Goal: Task Accomplishment & Management: Complete application form

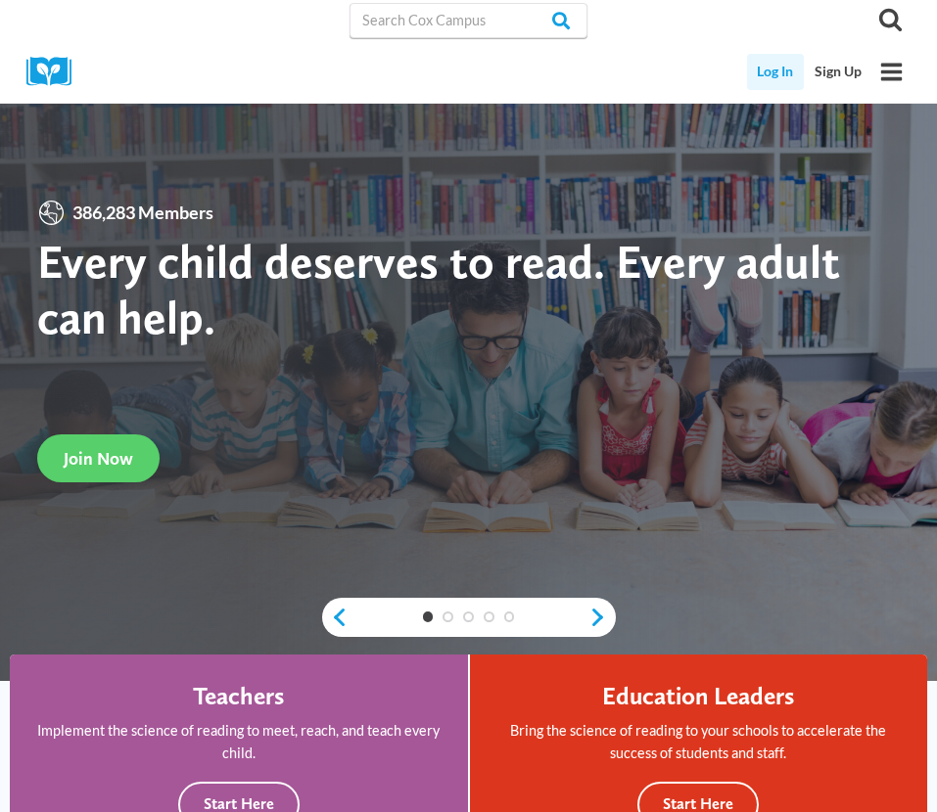
click at [763, 68] on link "Log In" at bounding box center [776, 72] width 58 height 36
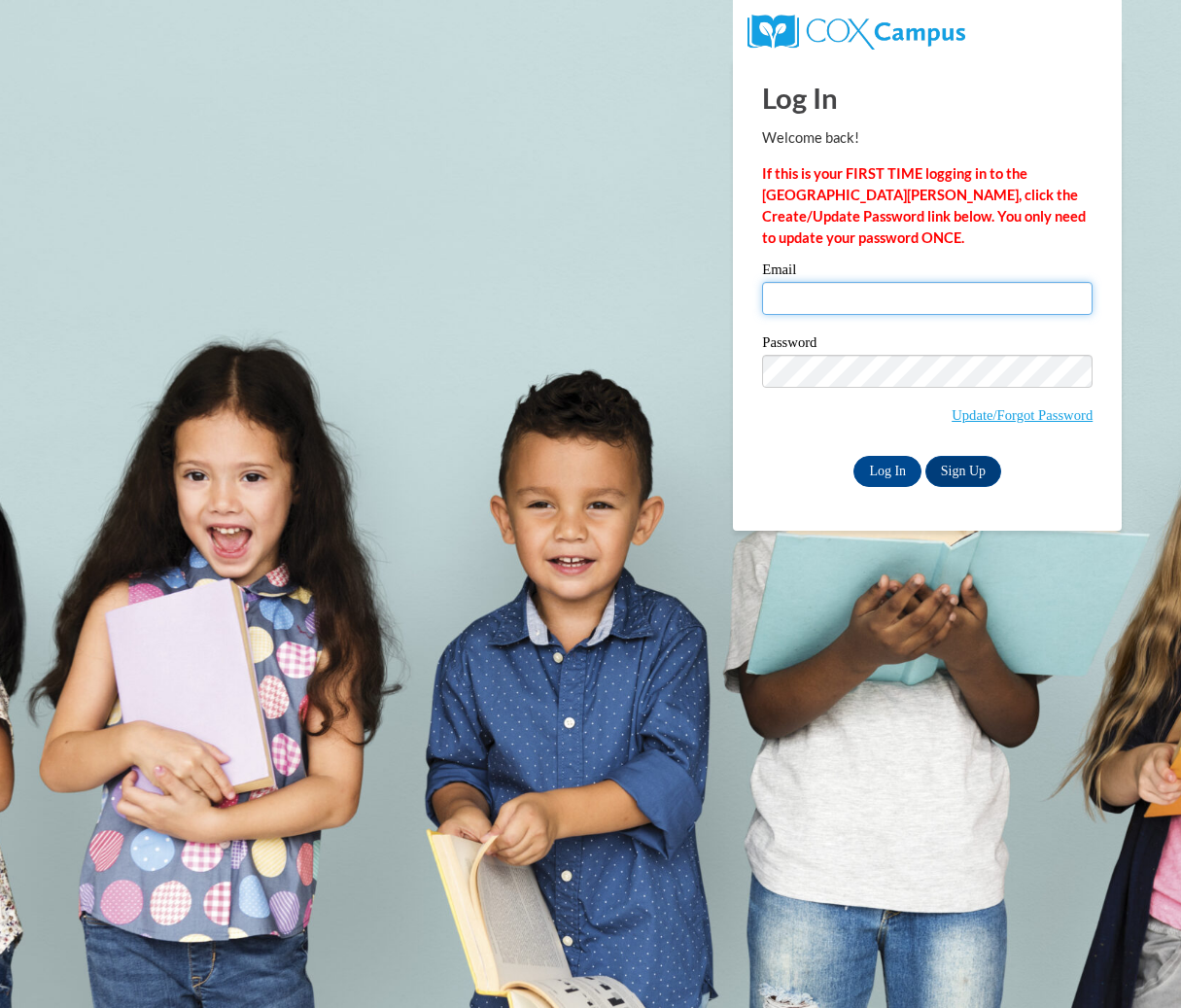
click at [882, 285] on input "Email" at bounding box center [927, 298] width 331 height 33
click at [833, 439] on div "Password Update/Forgot Password" at bounding box center [927, 392] width 331 height 114
click at [842, 296] on input "Email" at bounding box center [927, 298] width 331 height 33
type input "amontgomery@daltonstate.edu"
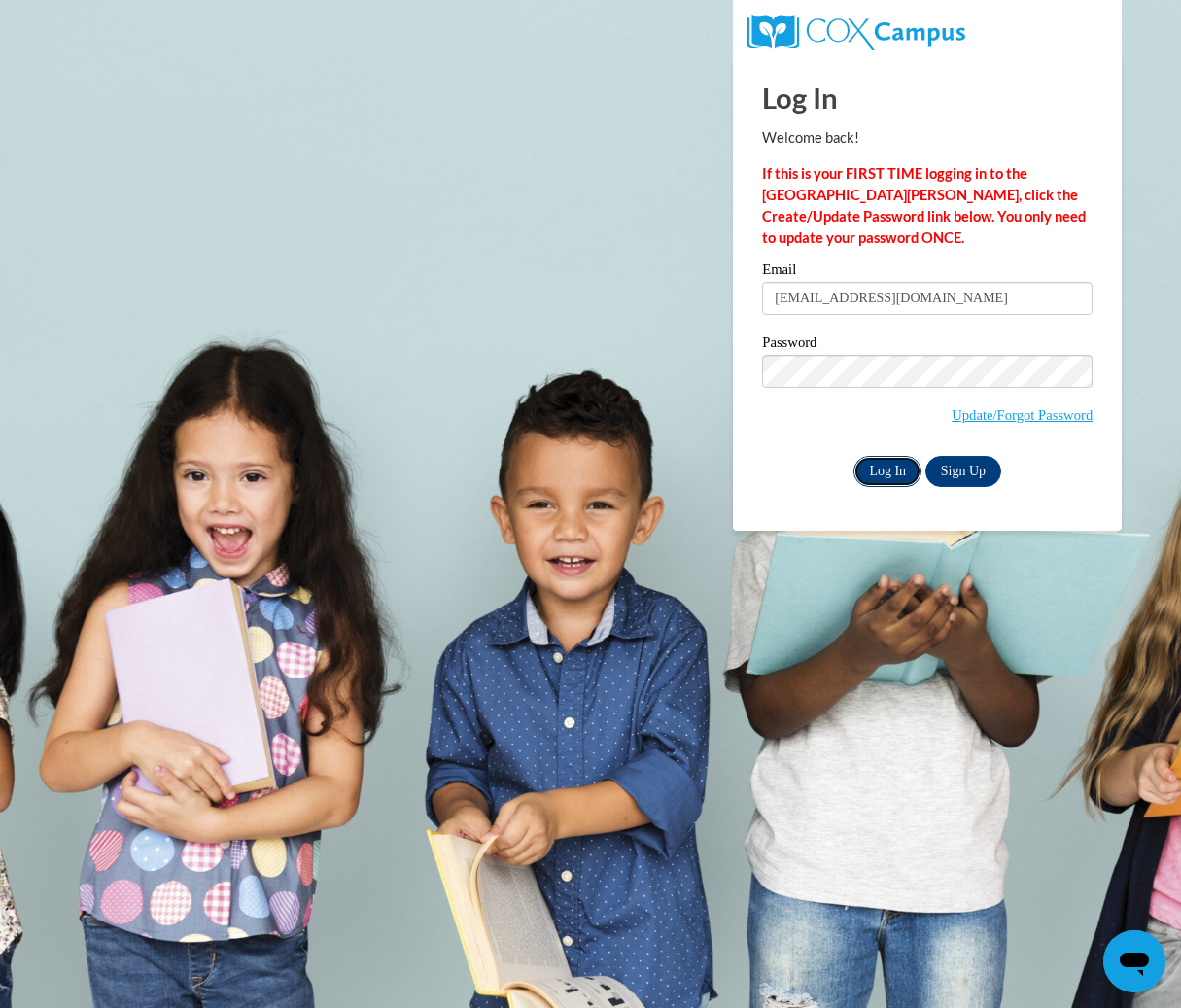
click at [887, 482] on input "Log In" at bounding box center [887, 471] width 69 height 31
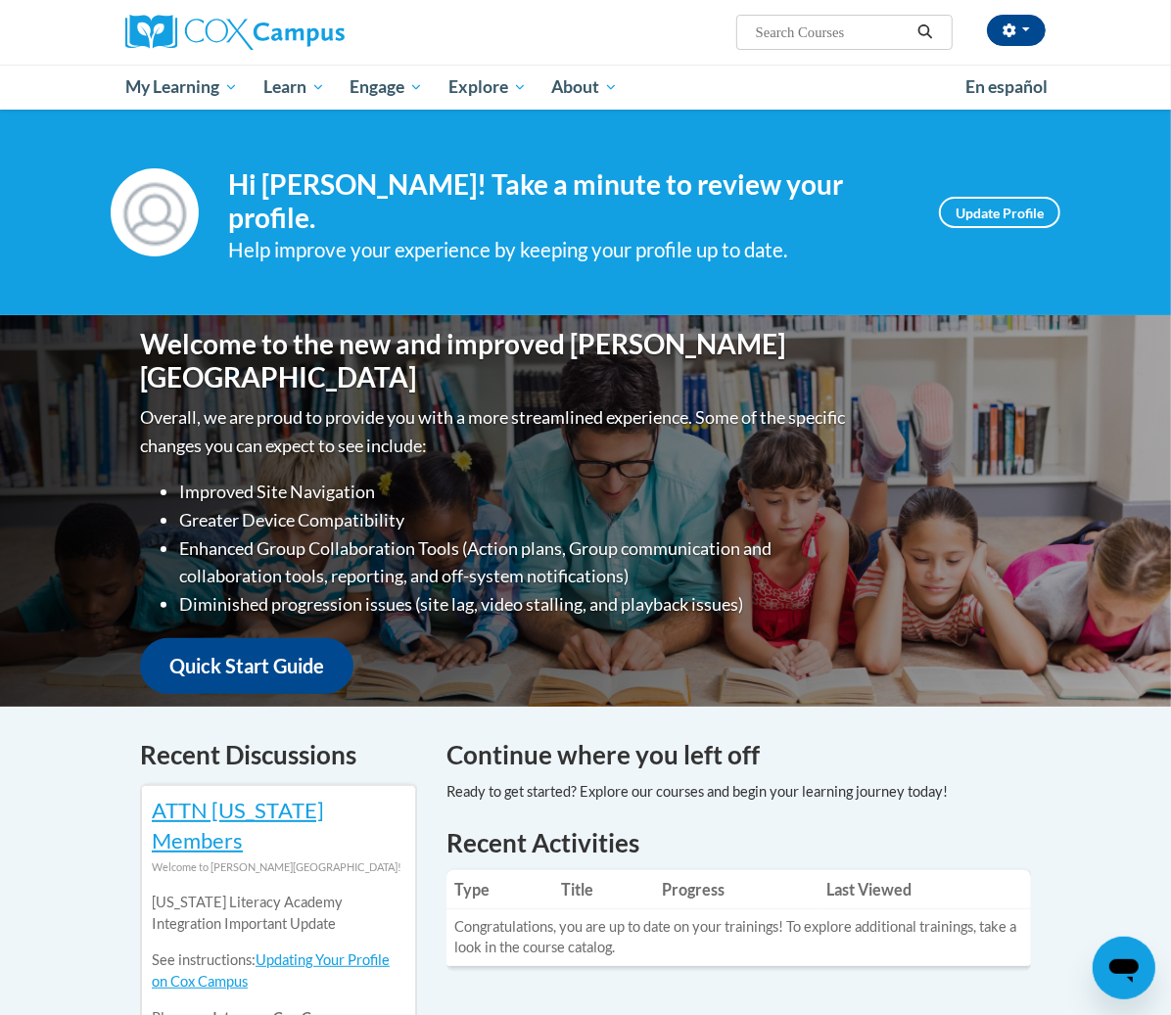
click at [925, 20] on span "Search Search..." at bounding box center [844, 32] width 216 height 35
click at [903, 37] on input "Search..." at bounding box center [832, 32] width 157 height 23
type input "oral language"
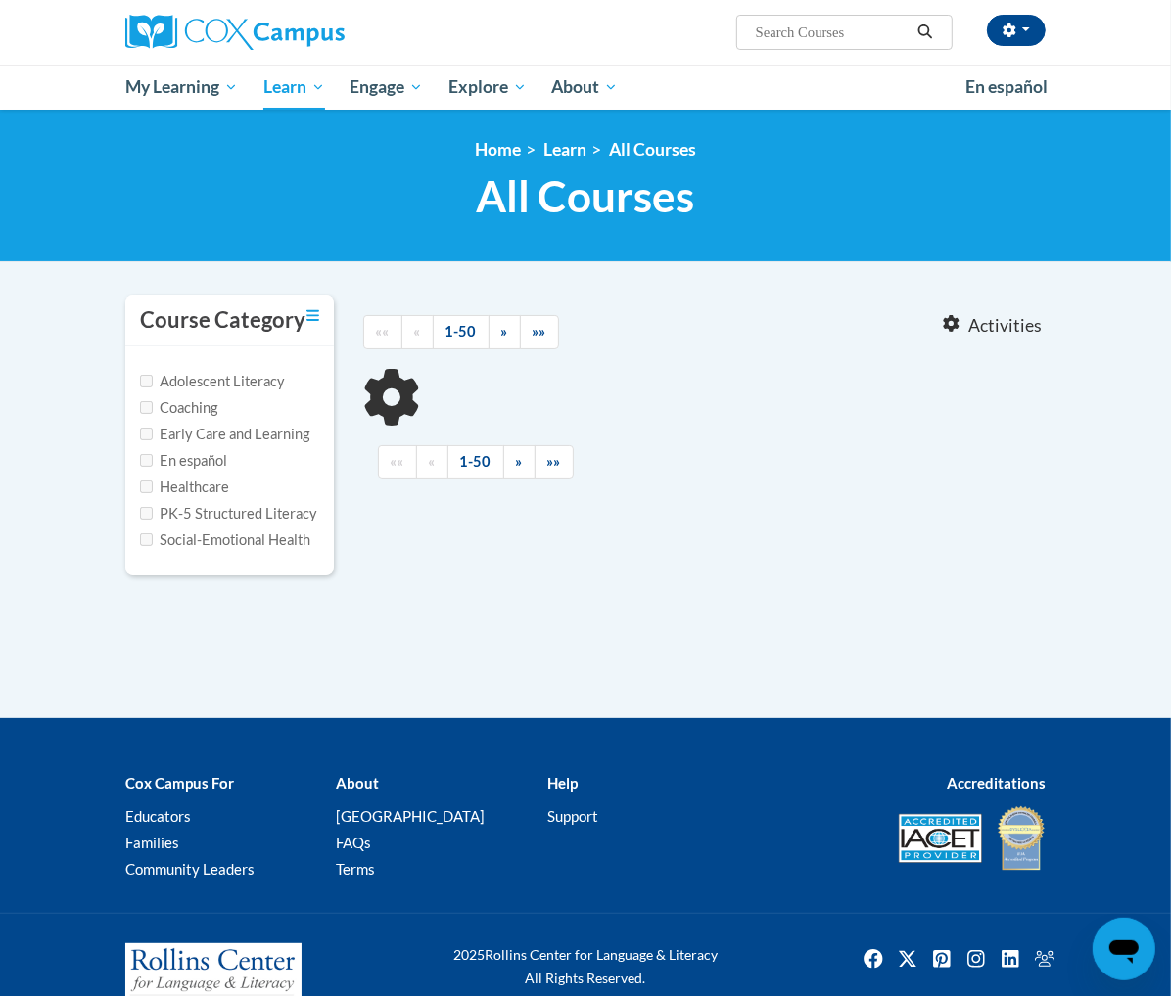
type input "oral language"
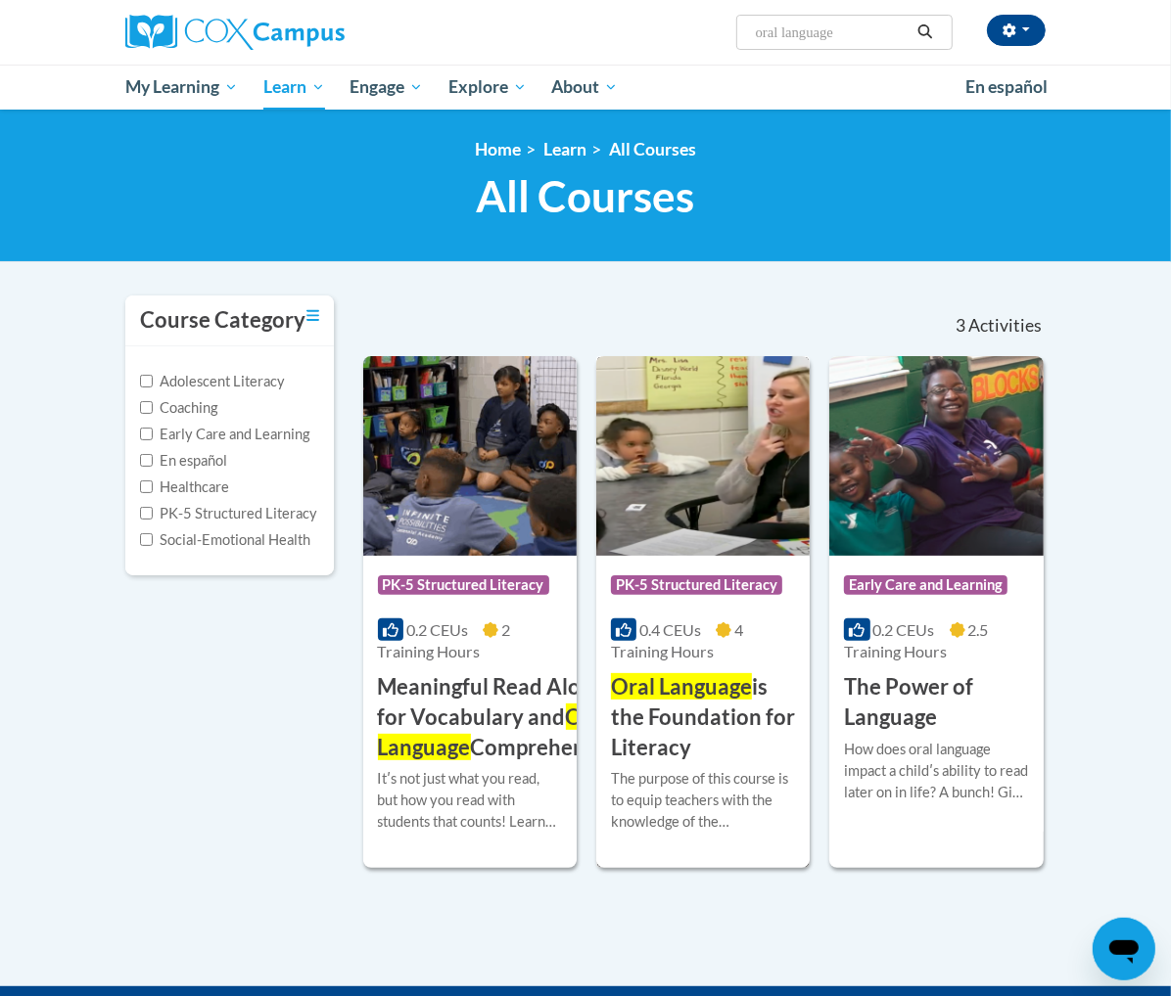
click at [747, 681] on span "Oral Language" at bounding box center [681, 686] width 141 height 26
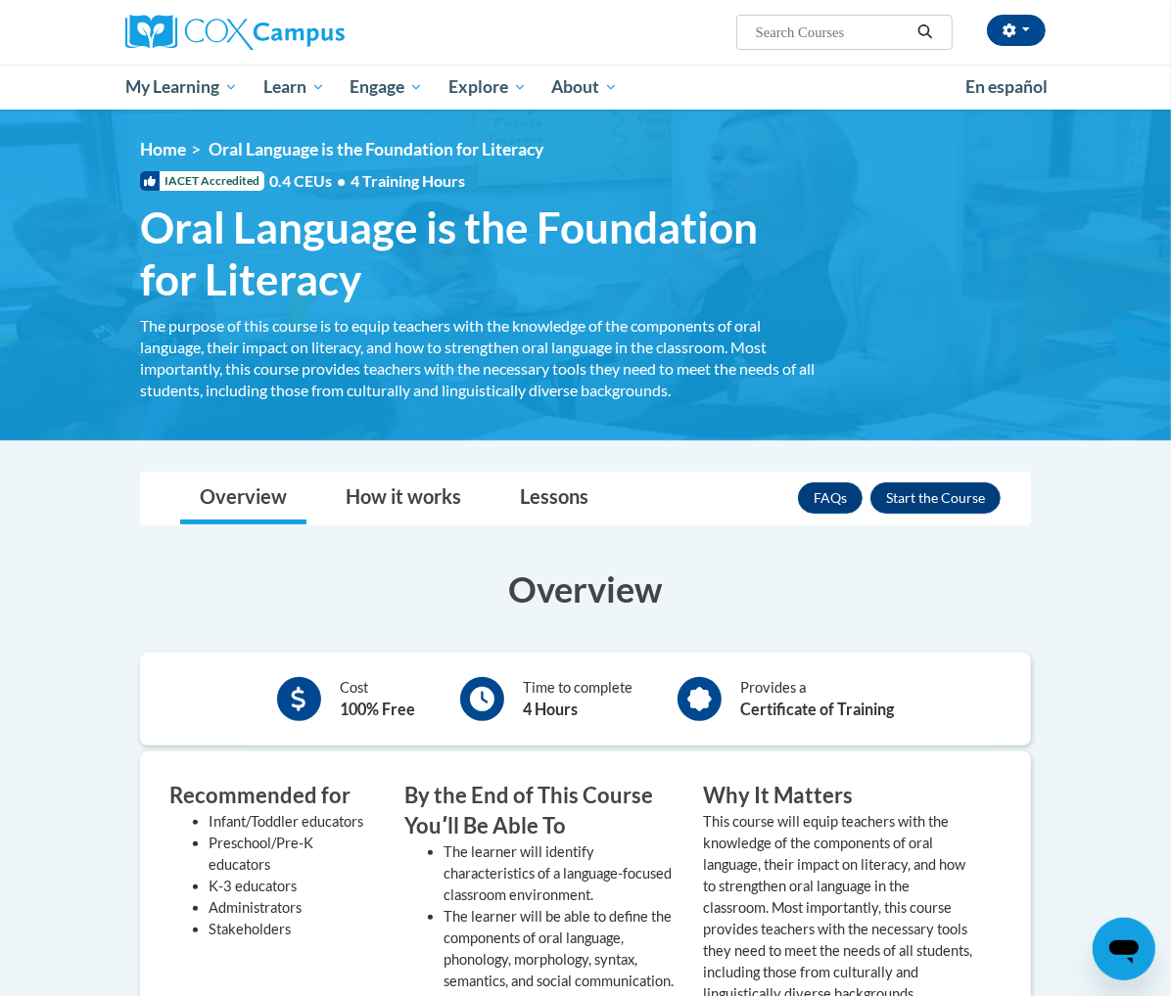
scroll to position [407, 0]
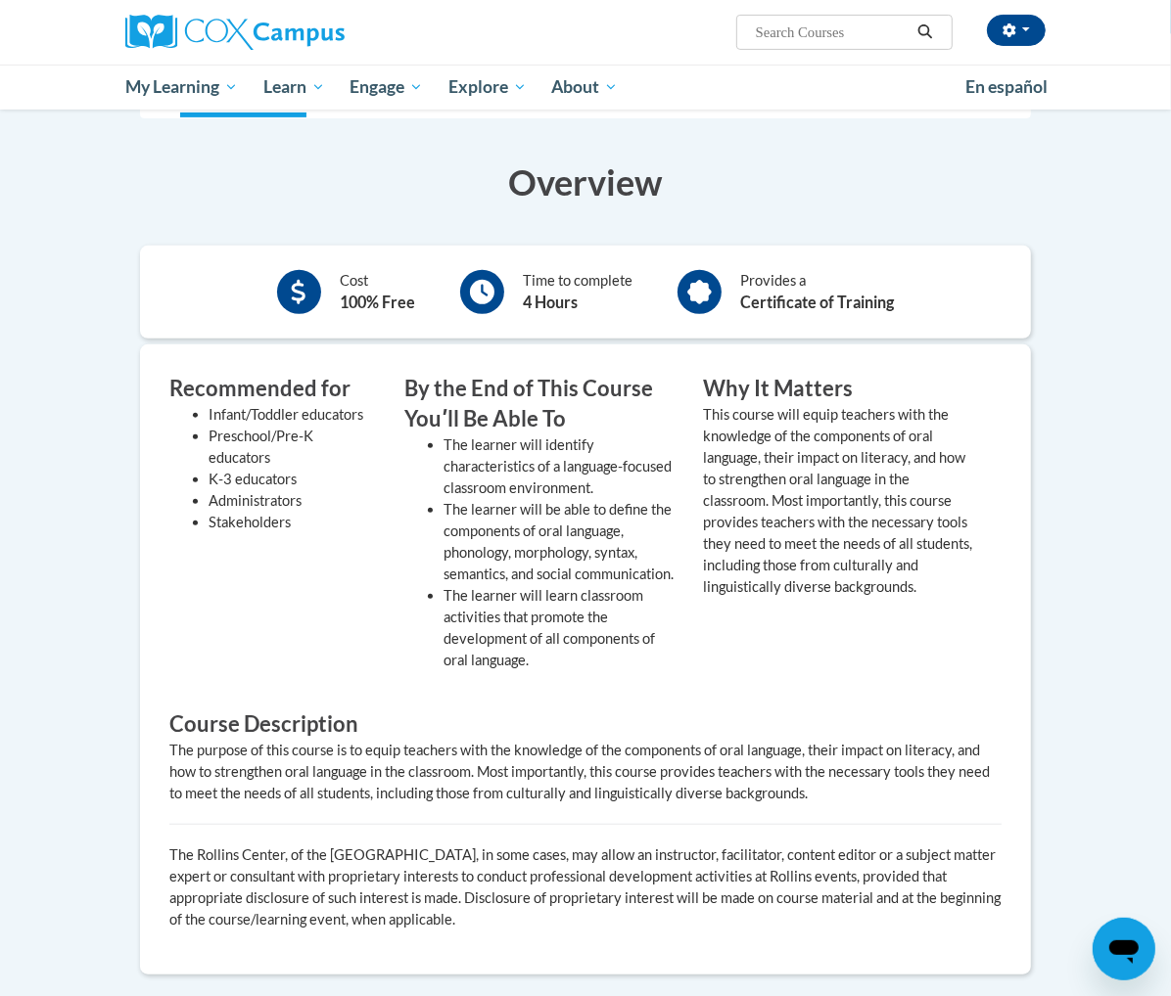
click at [752, 624] on div "Recommended for Infant/Toddler educators Preschool/Pre-K educators K-3 educator…" at bounding box center [571, 534] width 832 height 321
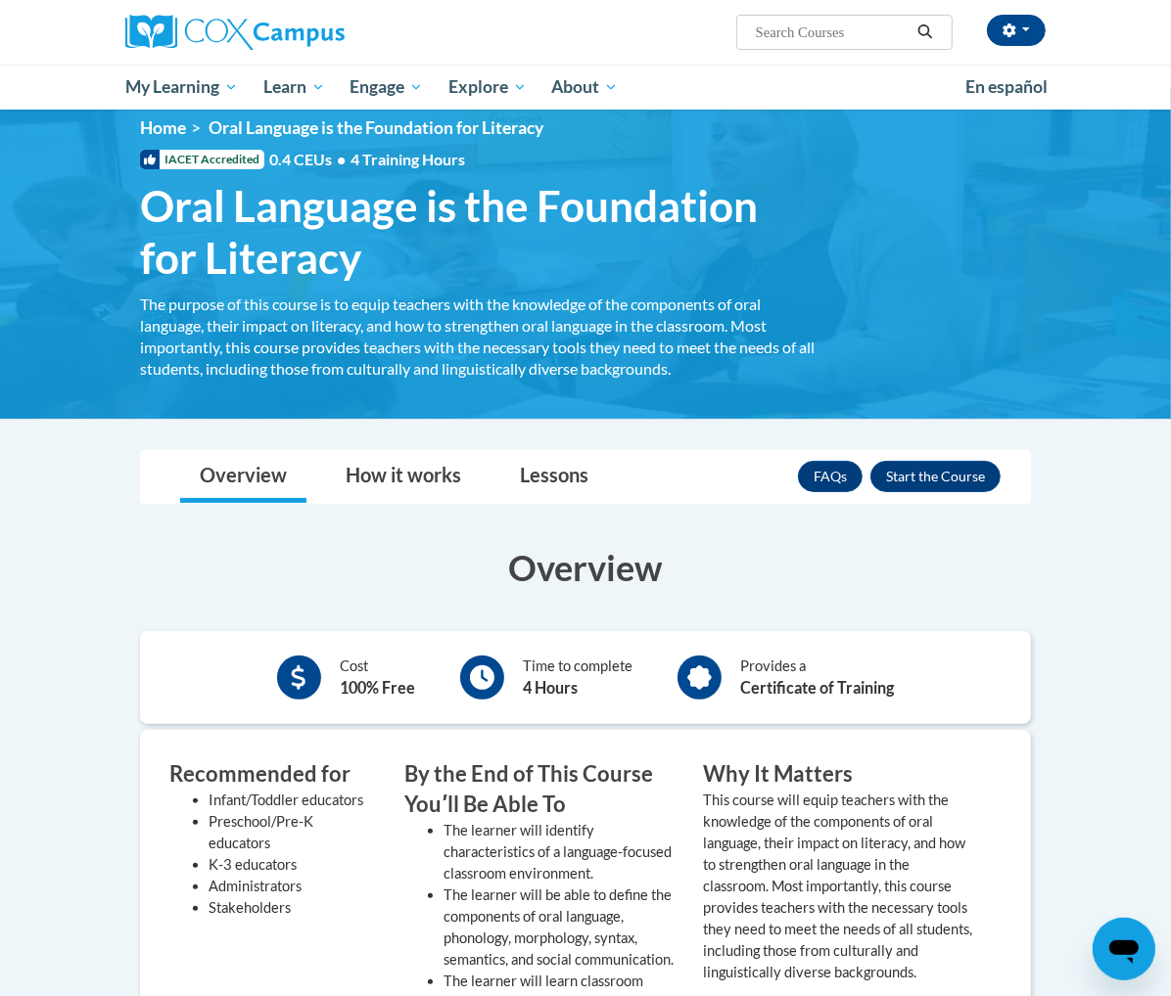
scroll to position [0, 0]
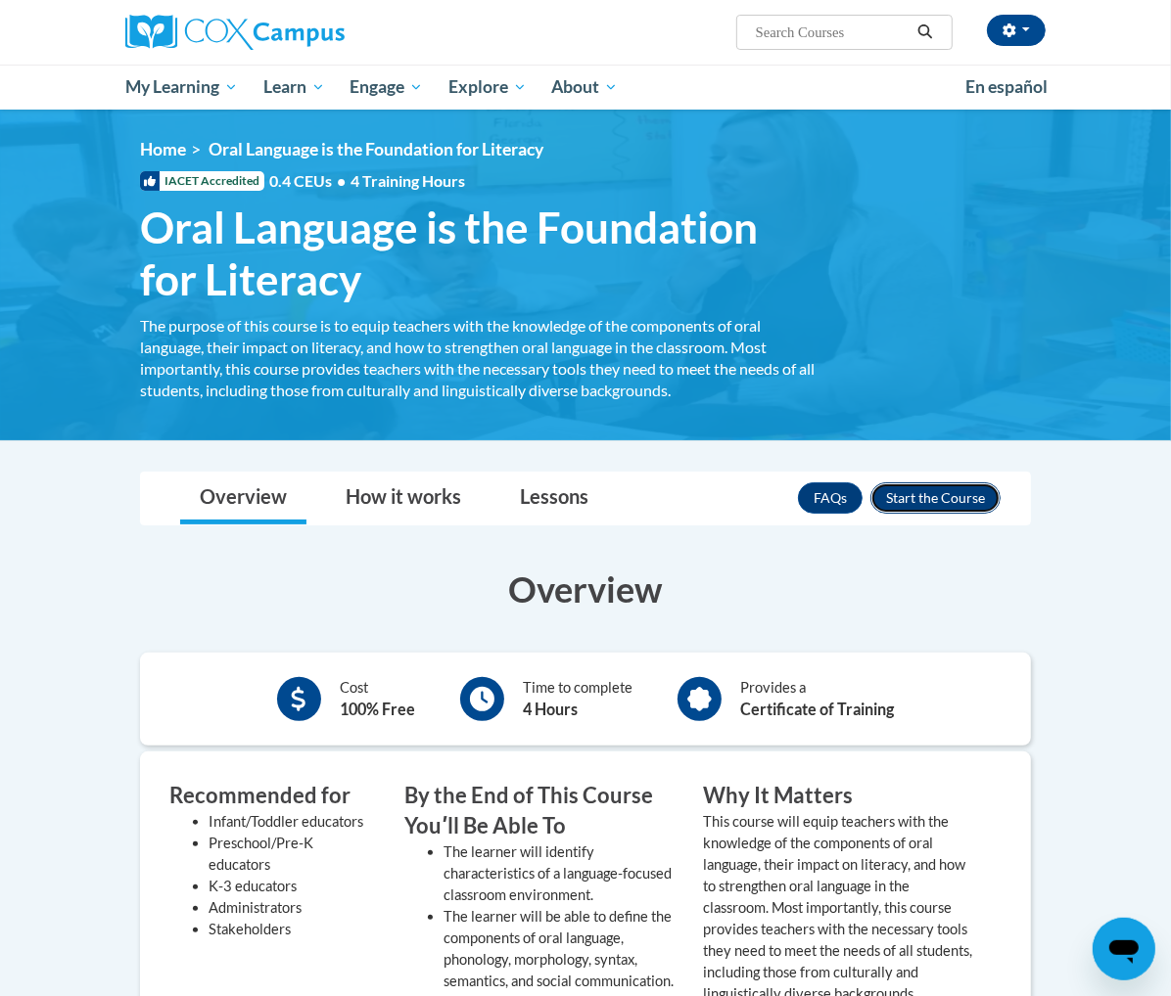
click at [980, 495] on button "Enroll" at bounding box center [935, 497] width 130 height 31
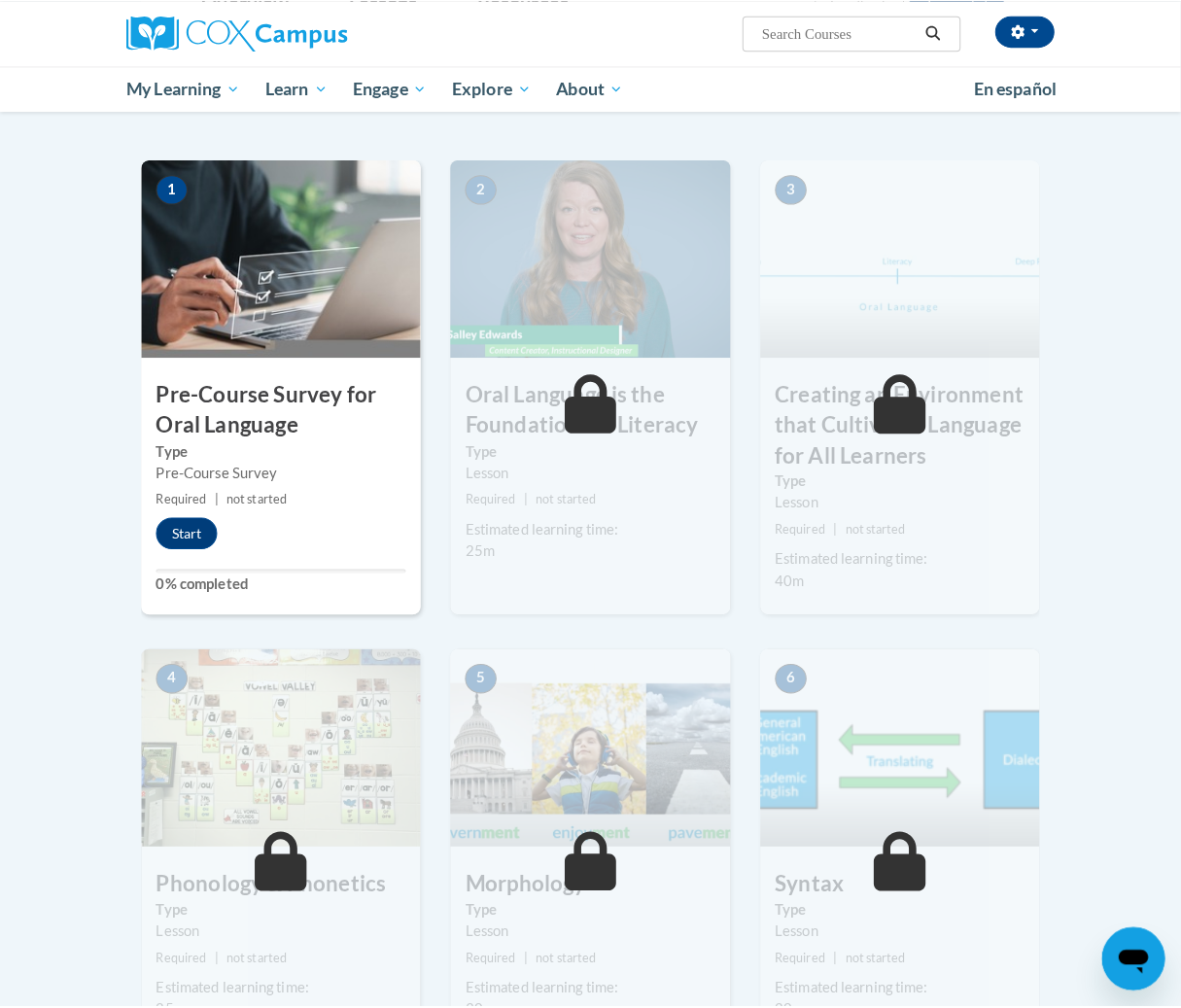
scroll to position [404, 0]
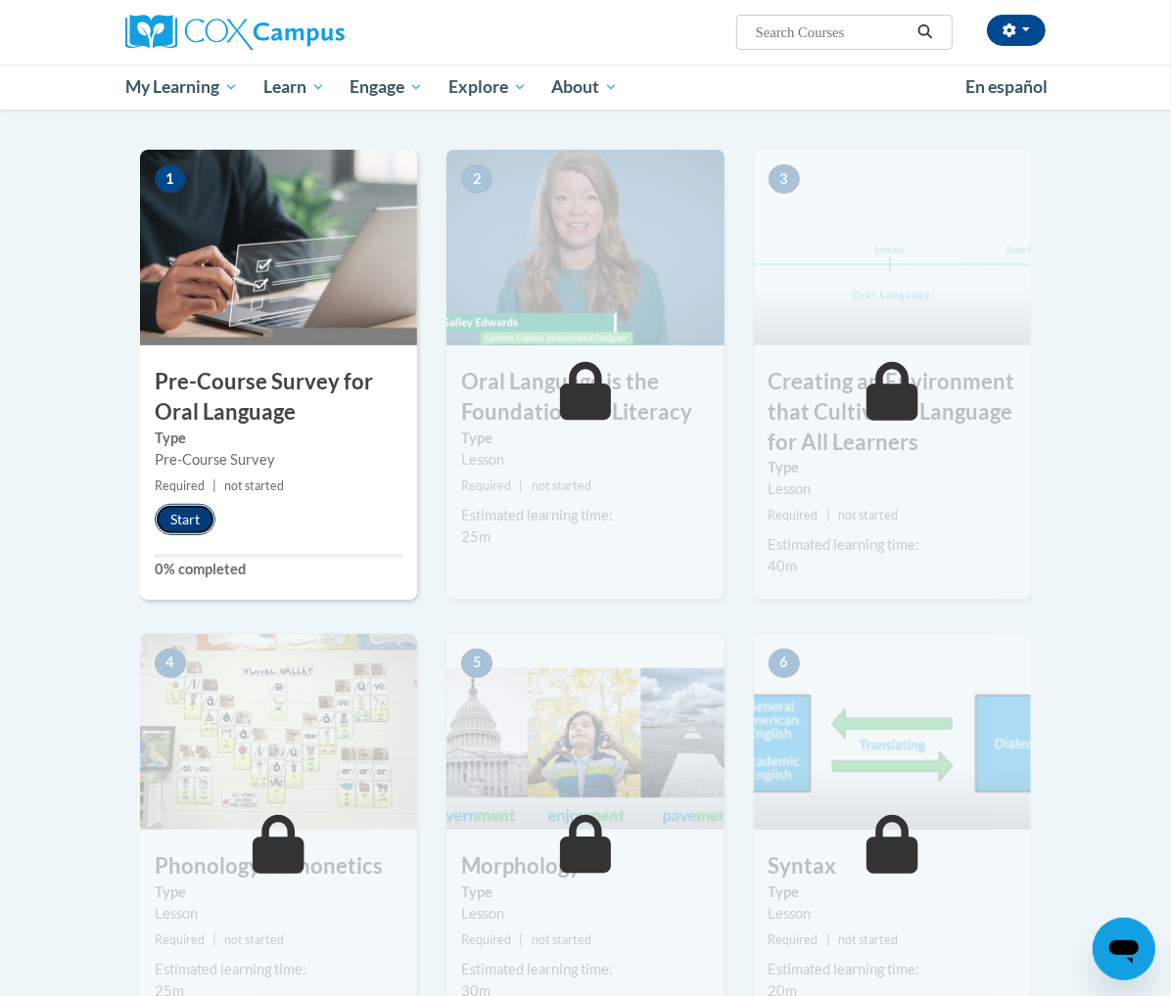
click at [155, 525] on button "Start" at bounding box center [185, 519] width 61 height 31
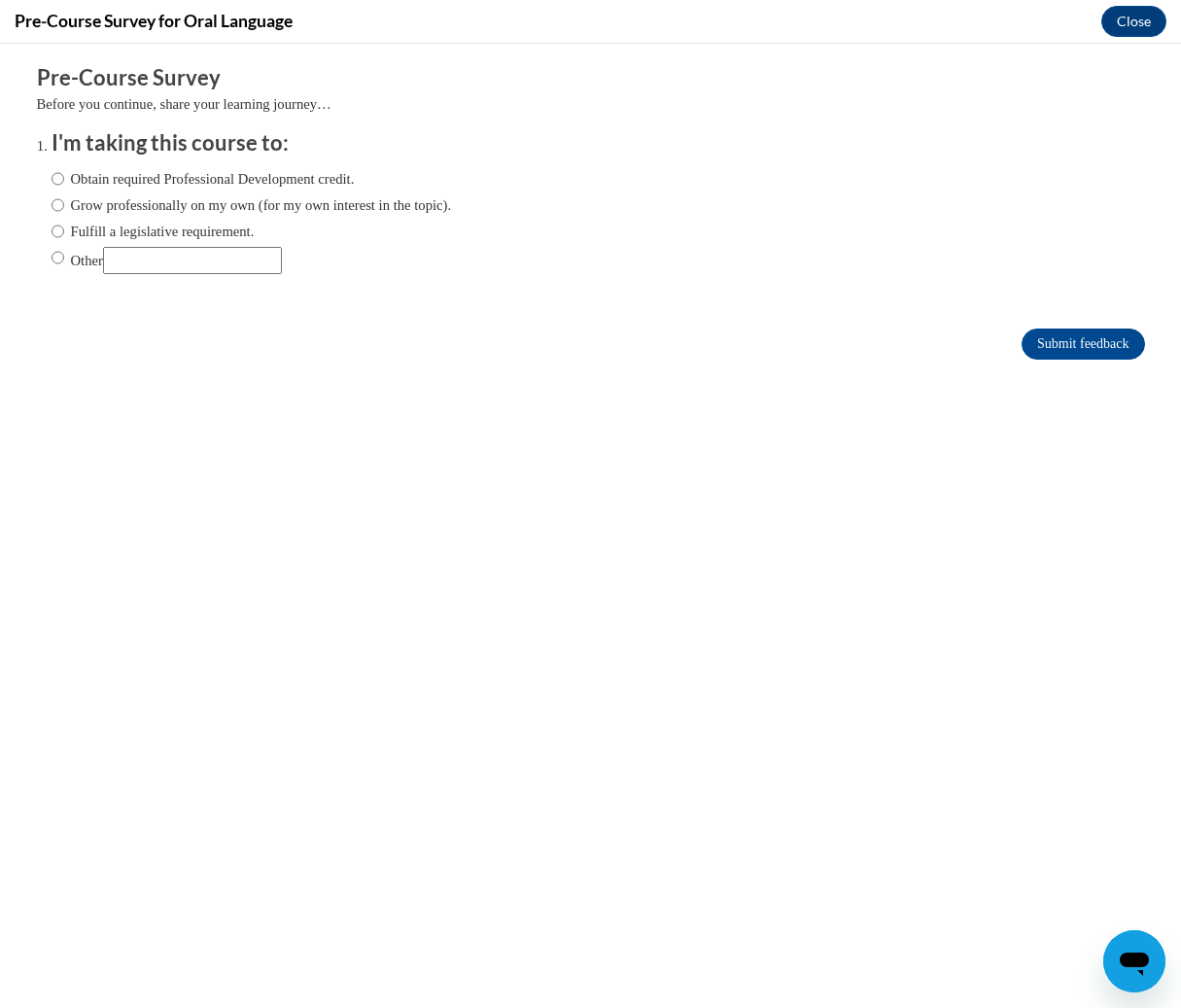
scroll to position [0, 0]
click at [161, 178] on label "Obtain required Professional Development credit." at bounding box center [203, 179] width 303 height 22
click at [65, 178] on input "Obtain required Professional Development credit." at bounding box center [58, 179] width 13 height 22
radio input "true"
click at [1057, 347] on input "Submit feedback" at bounding box center [1083, 344] width 122 height 31
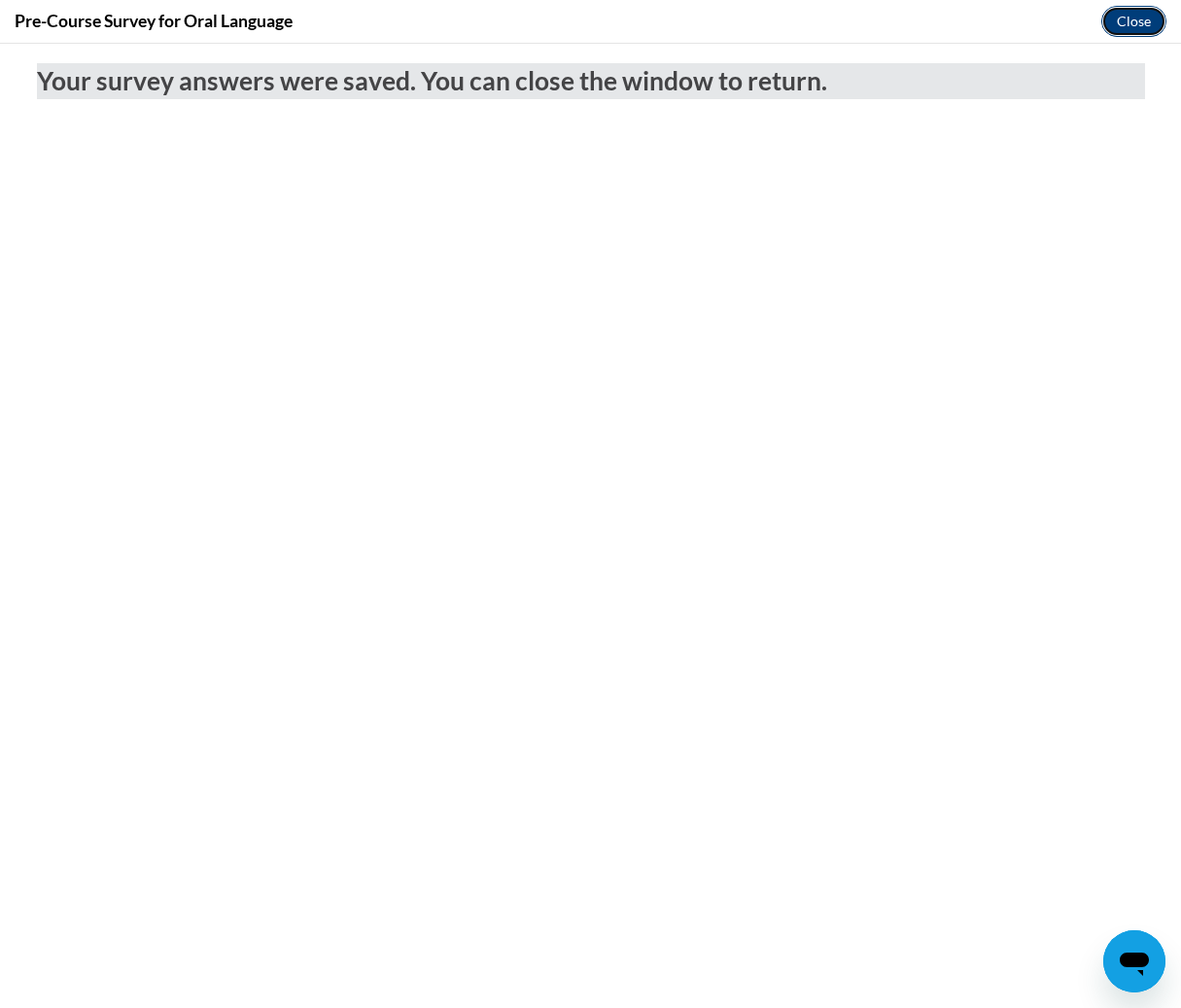
click at [1147, 18] on button "Close" at bounding box center [1134, 21] width 66 height 31
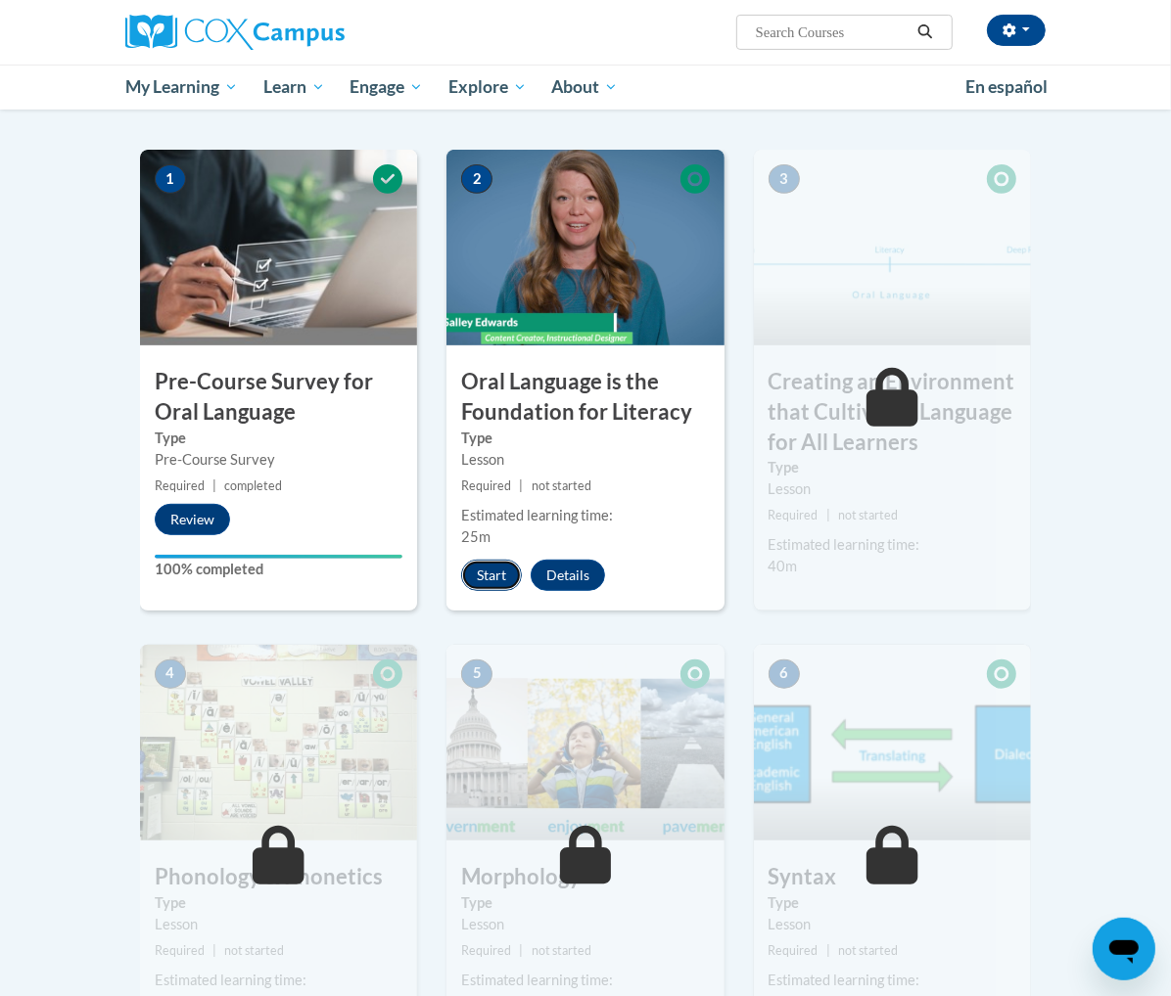
click at [461, 577] on button "Start" at bounding box center [491, 575] width 61 height 31
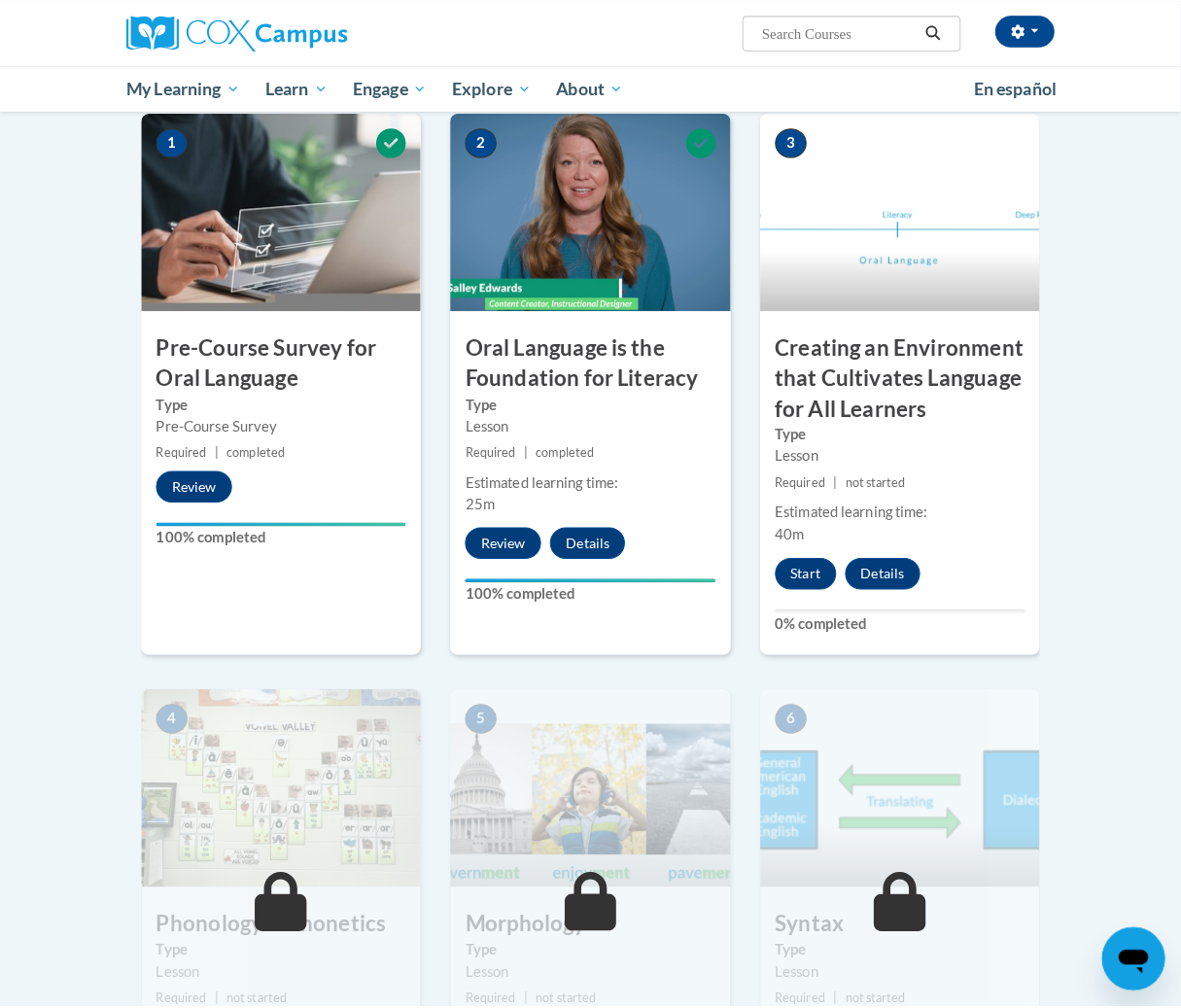
scroll to position [319, 0]
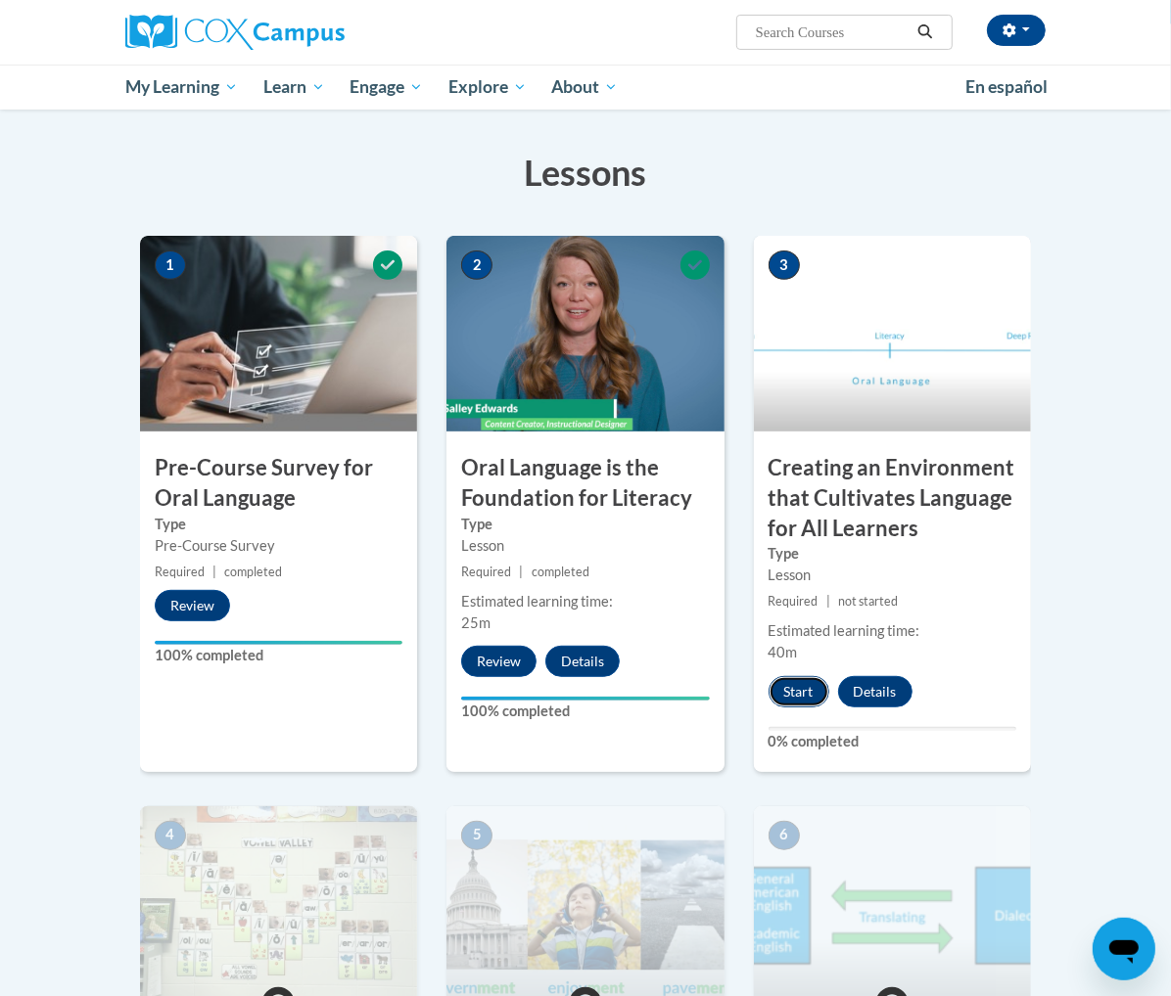
click at [820, 688] on button "Start" at bounding box center [798, 691] width 61 height 31
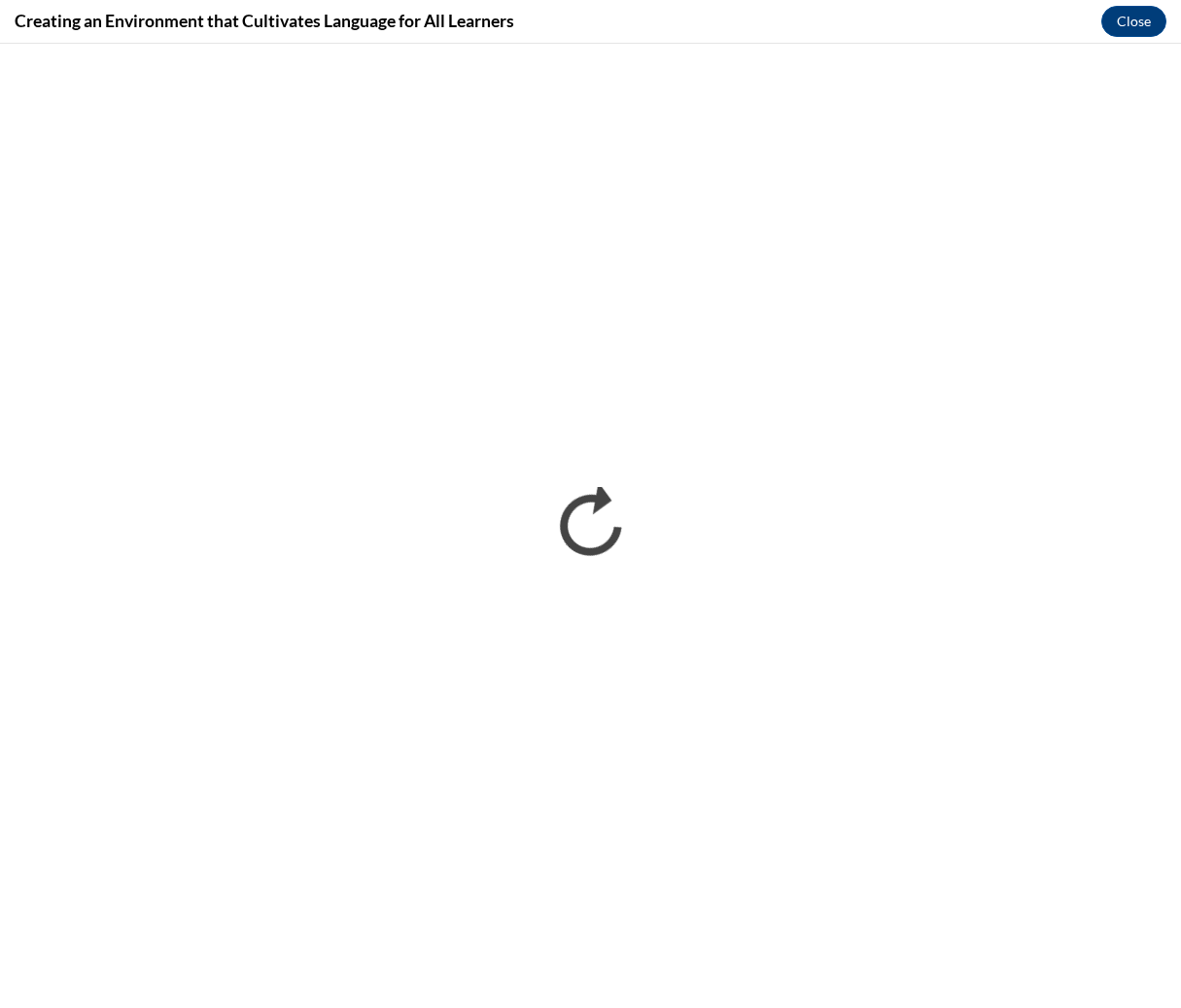
scroll to position [0, 0]
click at [645, 23] on div "Creating an Environment that Cultivates Language for All Learners Close" at bounding box center [590, 22] width 1181 height 44
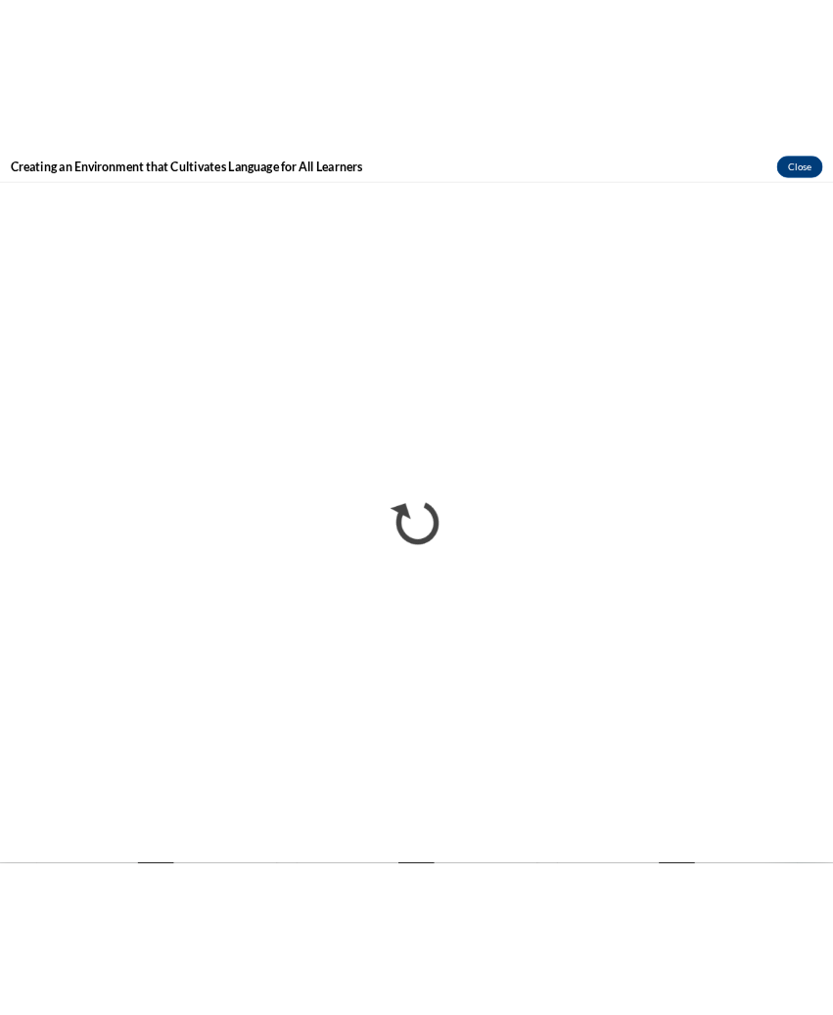
scroll to position [316, 0]
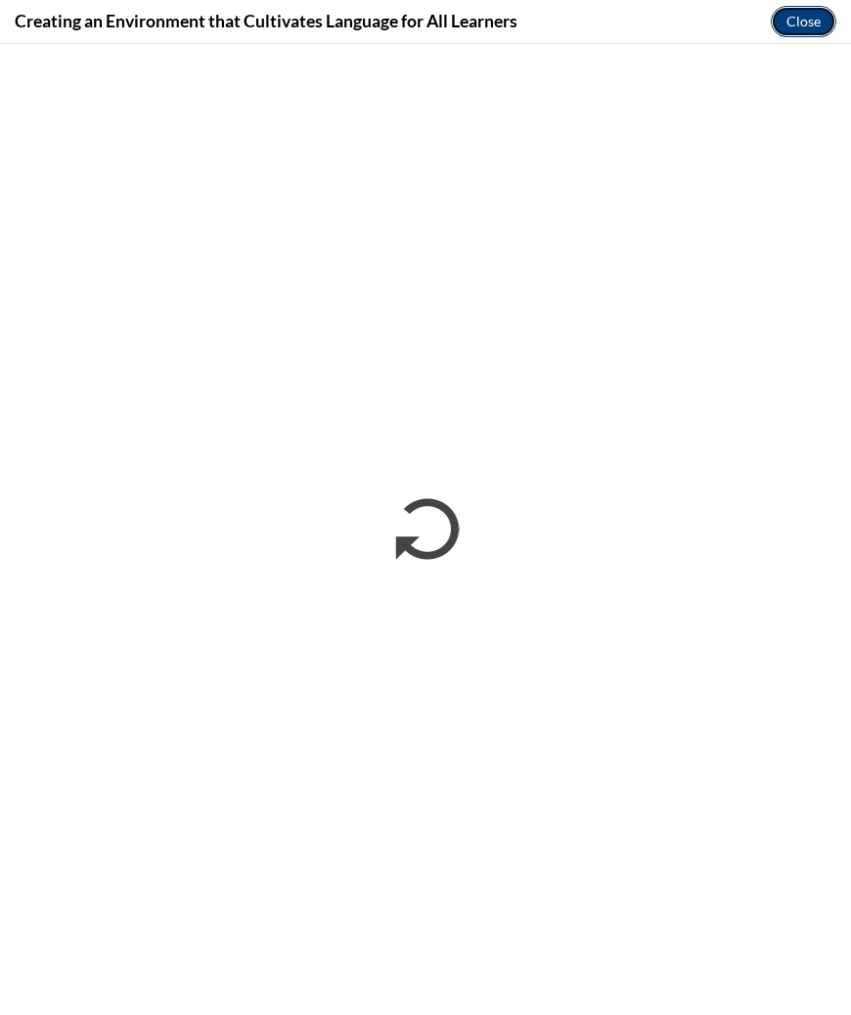
click at [784, 25] on button "Close" at bounding box center [804, 21] width 66 height 31
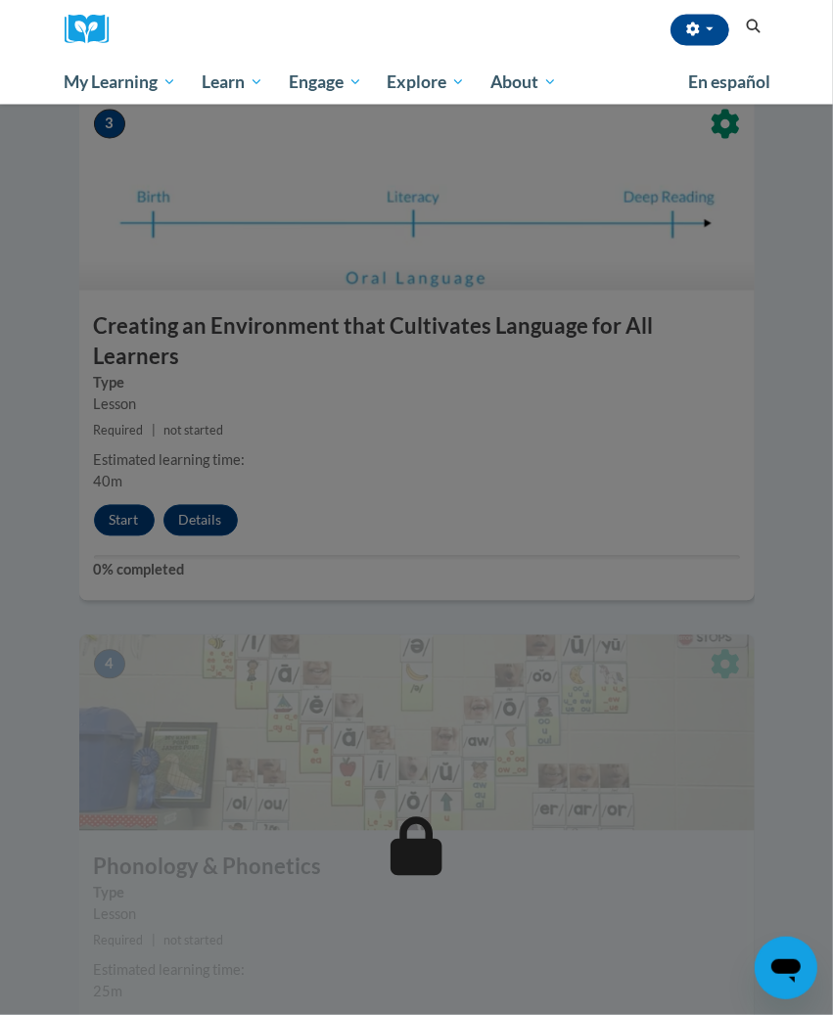
scroll to position [1131, 0]
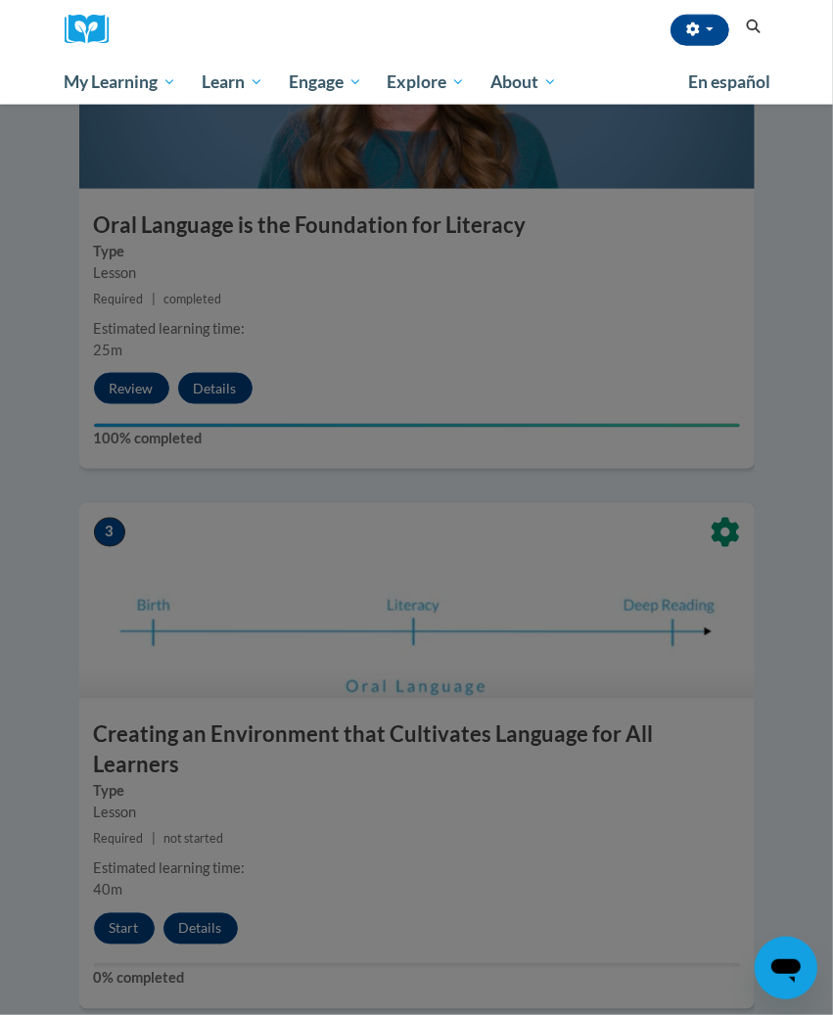
drag, startPoint x: 527, startPoint y: 610, endPoint x: 525, endPoint y: 577, distance: 32.4
click at [527, 608] on div at bounding box center [416, 507] width 833 height 1015
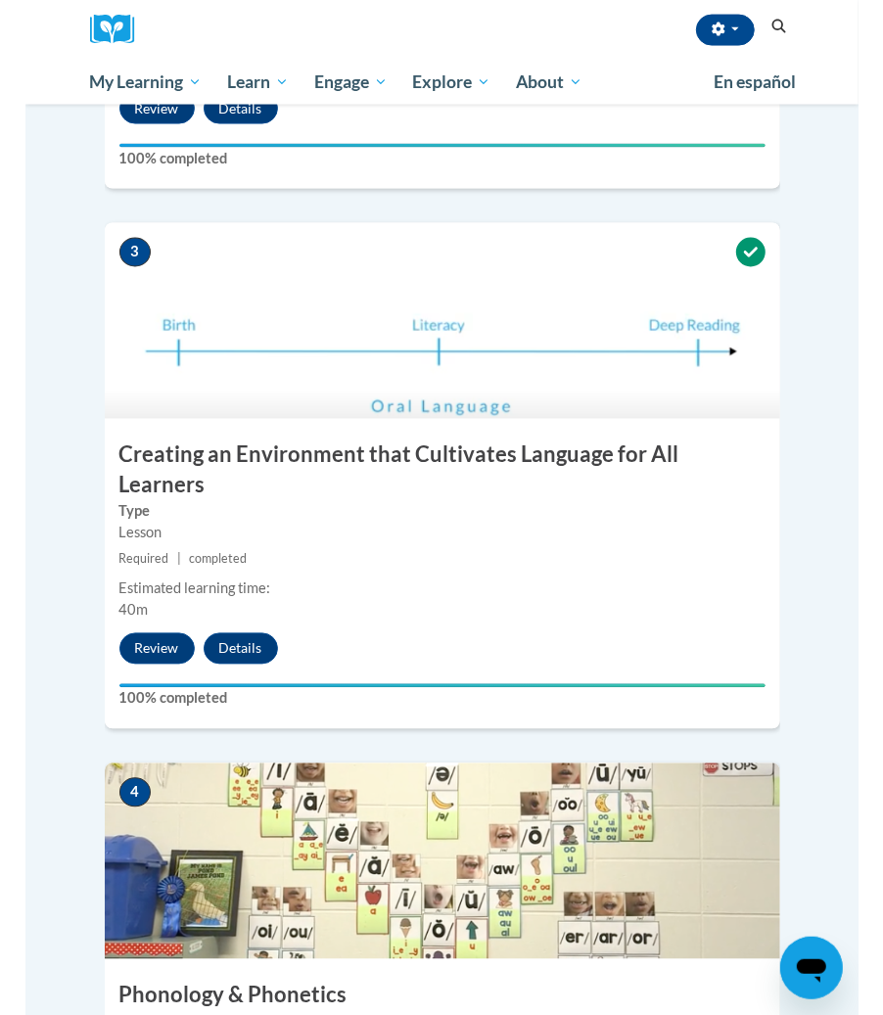
scroll to position [2227, 0]
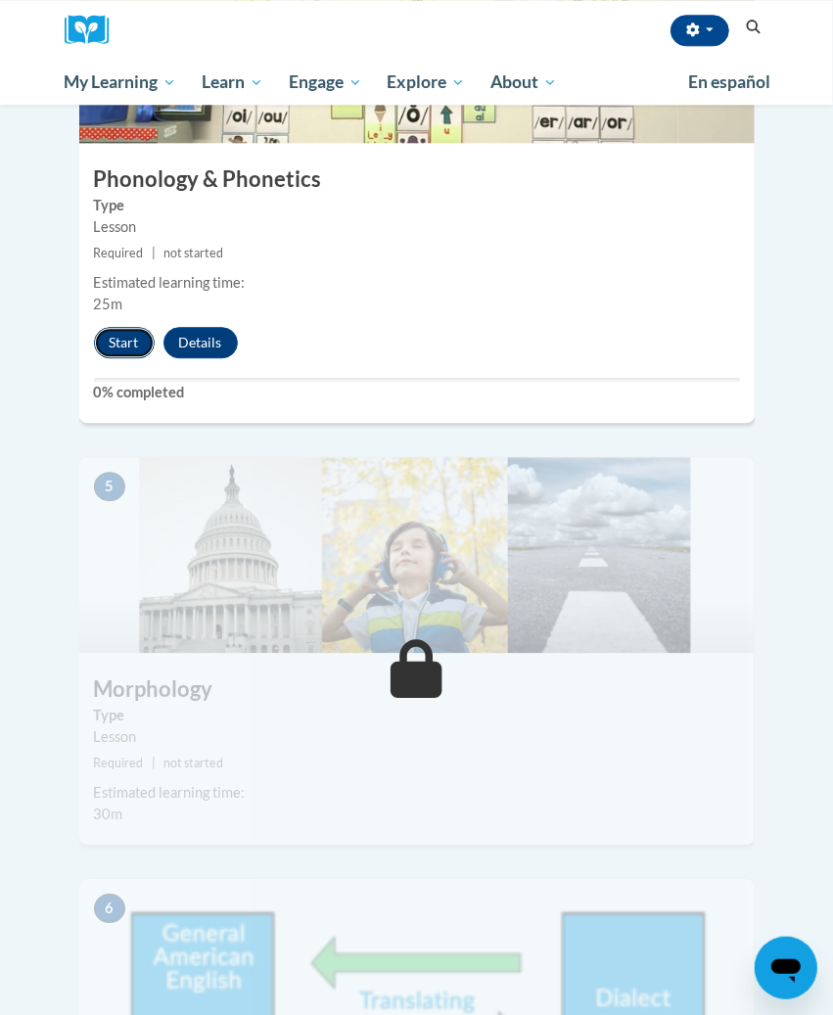
click at [104, 327] on button "Start" at bounding box center [124, 342] width 61 height 31
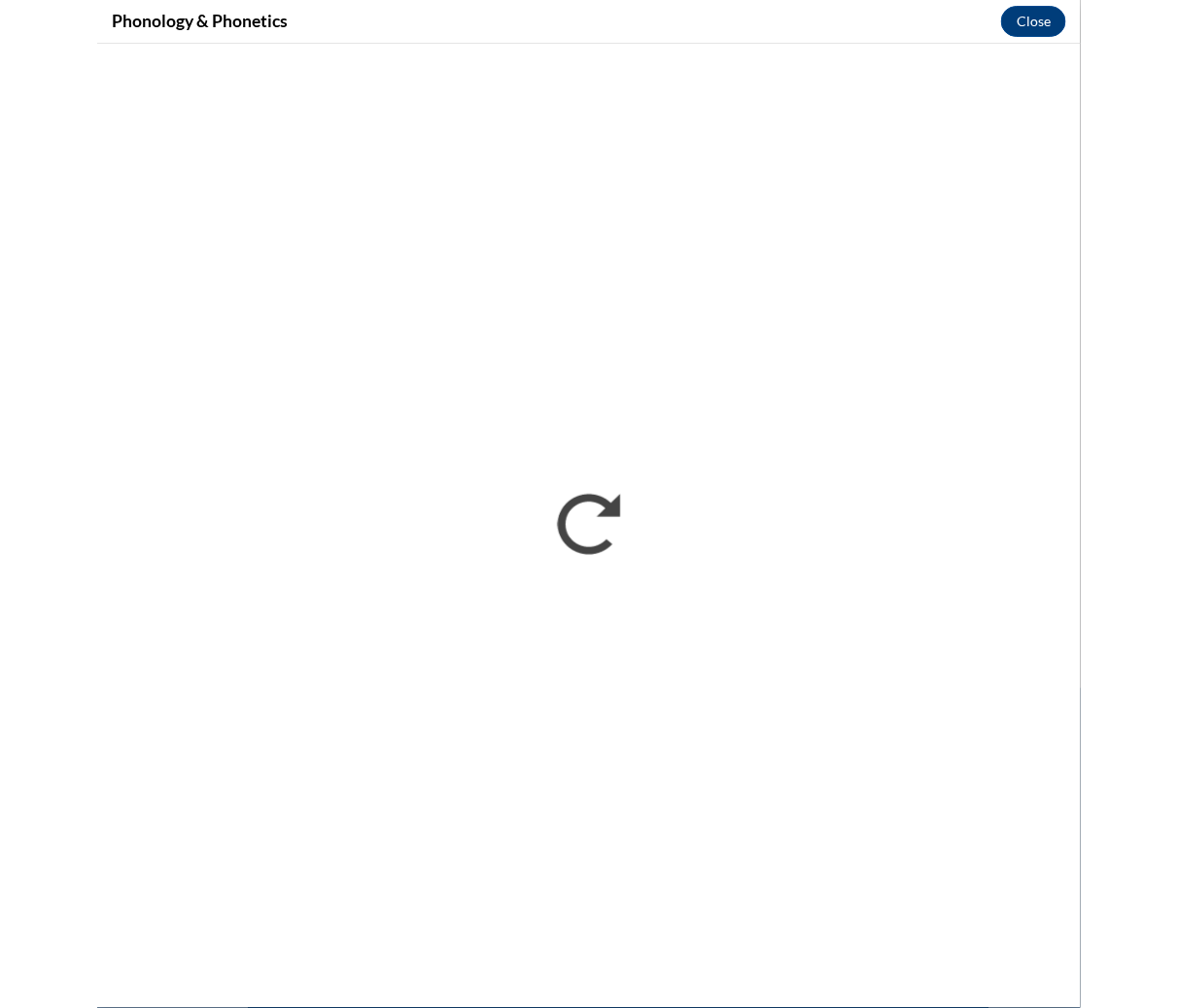
scroll to position [2008, 0]
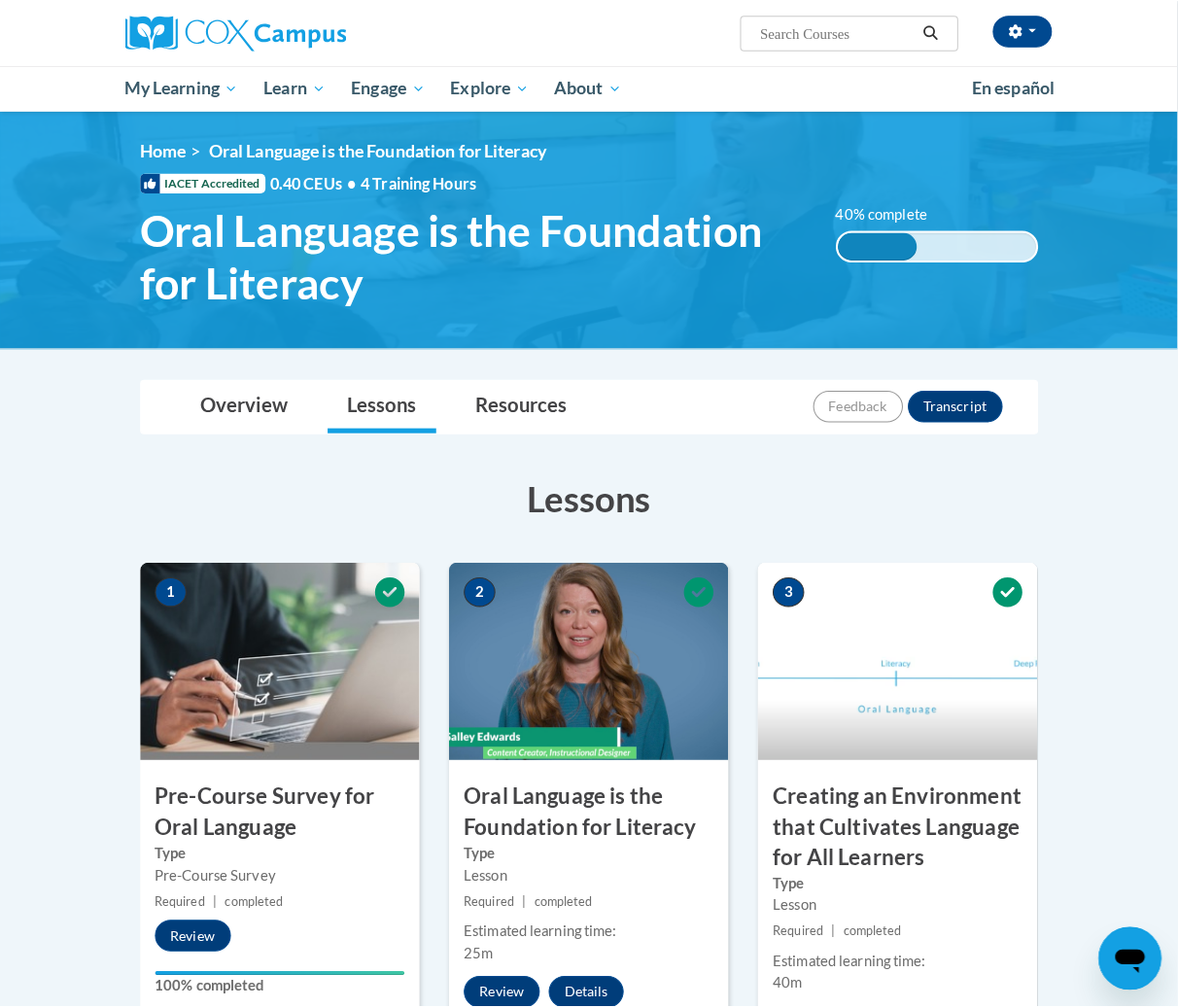
scroll to position [809, 0]
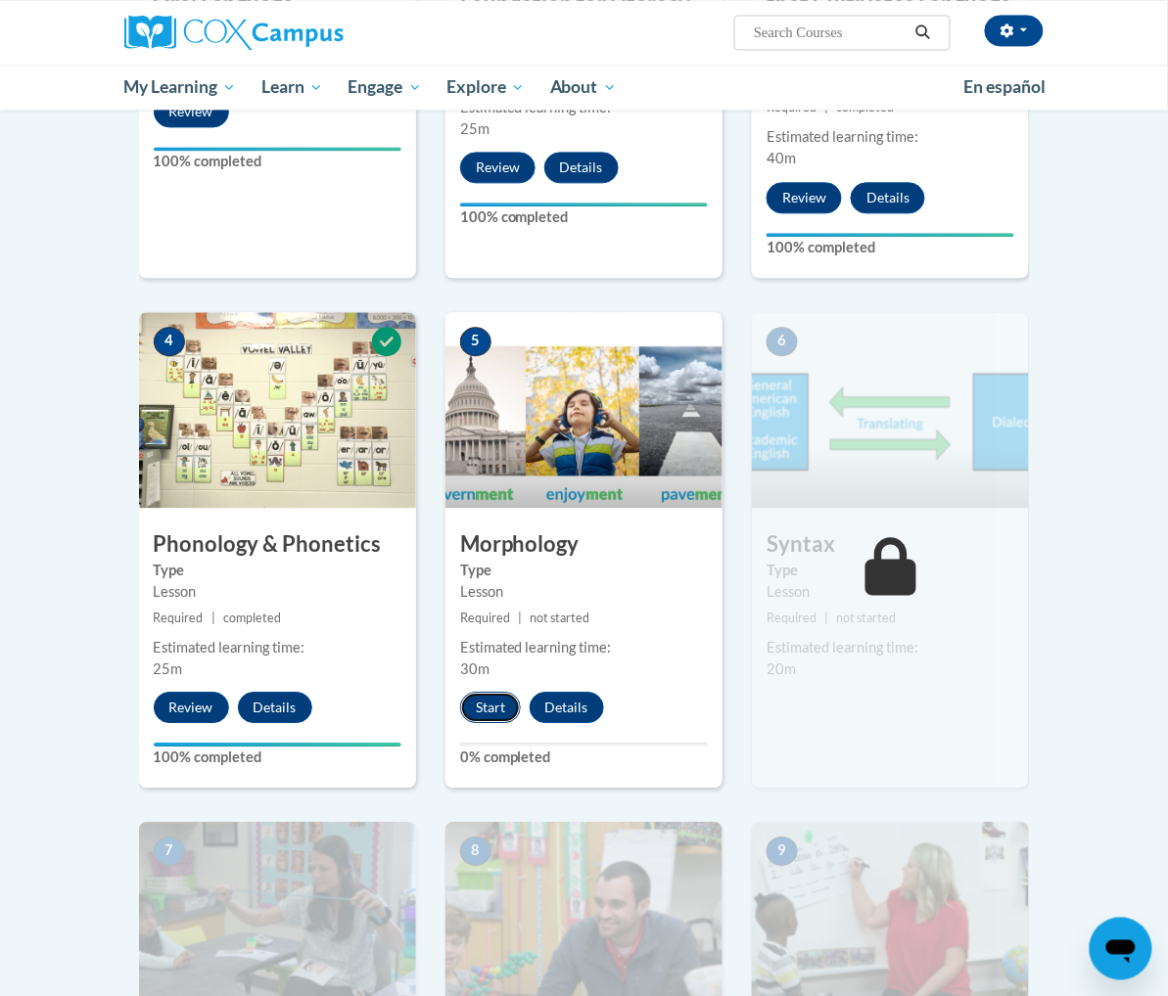
click at [468, 702] on button "Start" at bounding box center [490, 707] width 61 height 31
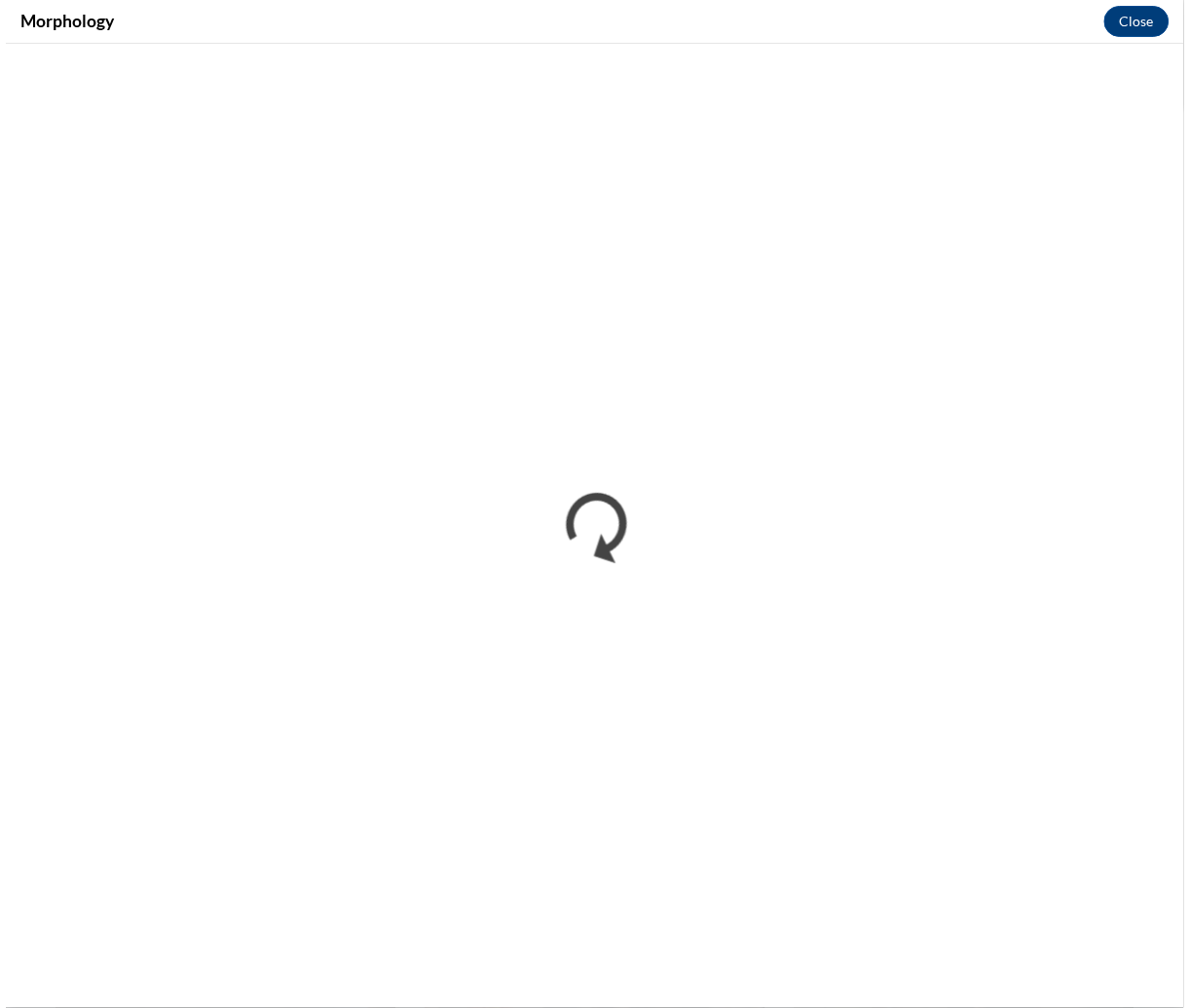
scroll to position [0, 0]
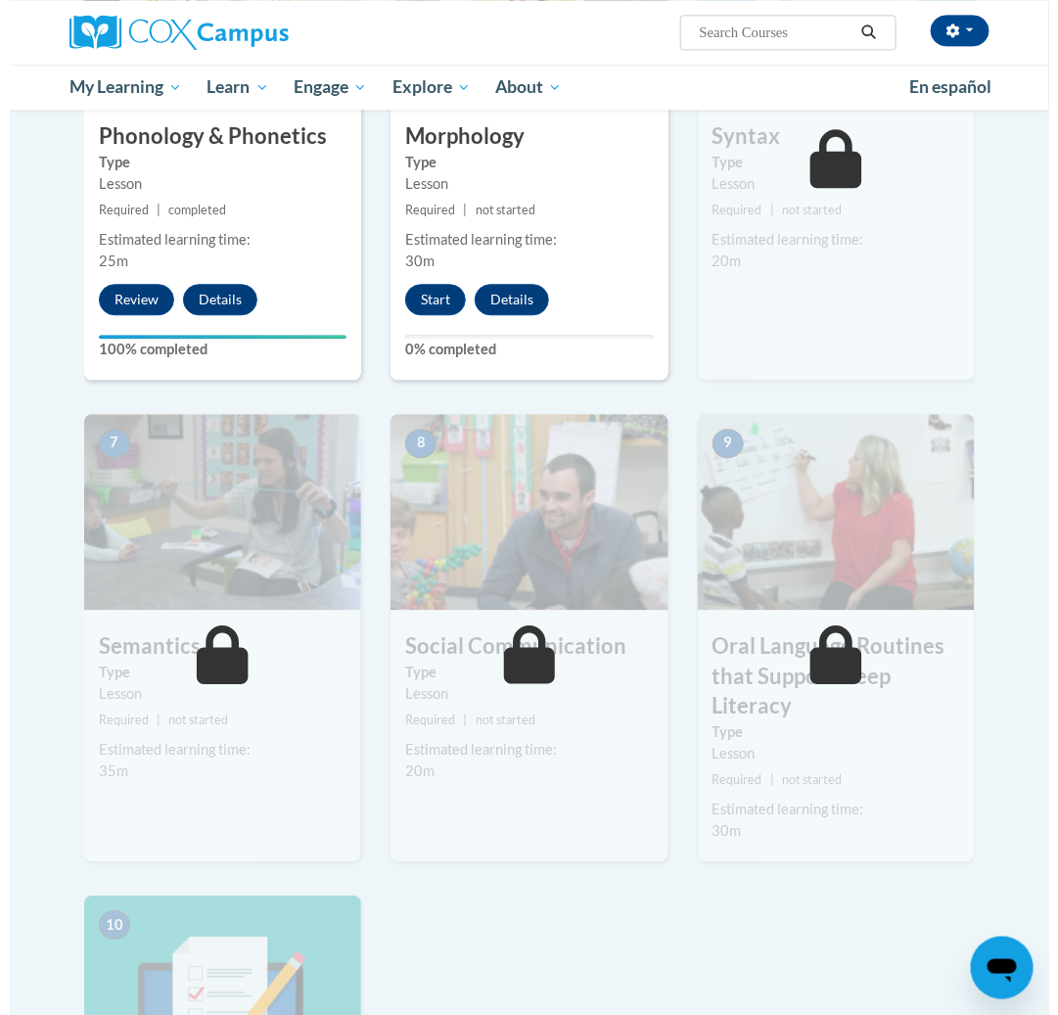
scroll to position [815, 0]
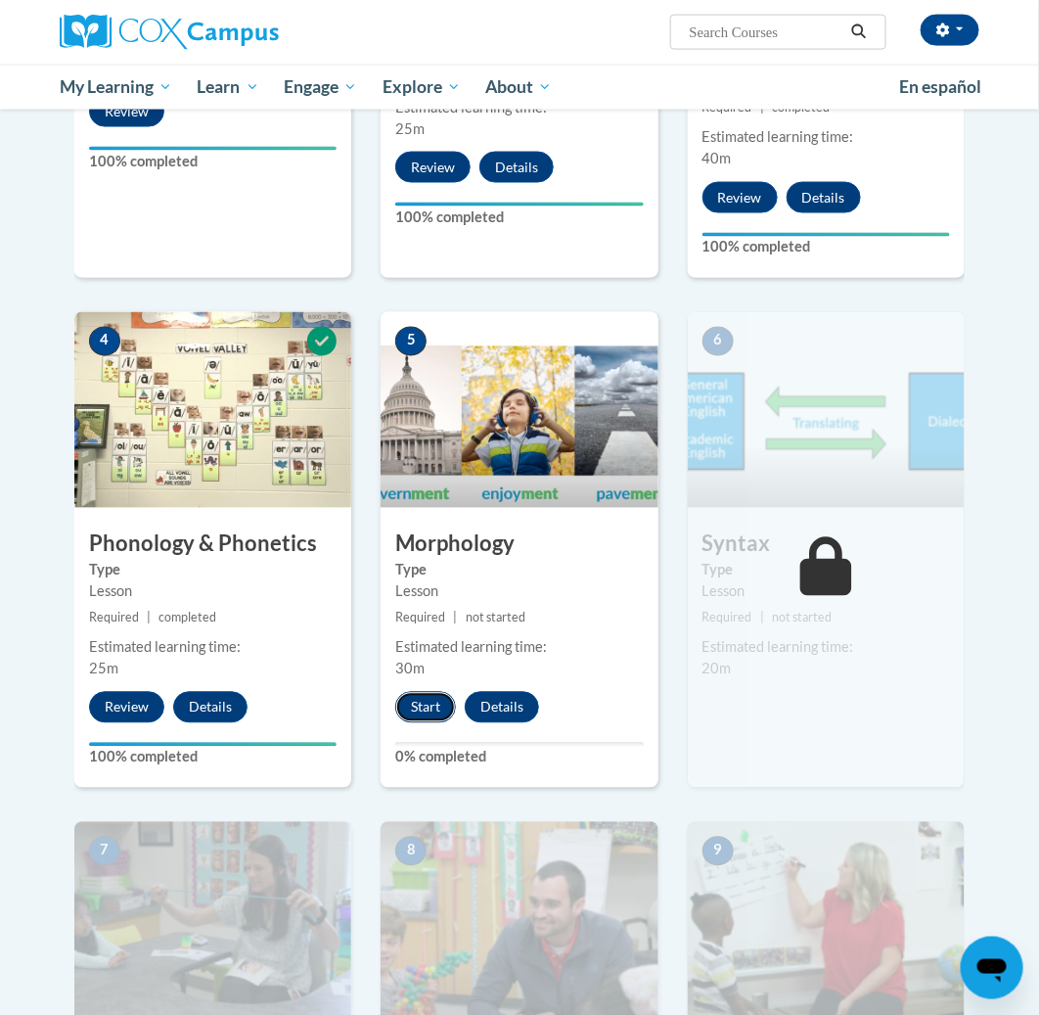
click at [436, 707] on button "Start" at bounding box center [425, 707] width 61 height 31
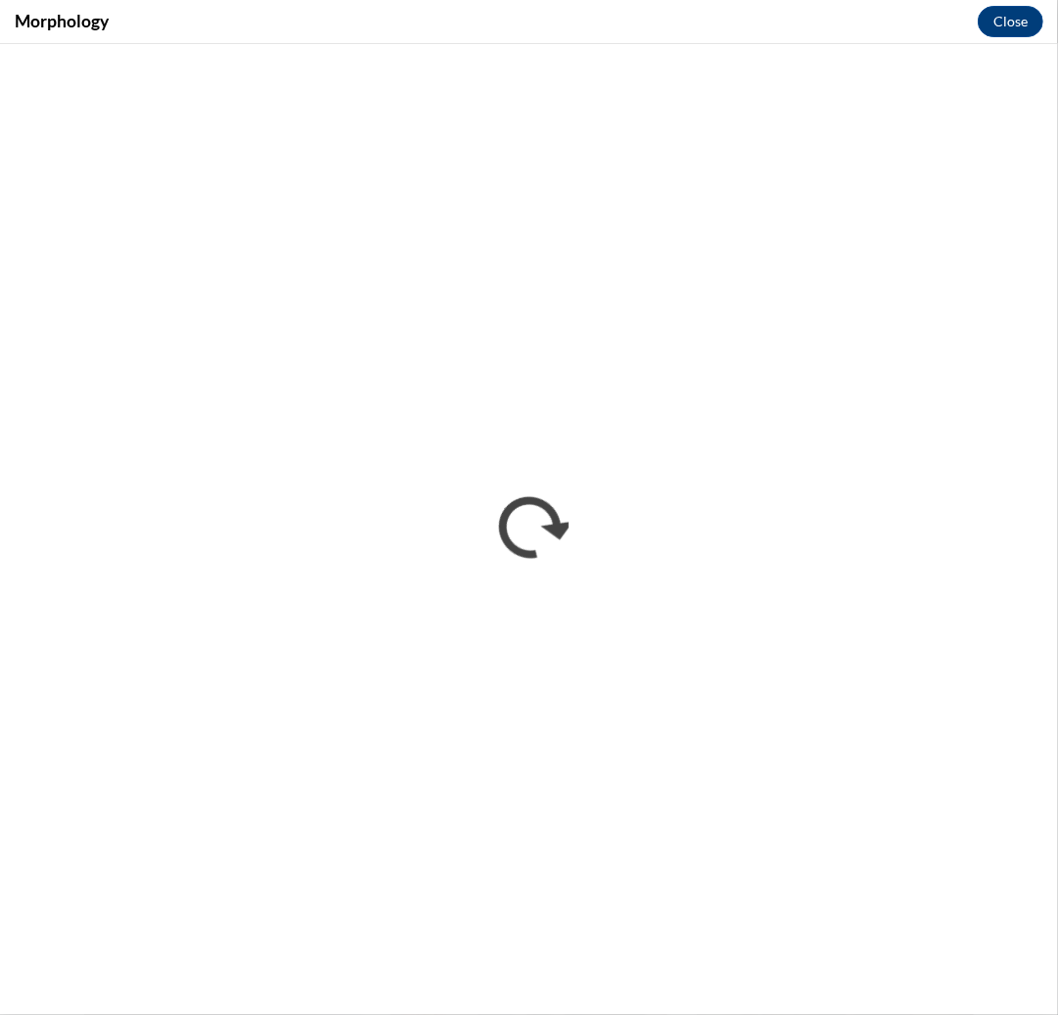
scroll to position [0, 0]
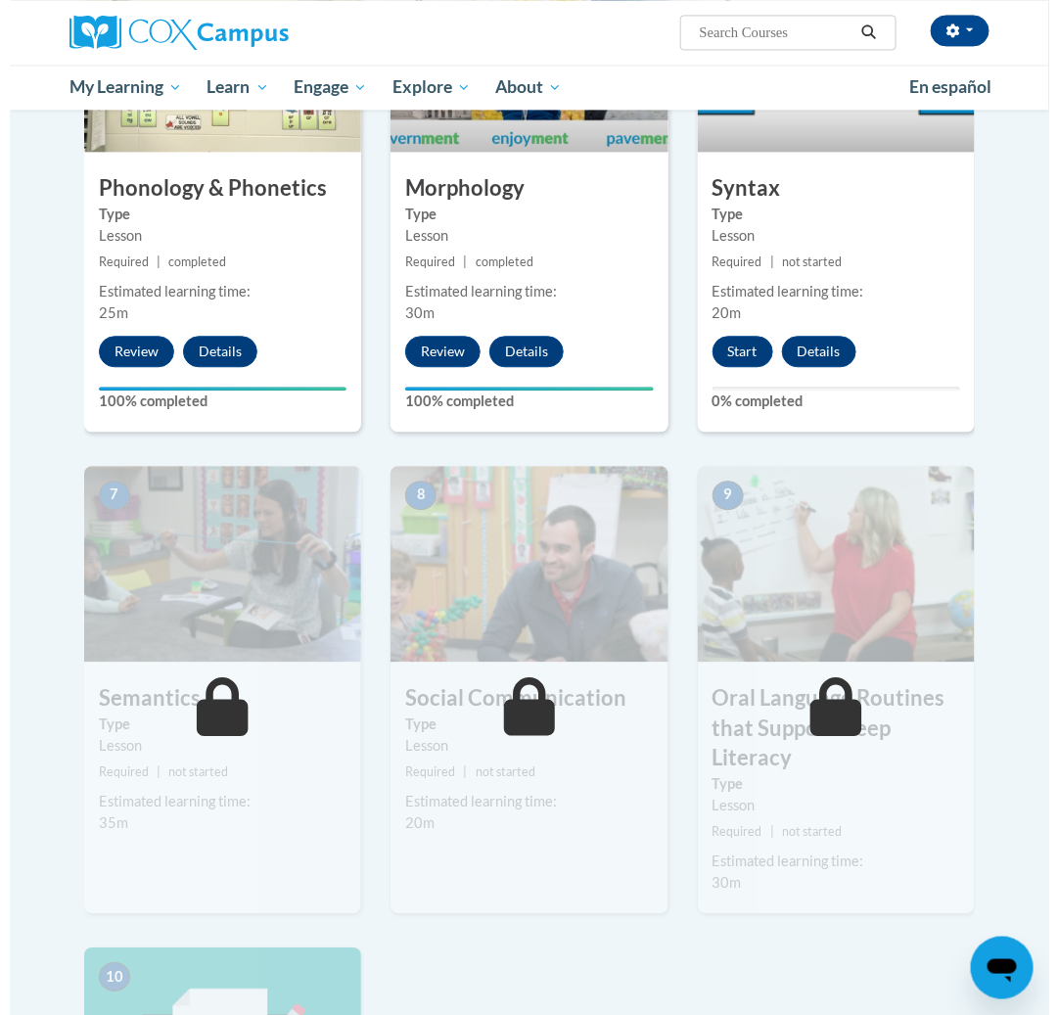
scroll to position [1223, 0]
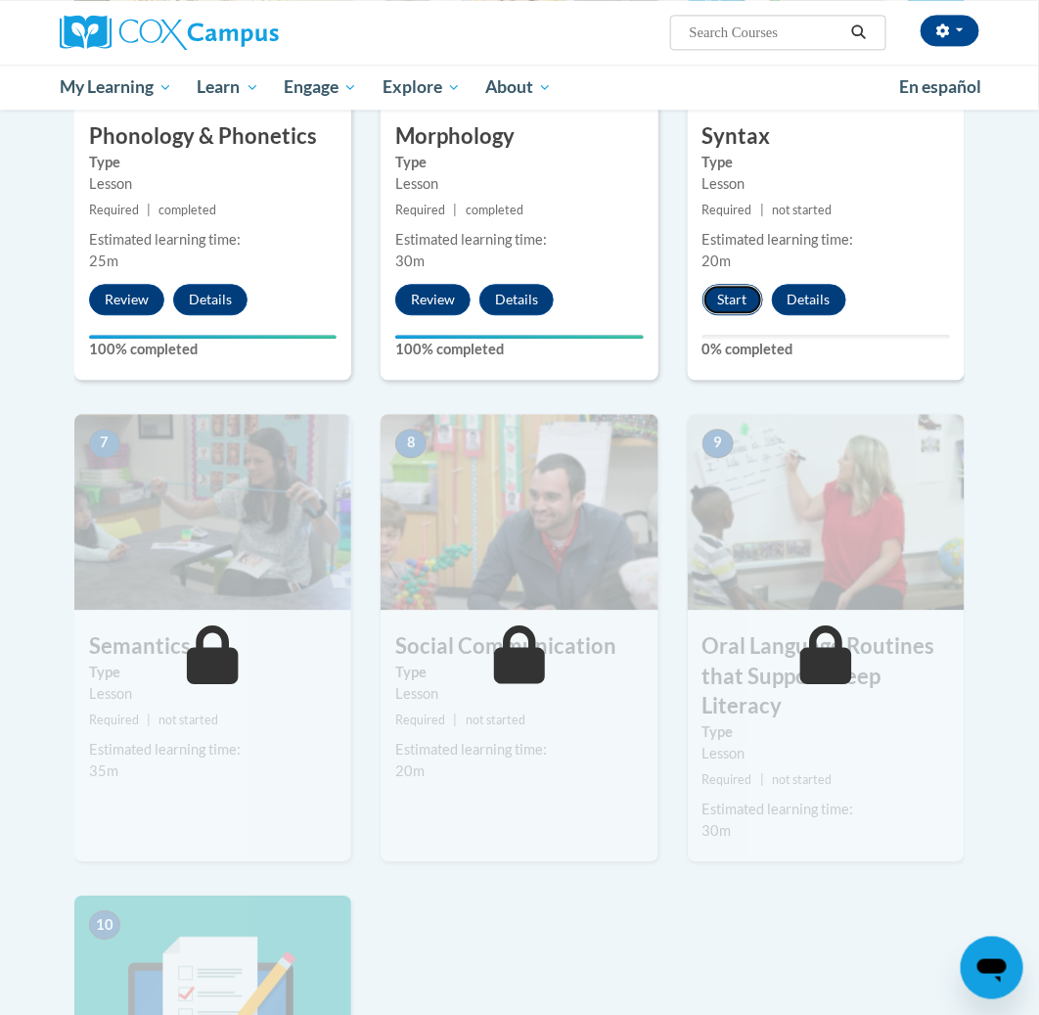
click at [729, 289] on button "Start" at bounding box center [733, 299] width 61 height 31
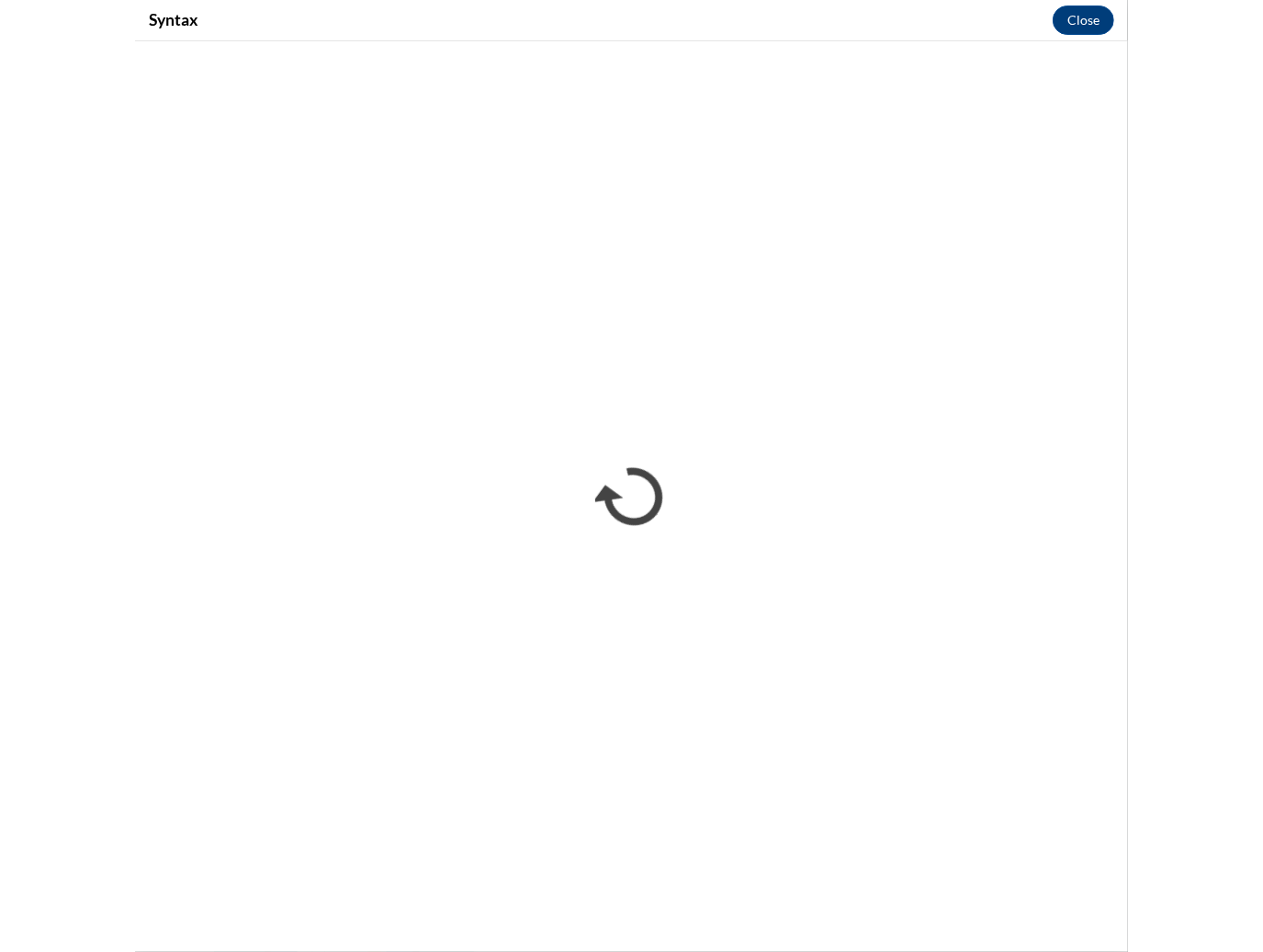
scroll to position [0, 0]
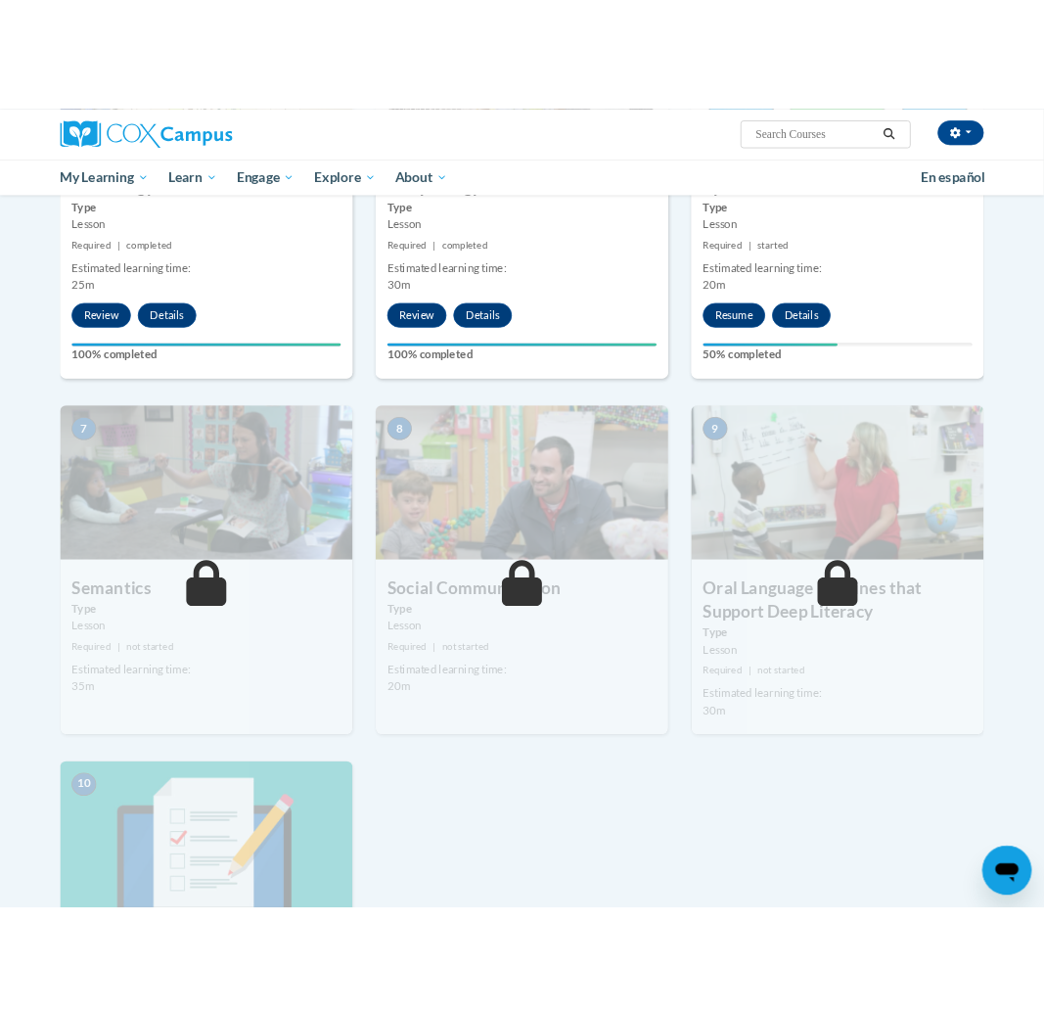
scroll to position [1223, 0]
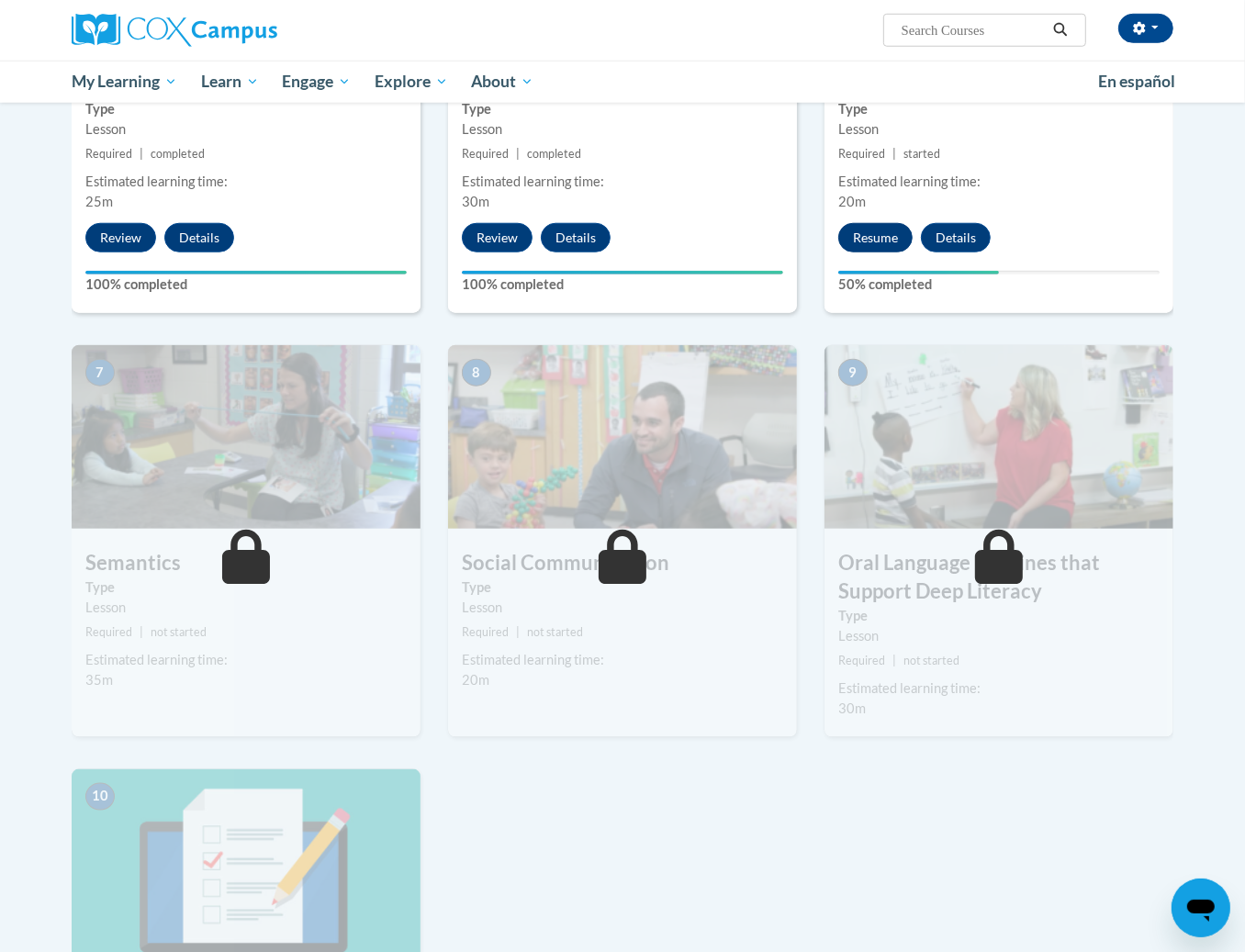
click at [870, 233] on button "Resume" at bounding box center [875, 237] width 74 height 29
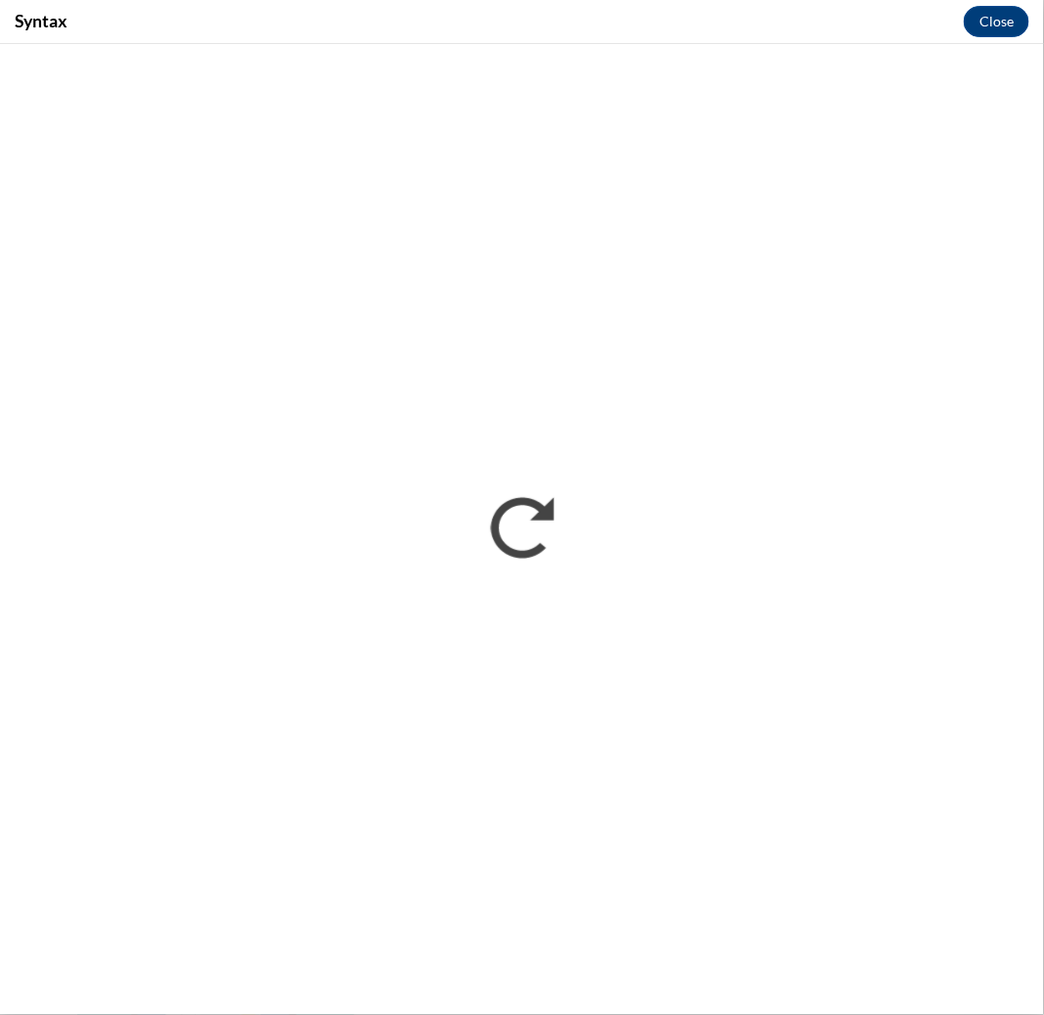
scroll to position [0, 0]
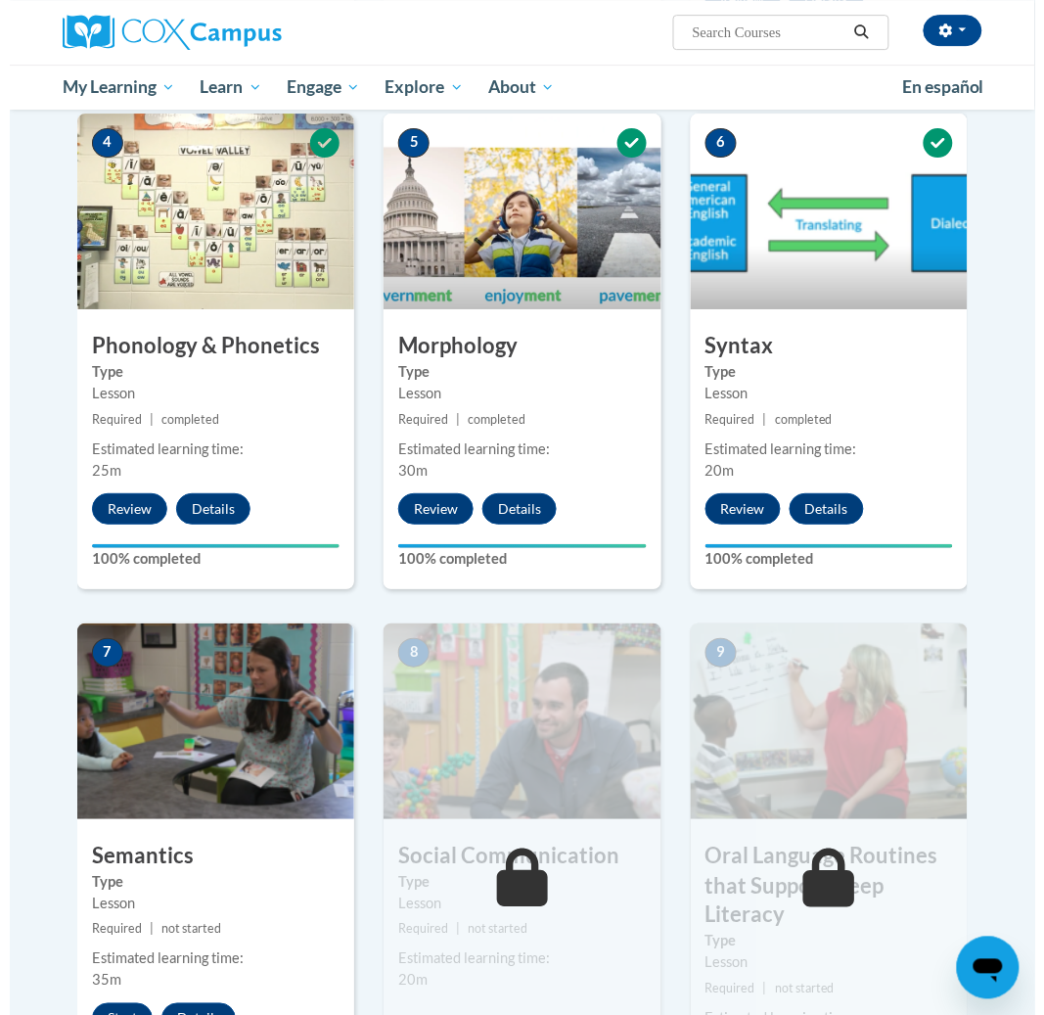
scroll to position [1223, 0]
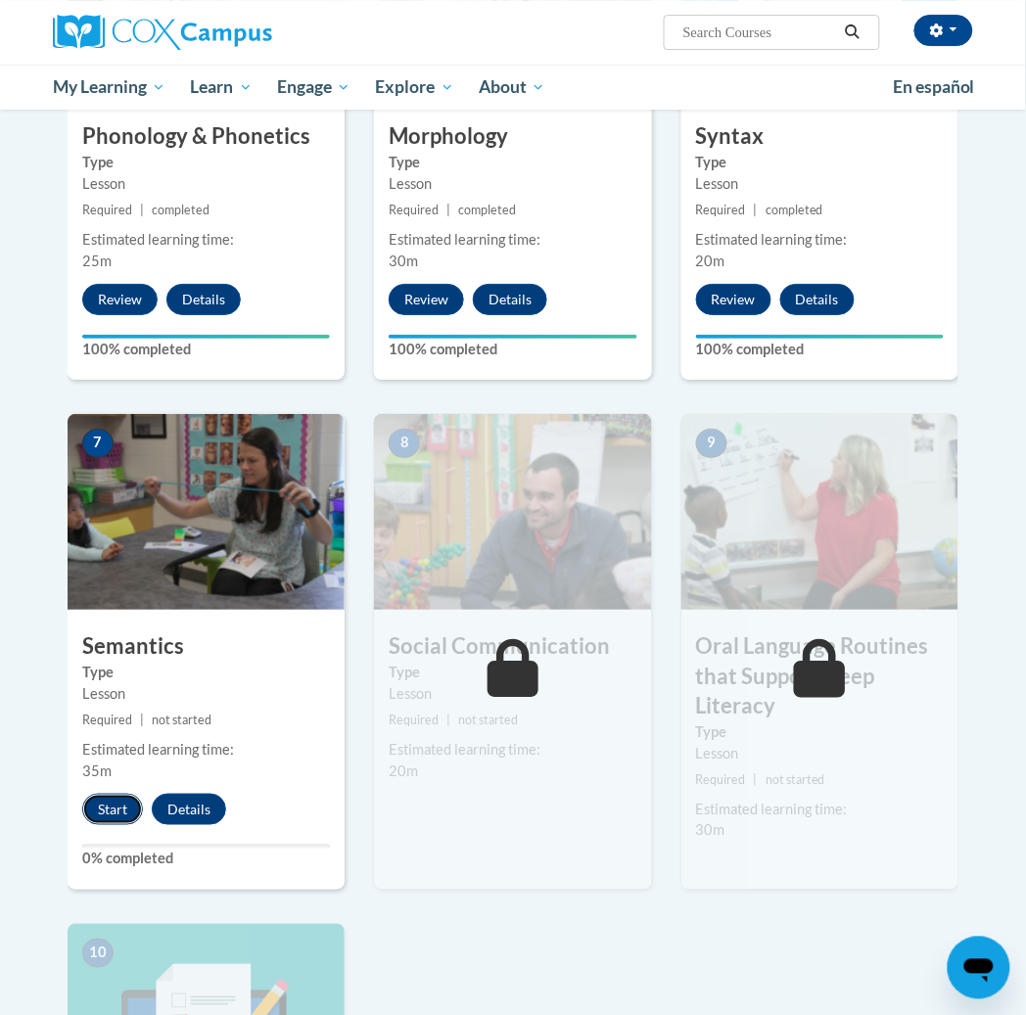
click at [118, 817] on button "Start" at bounding box center [112, 809] width 61 height 31
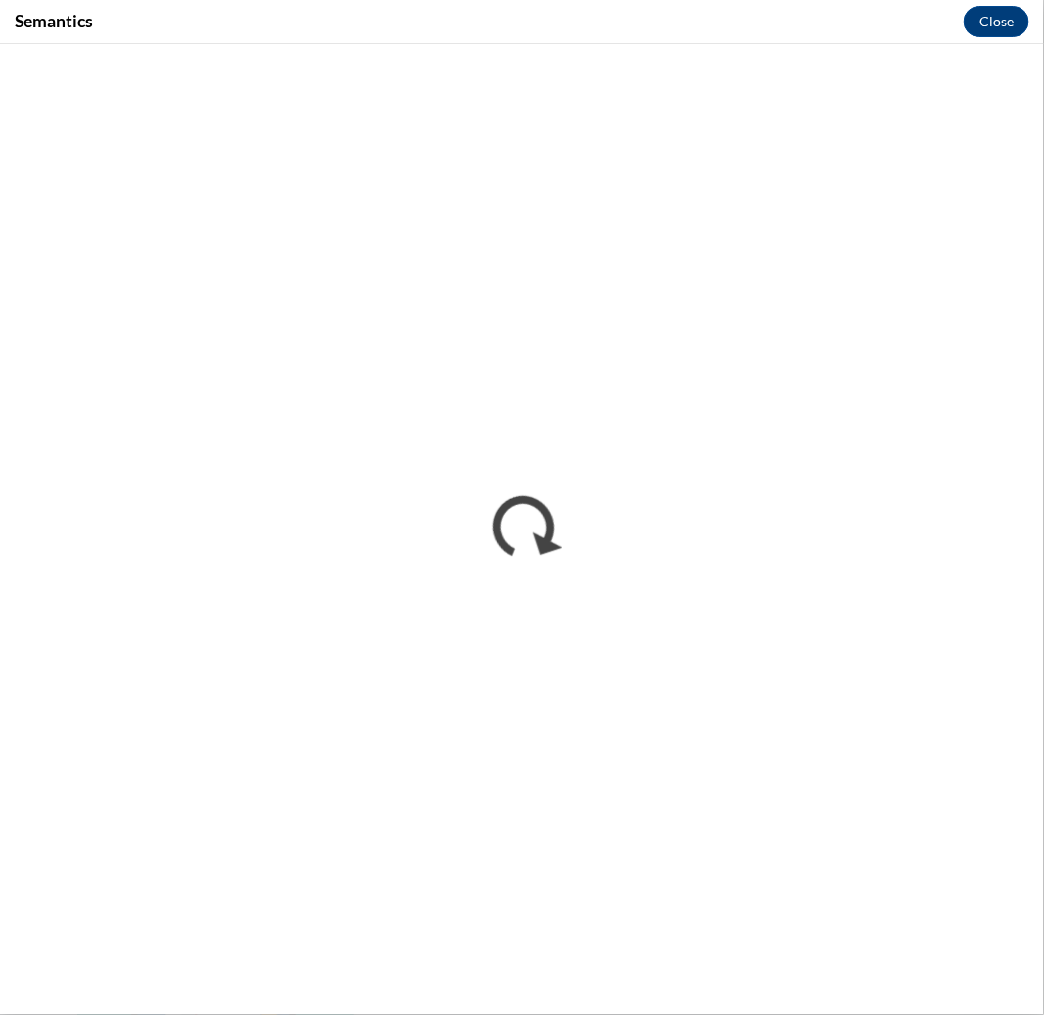
scroll to position [0, 0]
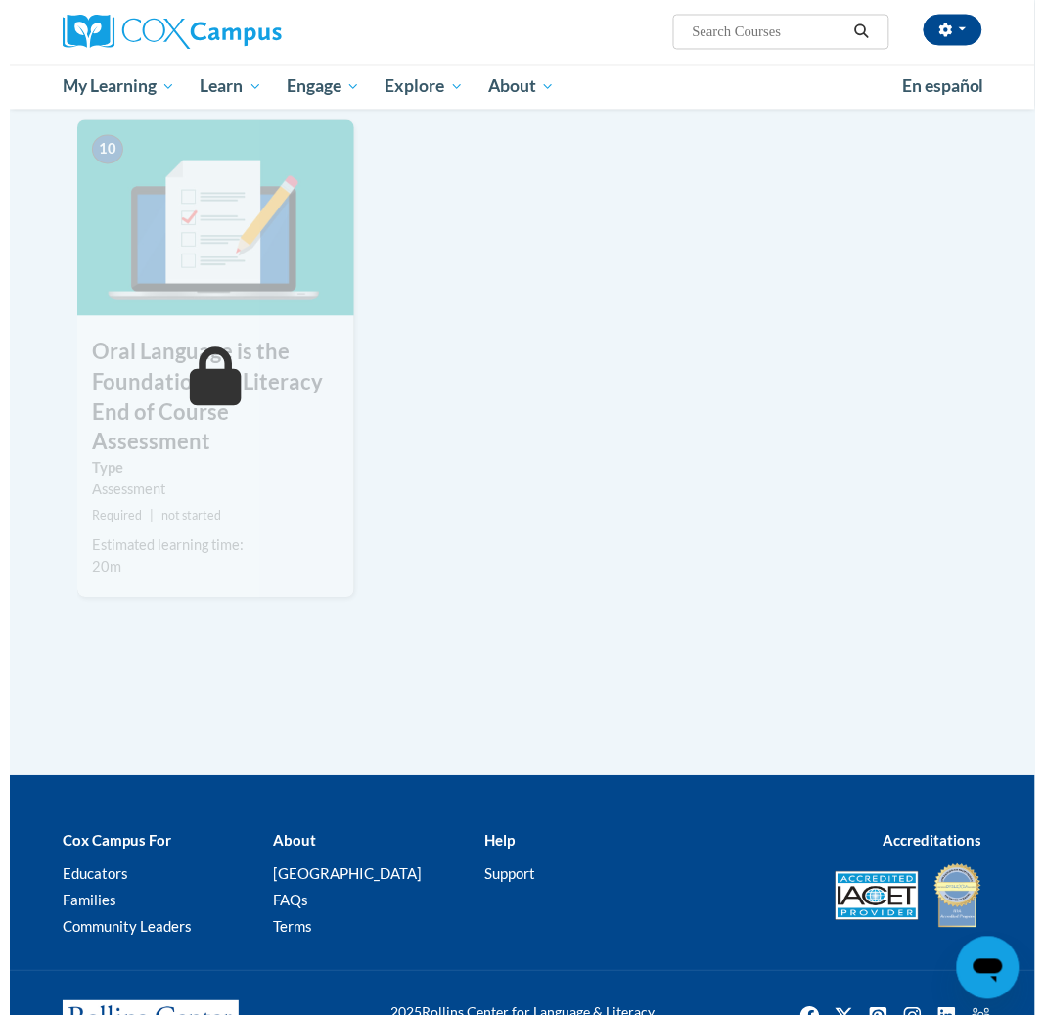
scroll to position [1630, 0]
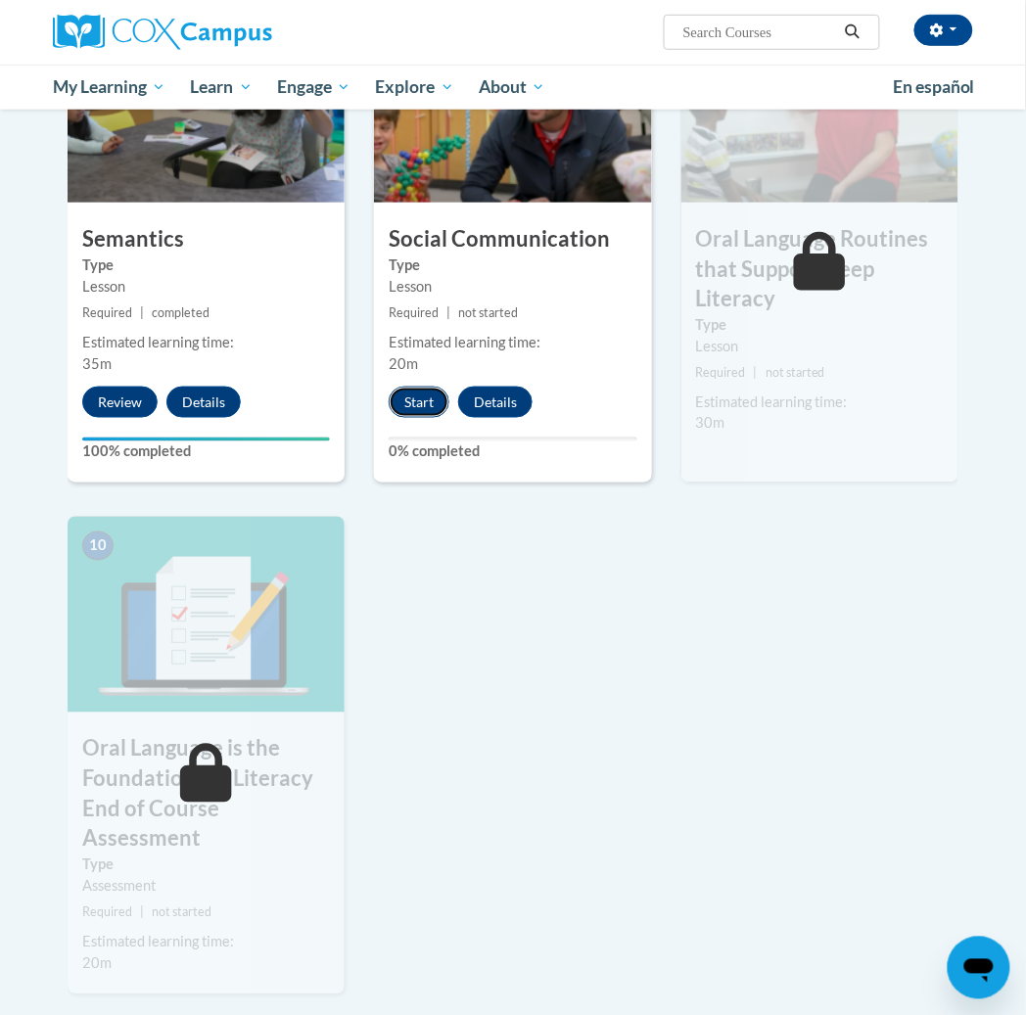
click at [409, 397] on button "Start" at bounding box center [419, 402] width 61 height 31
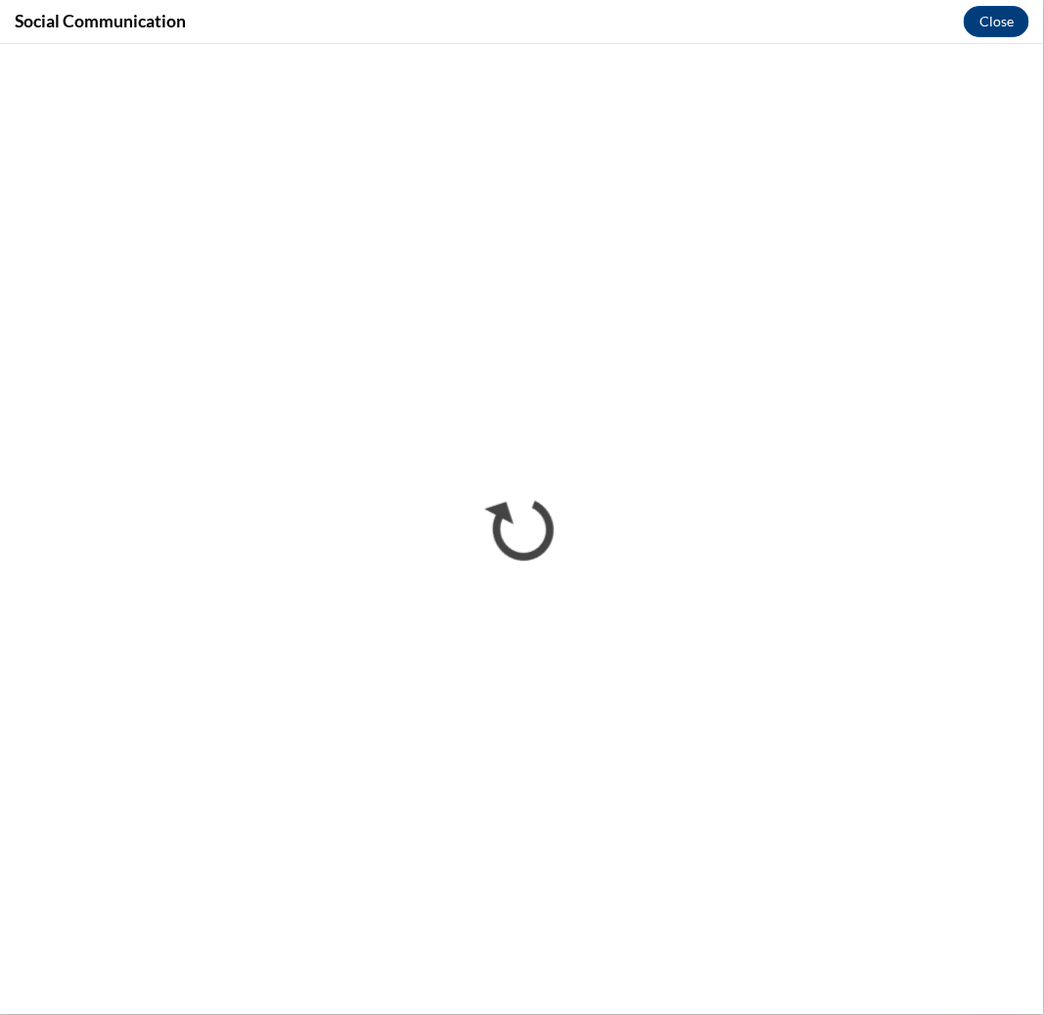
scroll to position [0, 0]
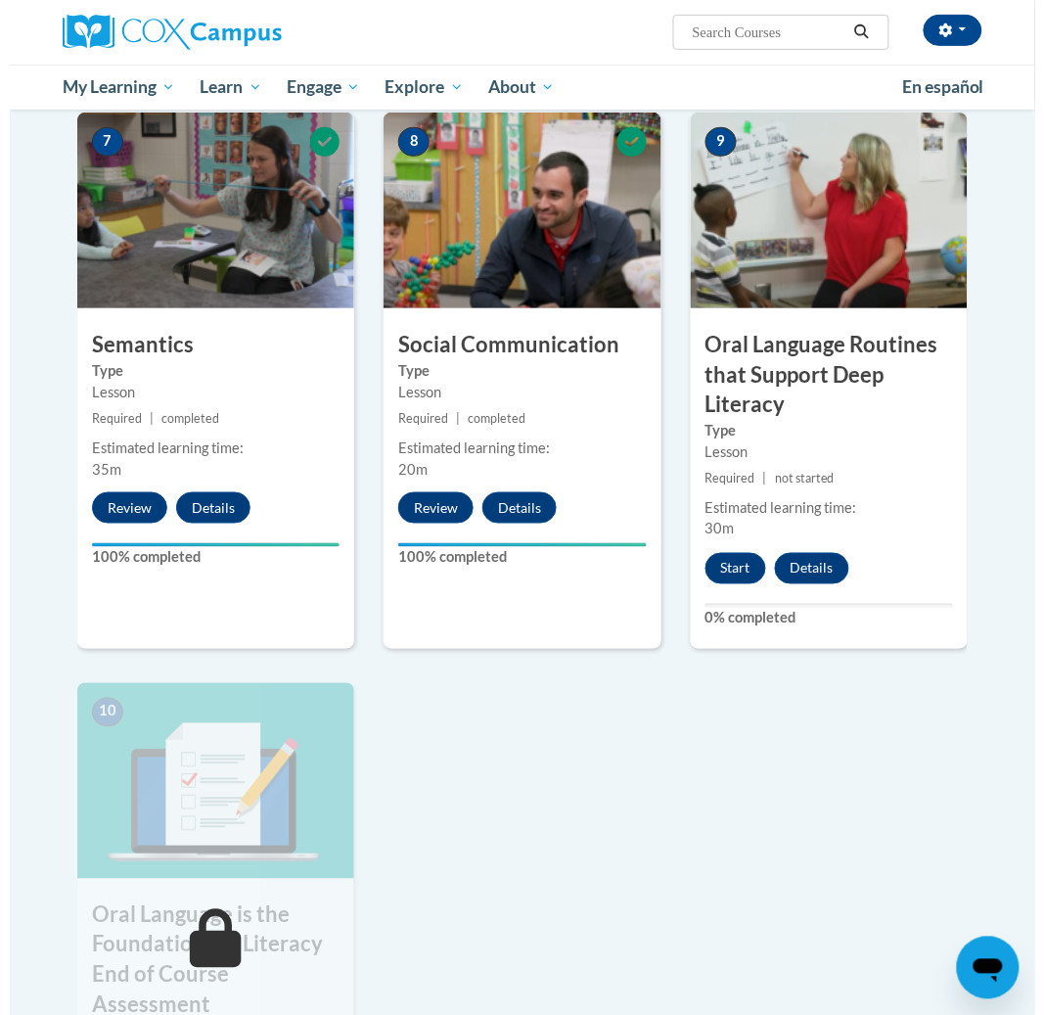
scroll to position [1502, 0]
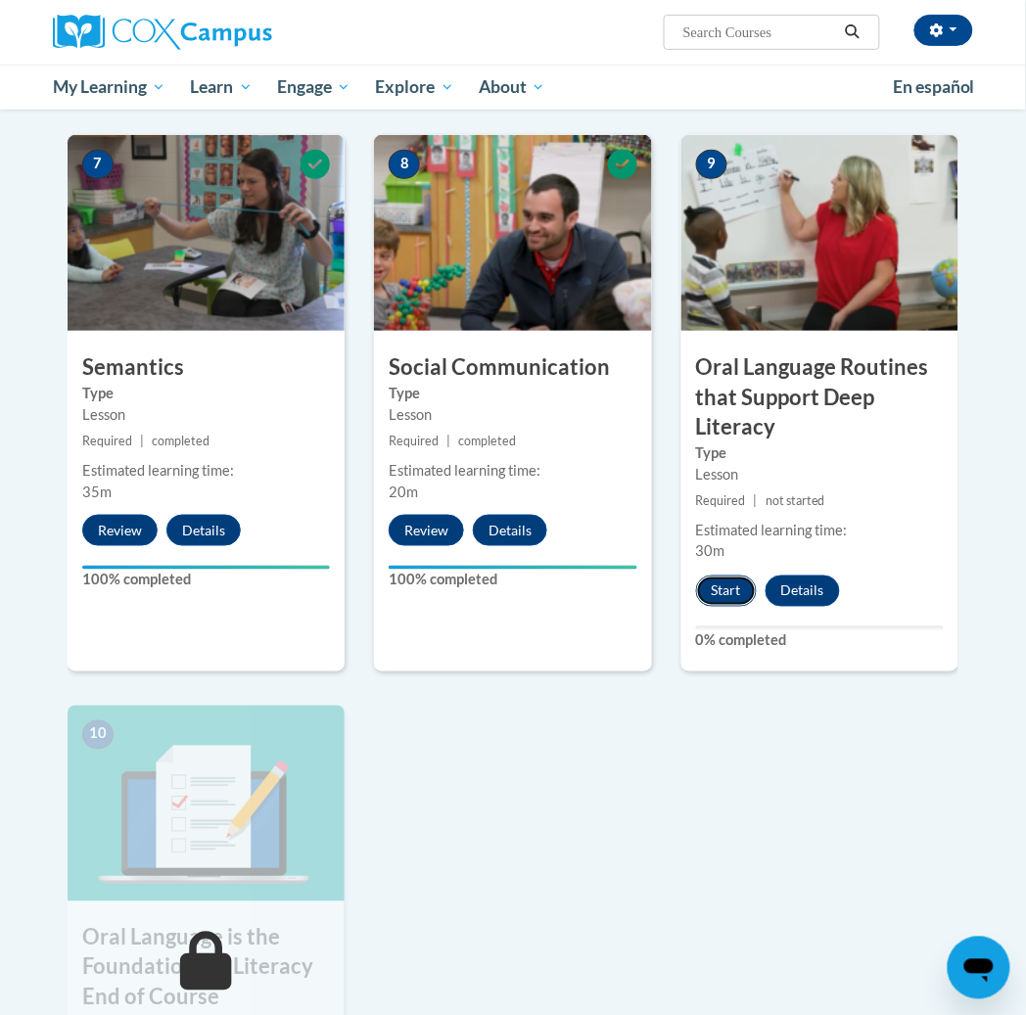
click at [720, 583] on button "Start" at bounding box center [726, 590] width 61 height 31
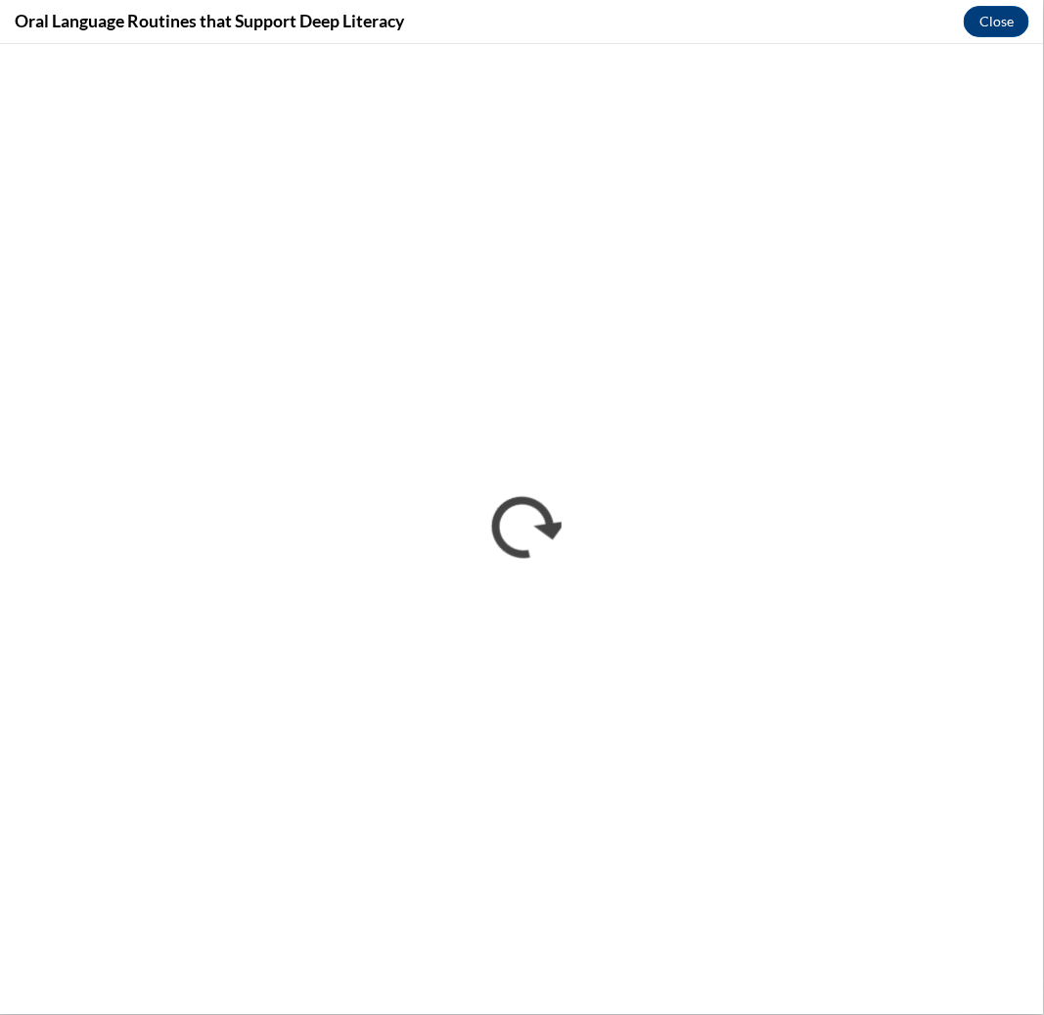
scroll to position [0, 0]
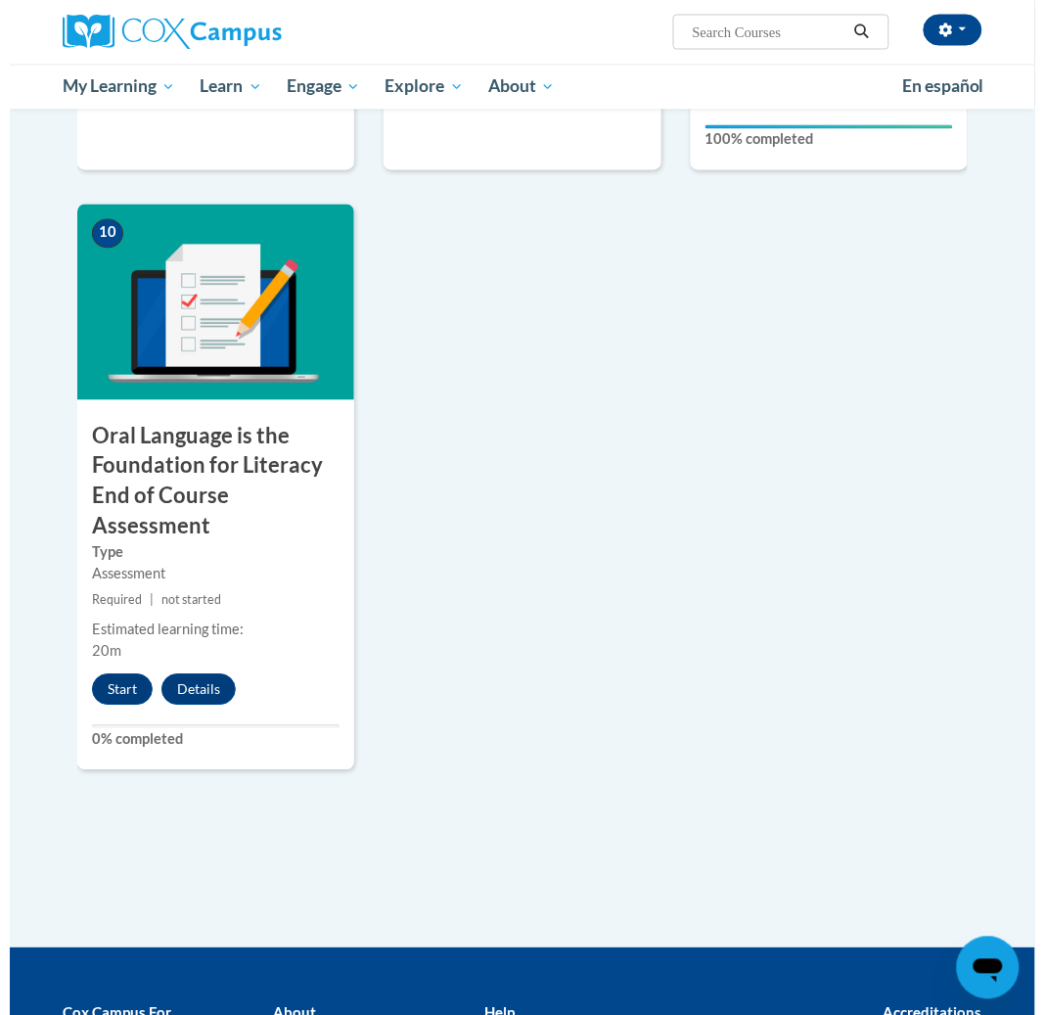
scroll to position [2039, 0]
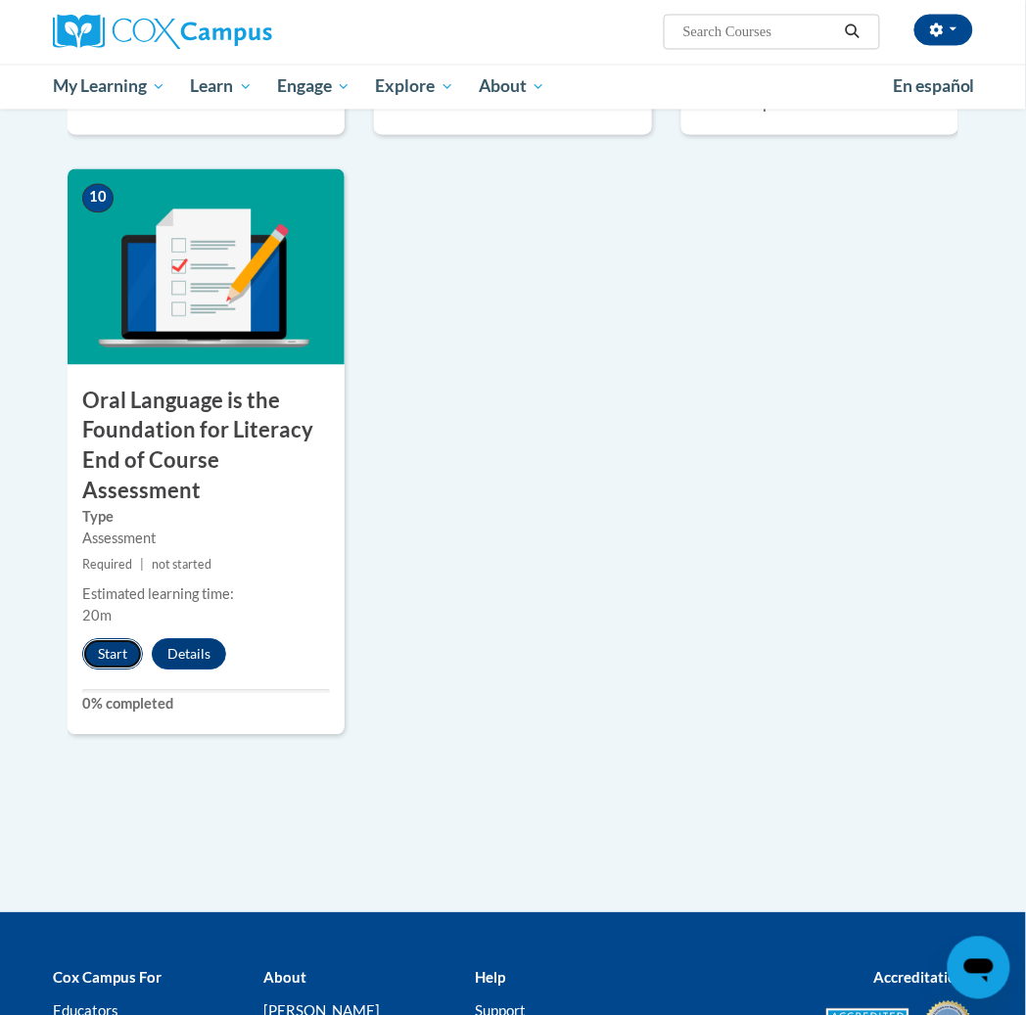
click at [105, 639] on button "Start" at bounding box center [112, 654] width 61 height 31
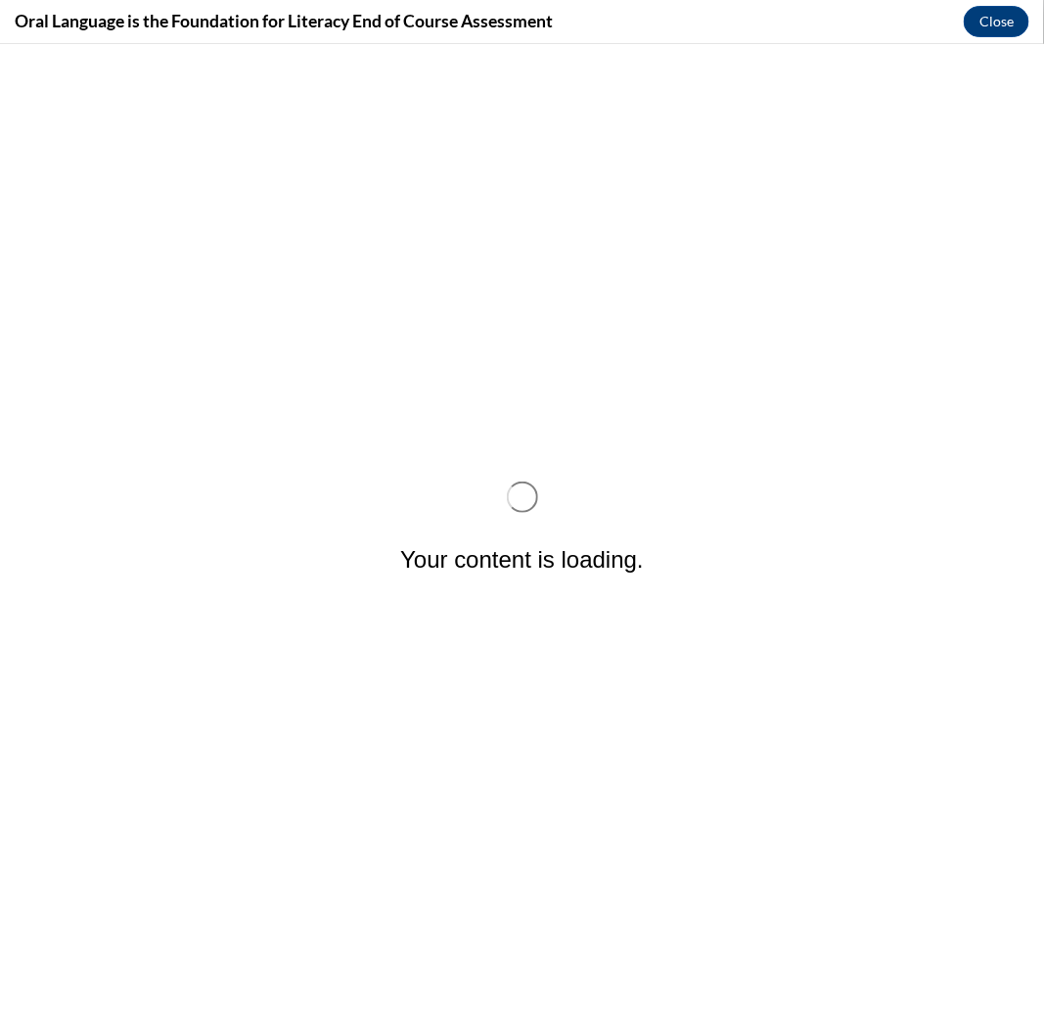
scroll to position [0, 0]
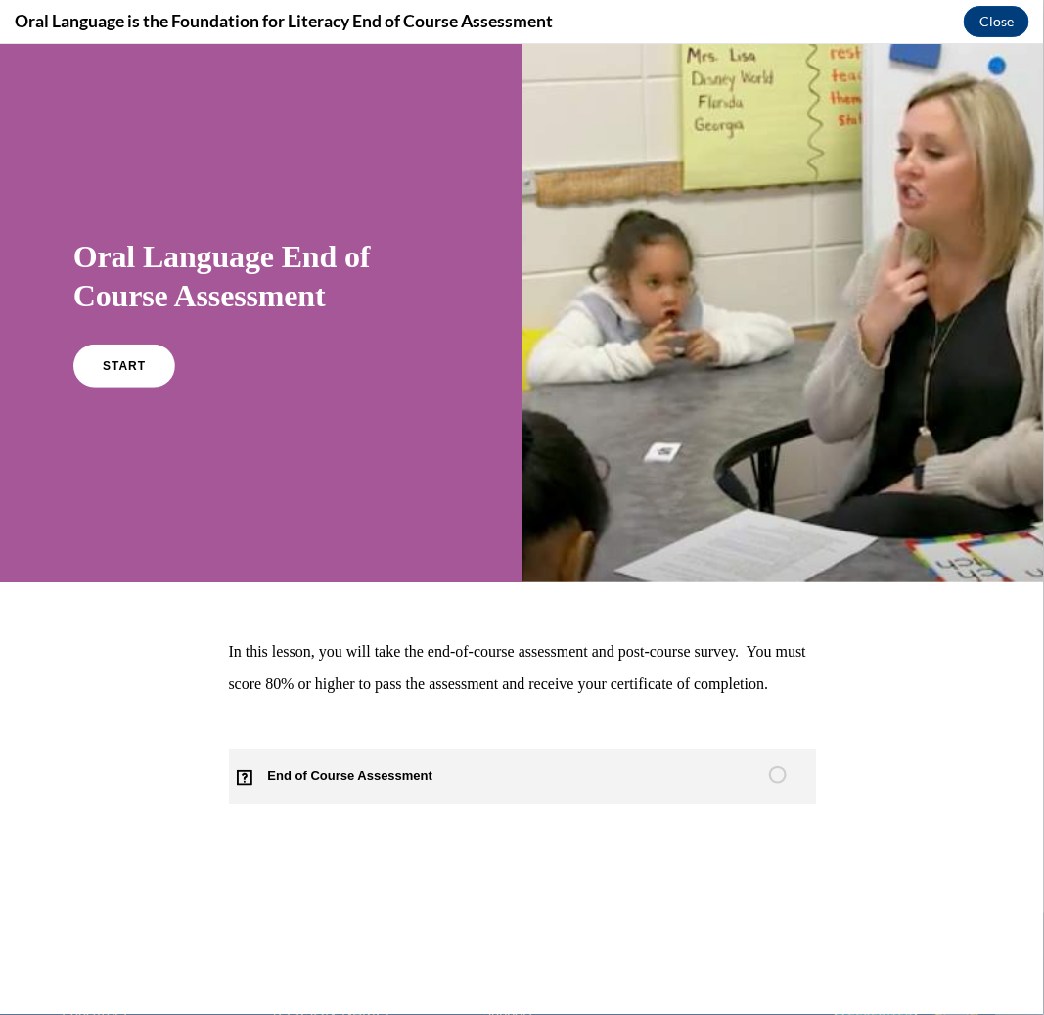
click at [609, 780] on link "End of Course Assessment" at bounding box center [522, 775] width 587 height 55
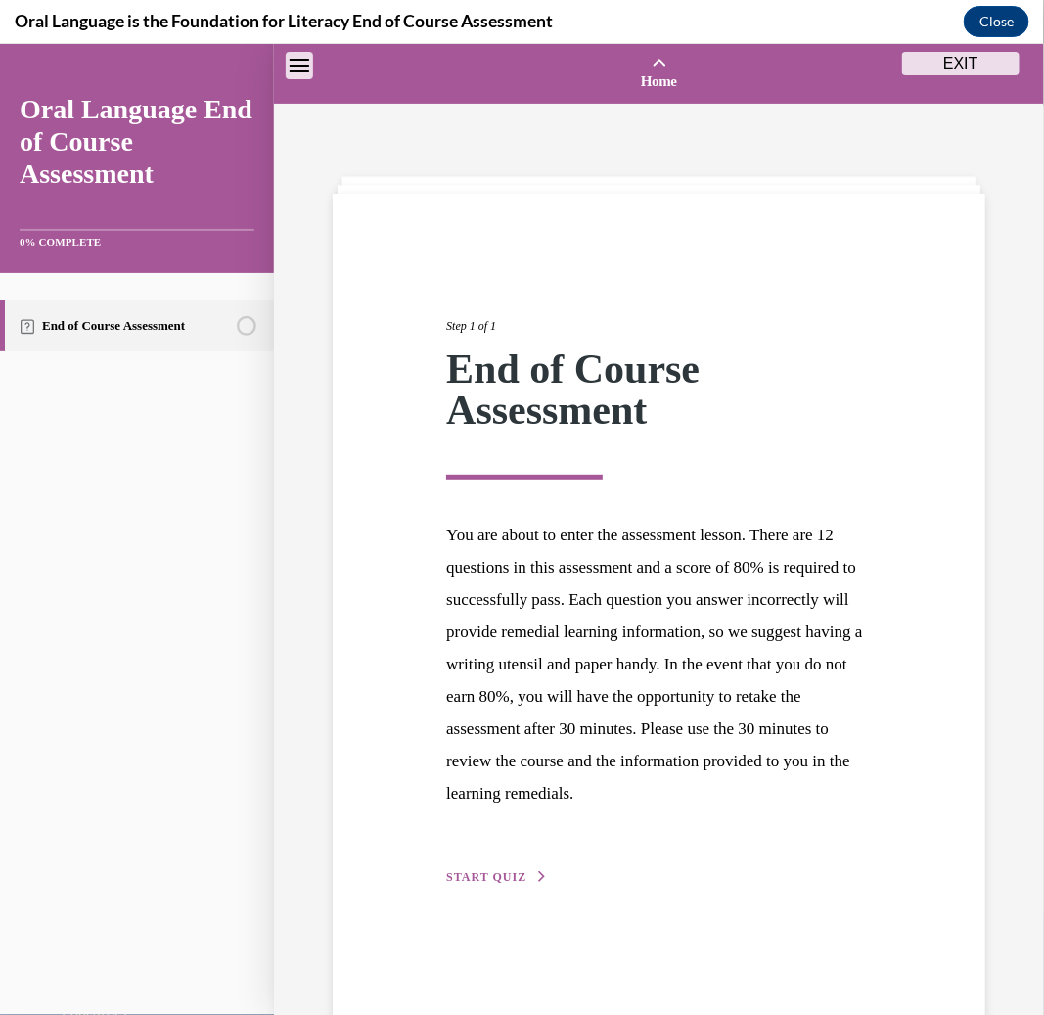
scroll to position [61, 0]
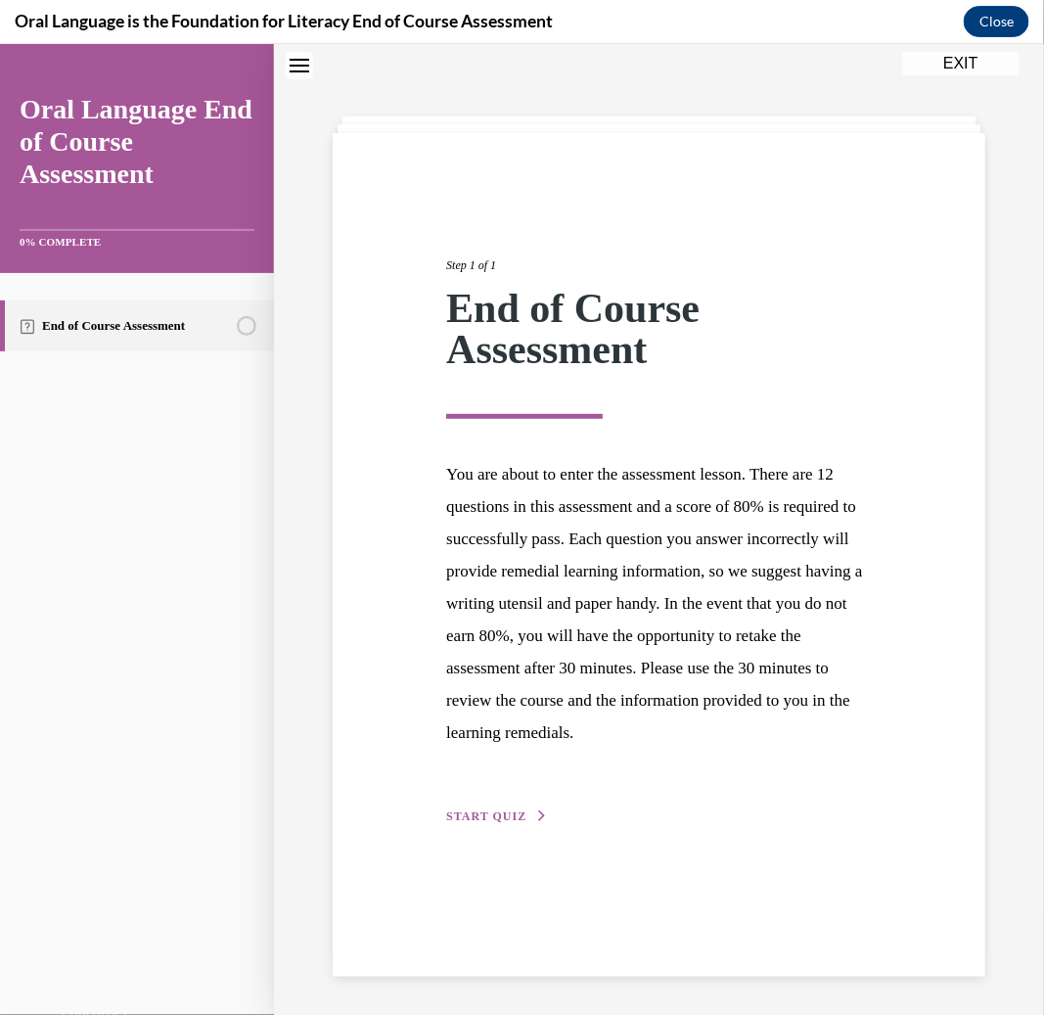
click at [528, 813] on button "START QUIZ" at bounding box center [497, 815] width 102 height 18
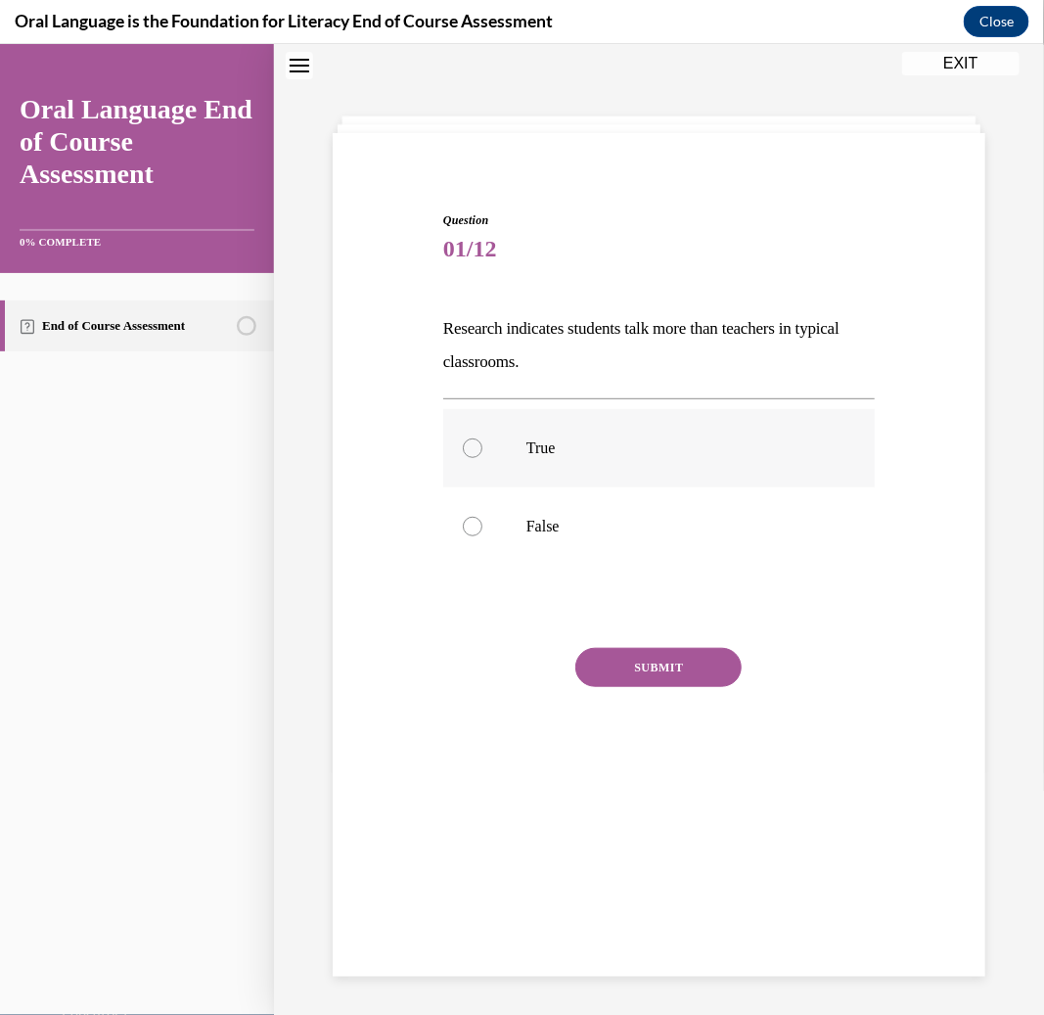
click at [569, 433] on label "True" at bounding box center [659, 447] width 432 height 78
click at [482, 437] on input "True" at bounding box center [473, 447] width 20 height 20
radio input "true"
click at [636, 671] on button "SUBMIT" at bounding box center [658, 666] width 166 height 39
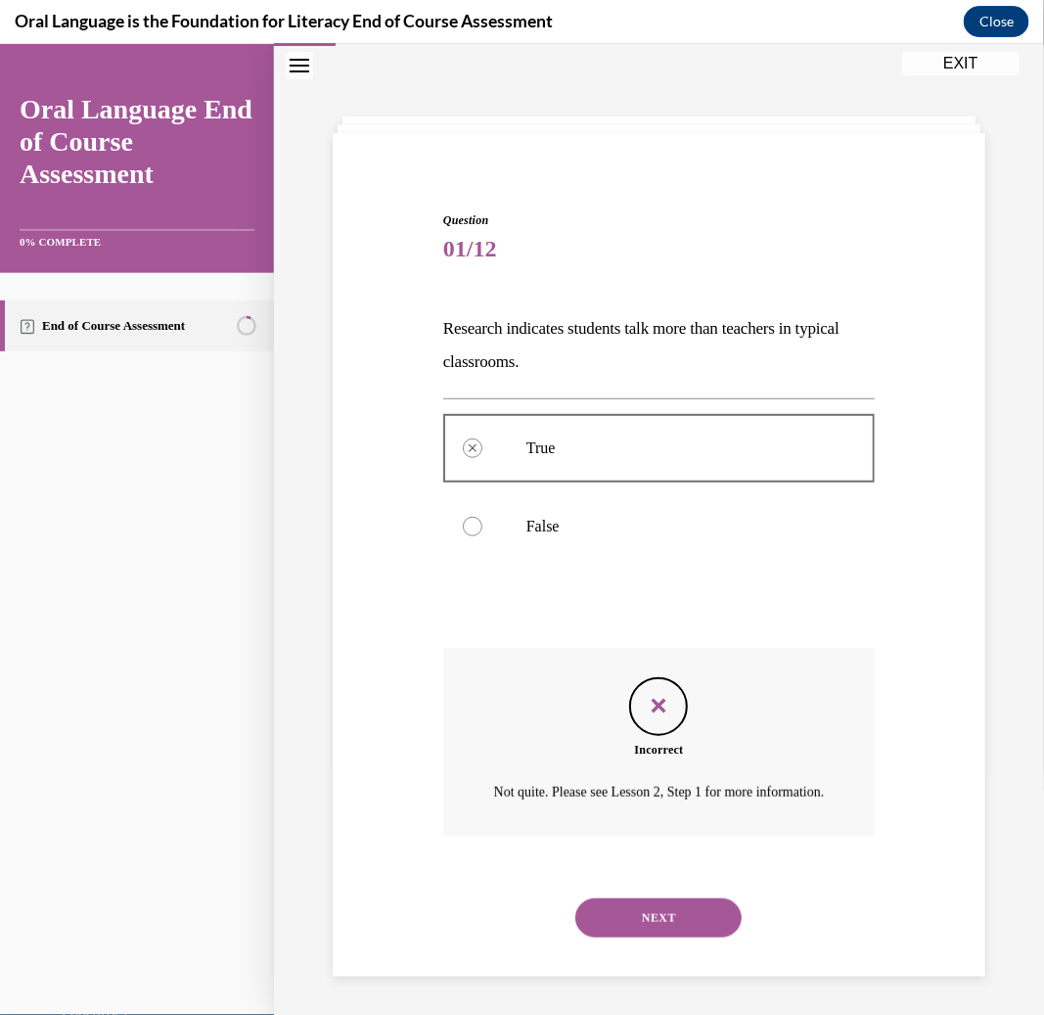
scroll to position [74, 0]
click at [556, 515] on p "False" at bounding box center [676, 525] width 299 height 20
click at [681, 916] on button "NEXT" at bounding box center [658, 915] width 166 height 39
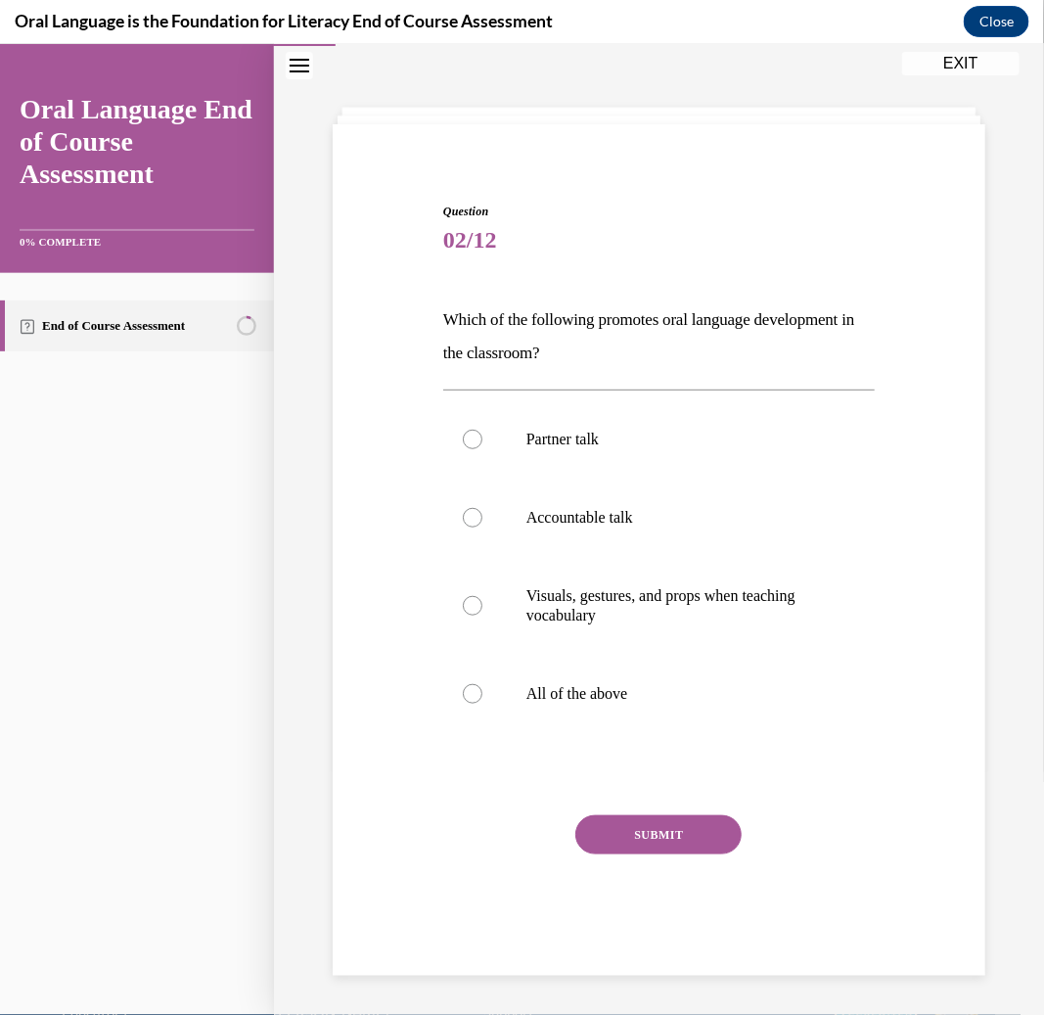
scroll to position [69, 0]
click at [657, 716] on label "All of the above" at bounding box center [659, 693] width 432 height 78
click at [482, 703] on input "All of the above" at bounding box center [473, 693] width 20 height 20
radio input "true"
click at [500, 340] on p "Which of the following promotes oral language development in the classroom?" at bounding box center [659, 335] width 432 height 67
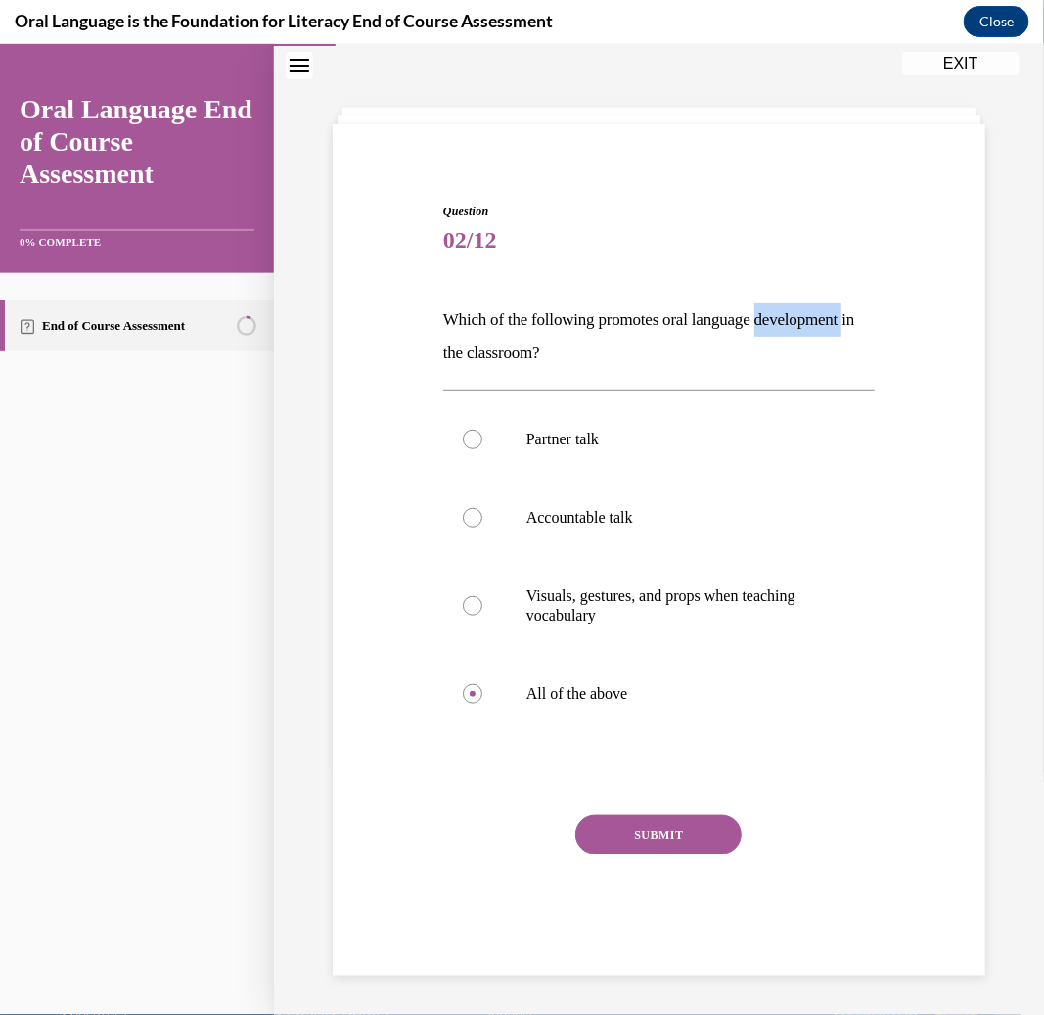
click at [500, 340] on p "Which of the following promotes oral language development in the classroom?" at bounding box center [659, 335] width 432 height 67
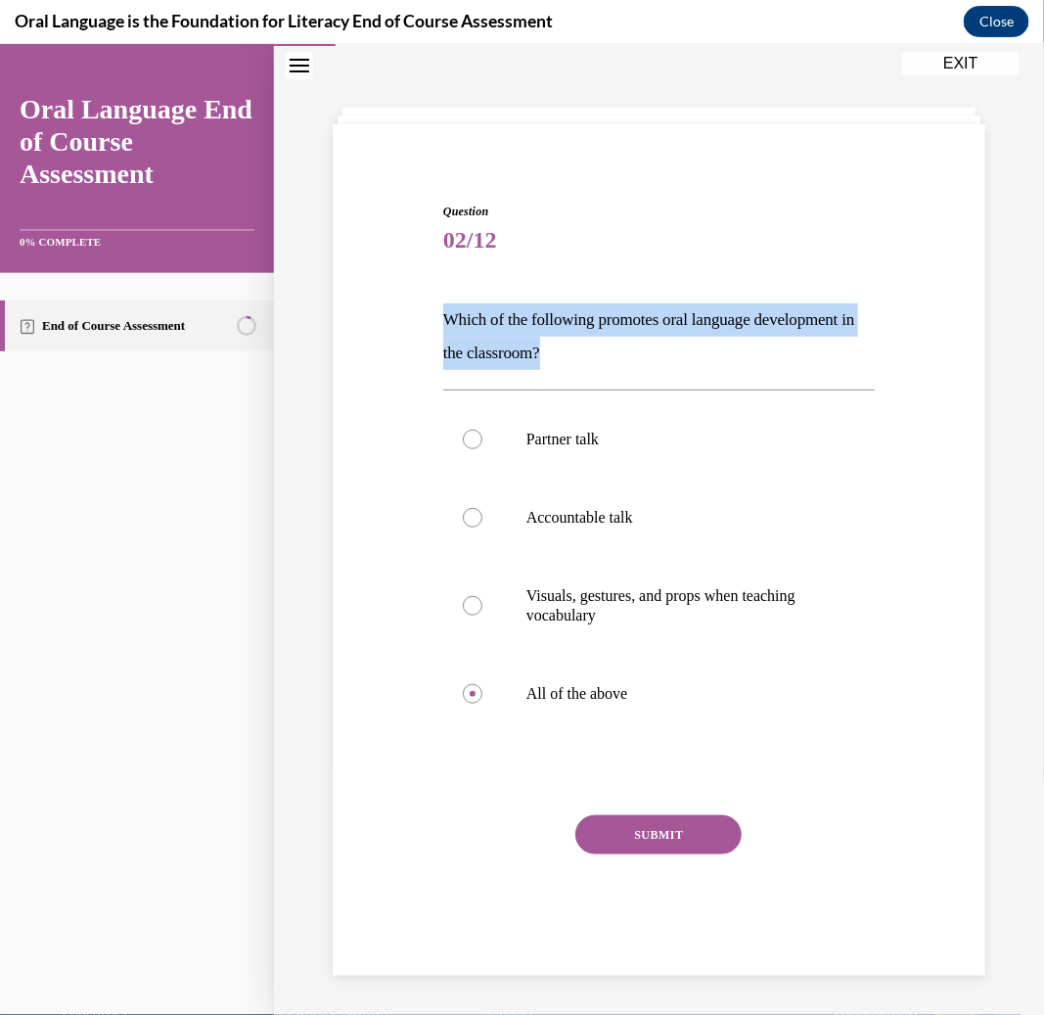
click at [500, 340] on p "Which of the following promotes oral language development in the classroom?" at bounding box center [659, 335] width 432 height 67
click at [622, 843] on button "SUBMIT" at bounding box center [658, 833] width 166 height 39
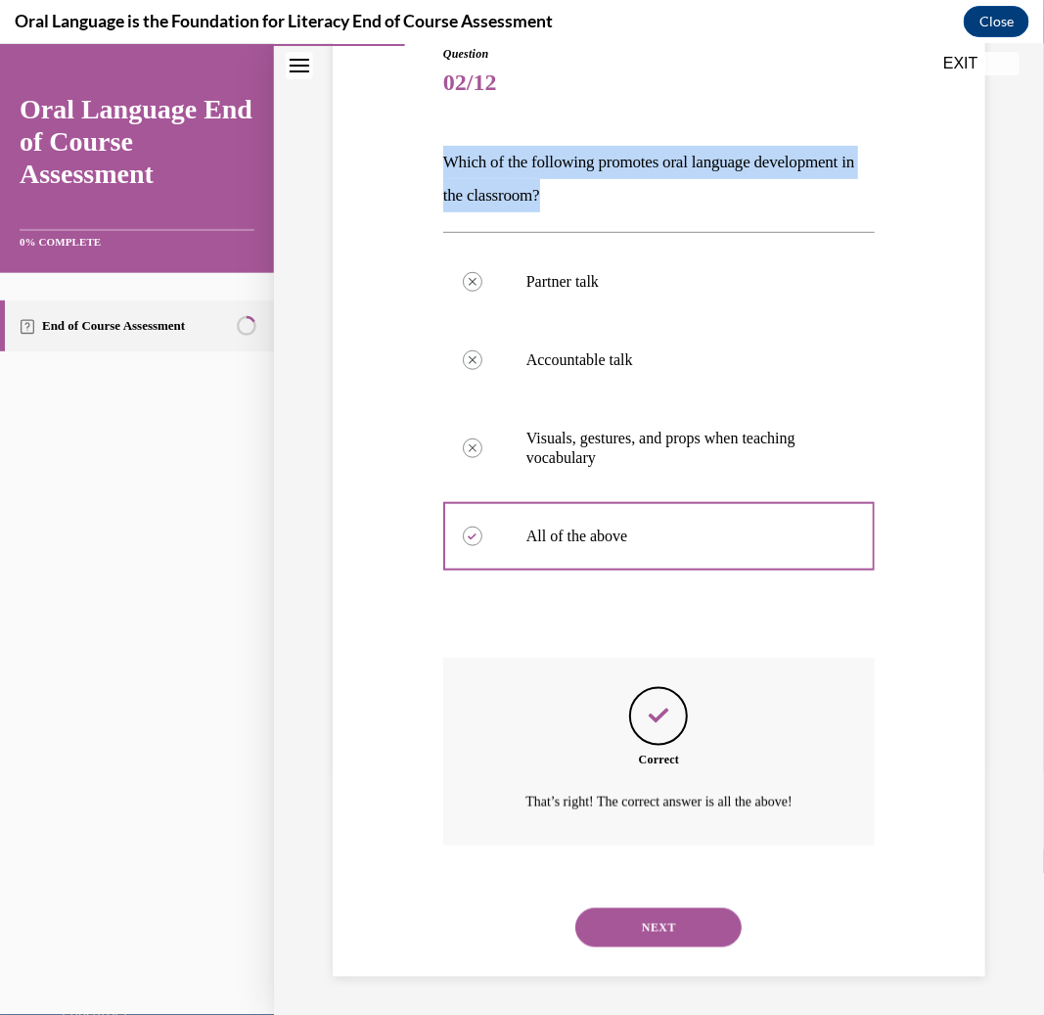
click at [678, 930] on button "NEXT" at bounding box center [658, 926] width 166 height 39
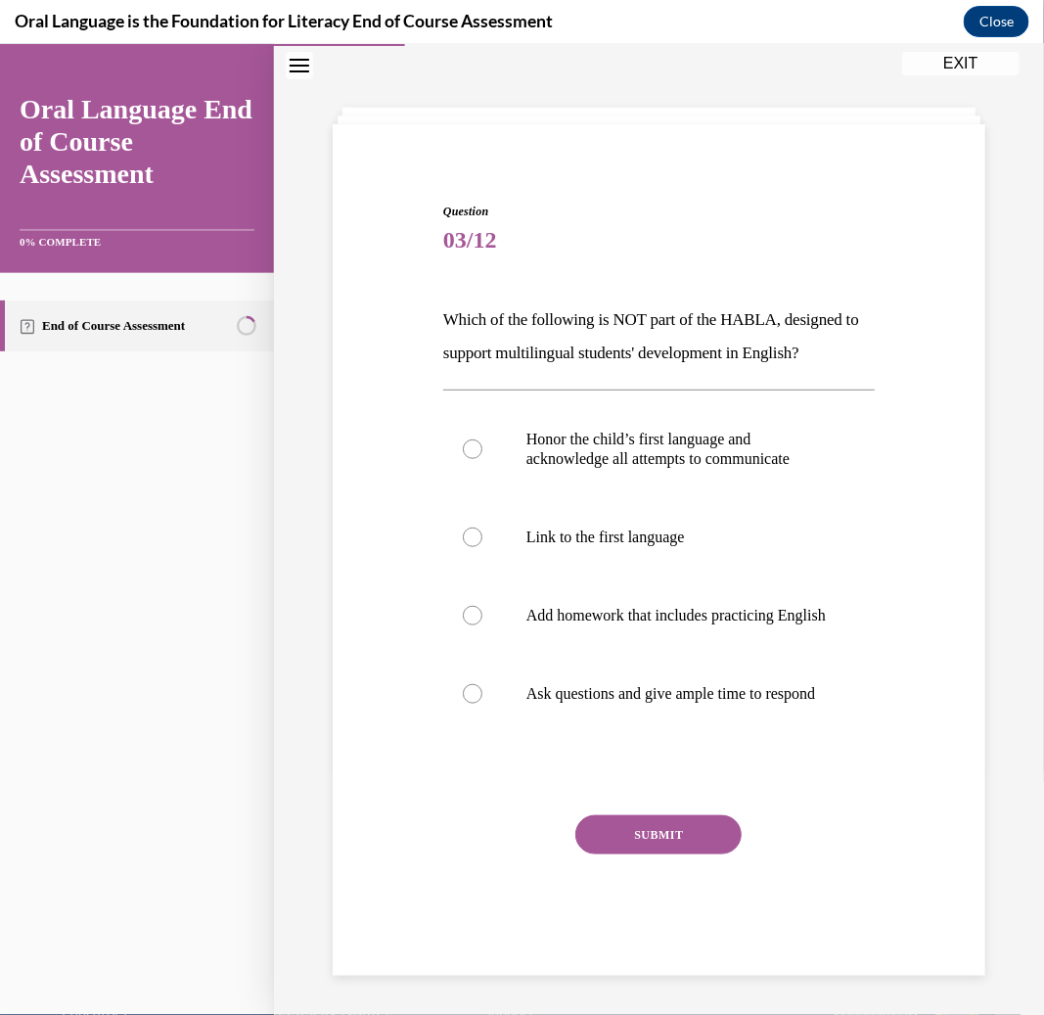
click at [578, 302] on p "Which of the following is NOT part of the HABLA, designed to support multilingu…" at bounding box center [659, 335] width 432 height 67
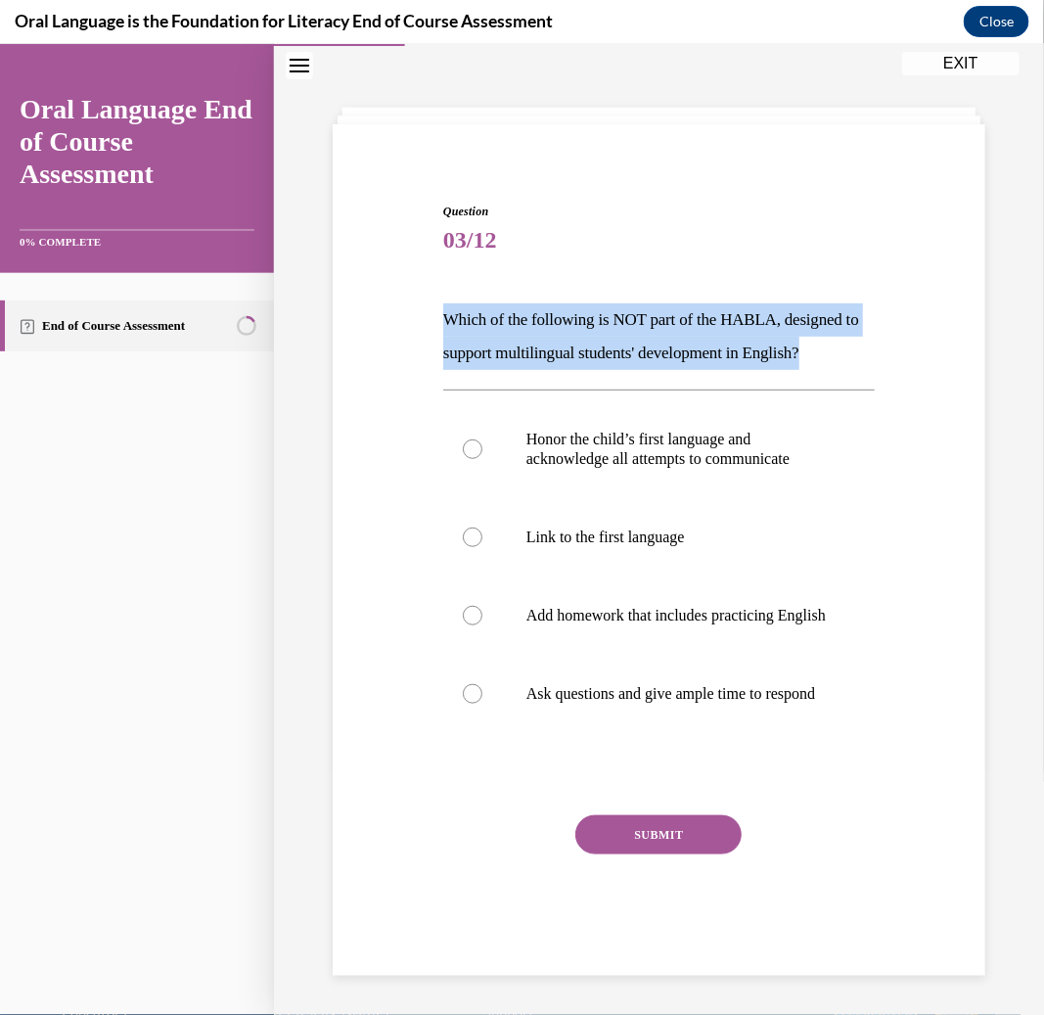
click at [578, 302] on p "Which of the following is NOT part of the HABLA, designed to support multilingu…" at bounding box center [659, 335] width 432 height 67
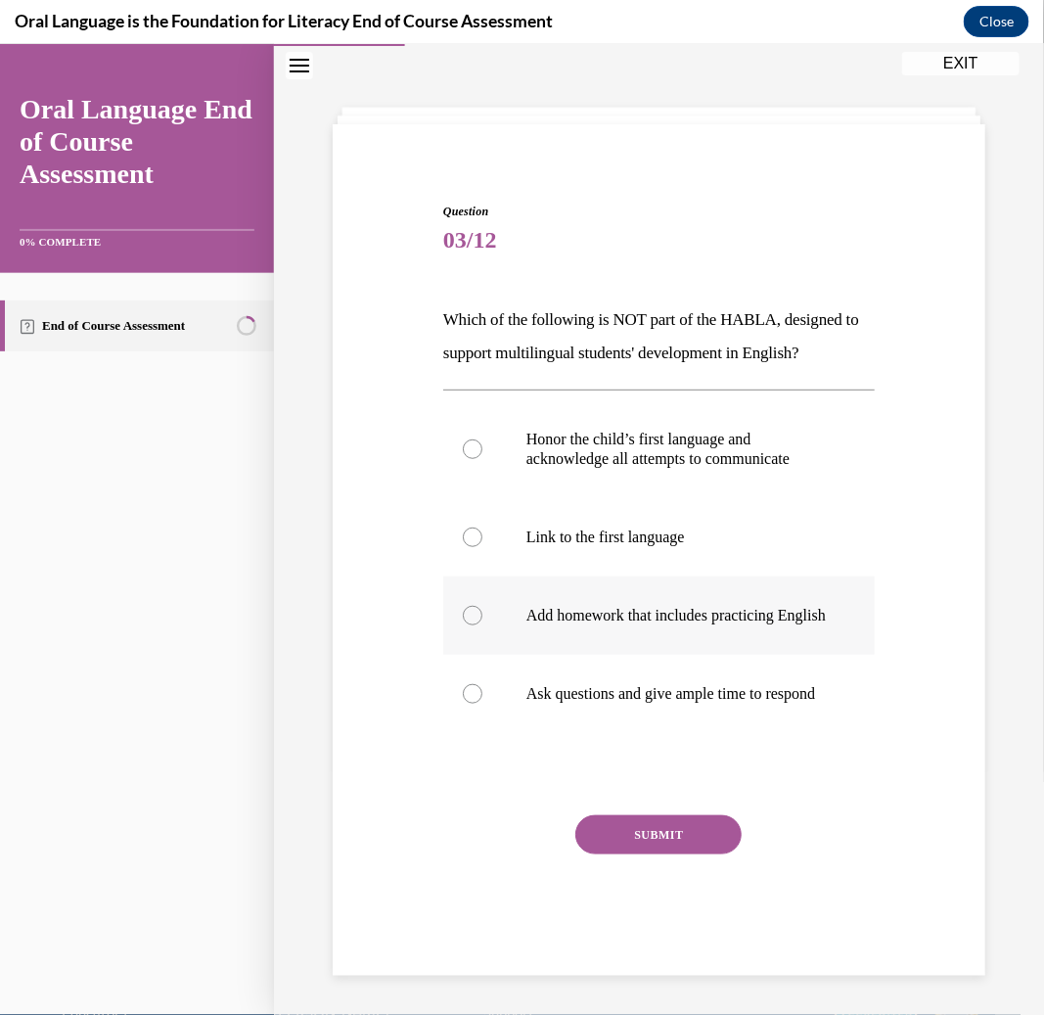
drag, startPoint x: 637, startPoint y: 577, endPoint x: 643, endPoint y: 622, distance: 45.4
click at [634, 605] on p "Add homework that includes practicing English" at bounding box center [676, 615] width 299 height 20
click at [544, 605] on p "Add homework that includes practicing English" at bounding box center [676, 615] width 299 height 20
click at [482, 605] on input "Add homework that includes practicing English" at bounding box center [473, 615] width 20 height 20
radio input "true"
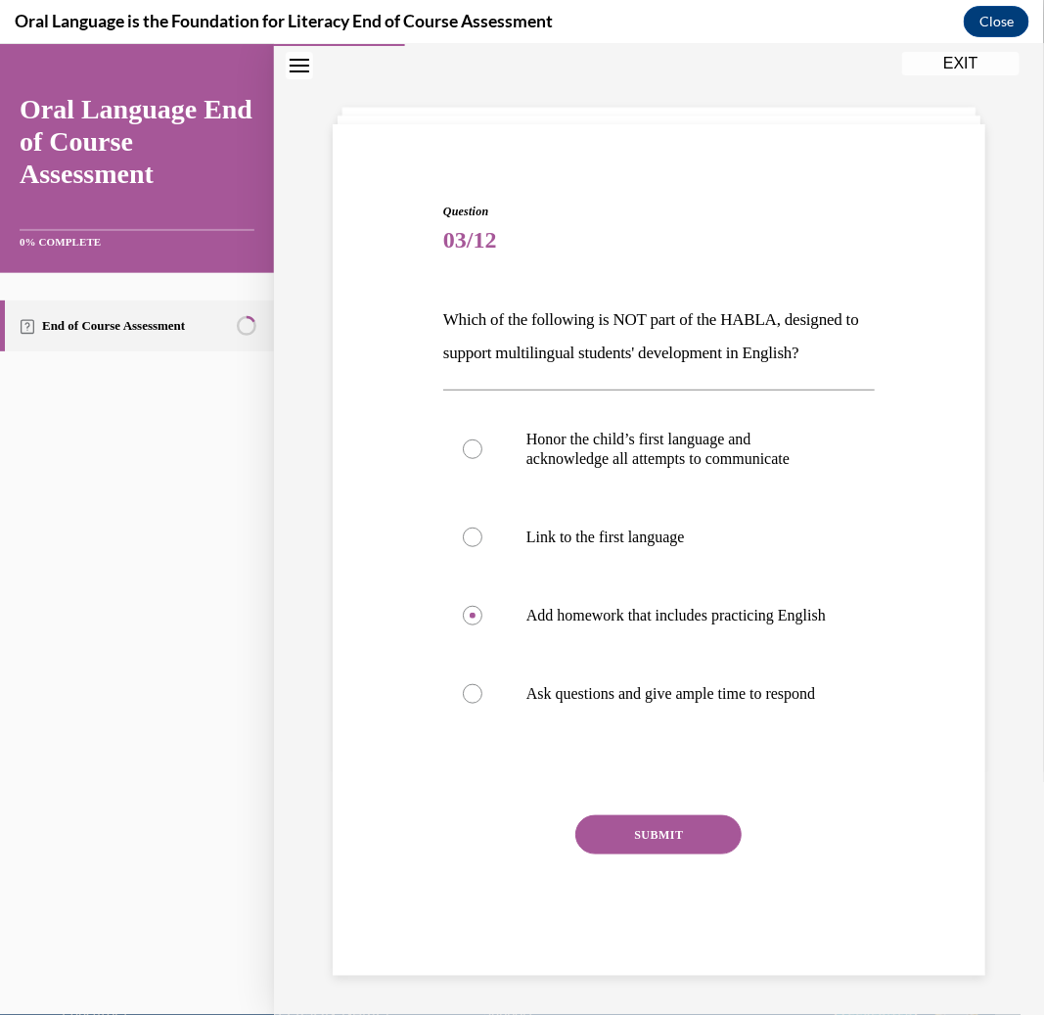
click at [647, 834] on button "SUBMIT" at bounding box center [658, 833] width 166 height 39
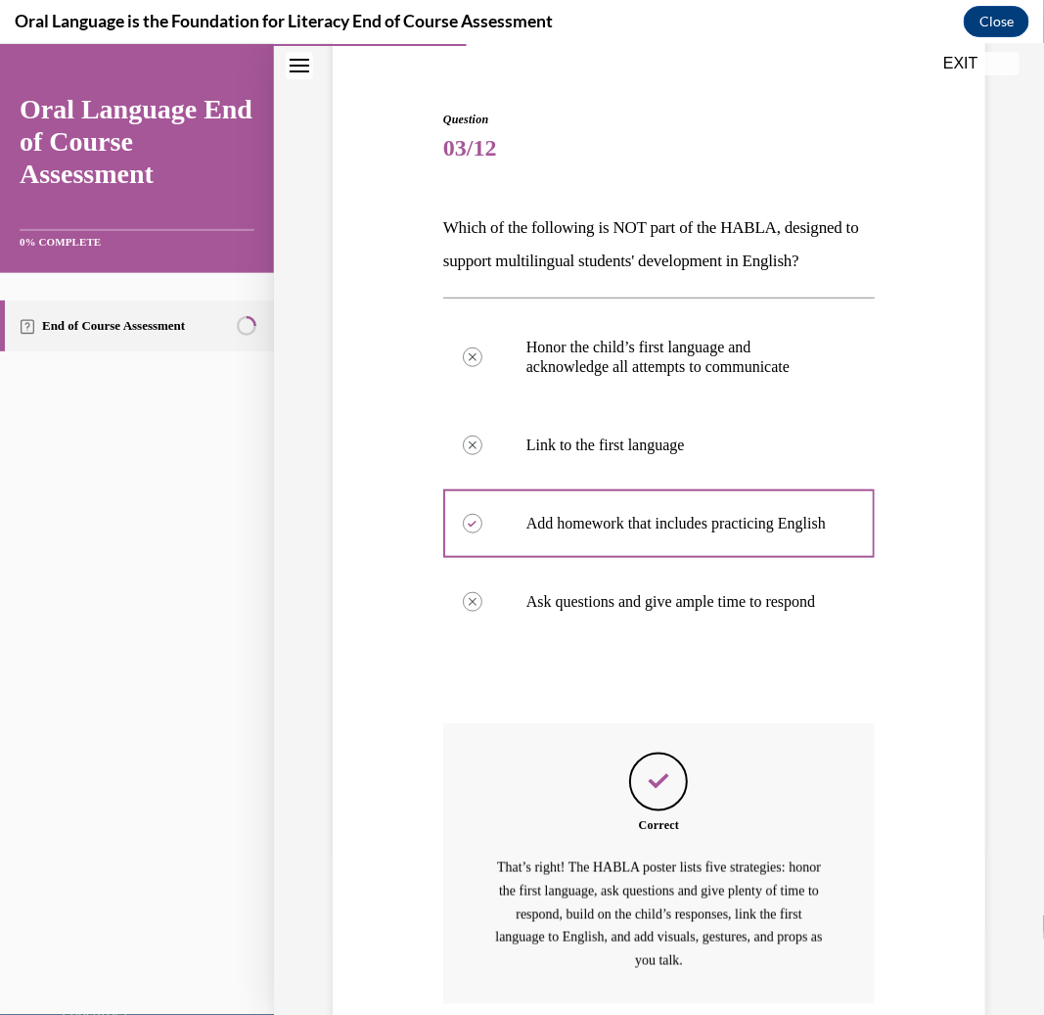
scroll to position [412, 0]
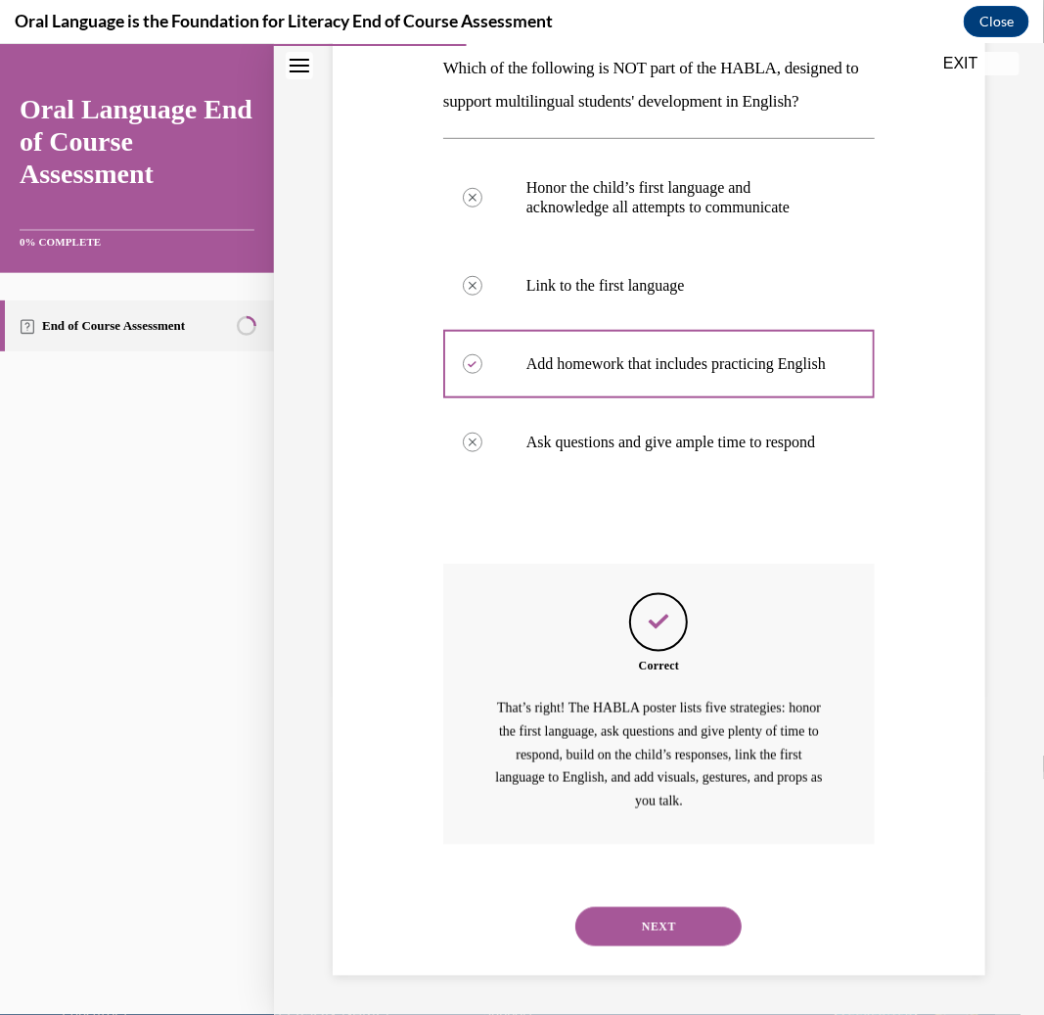
click at [662, 919] on button "NEXT" at bounding box center [658, 925] width 166 height 39
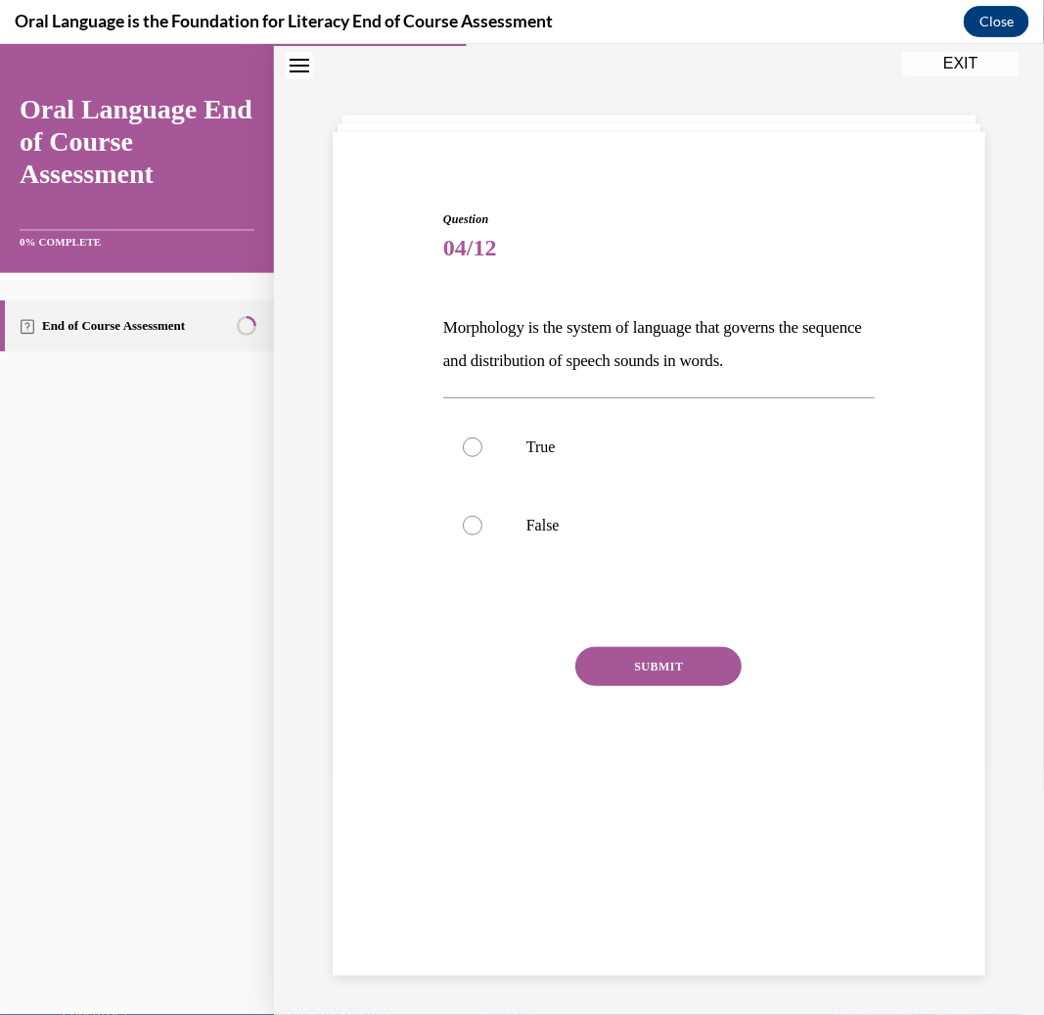
scroll to position [61, 0]
click at [624, 318] on p "Morphology is the system of language that governs the sequence and distribution…" at bounding box center [659, 344] width 432 height 67
click at [627, 318] on p "Morphology is the system of language that governs the sequence and distribution…" at bounding box center [659, 344] width 432 height 67
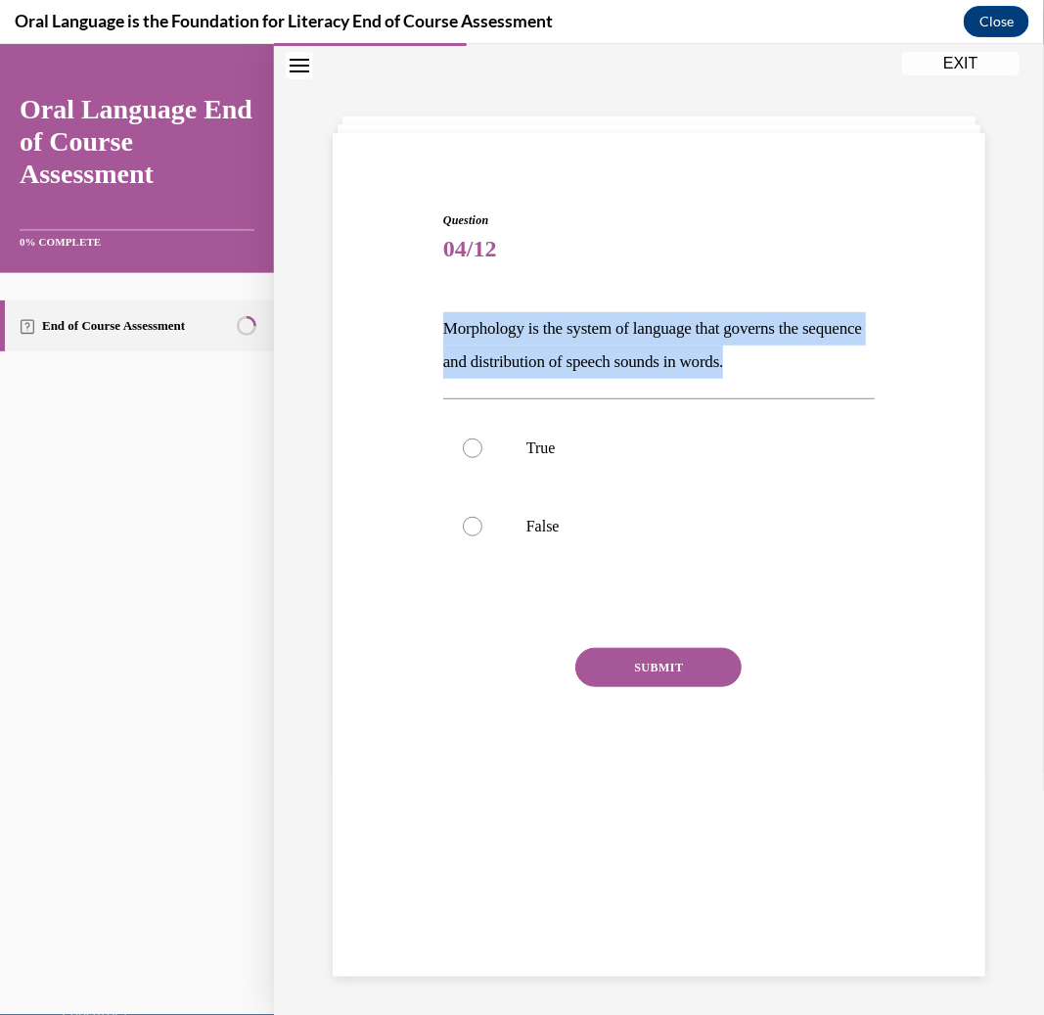
click at [627, 318] on p "Morphology is the system of language that governs the sequence and distribution…" at bounding box center [659, 344] width 432 height 67
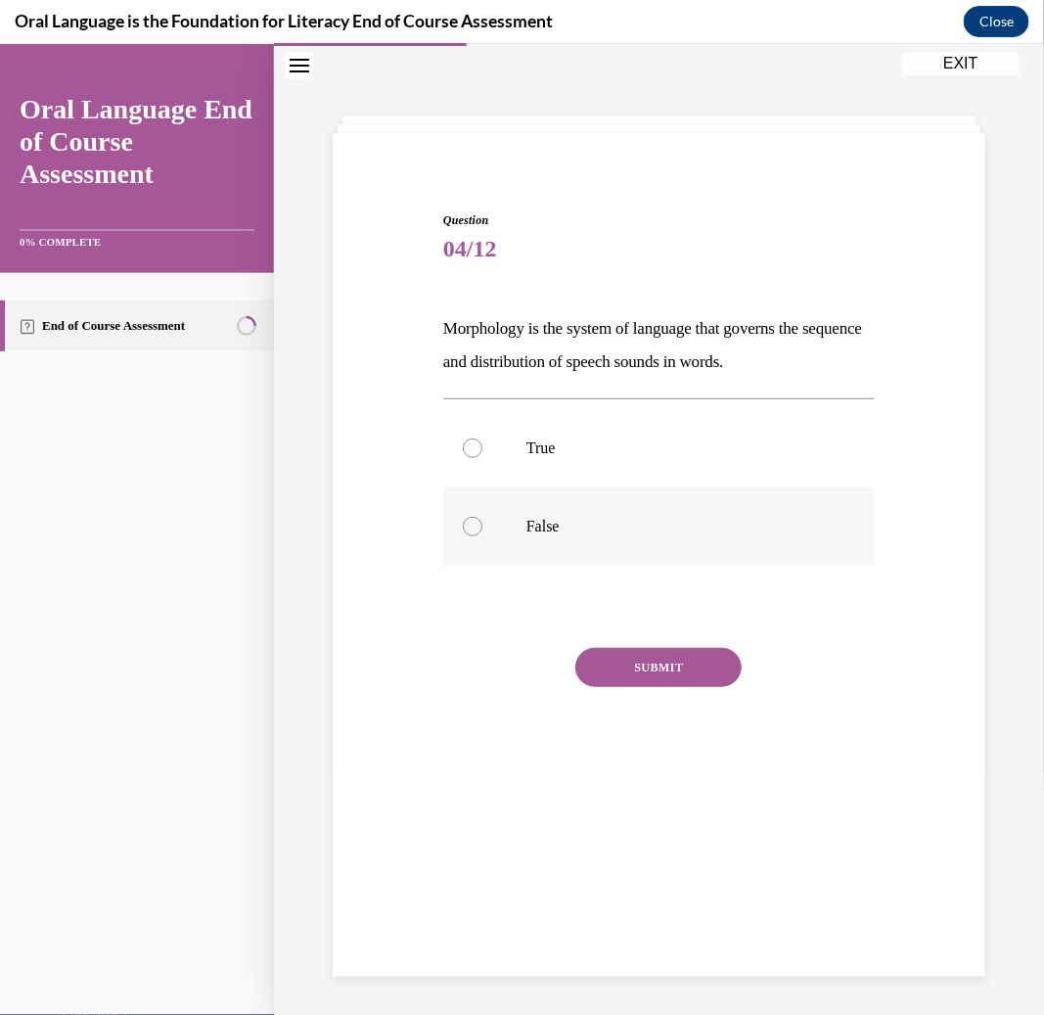
click at [647, 552] on label "False" at bounding box center [659, 525] width 432 height 78
click at [482, 535] on input "False" at bounding box center [473, 526] width 20 height 20
radio input "true"
click at [643, 658] on button "SUBMIT" at bounding box center [658, 666] width 166 height 39
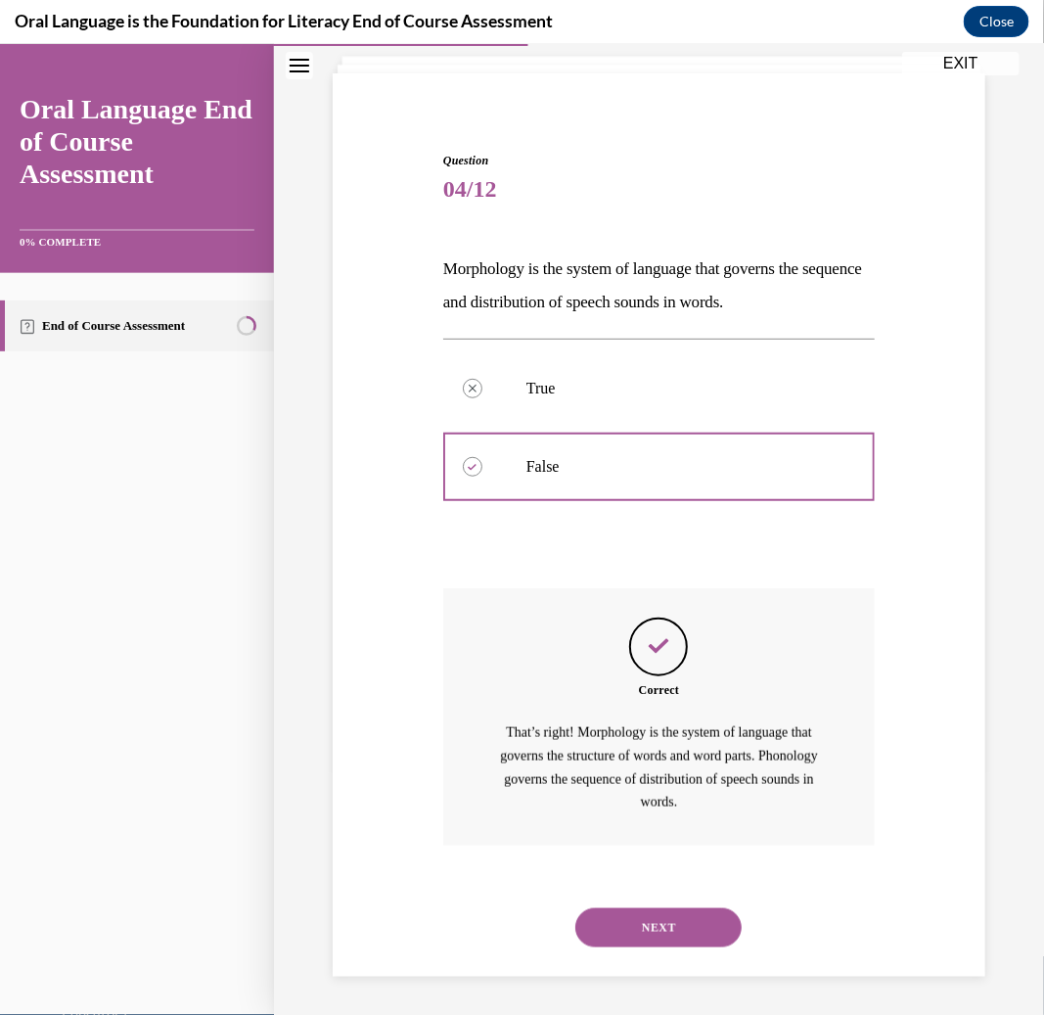
scroll to position [120, 0]
click at [668, 925] on button "NEXT" at bounding box center [658, 926] width 166 height 39
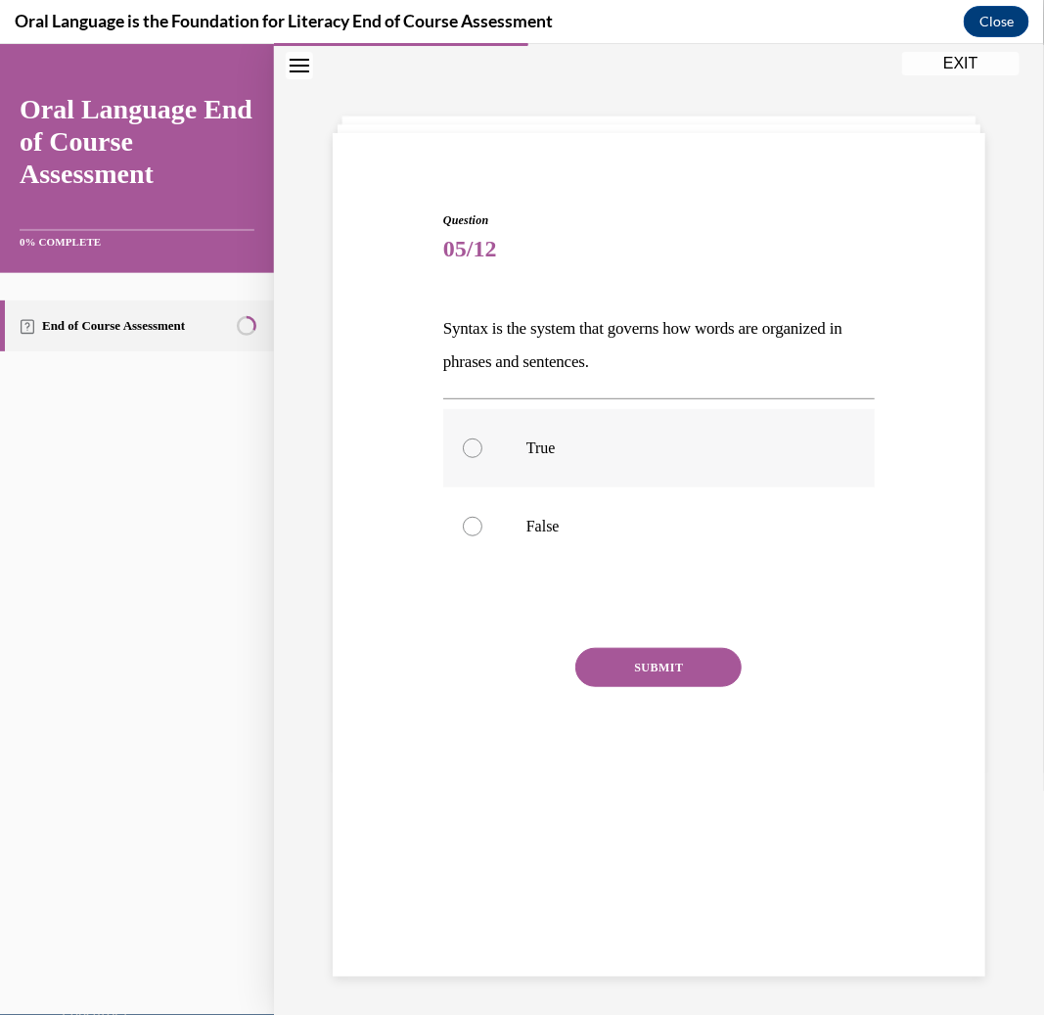
click at [592, 433] on label "True" at bounding box center [659, 447] width 432 height 78
click at [482, 437] on input "True" at bounding box center [473, 447] width 20 height 20
radio input "true"
click at [593, 324] on p "Syntax is the system that governs how words are organized in phrases and senten…" at bounding box center [659, 344] width 432 height 67
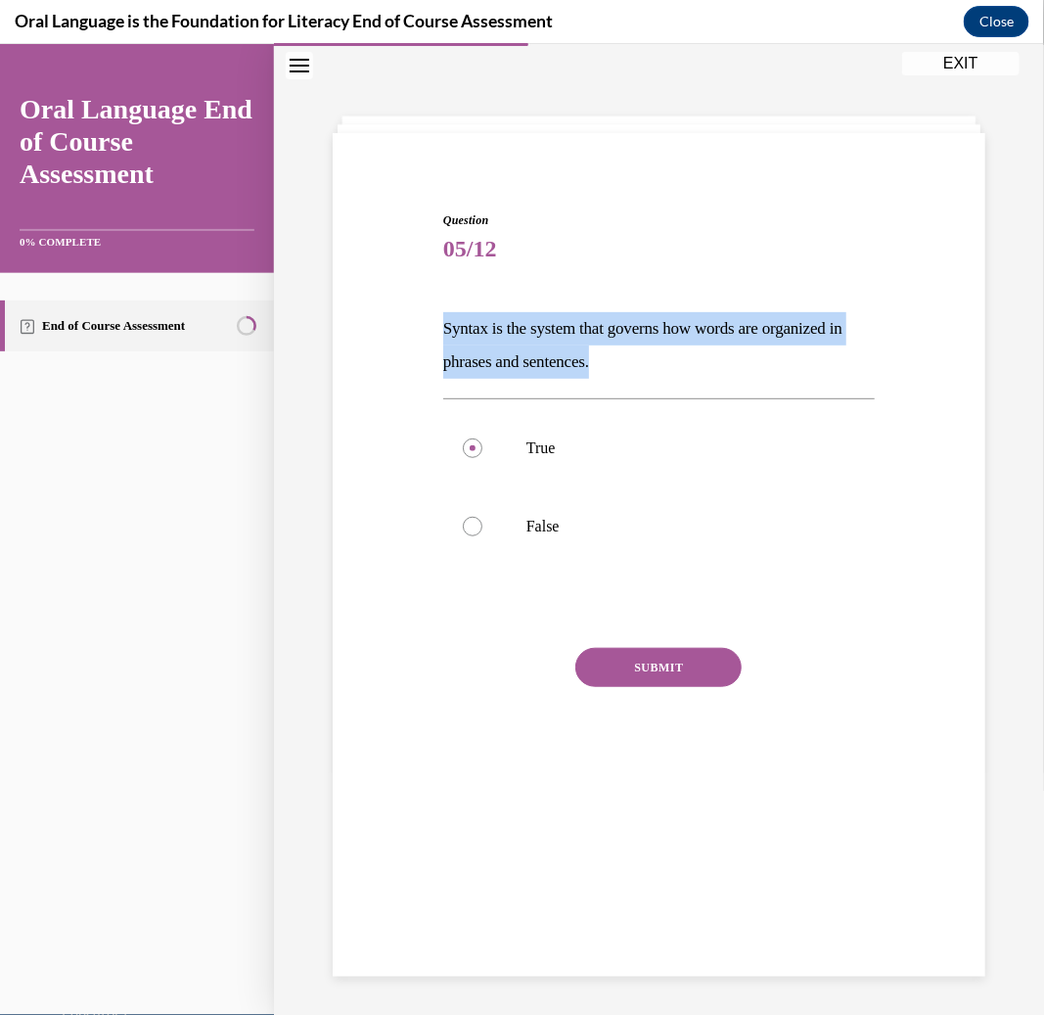
click at [593, 324] on p "Syntax is the system that governs how words are organized in phrases and senten…" at bounding box center [659, 344] width 432 height 67
click at [623, 669] on button "SUBMIT" at bounding box center [658, 666] width 166 height 39
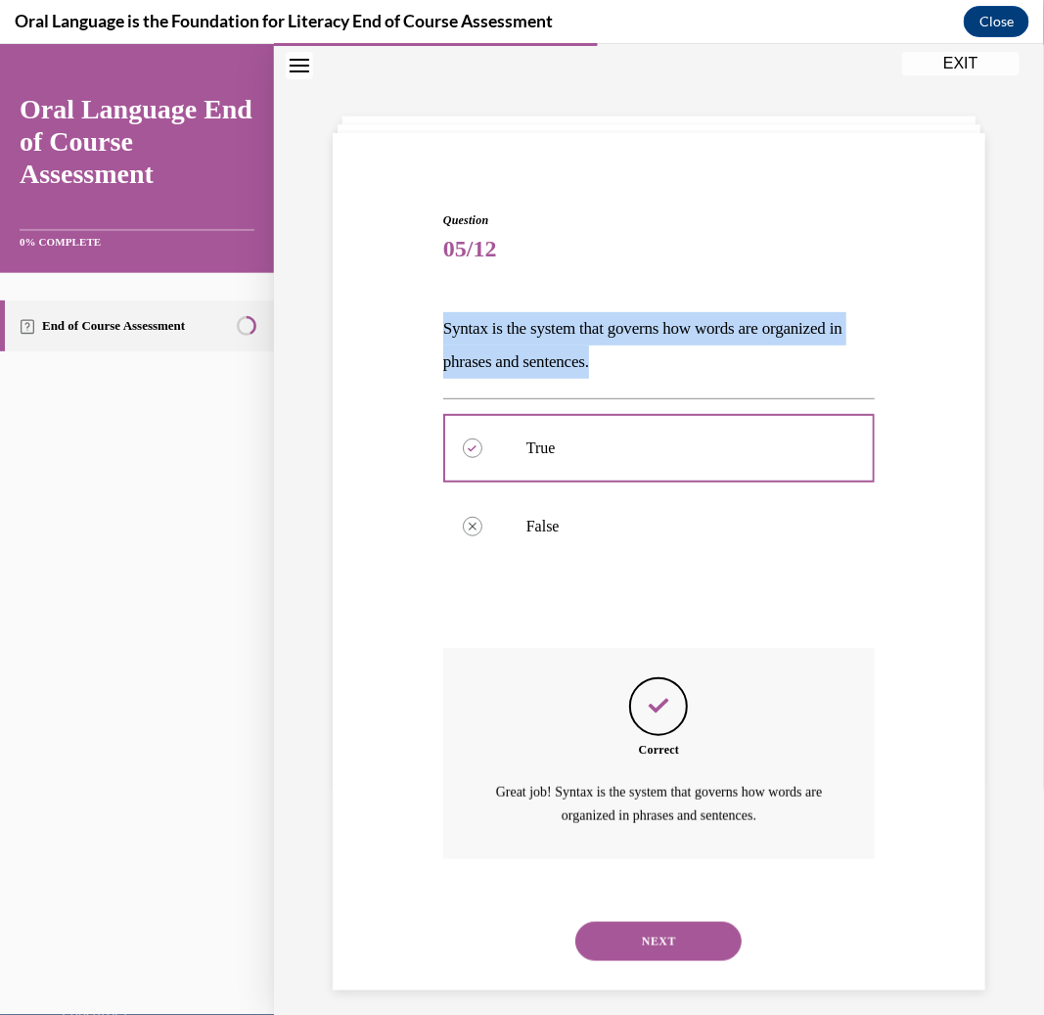
scroll to position [74, 0]
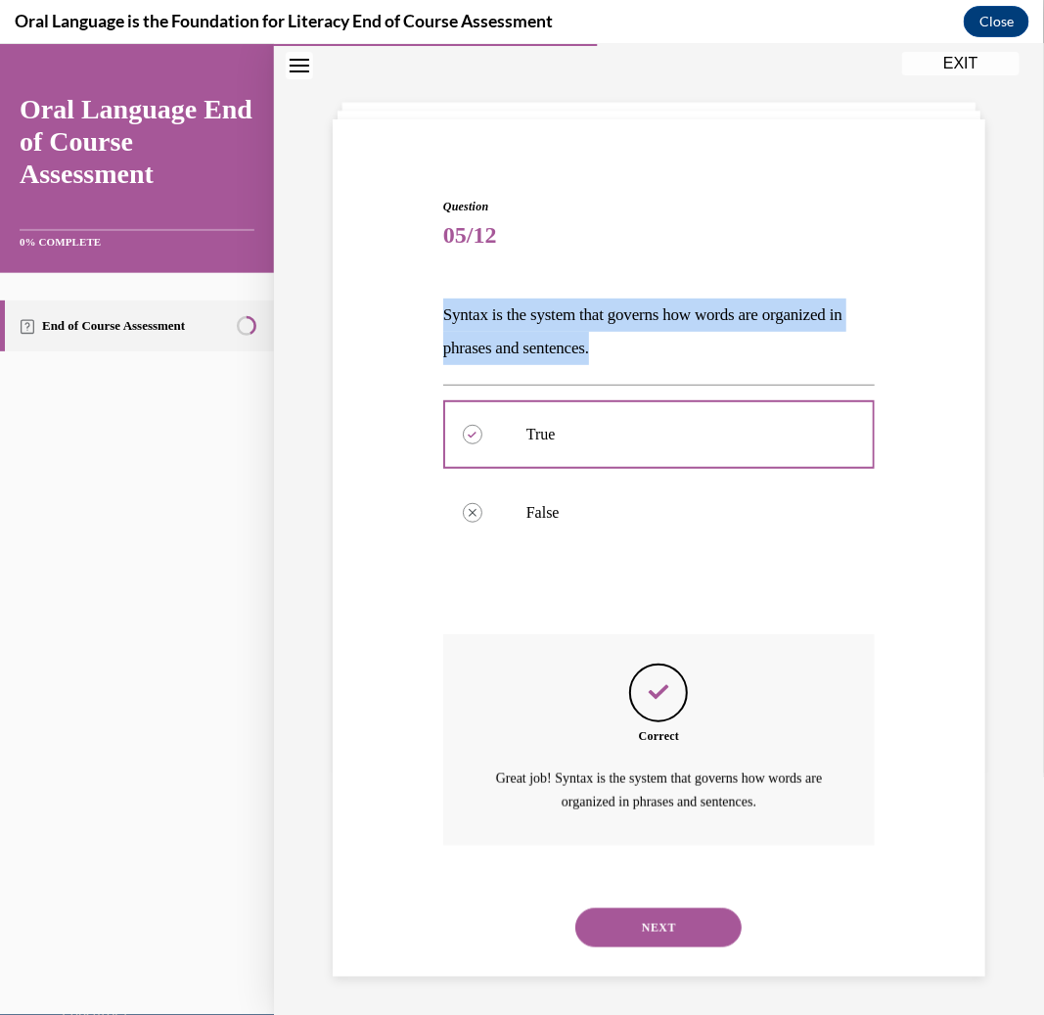
click at [676, 912] on button "NEXT" at bounding box center [658, 926] width 166 height 39
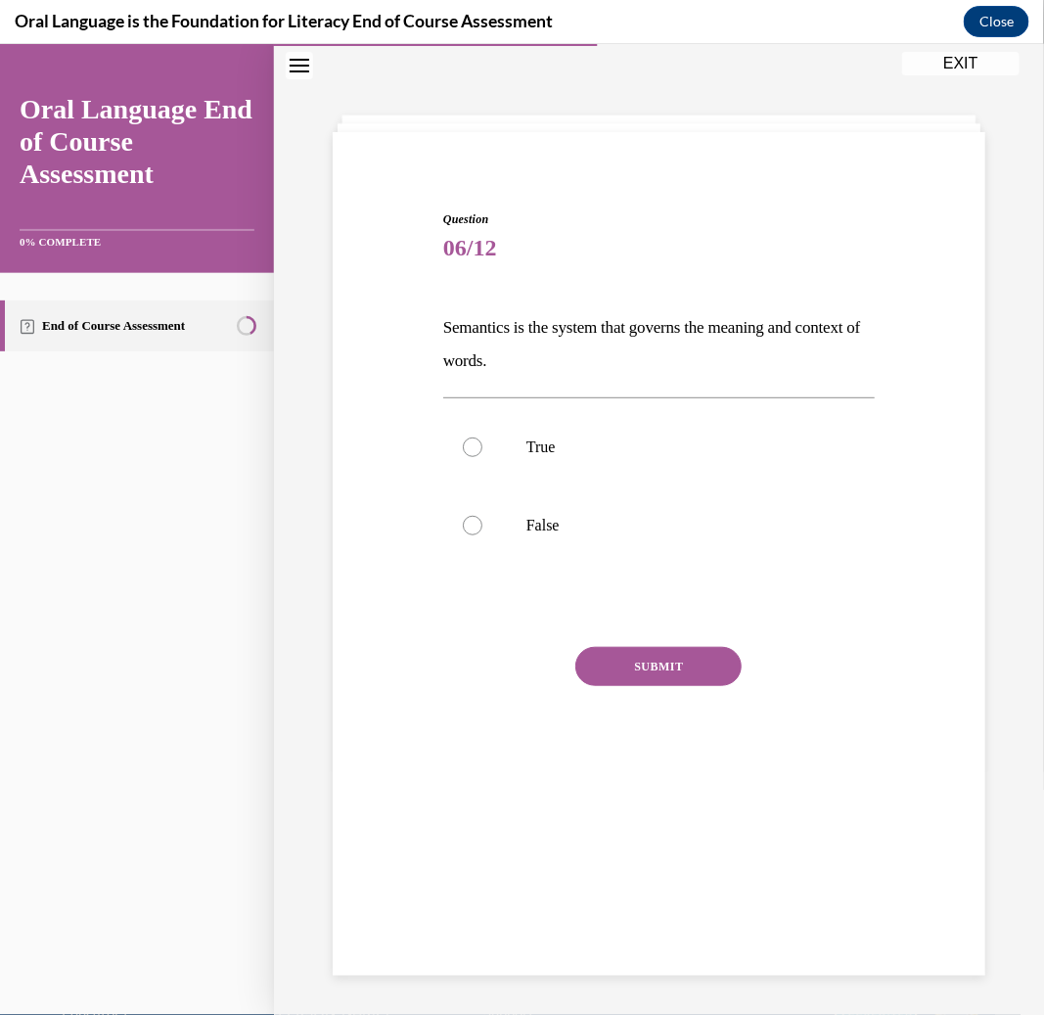
scroll to position [61, 0]
click at [605, 431] on label "True" at bounding box center [659, 447] width 432 height 78
click at [482, 437] on input "True" at bounding box center [473, 447] width 20 height 20
radio input "true"
click at [506, 356] on p "Semantics is the system that governs the meaning and context of words." at bounding box center [659, 344] width 432 height 67
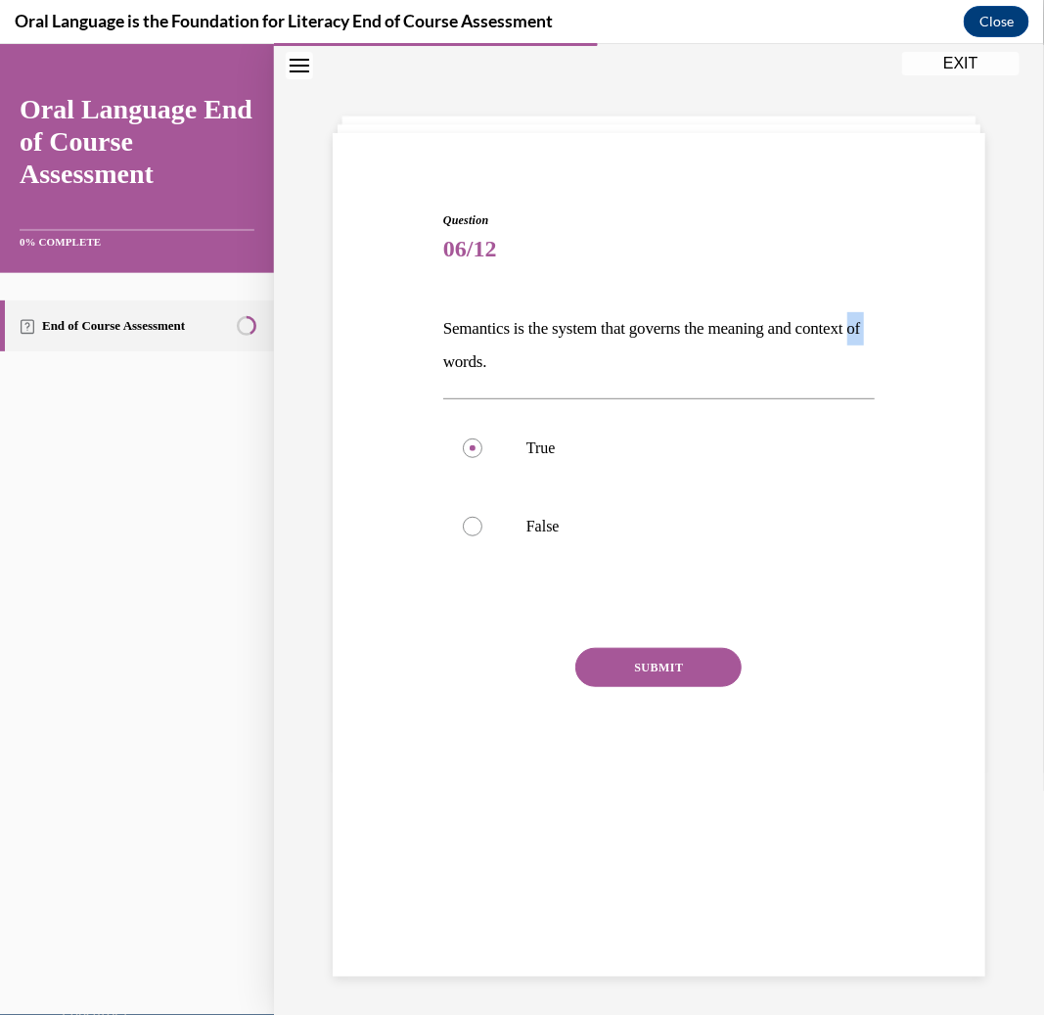
click at [506, 356] on p "Semantics is the system that governs the meaning and context of words." at bounding box center [659, 344] width 432 height 67
click at [646, 670] on button "SUBMIT" at bounding box center [658, 666] width 166 height 39
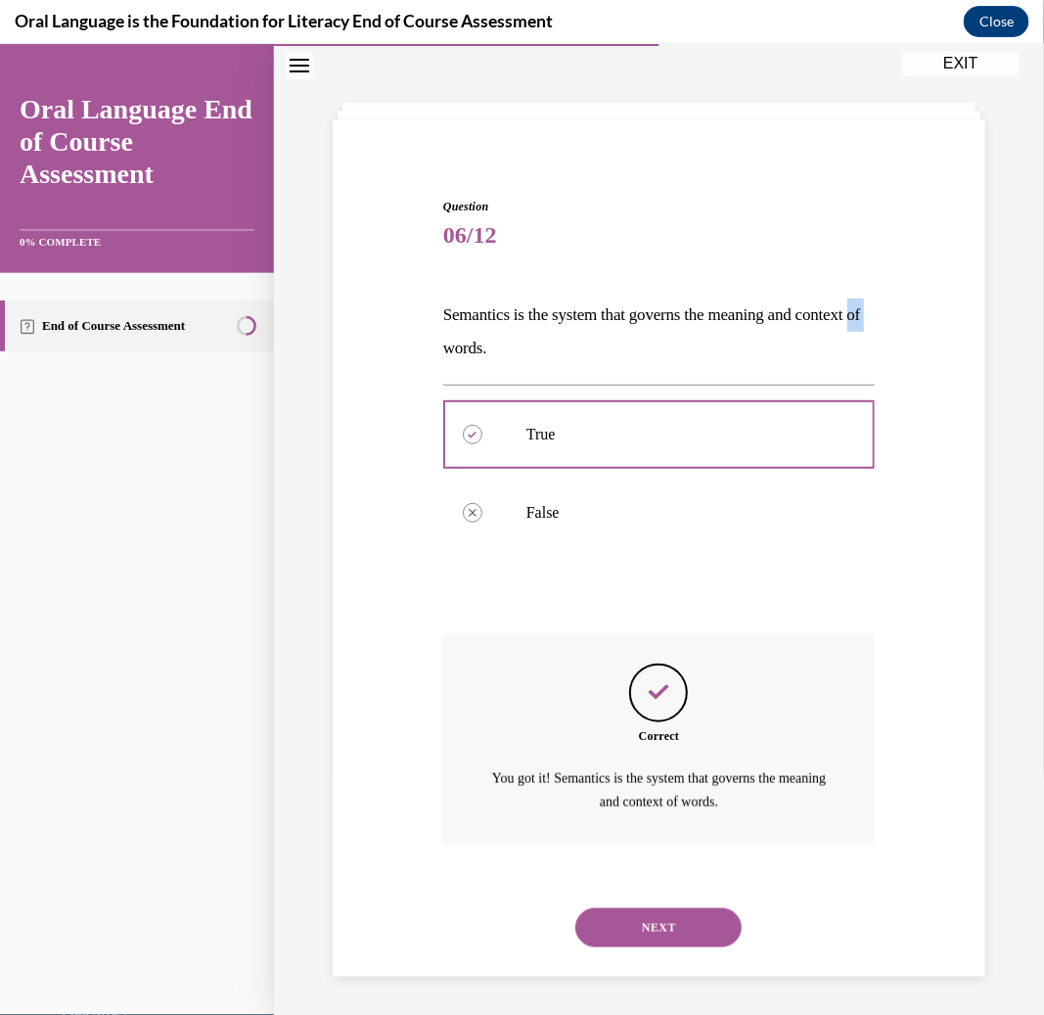
scroll to position [74, 0]
click at [681, 920] on button "NEXT" at bounding box center [658, 926] width 166 height 39
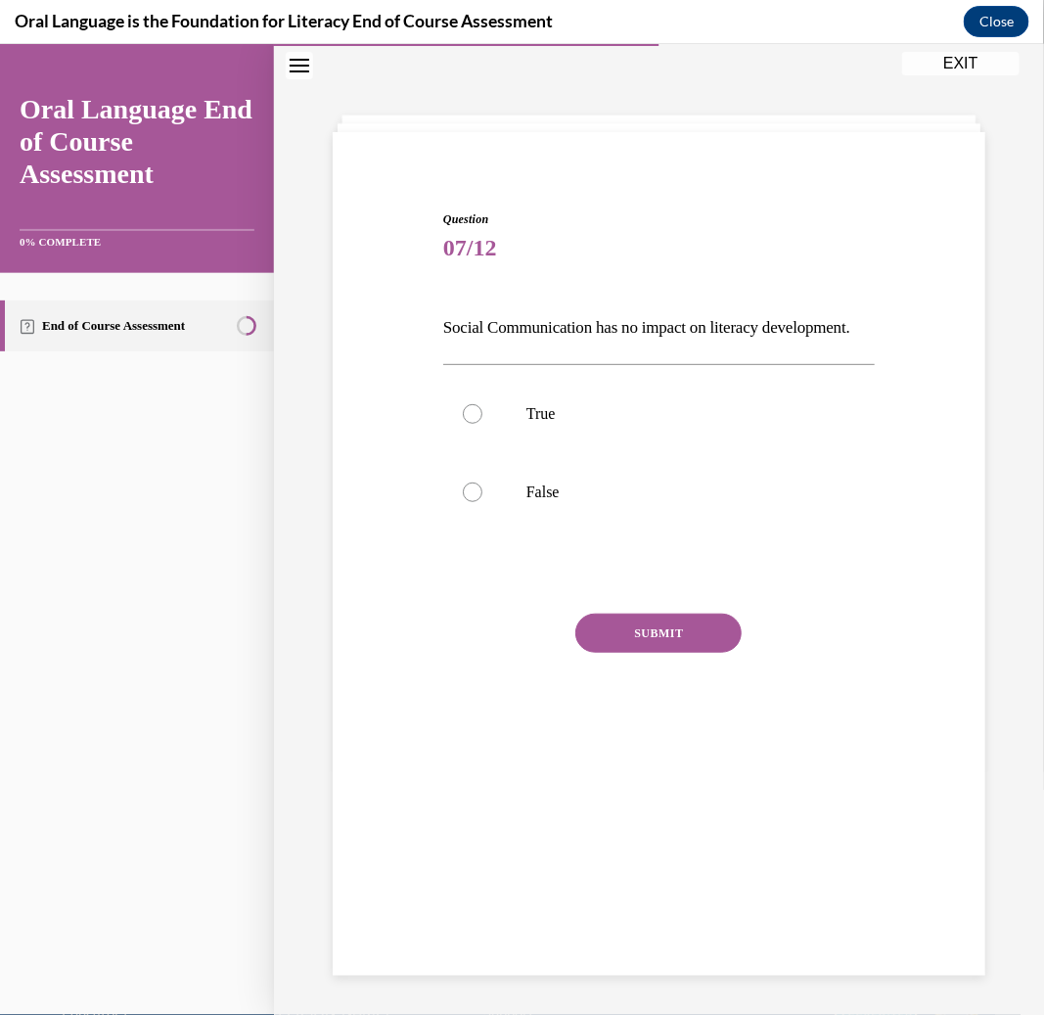
scroll to position [61, 0]
click at [571, 508] on label "False" at bounding box center [659, 492] width 432 height 78
click at [482, 502] on input "False" at bounding box center [473, 492] width 20 height 20
radio input "true"
click at [636, 653] on button "SUBMIT" at bounding box center [658, 633] width 166 height 39
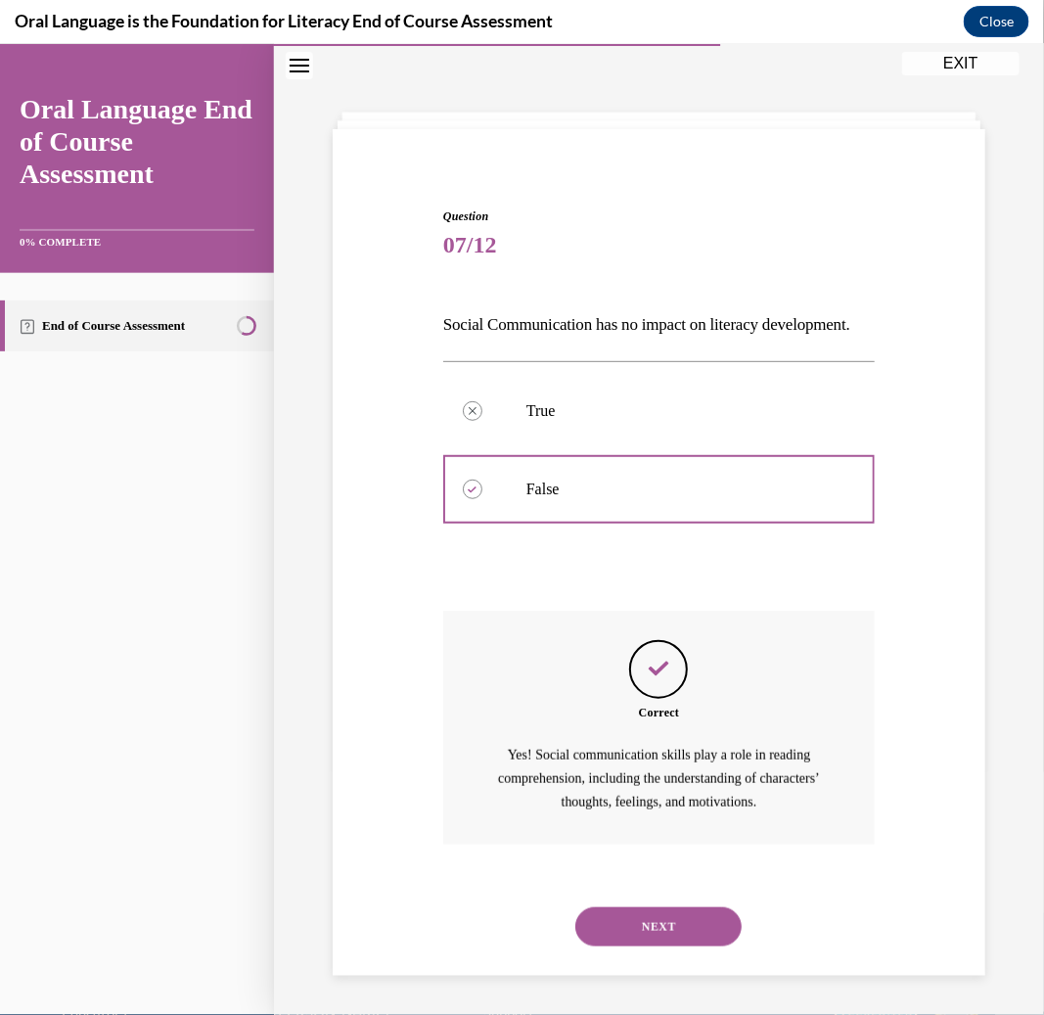
scroll to position [98, 0]
click at [685, 919] on button "NEXT" at bounding box center [658, 925] width 166 height 39
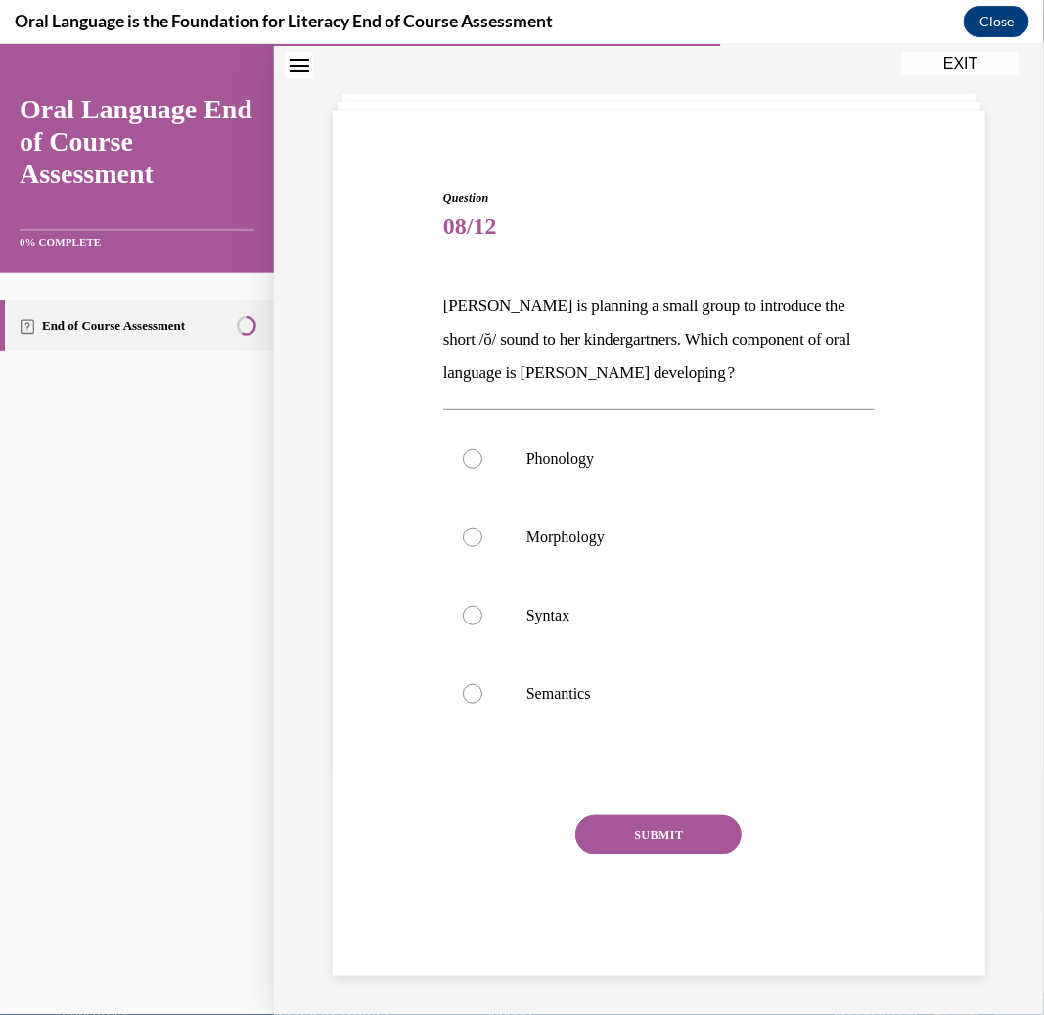
click at [618, 337] on p "Mrs. Coleman is planning a small group to introduce the short /ŏ/ sound to her …" at bounding box center [659, 339] width 432 height 100
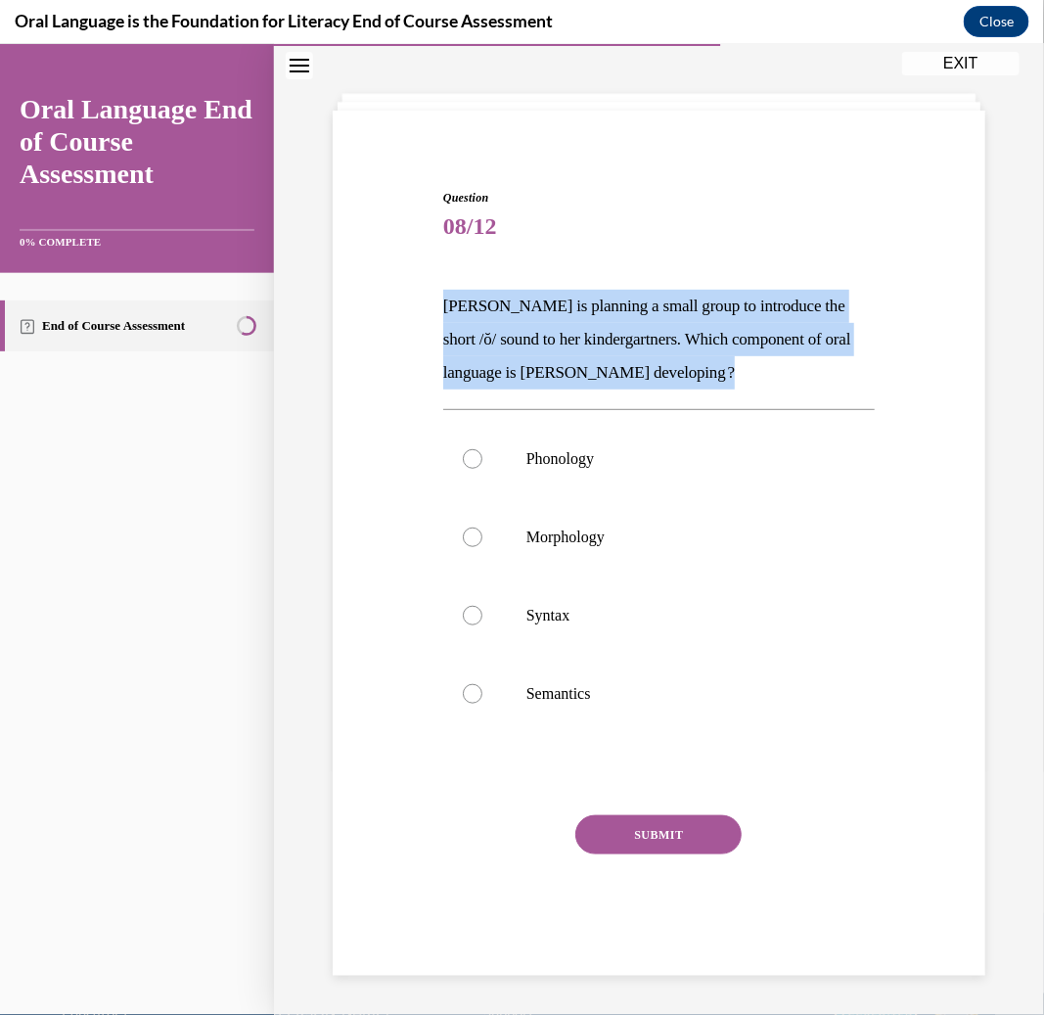
click at [618, 337] on p "Mrs. Coleman is planning a small group to introduce the short /ŏ/ sound to her …" at bounding box center [659, 339] width 432 height 100
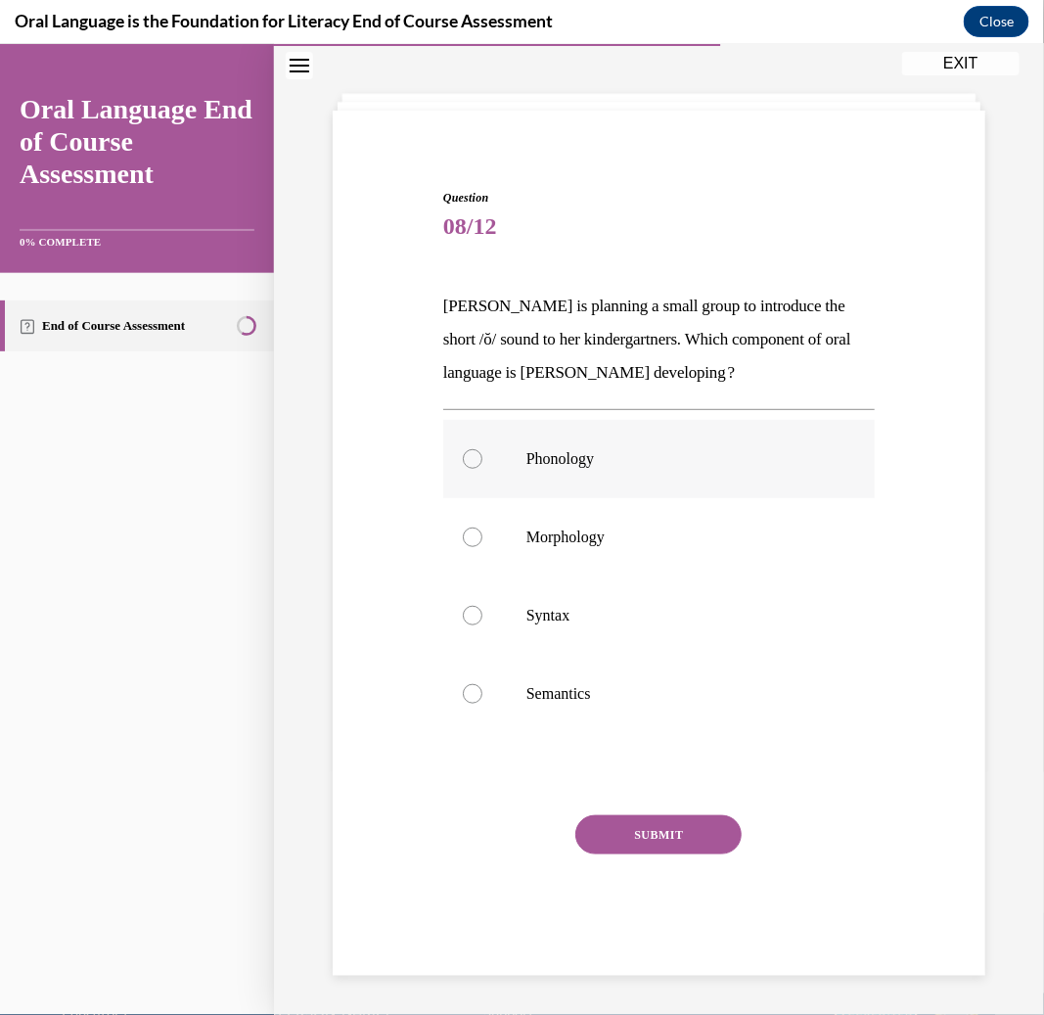
click at [587, 481] on label "Phonology" at bounding box center [659, 458] width 432 height 78
click at [482, 468] on input "Phonology" at bounding box center [473, 458] width 20 height 20
radio input "true"
click at [666, 833] on button "SUBMIT" at bounding box center [658, 833] width 166 height 39
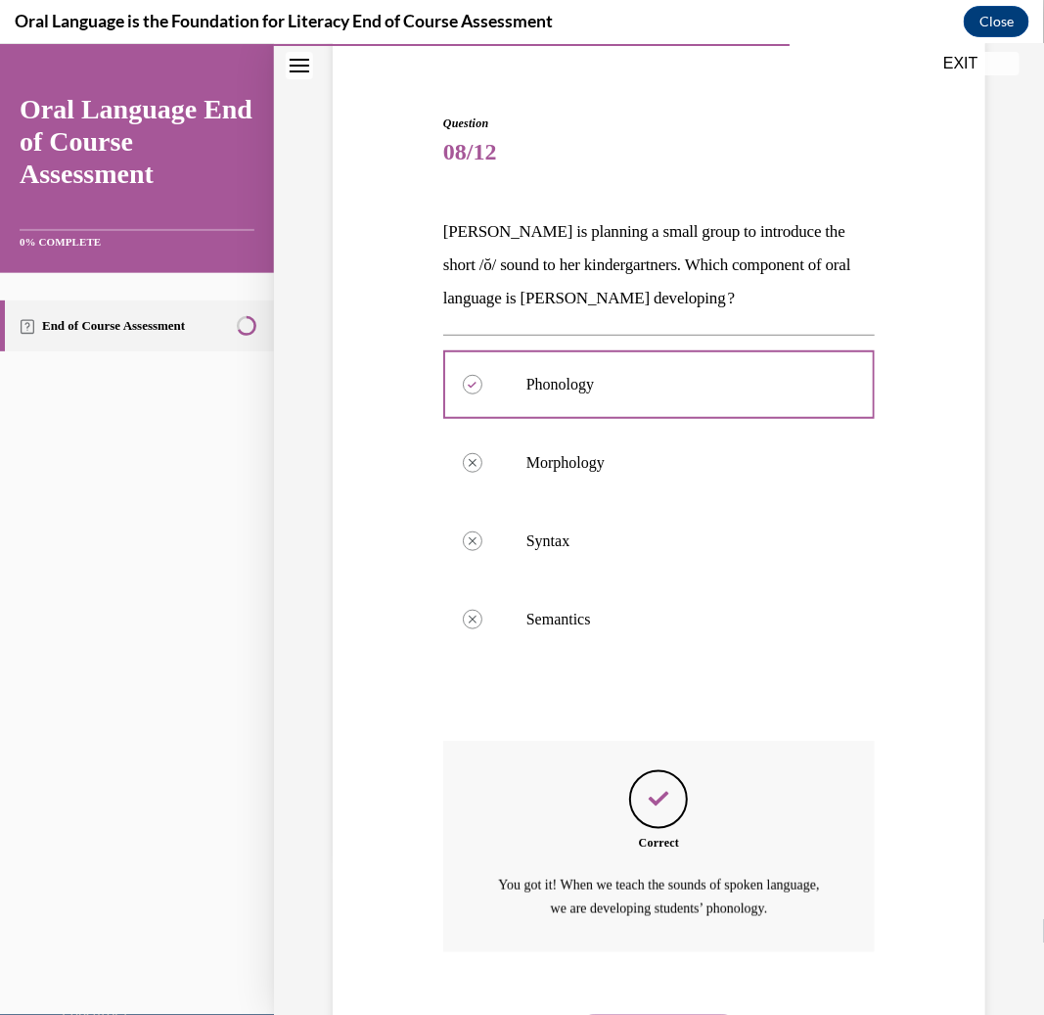
scroll to position [264, 0]
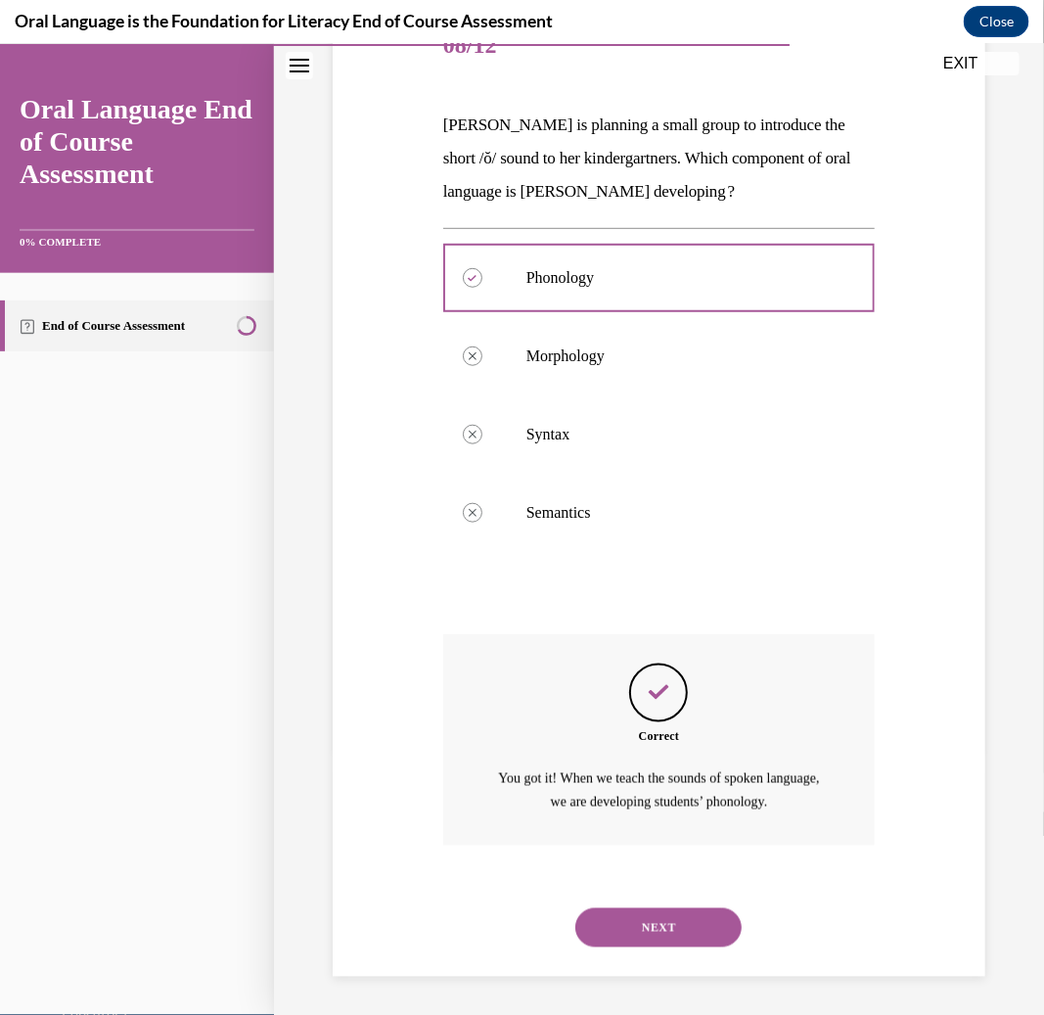
click at [664, 934] on button "NEXT" at bounding box center [658, 926] width 166 height 39
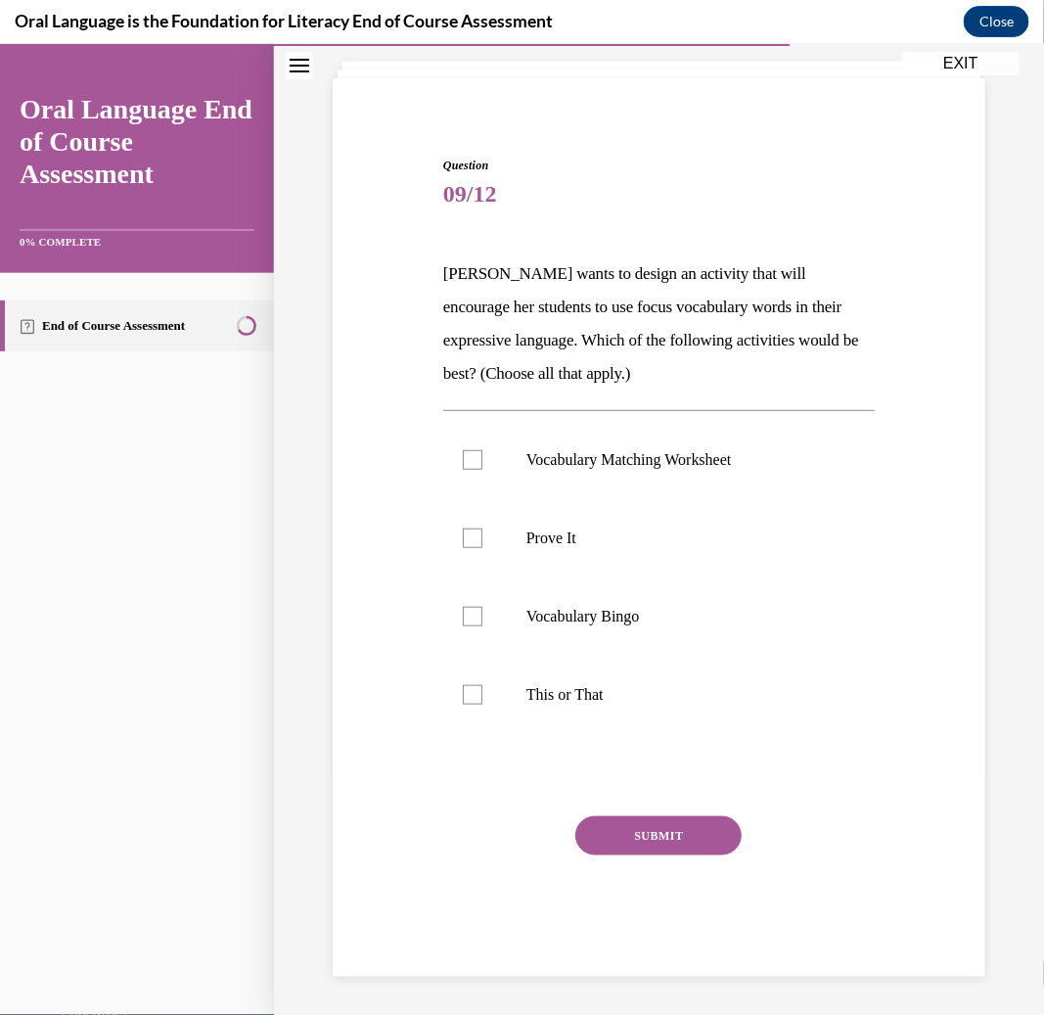
click at [629, 338] on p "Mrs. Butler wants to design an activity that will encourage her students to use…" at bounding box center [659, 322] width 432 height 133
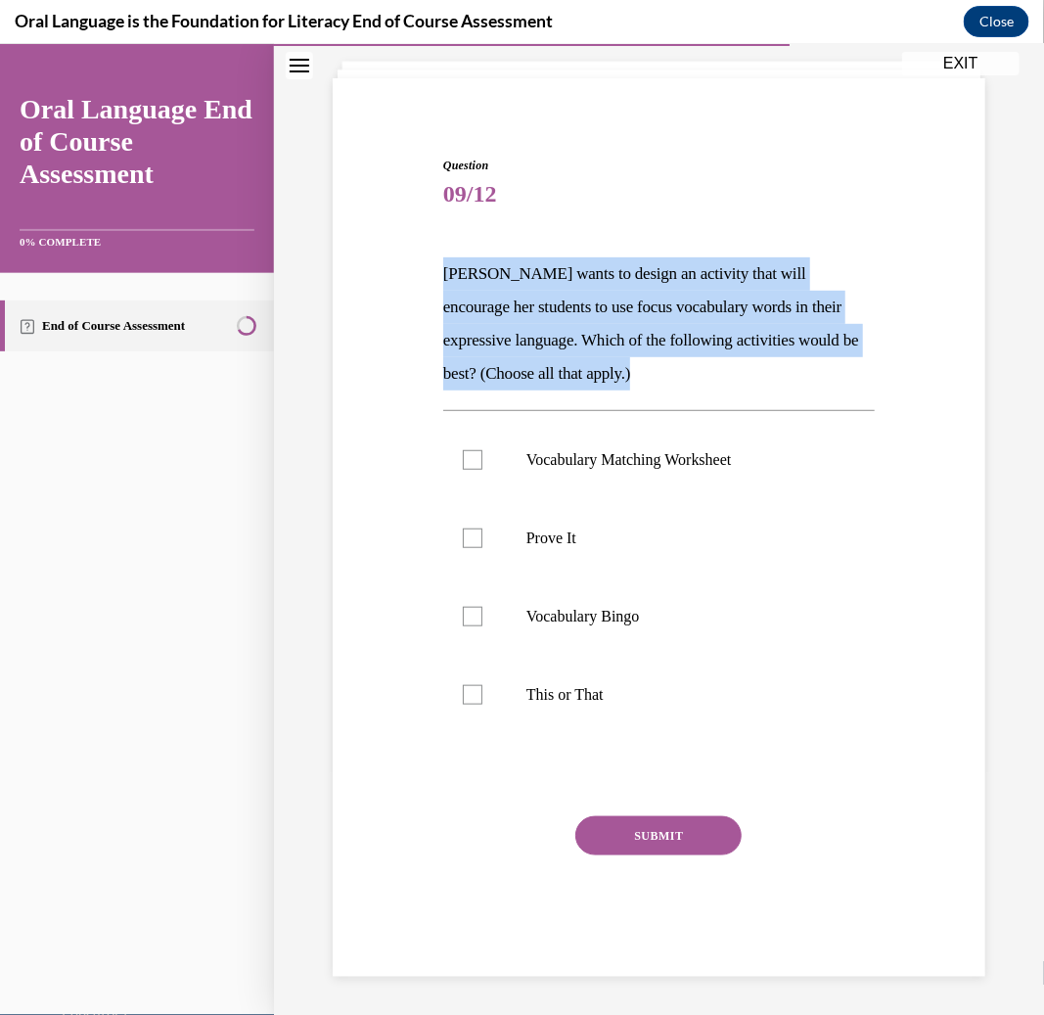
click at [629, 338] on p "Mrs. Butler wants to design an activity that will encourage her students to use…" at bounding box center [659, 322] width 432 height 133
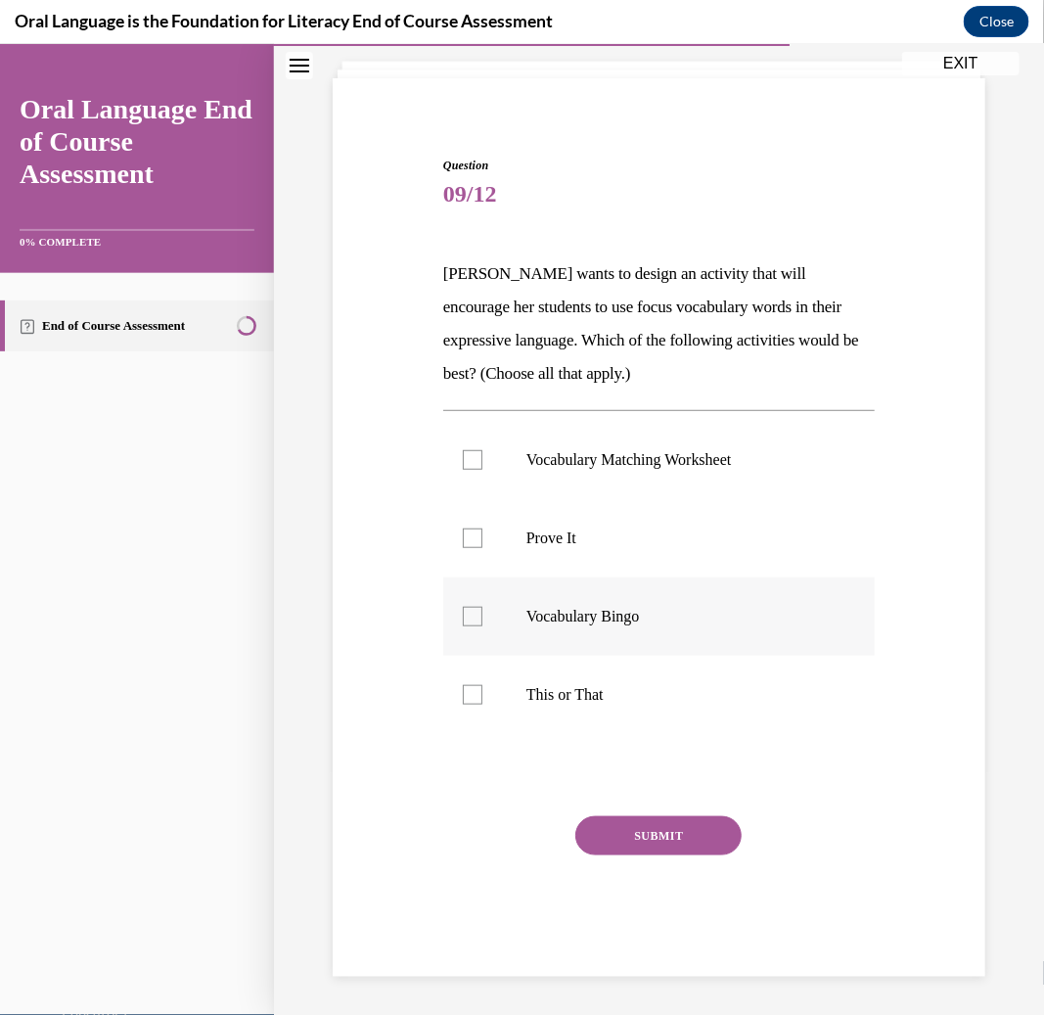
click at [566, 628] on label "Vocabulary Bingo" at bounding box center [659, 615] width 432 height 78
click at [482, 625] on input "Vocabulary Bingo" at bounding box center [473, 616] width 20 height 20
checkbox input "true"
click at [566, 525] on label "Prove It" at bounding box center [659, 537] width 432 height 78
click at [482, 528] on input "Prove It" at bounding box center [473, 538] width 20 height 20
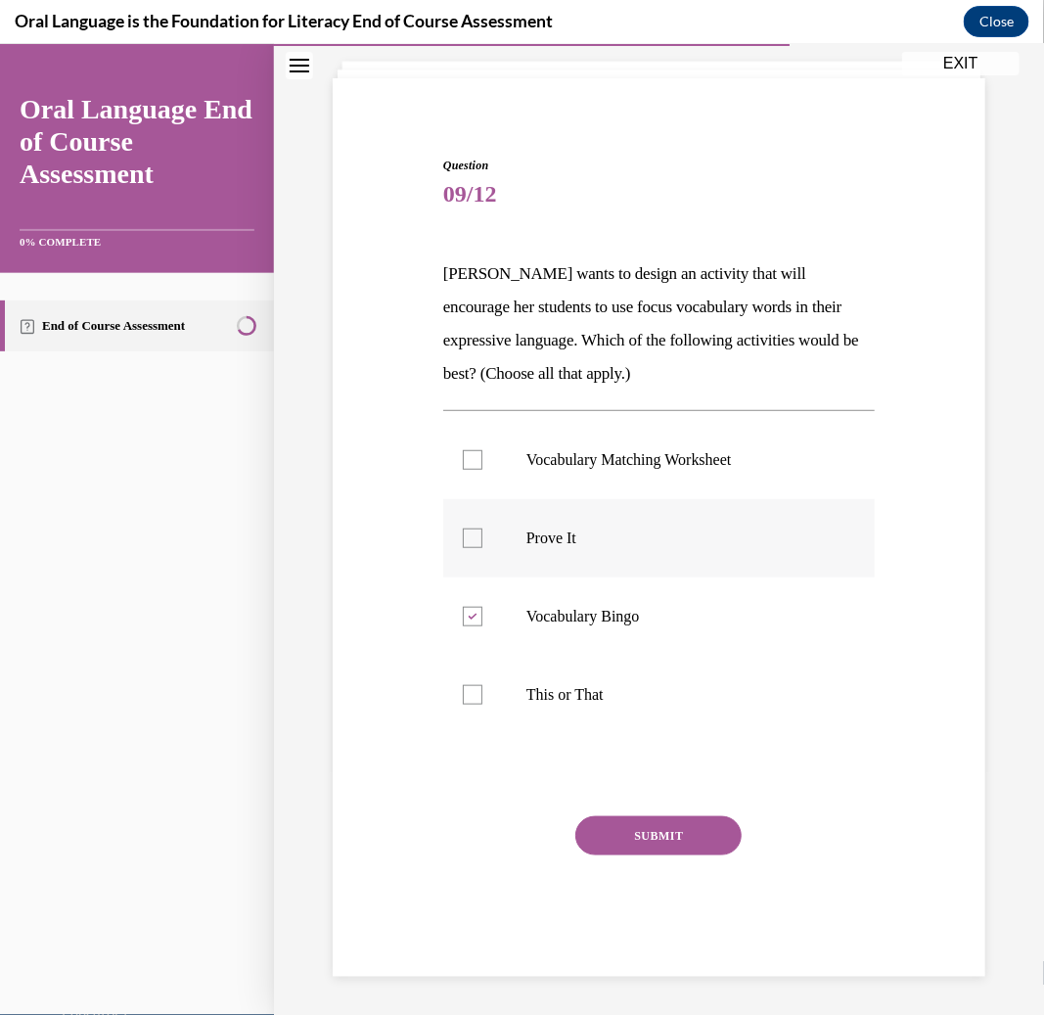
checkbox input "true"
click at [657, 832] on button "SUBMIT" at bounding box center [658, 834] width 166 height 39
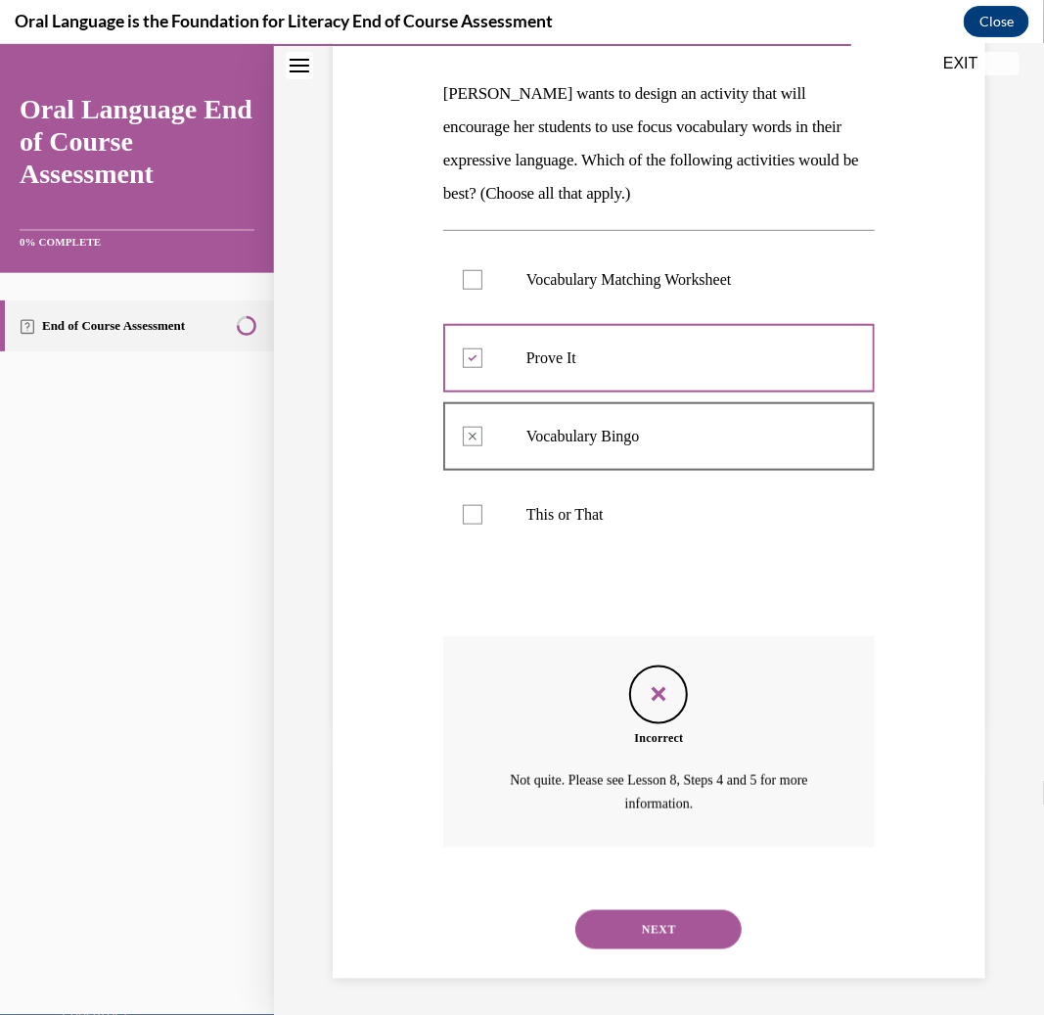
scroll to position [297, 0]
click at [643, 934] on button "NEXT" at bounding box center [658, 927] width 166 height 39
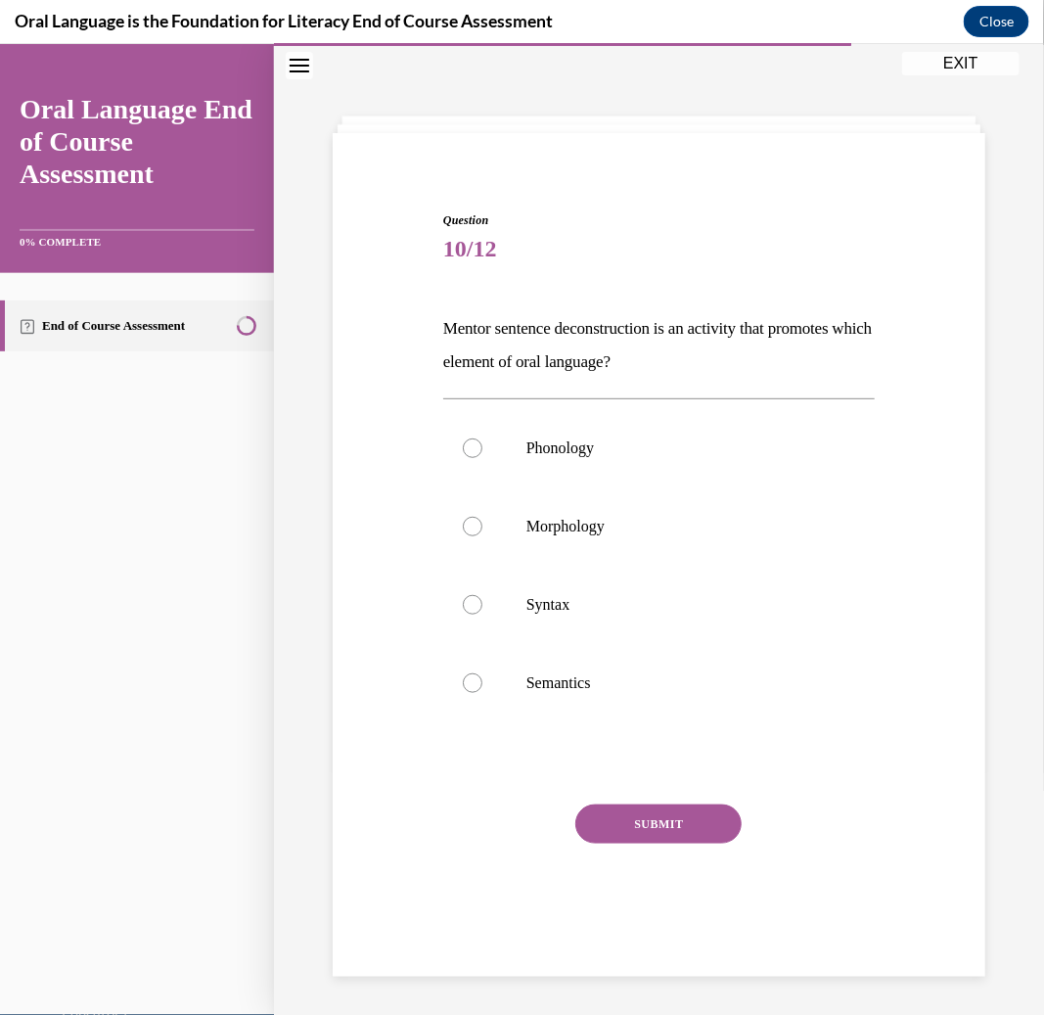
click at [623, 347] on p "Mentor sentence deconstruction is an activity that promotes which element of or…" at bounding box center [659, 344] width 432 height 67
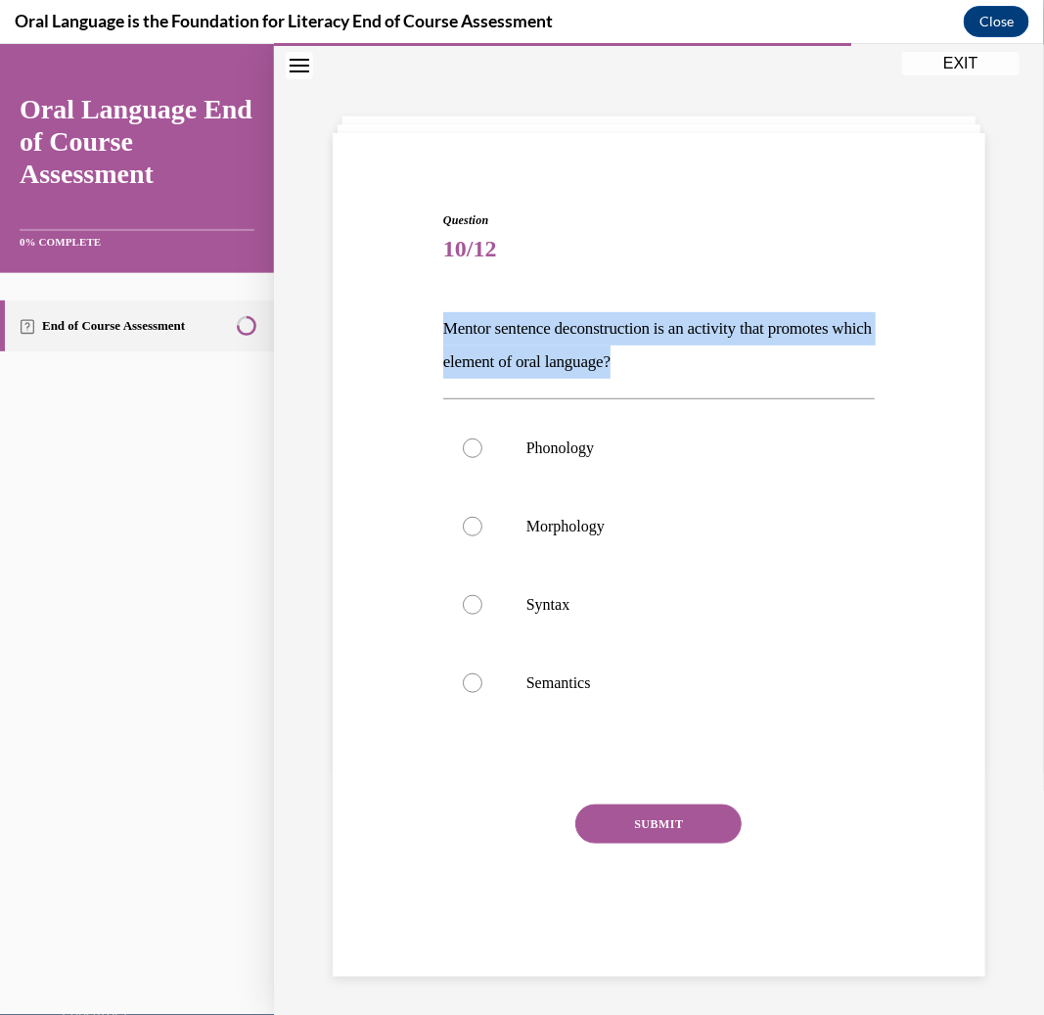
click at [623, 347] on p "Mentor sentence deconstruction is an activity that promotes which element of or…" at bounding box center [659, 344] width 432 height 67
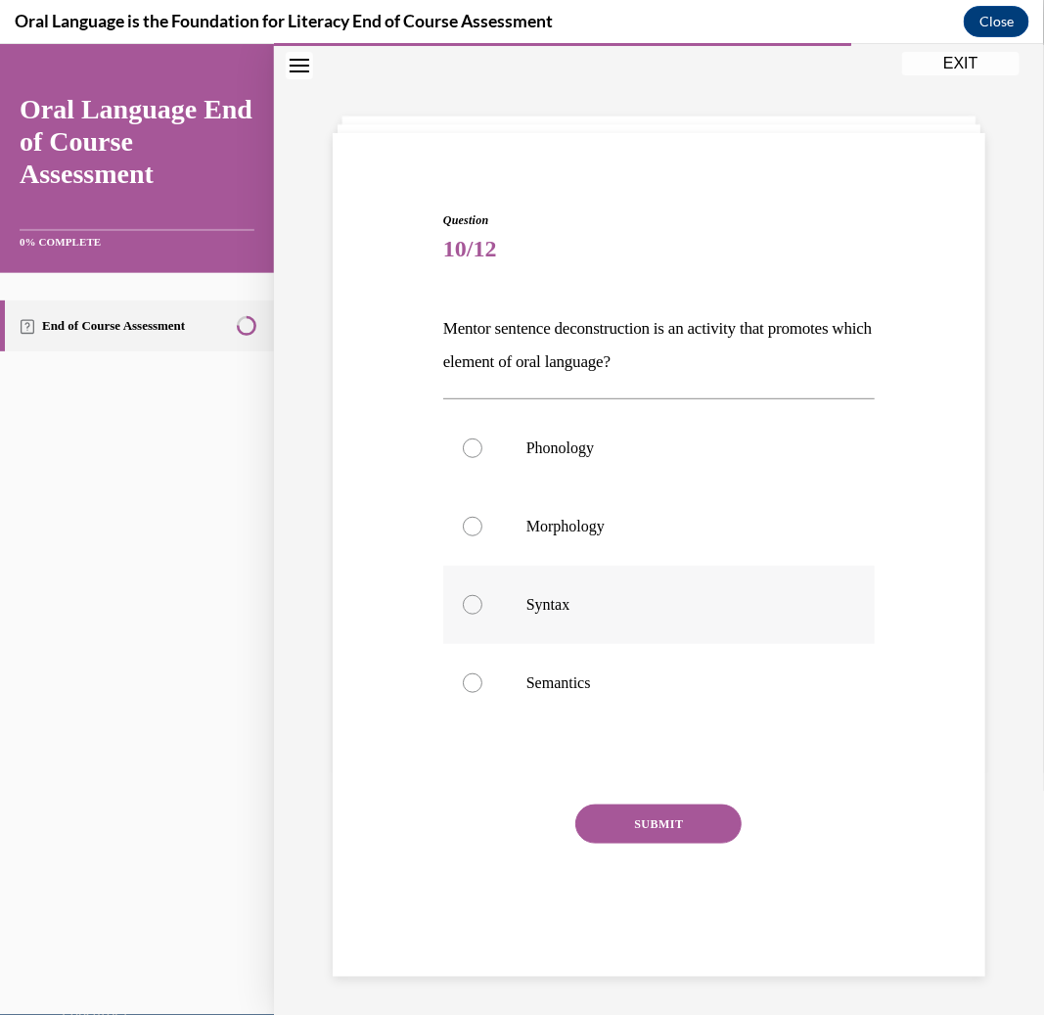
click at [558, 613] on p "Syntax" at bounding box center [676, 604] width 299 height 20
click at [482, 613] on input "Syntax" at bounding box center [473, 604] width 20 height 20
radio input "true"
click at [627, 818] on button "SUBMIT" at bounding box center [658, 822] width 166 height 39
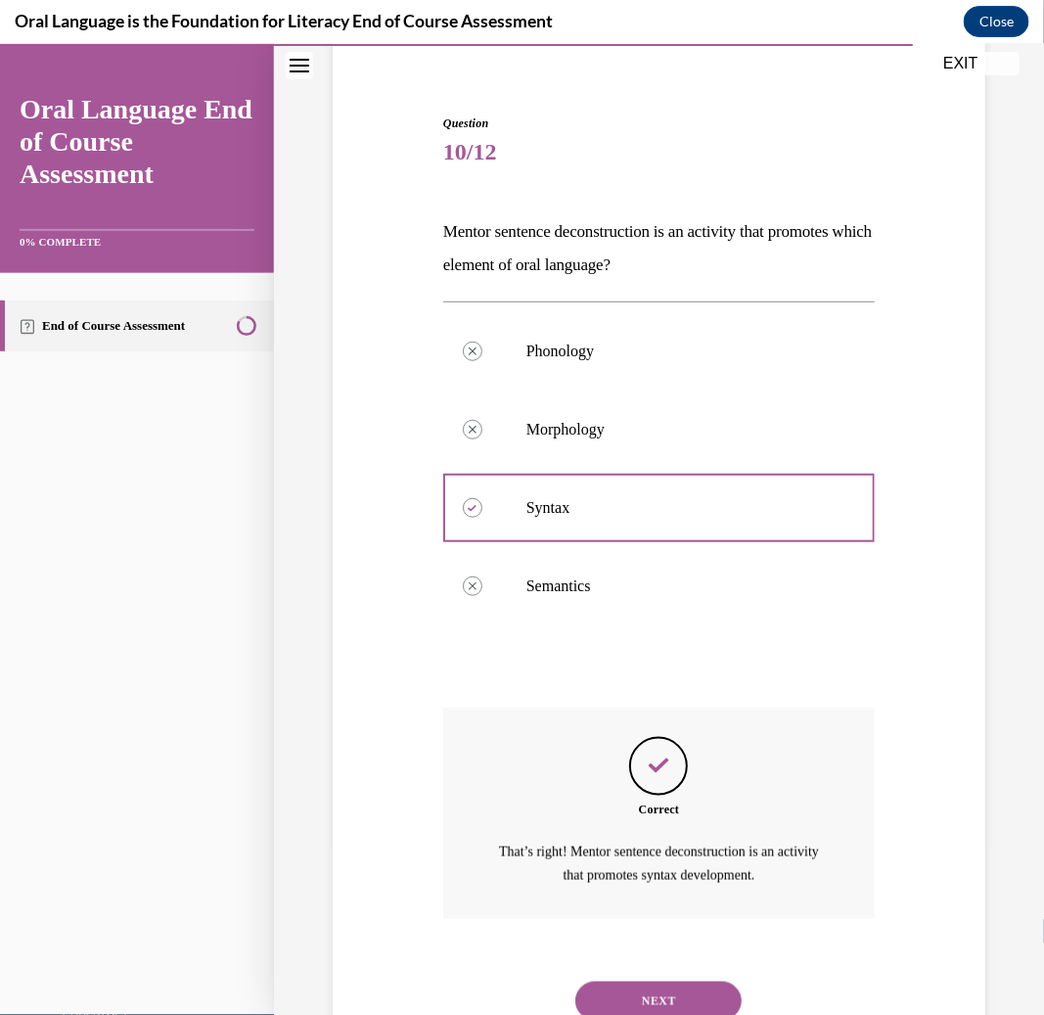
scroll to position [231, 0]
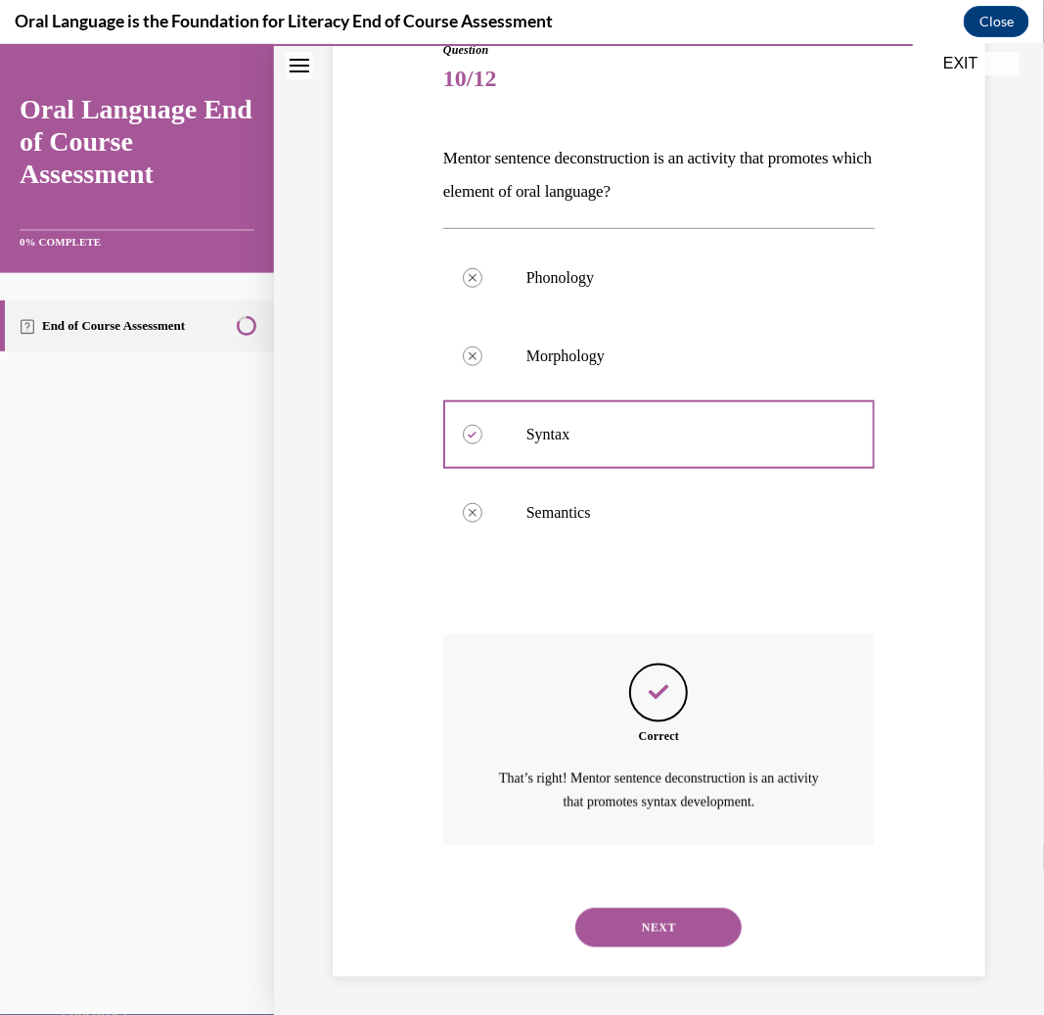
click at [651, 935] on button "NEXT" at bounding box center [658, 926] width 166 height 39
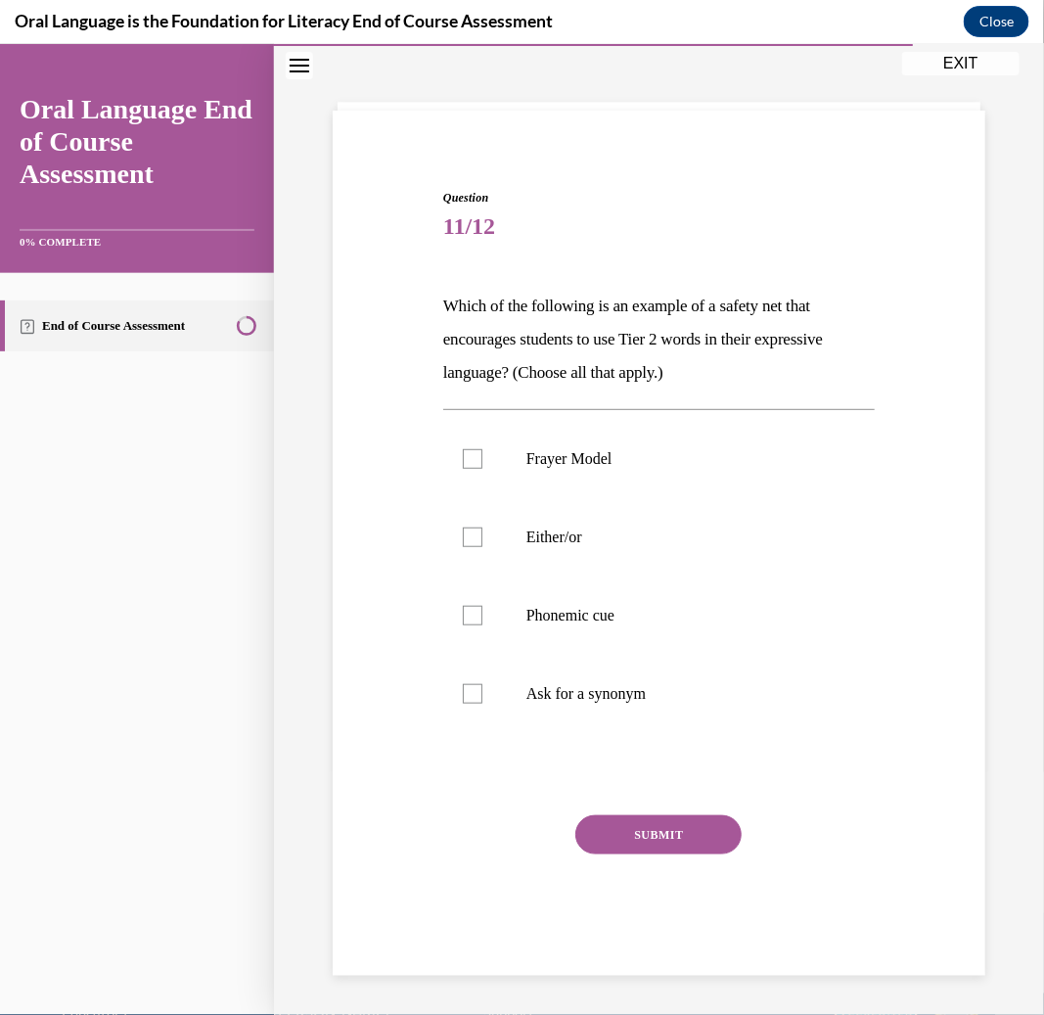
scroll to position [83, 0]
click at [633, 354] on p "Which of the following is an example of a safety net that encourages students t…" at bounding box center [659, 339] width 432 height 100
click at [633, 352] on p "Which of the following is an example of a safety net that encourages students t…" at bounding box center [659, 339] width 432 height 100
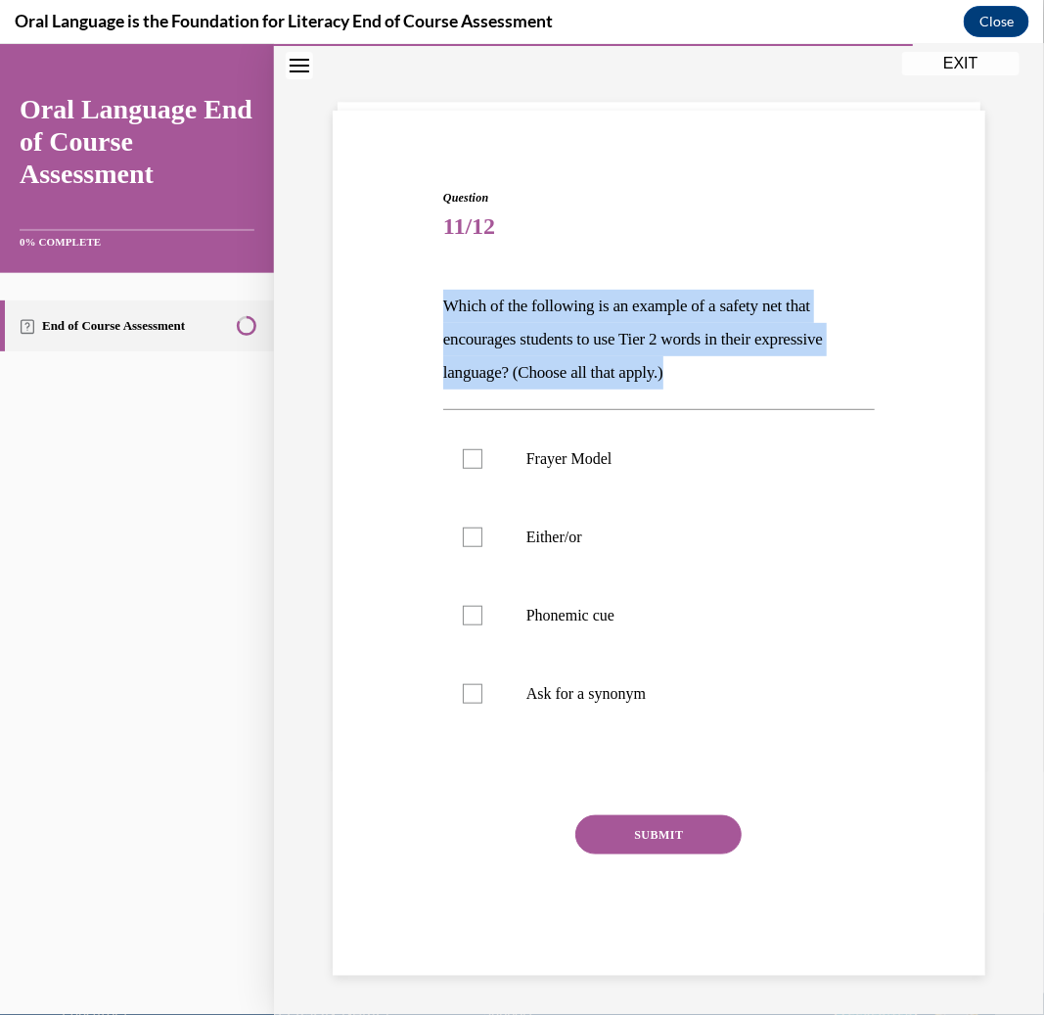
click at [633, 352] on p "Which of the following is an example of a safety net that encourages students t…" at bounding box center [659, 339] width 432 height 100
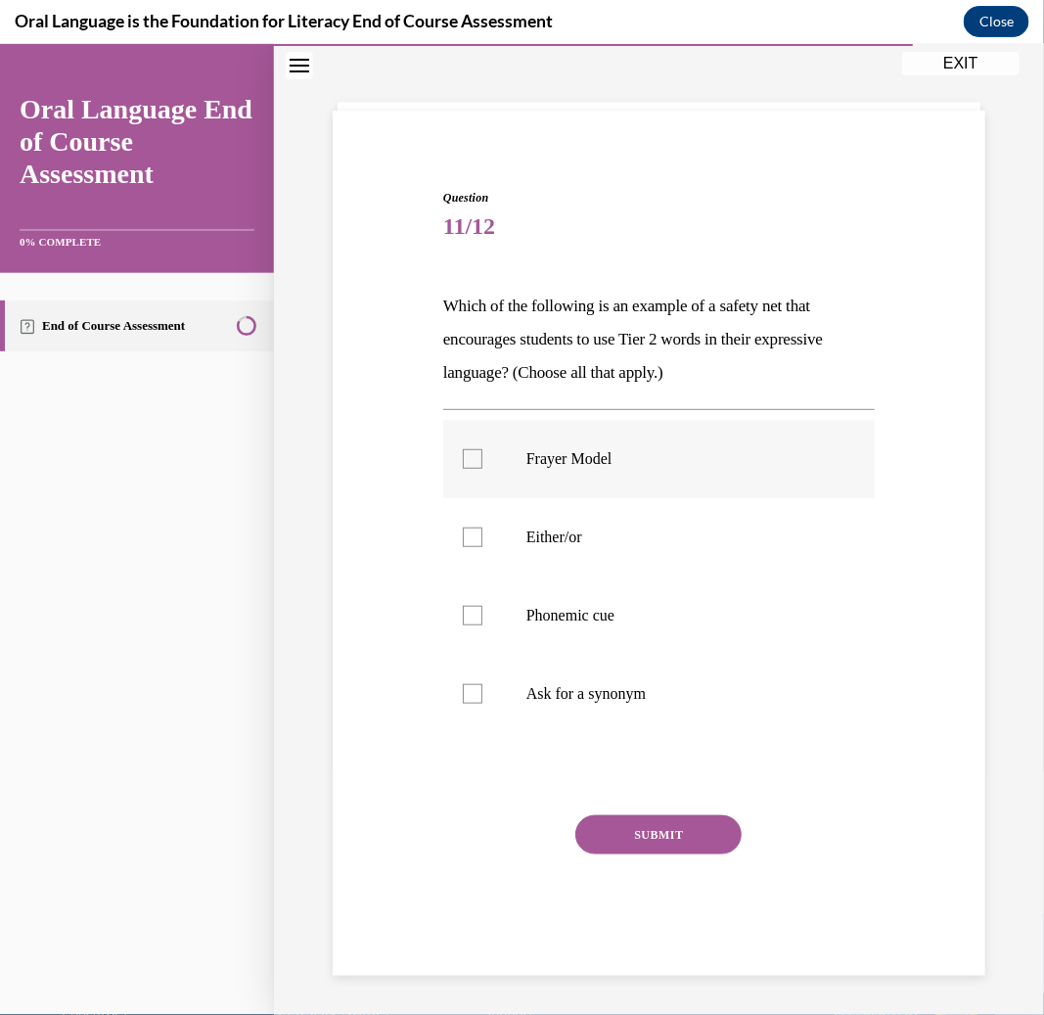
click at [675, 480] on label "Frayer Model" at bounding box center [659, 458] width 432 height 78
click at [482, 468] on input "Frayer Model" at bounding box center [473, 458] width 20 height 20
checkbox input "true"
click at [574, 298] on p "Which of the following is an example of a safety net that encourages students t…" at bounding box center [659, 339] width 432 height 100
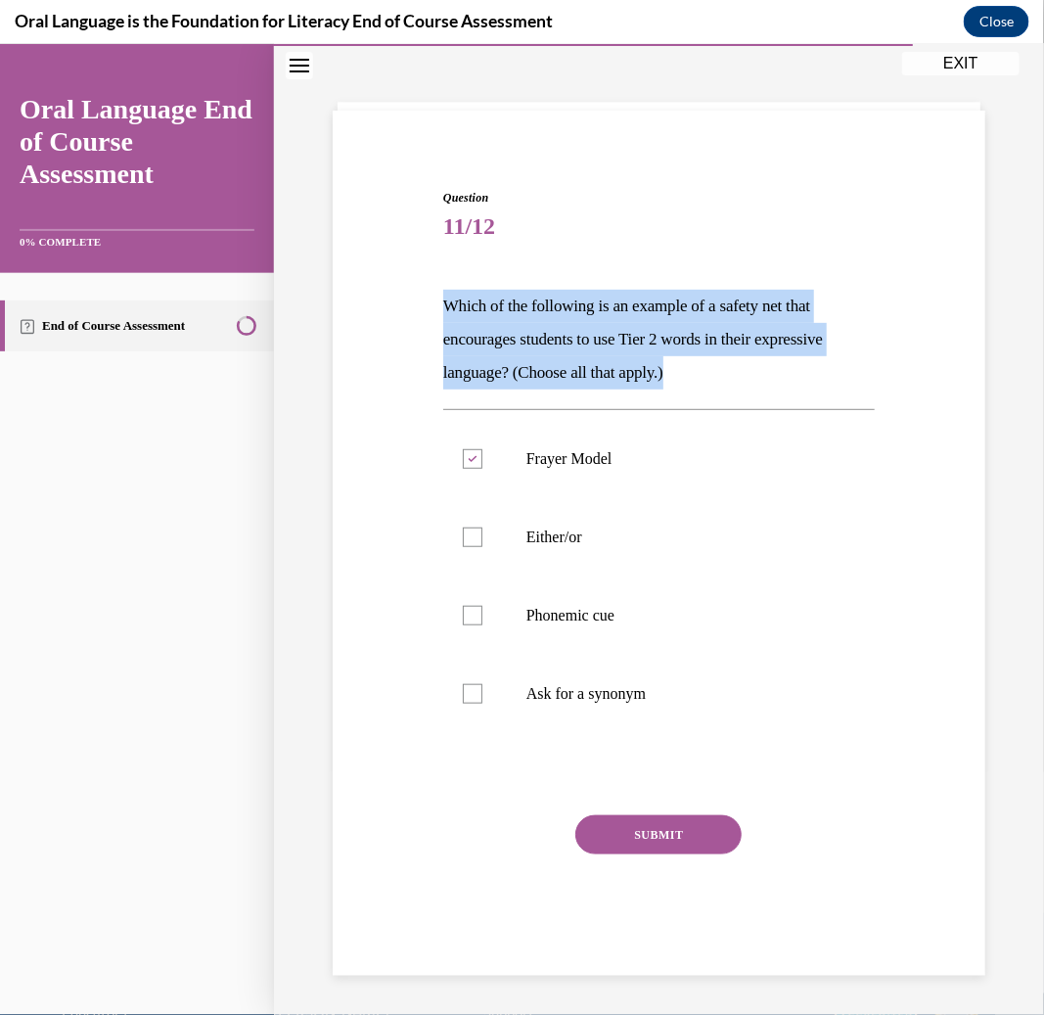
click at [574, 298] on p "Which of the following is an example of a safety net that encourages students t…" at bounding box center [659, 339] width 432 height 100
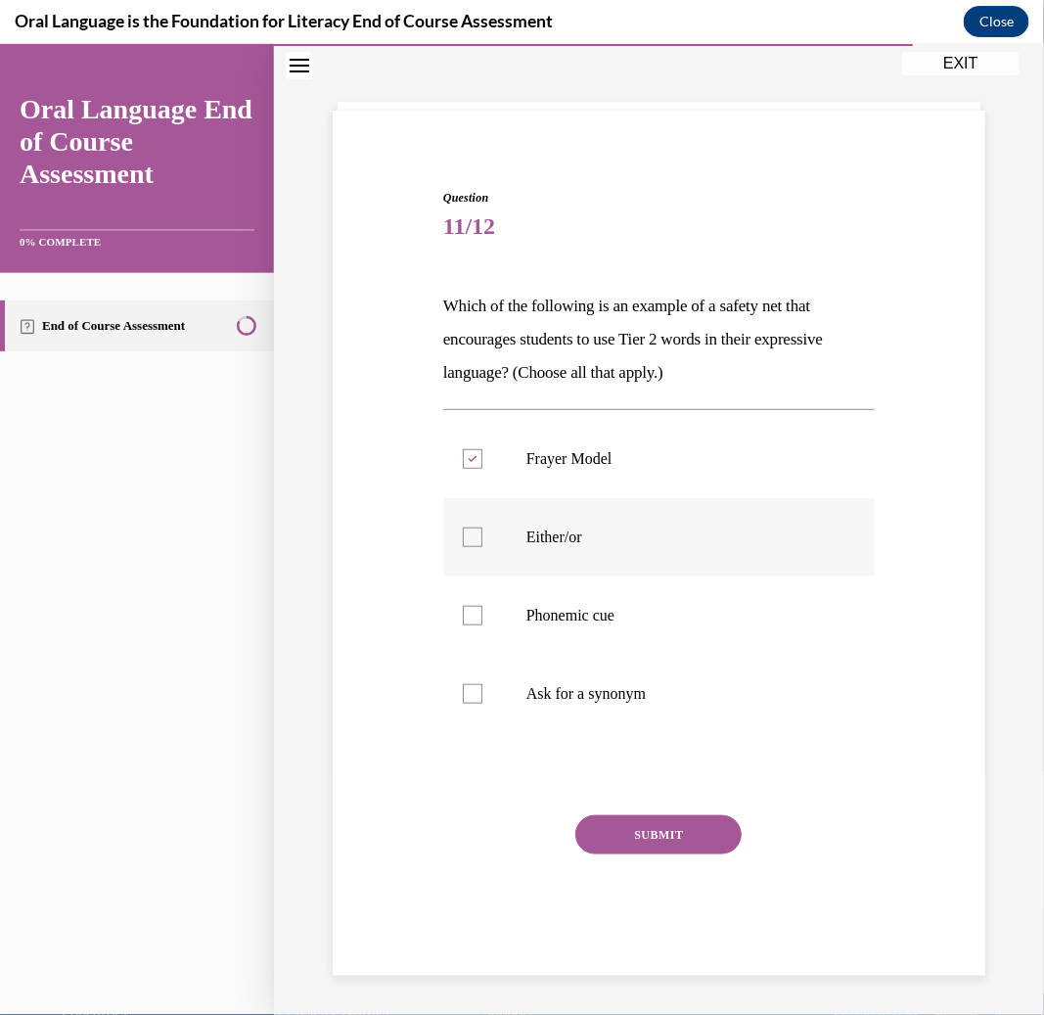
click at [667, 547] on label "Either/or" at bounding box center [659, 536] width 432 height 78
click at [482, 546] on input "Either/or" at bounding box center [473, 537] width 20 height 20
checkbox input "true"
click at [681, 613] on p "Phonemic cue" at bounding box center [676, 615] width 299 height 20
click at [482, 613] on input "Phonemic cue" at bounding box center [473, 615] width 20 height 20
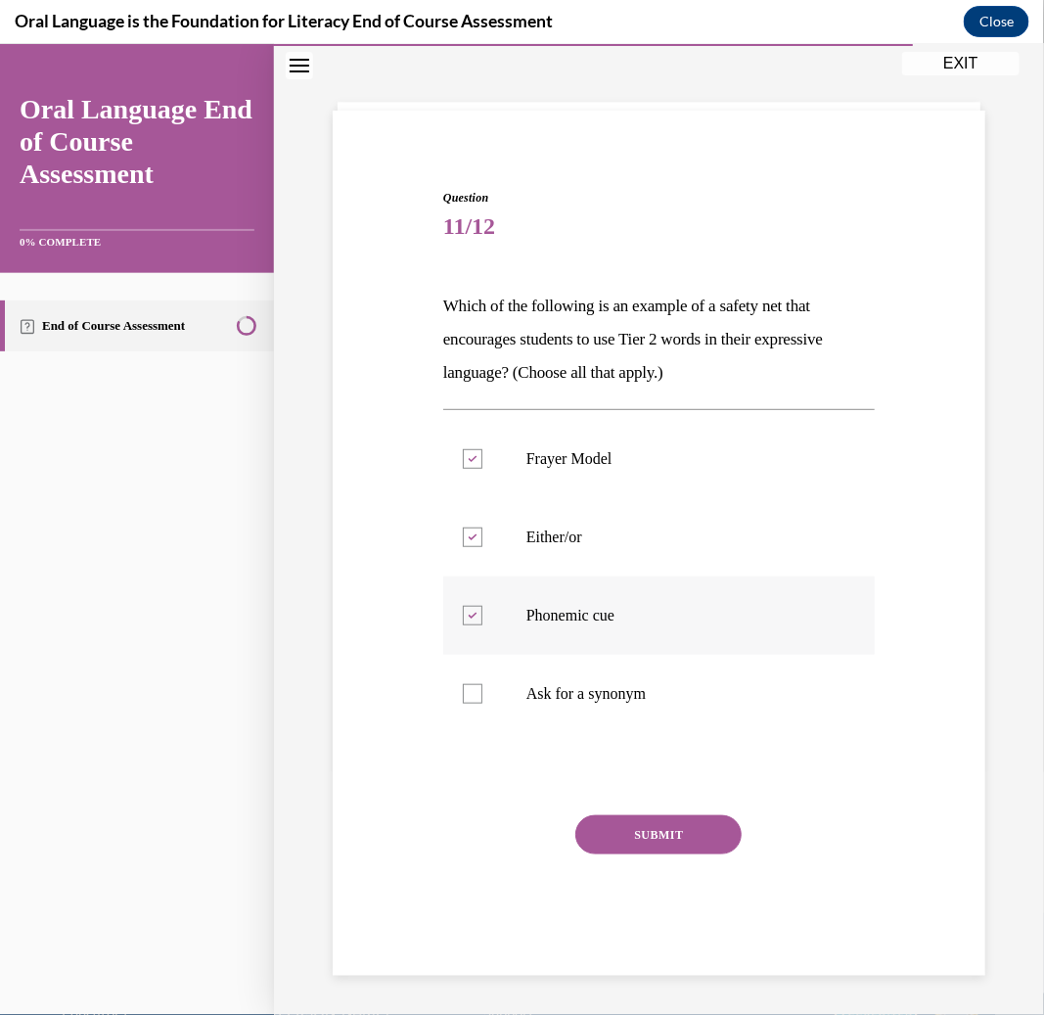
click at [617, 612] on p "Phonemic cue" at bounding box center [676, 615] width 299 height 20
click at [482, 612] on input "Phonemic cue" at bounding box center [473, 615] width 20 height 20
click at [624, 626] on label "Phonemic cue" at bounding box center [659, 614] width 432 height 78
click at [482, 624] on input "Phonemic cue" at bounding box center [473, 615] width 20 height 20
click at [628, 625] on label "Phonemic cue" at bounding box center [659, 614] width 432 height 78
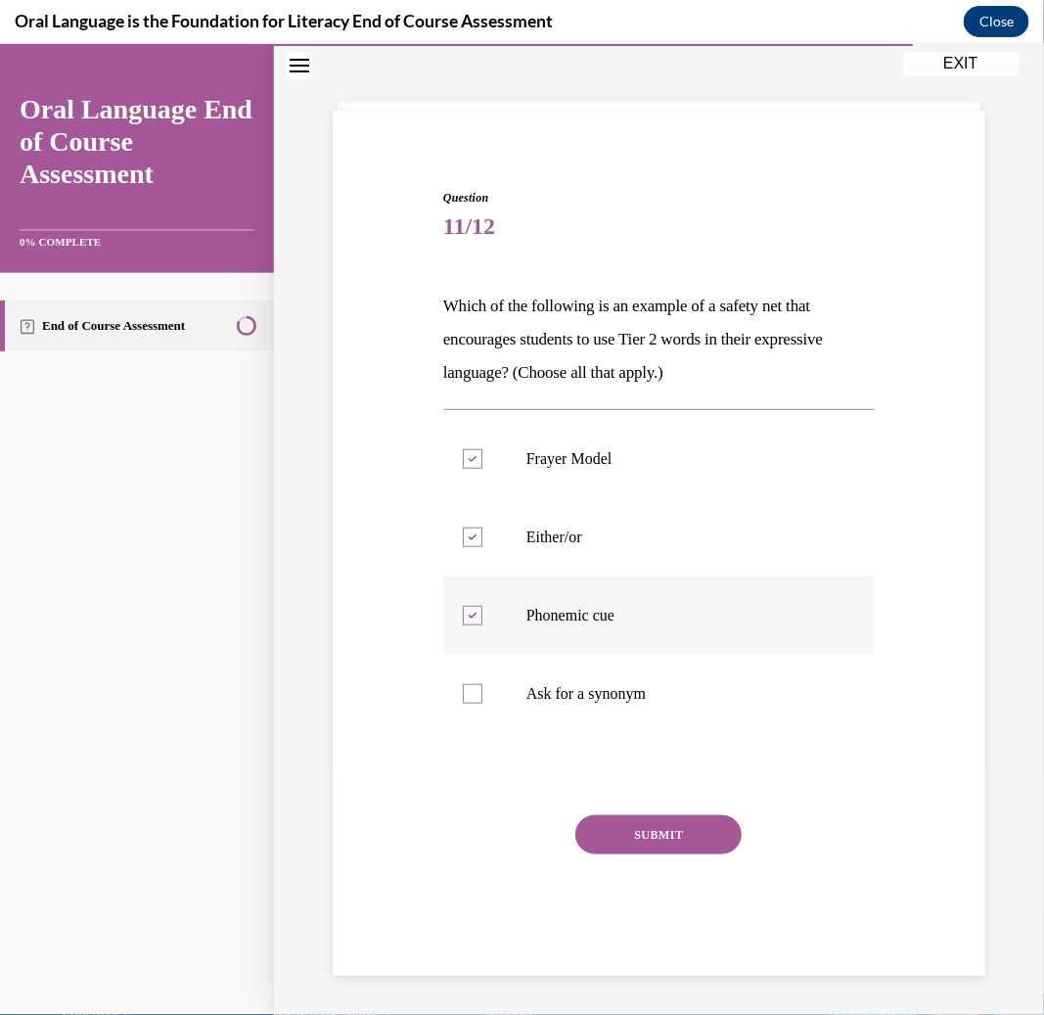
click at [482, 624] on input "Phonemic cue" at bounding box center [473, 615] width 20 height 20
click at [631, 626] on label "Phonemic cue" at bounding box center [659, 614] width 432 height 78
click at [482, 624] on input "Phonemic cue" at bounding box center [473, 615] width 20 height 20
checkbox input "true"
click at [641, 714] on label "Ask for a synonym" at bounding box center [659, 693] width 432 height 78
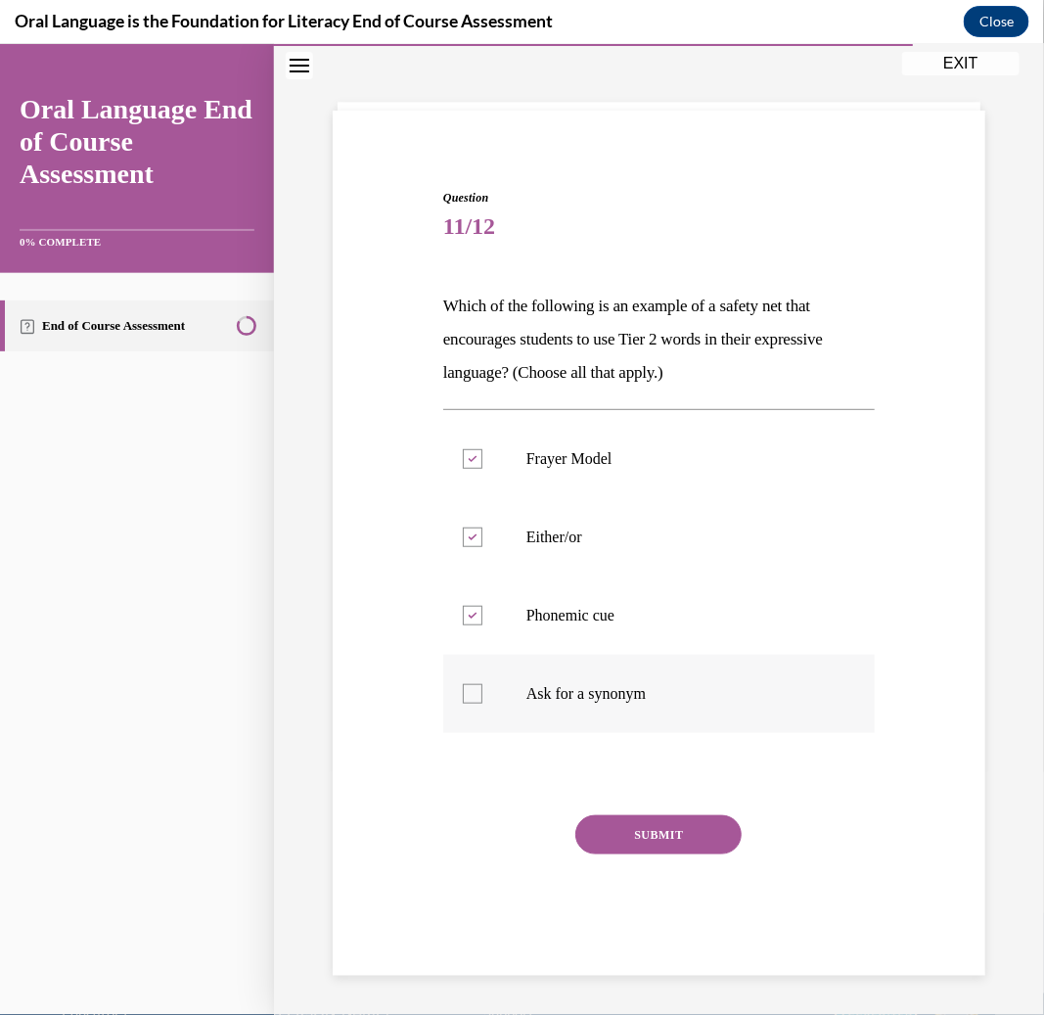
click at [482, 703] on input "Ask for a synonym" at bounding box center [473, 693] width 20 height 20
checkbox input "true"
click at [659, 837] on button "SUBMIT" at bounding box center [658, 833] width 166 height 39
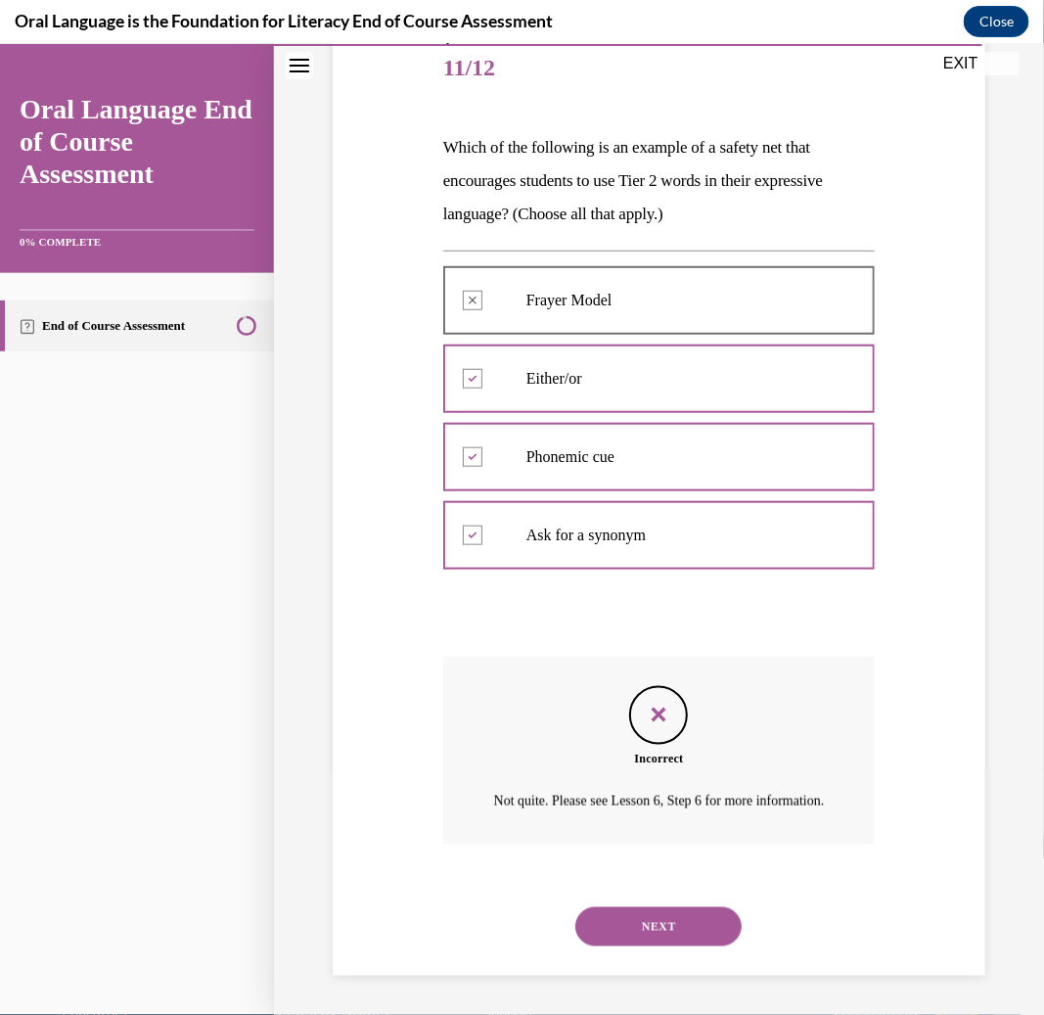
scroll to position [264, 0]
click at [657, 926] on button "NEXT" at bounding box center [658, 925] width 166 height 39
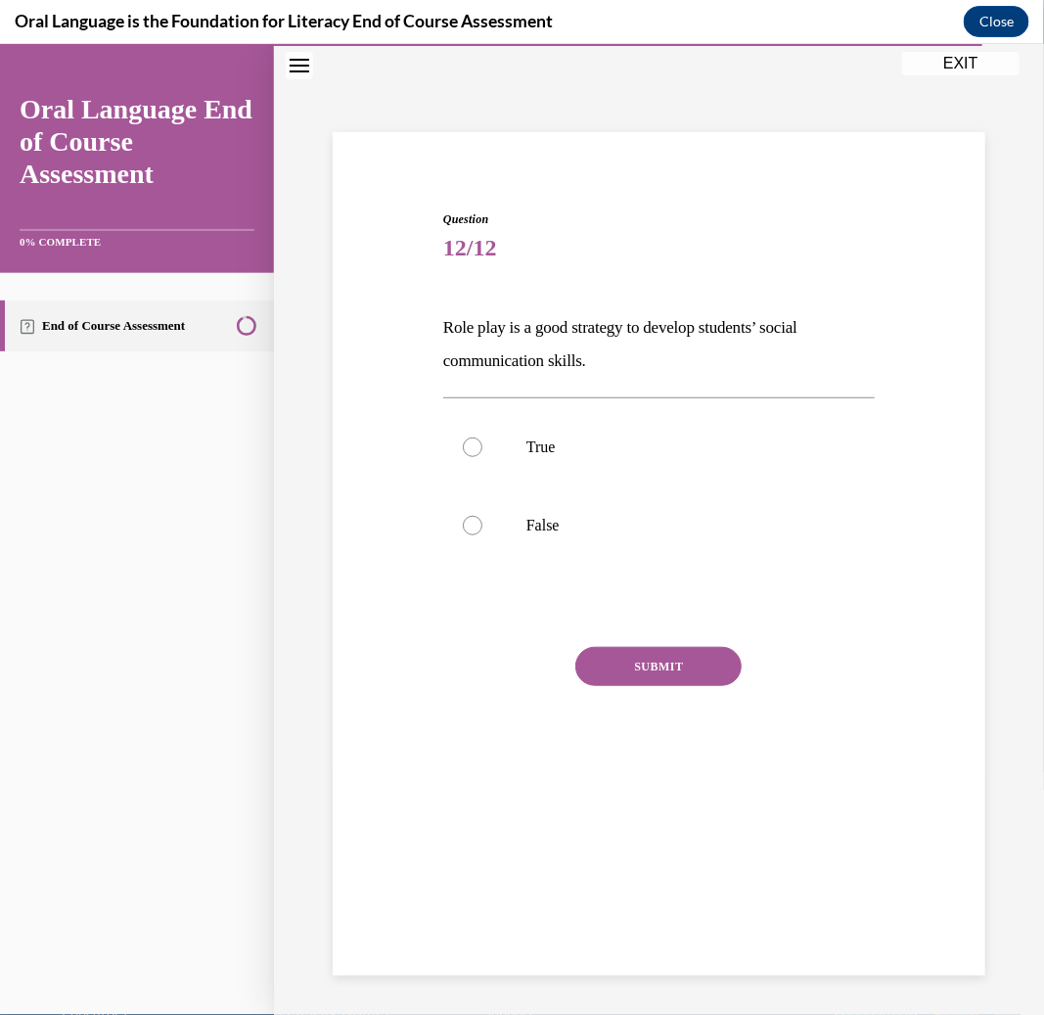
scroll to position [61, 0]
click at [626, 433] on label "True" at bounding box center [659, 447] width 432 height 78
click at [482, 437] on input "True" at bounding box center [473, 447] width 20 height 20
radio input "true"
click at [623, 657] on button "SUBMIT" at bounding box center [658, 666] width 166 height 39
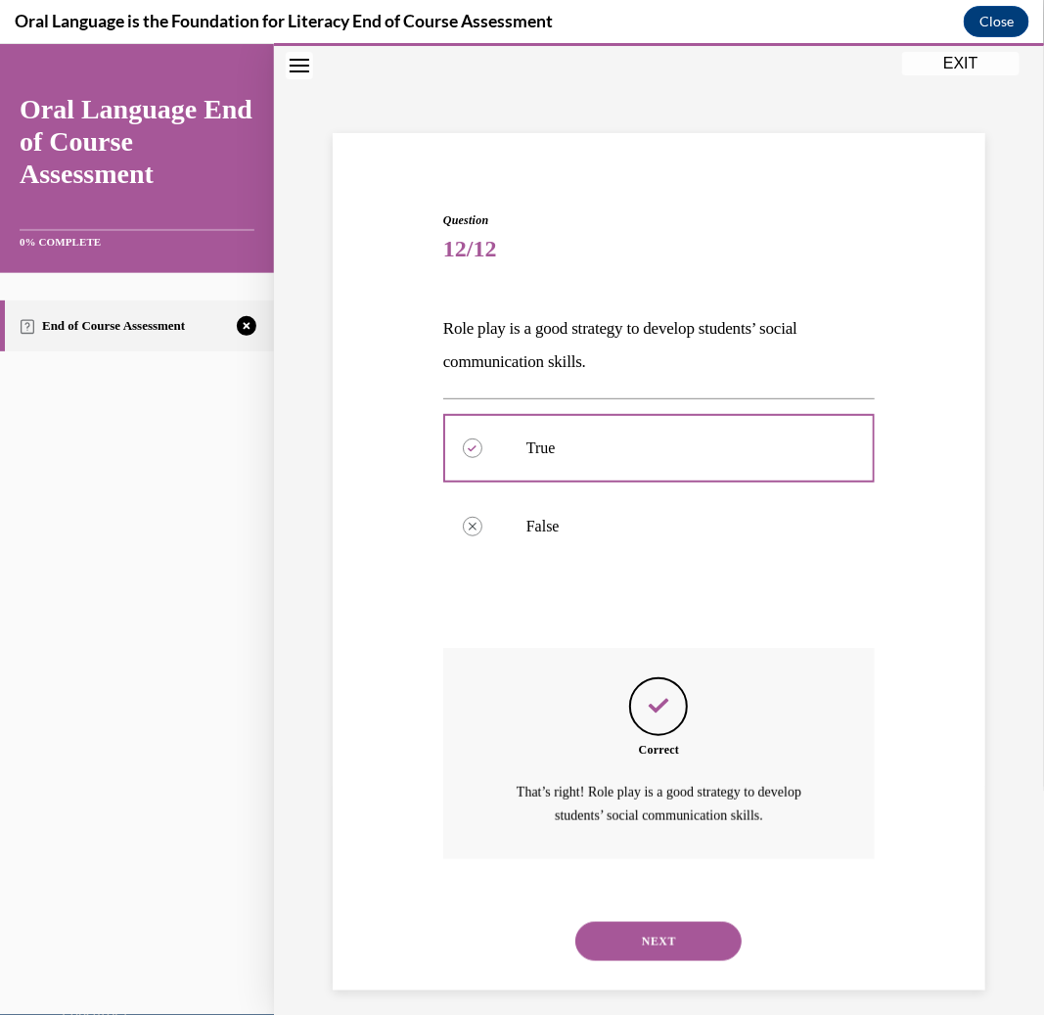
scroll to position [74, 0]
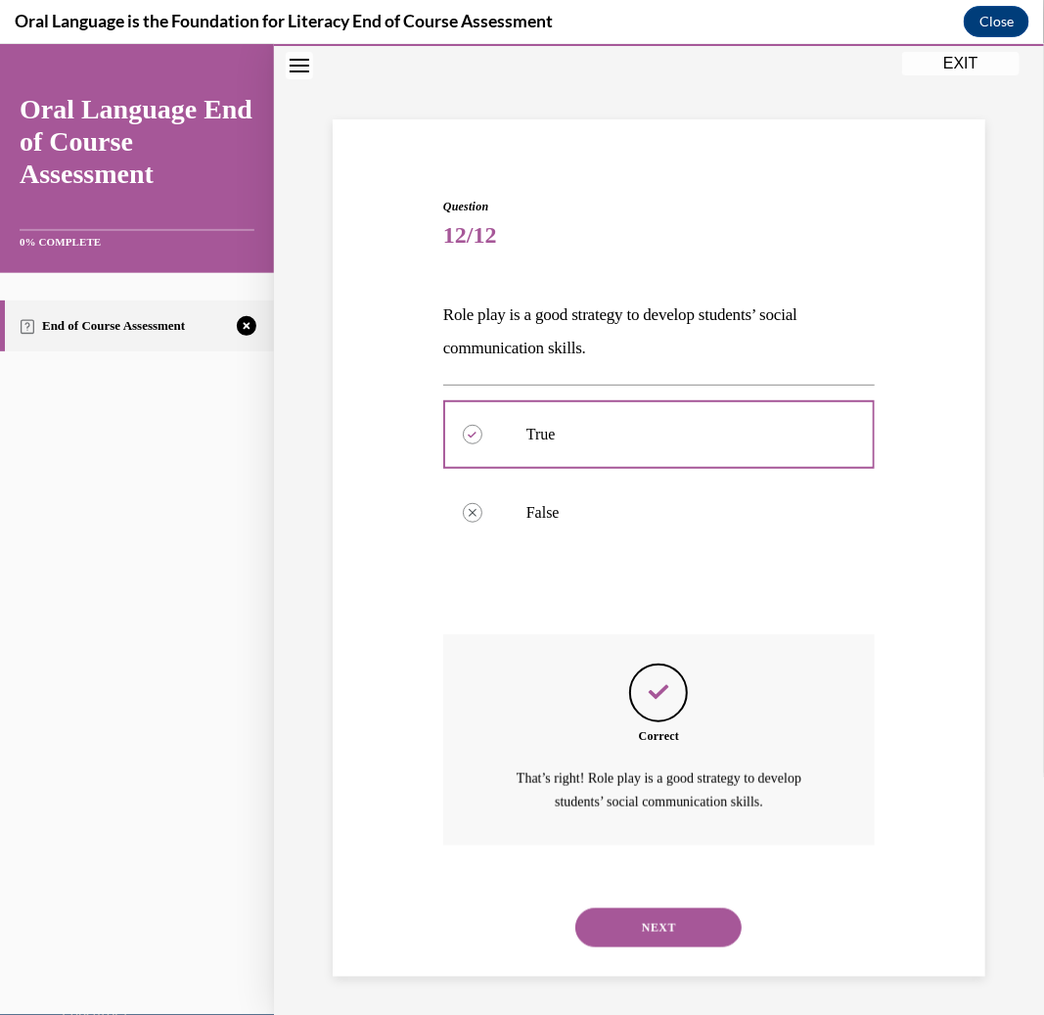
click at [661, 910] on button "NEXT" at bounding box center [658, 926] width 166 height 39
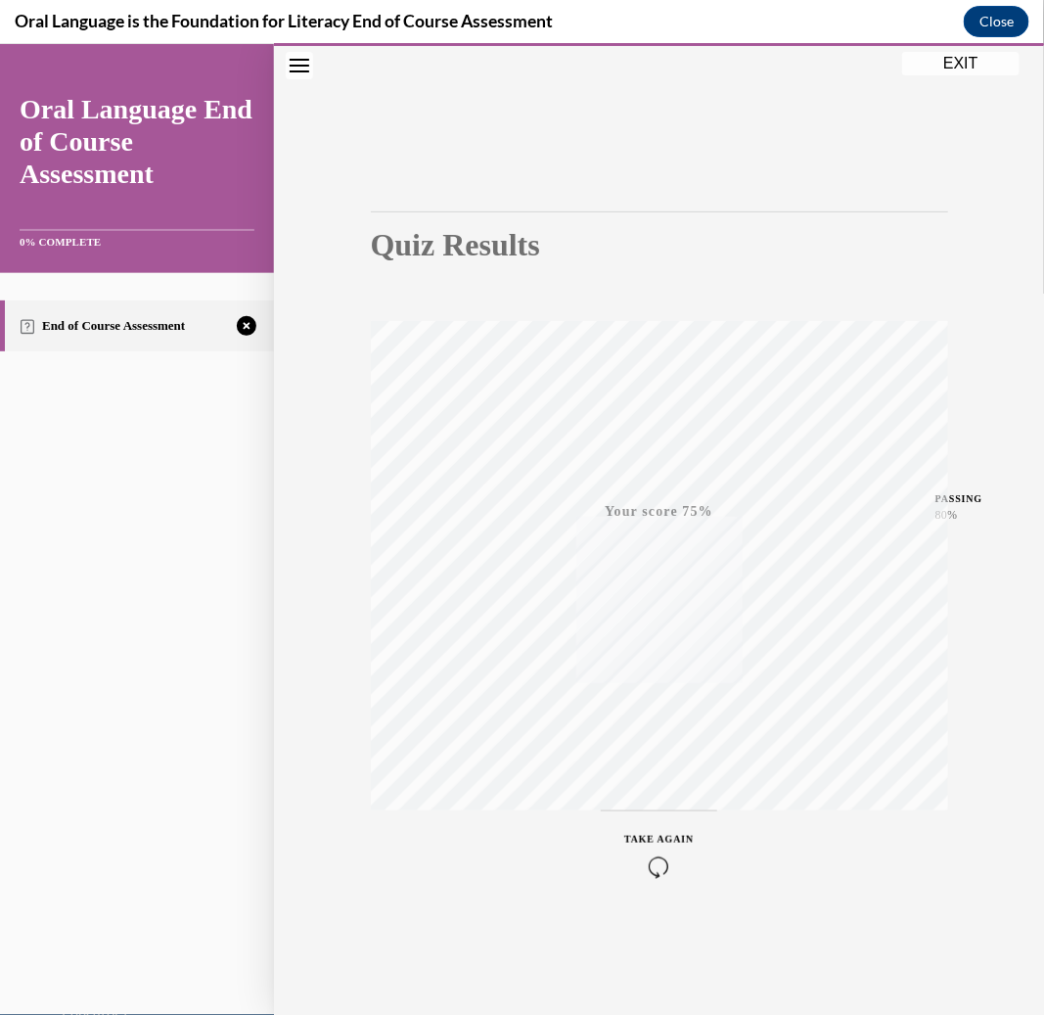
click at [662, 842] on span "TAKE AGAIN" at bounding box center [658, 838] width 69 height 11
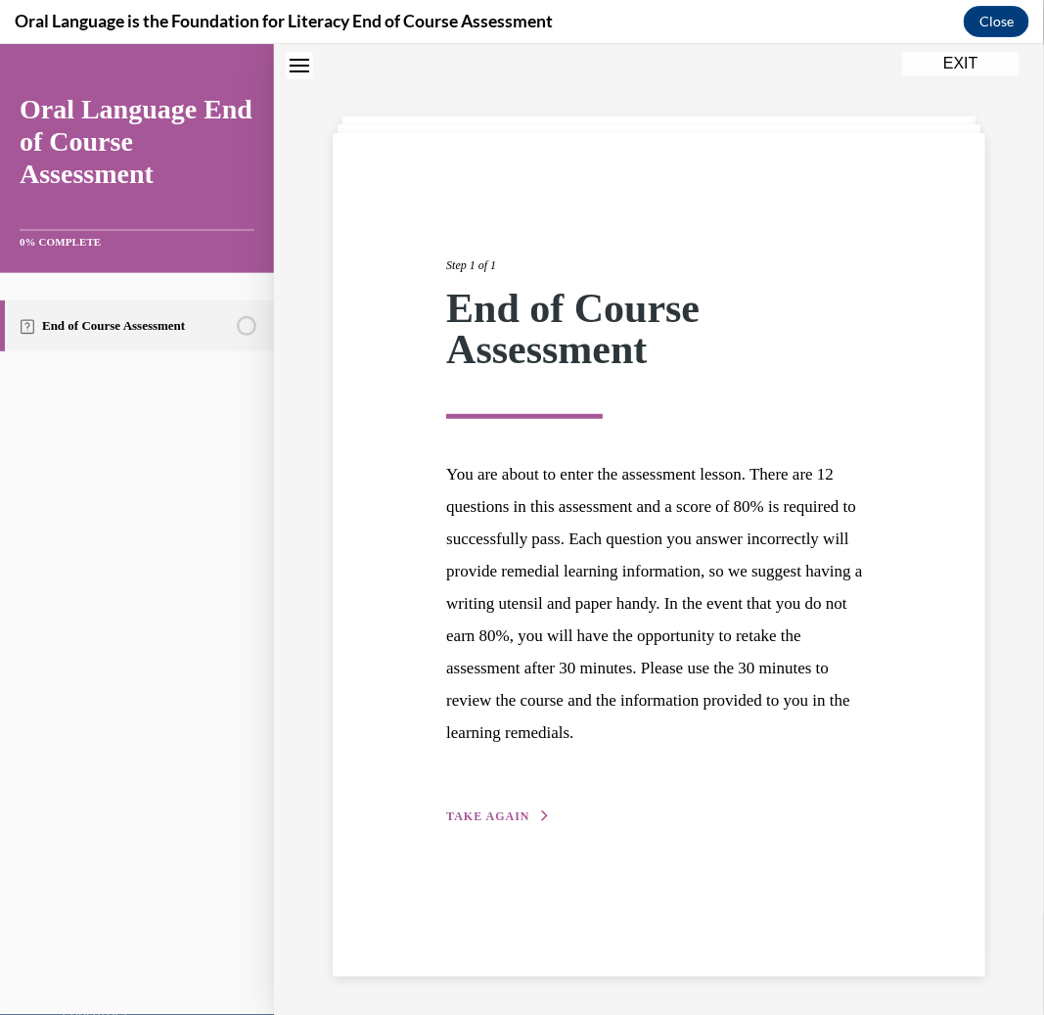
click at [521, 823] on div "Step 1 of 1 End of Course Assessment You are about to enter the assessment less…" at bounding box center [659, 518] width 455 height 616
click at [525, 817] on button "TAKE AGAIN" at bounding box center [498, 815] width 105 height 18
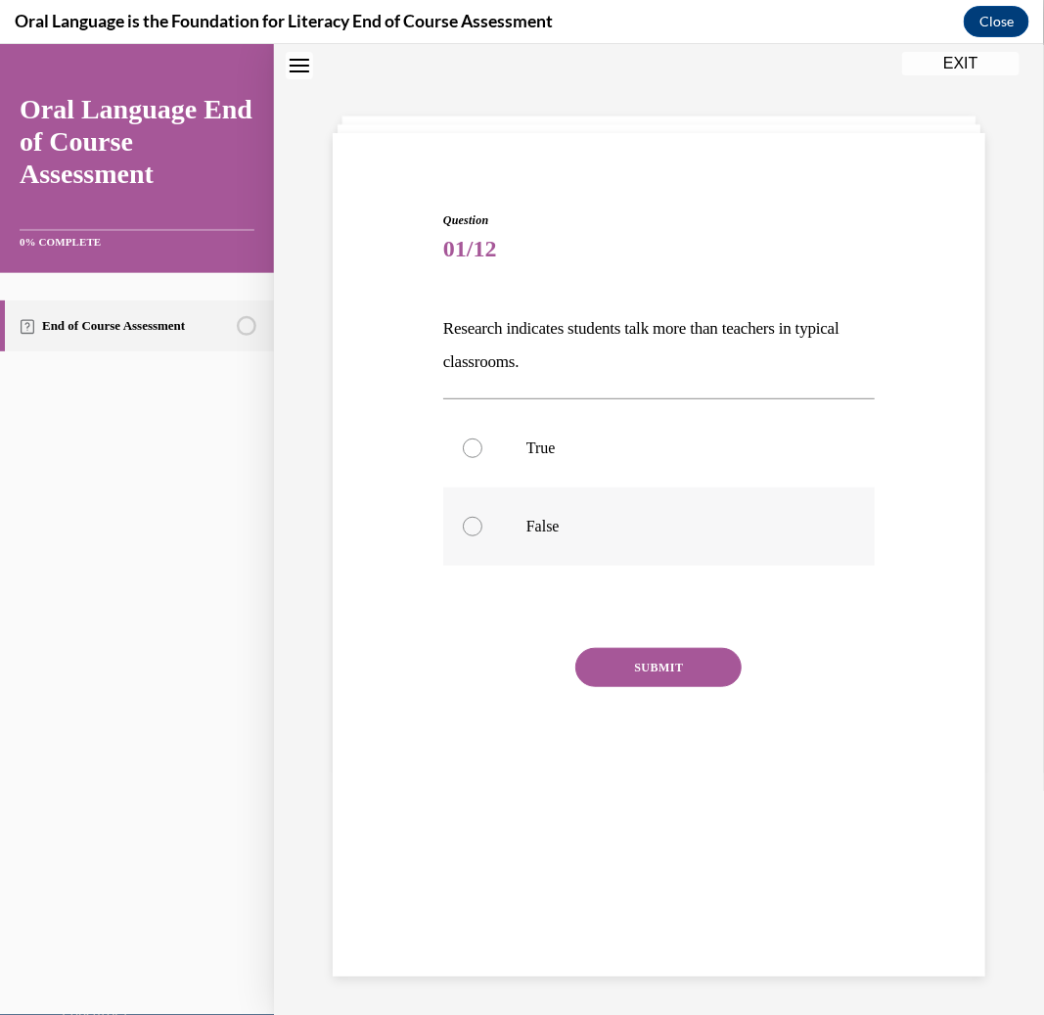
click at [564, 528] on p "False" at bounding box center [676, 526] width 299 height 20
click at [482, 528] on input "False" at bounding box center [473, 526] width 20 height 20
radio input "true"
click at [592, 672] on button "SUBMIT" at bounding box center [658, 666] width 166 height 39
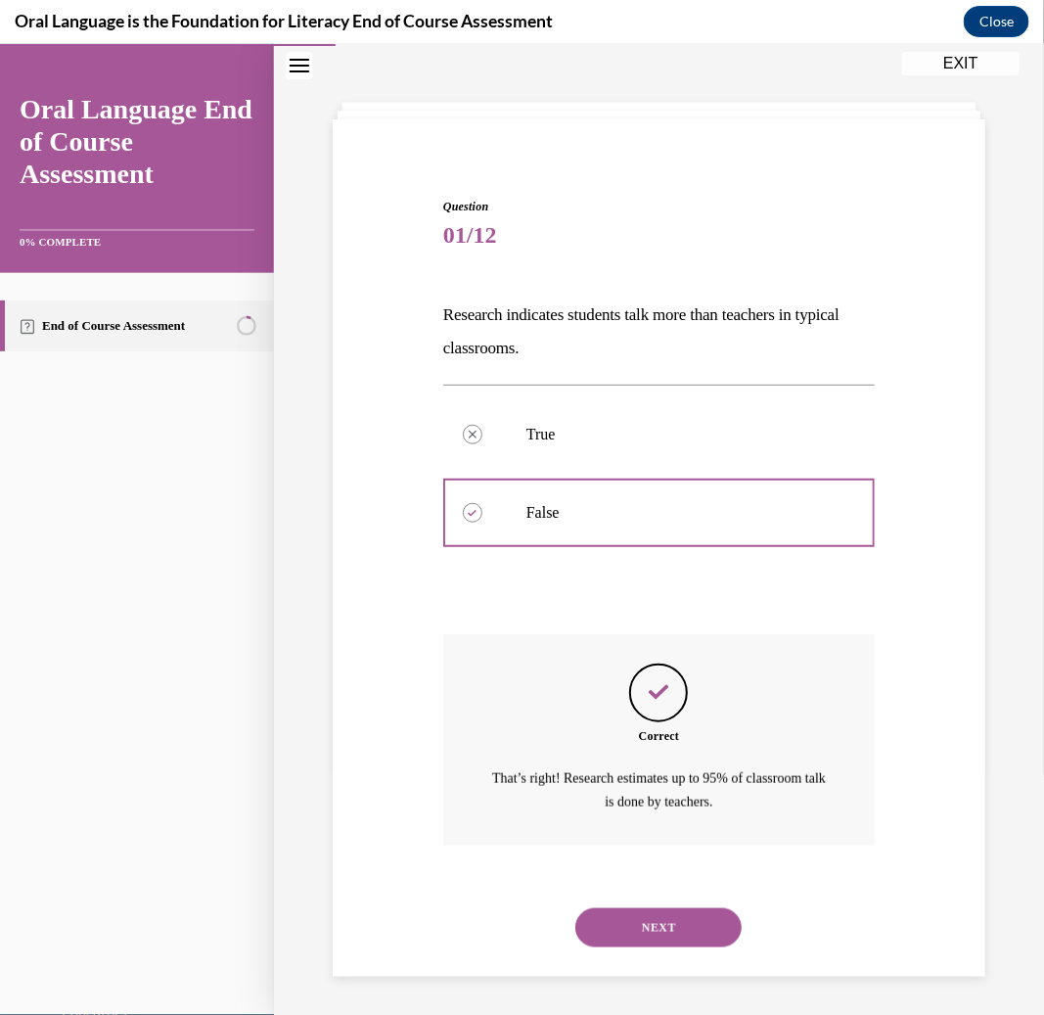
click at [675, 929] on button "NEXT" at bounding box center [658, 926] width 166 height 39
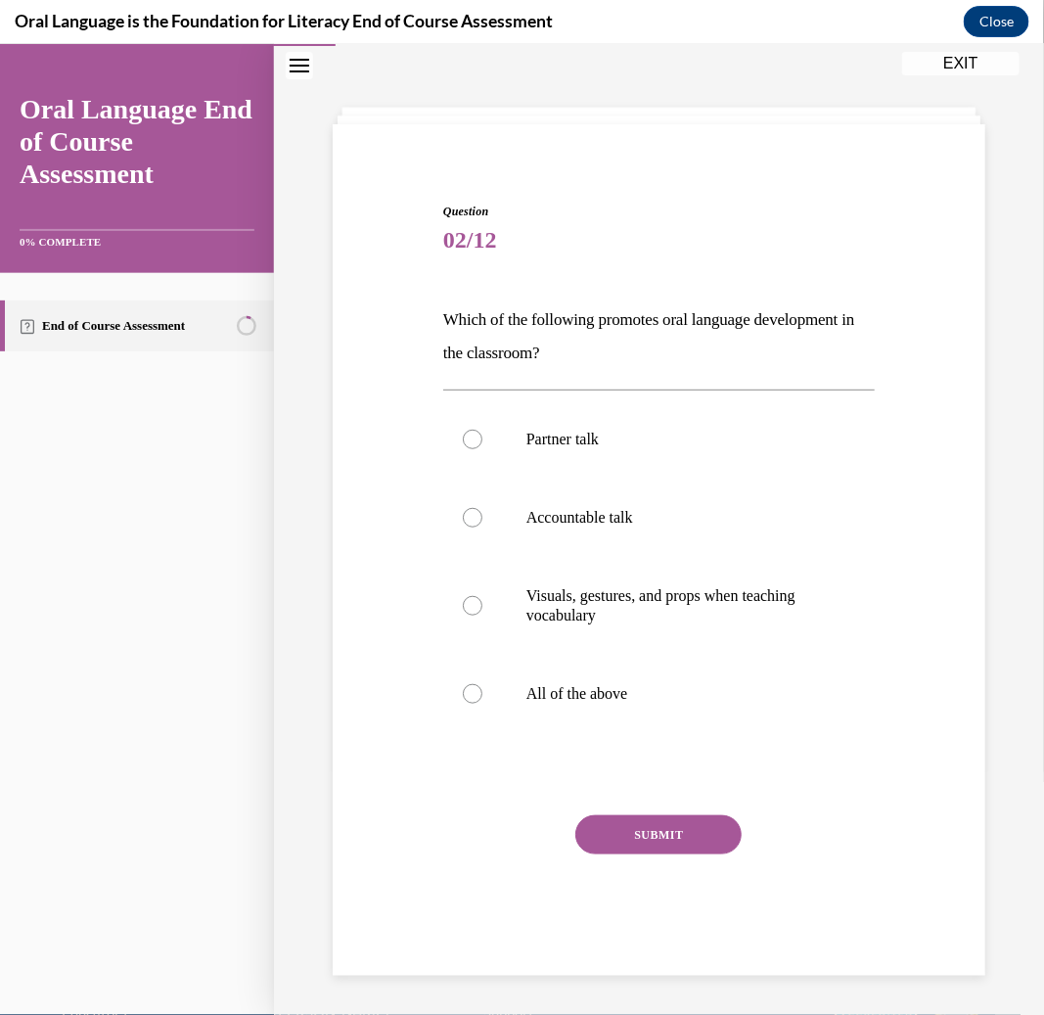
scroll to position [69, 0]
click at [644, 690] on p "All of the above" at bounding box center [676, 693] width 299 height 20
click at [482, 690] on input "All of the above" at bounding box center [473, 693] width 20 height 20
radio input "true"
click at [673, 839] on button "SUBMIT" at bounding box center [658, 833] width 166 height 39
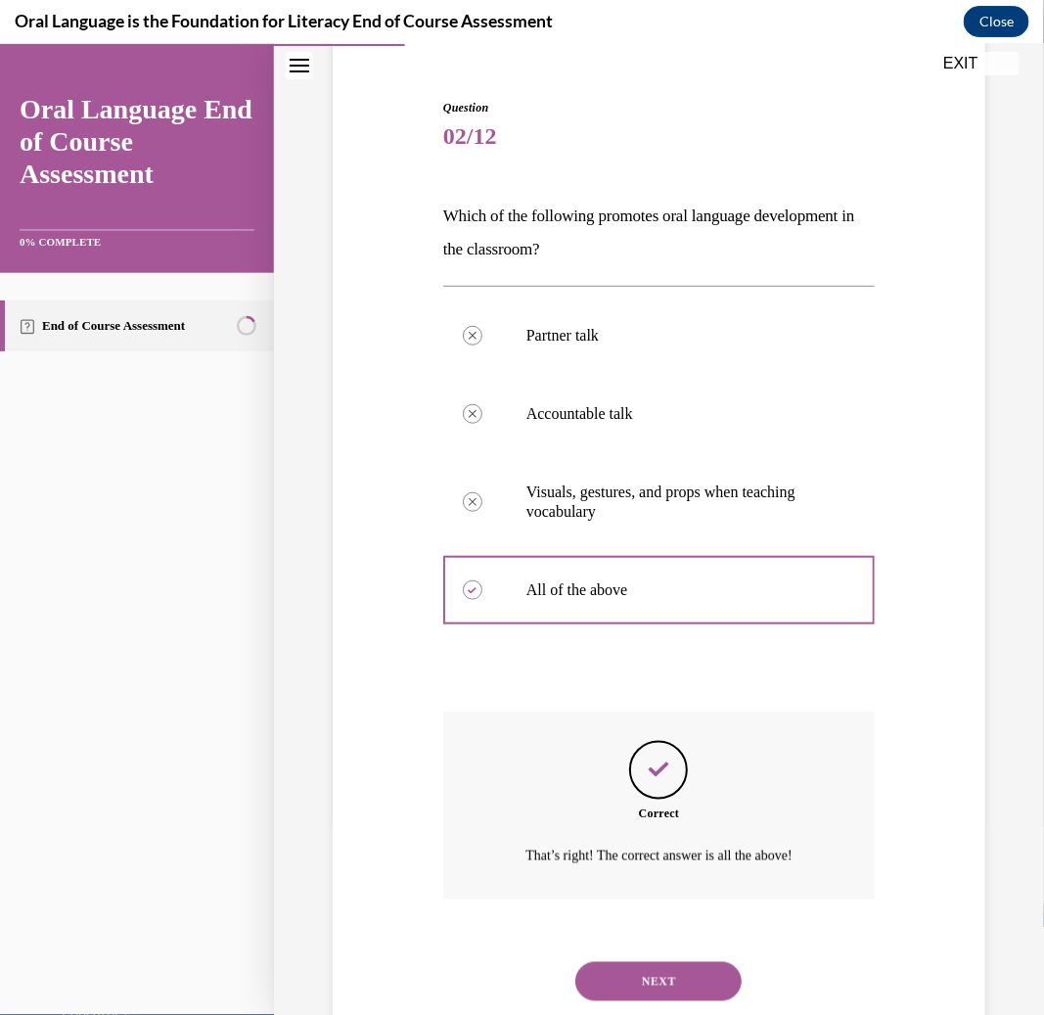
scroll to position [227, 0]
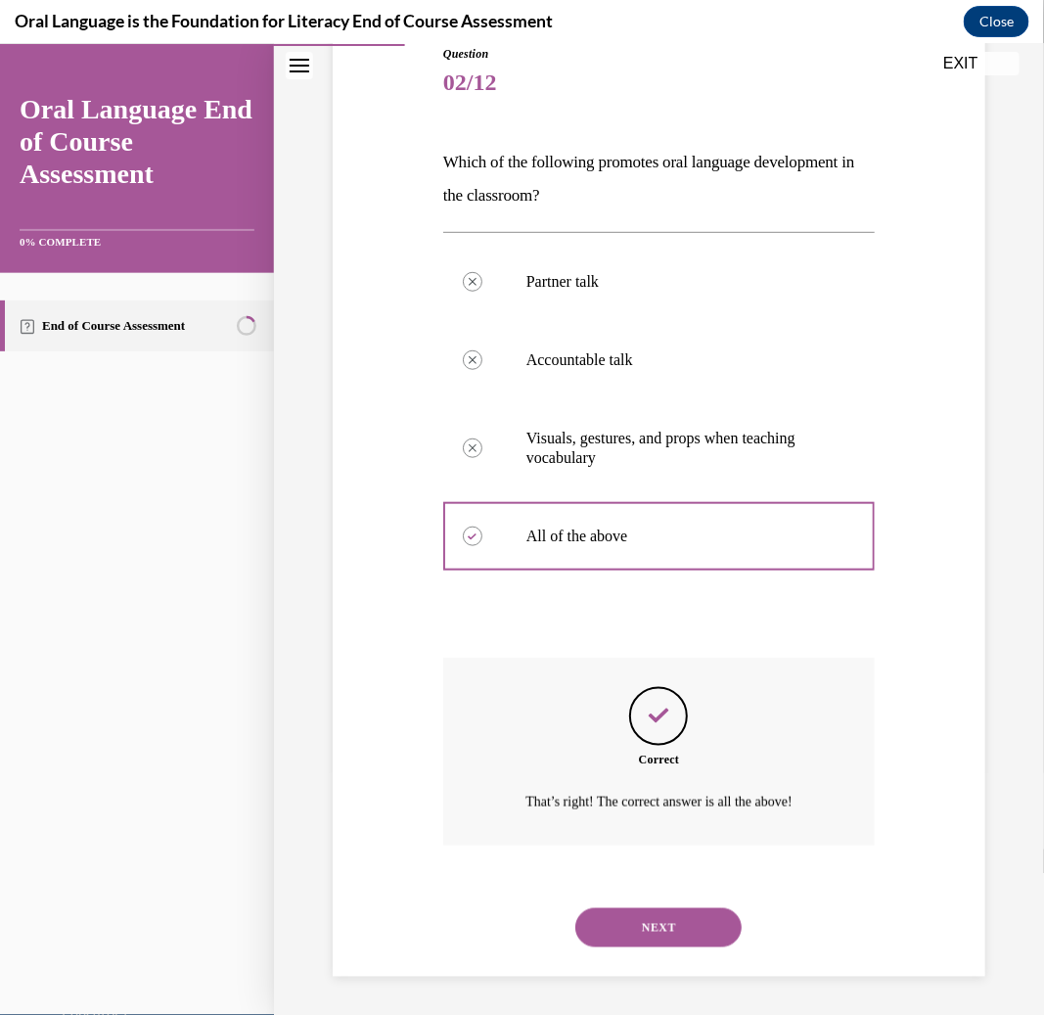
click at [656, 927] on button "NEXT" at bounding box center [658, 926] width 166 height 39
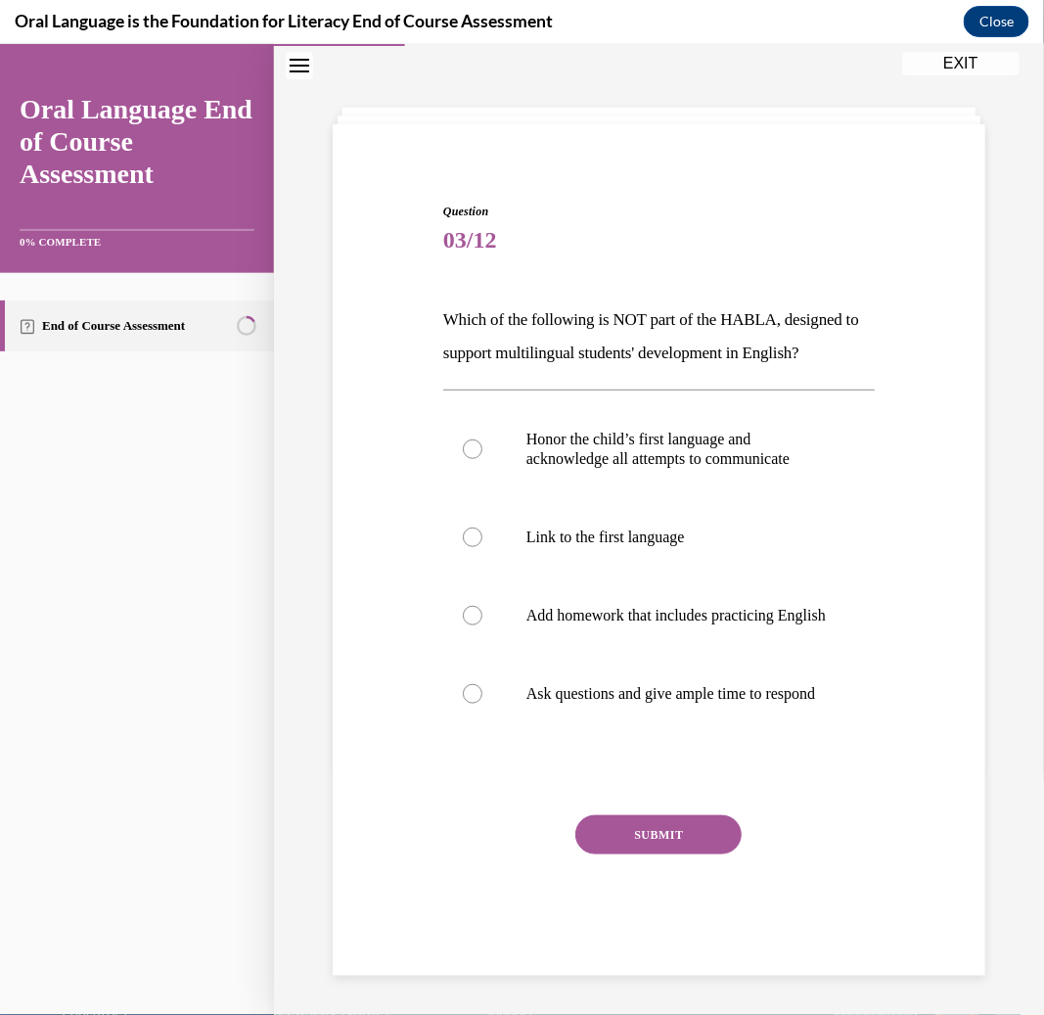
scroll to position [161, 0]
click at [615, 605] on p "Add homework that includes practicing English" at bounding box center [676, 615] width 299 height 20
click at [482, 605] on input "Add homework that includes practicing English" at bounding box center [473, 615] width 20 height 20
radio input "true"
click at [644, 837] on button "SUBMIT" at bounding box center [658, 833] width 166 height 39
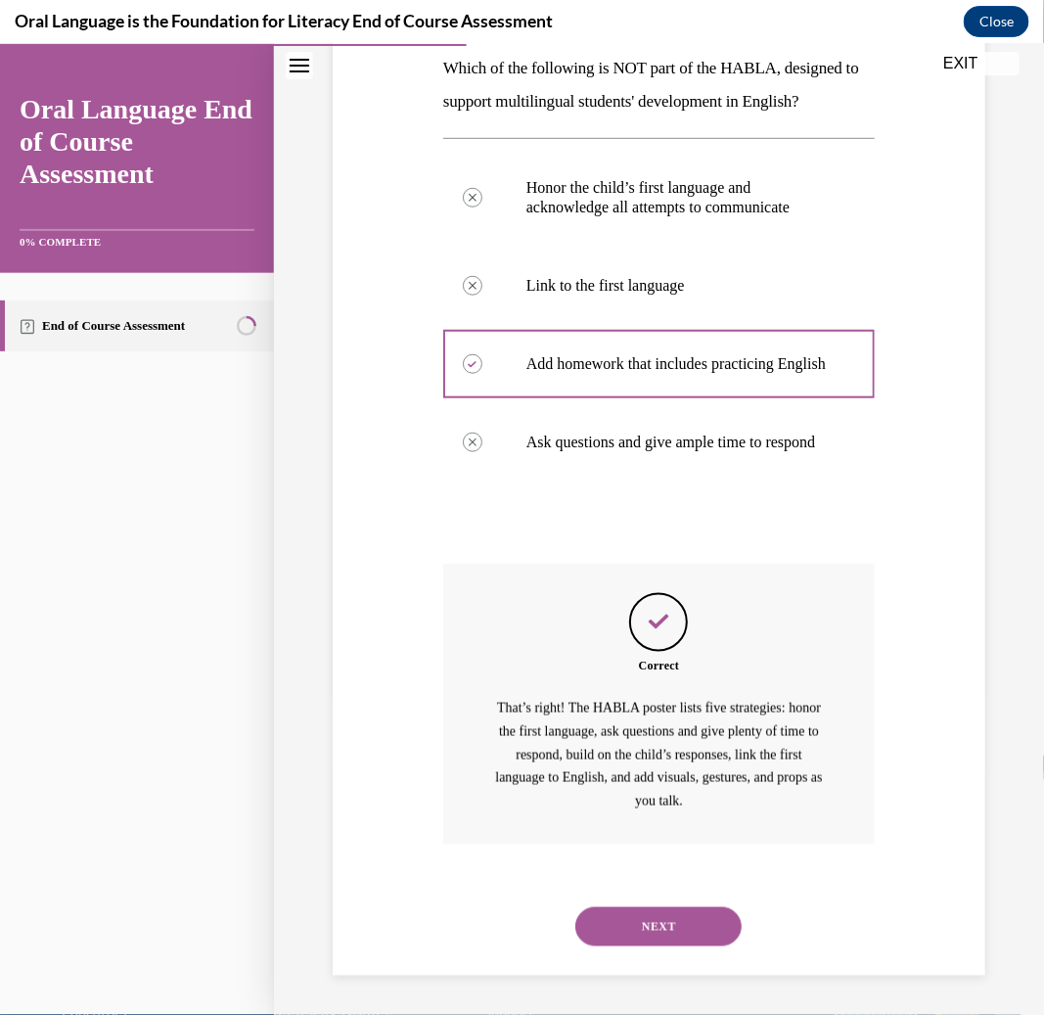
click at [644, 935] on button "NEXT" at bounding box center [658, 925] width 166 height 39
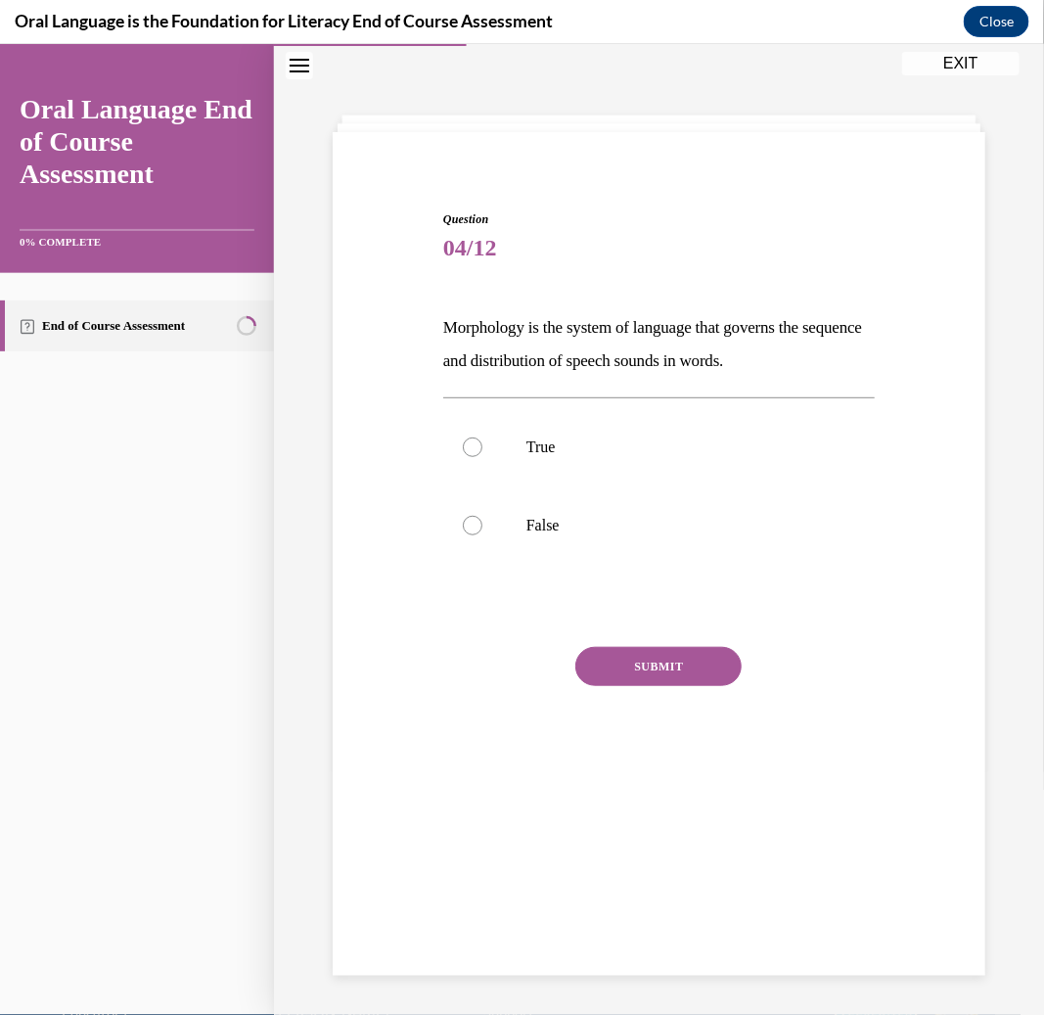
scroll to position [61, 0]
click at [577, 445] on p "True" at bounding box center [676, 447] width 299 height 20
click at [482, 445] on input "True" at bounding box center [473, 447] width 20 height 20
radio input "true"
click at [560, 530] on p "False" at bounding box center [676, 526] width 299 height 20
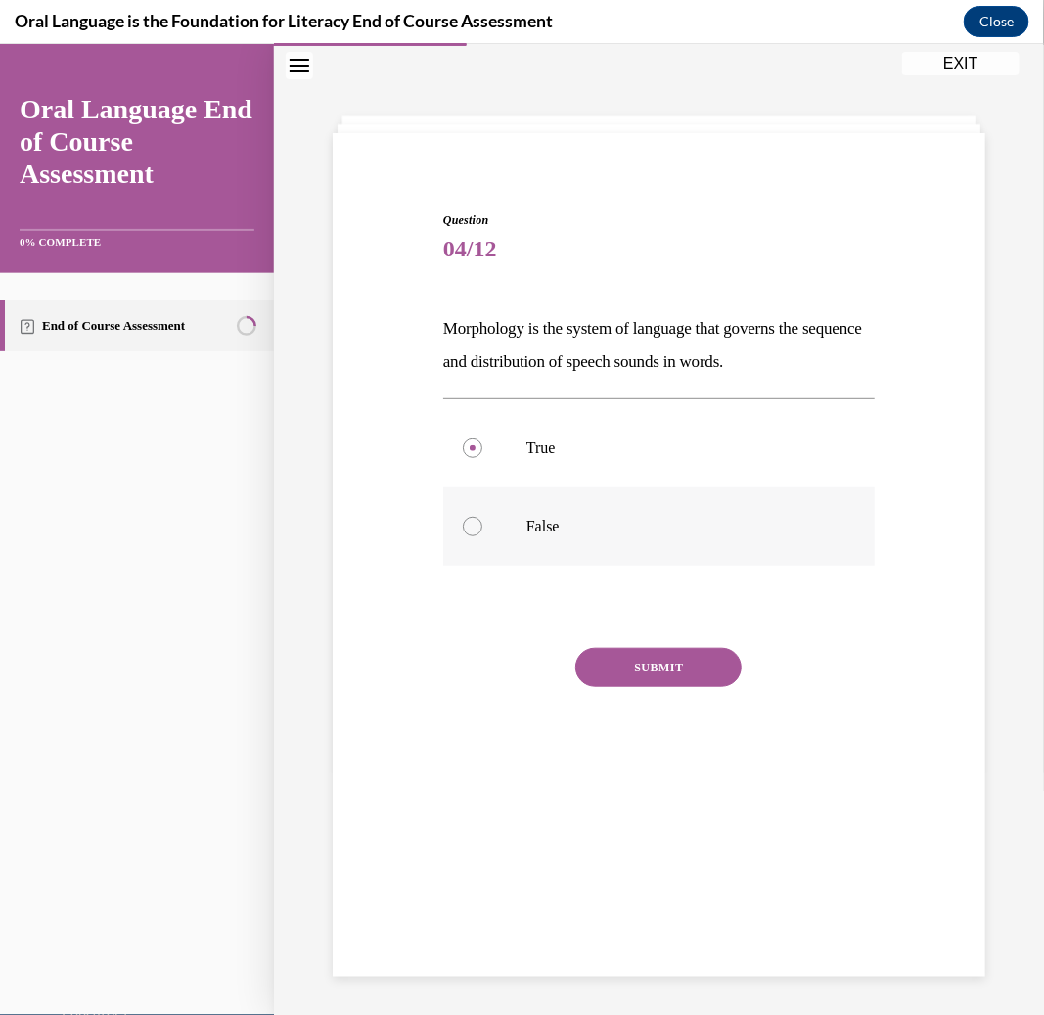
click at [482, 530] on input "False" at bounding box center [473, 526] width 20 height 20
radio input "true"
click at [614, 674] on button "SUBMIT" at bounding box center [658, 666] width 166 height 39
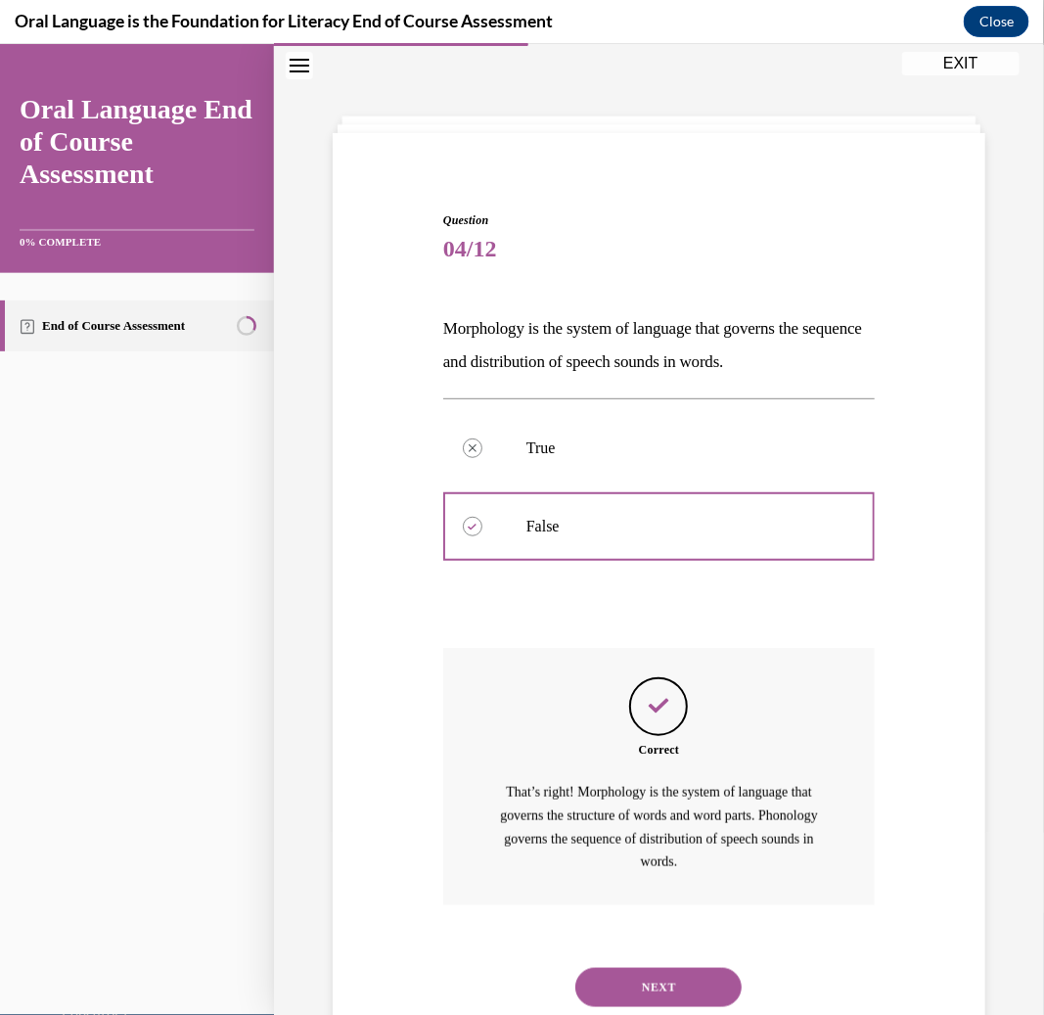
scroll to position [120, 0]
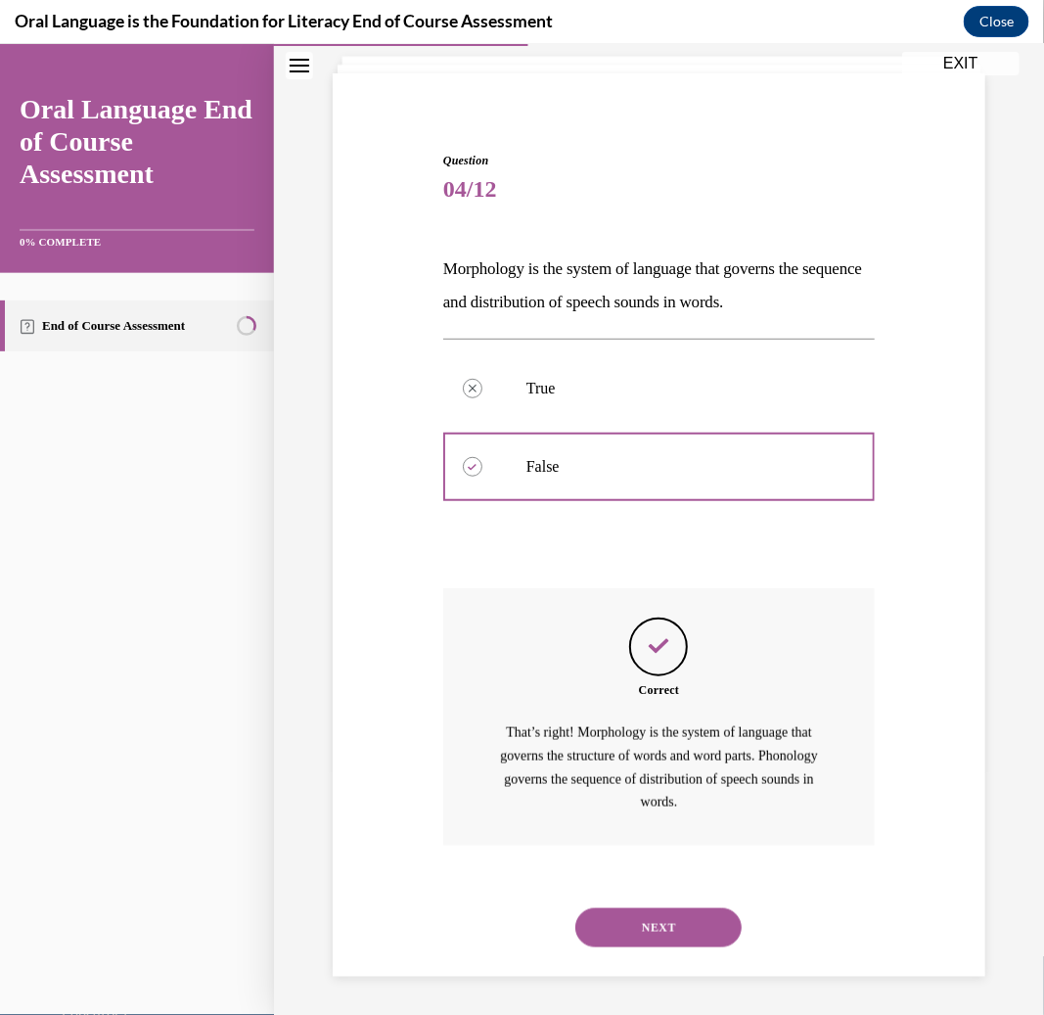
click at [648, 929] on button "NEXT" at bounding box center [658, 926] width 166 height 39
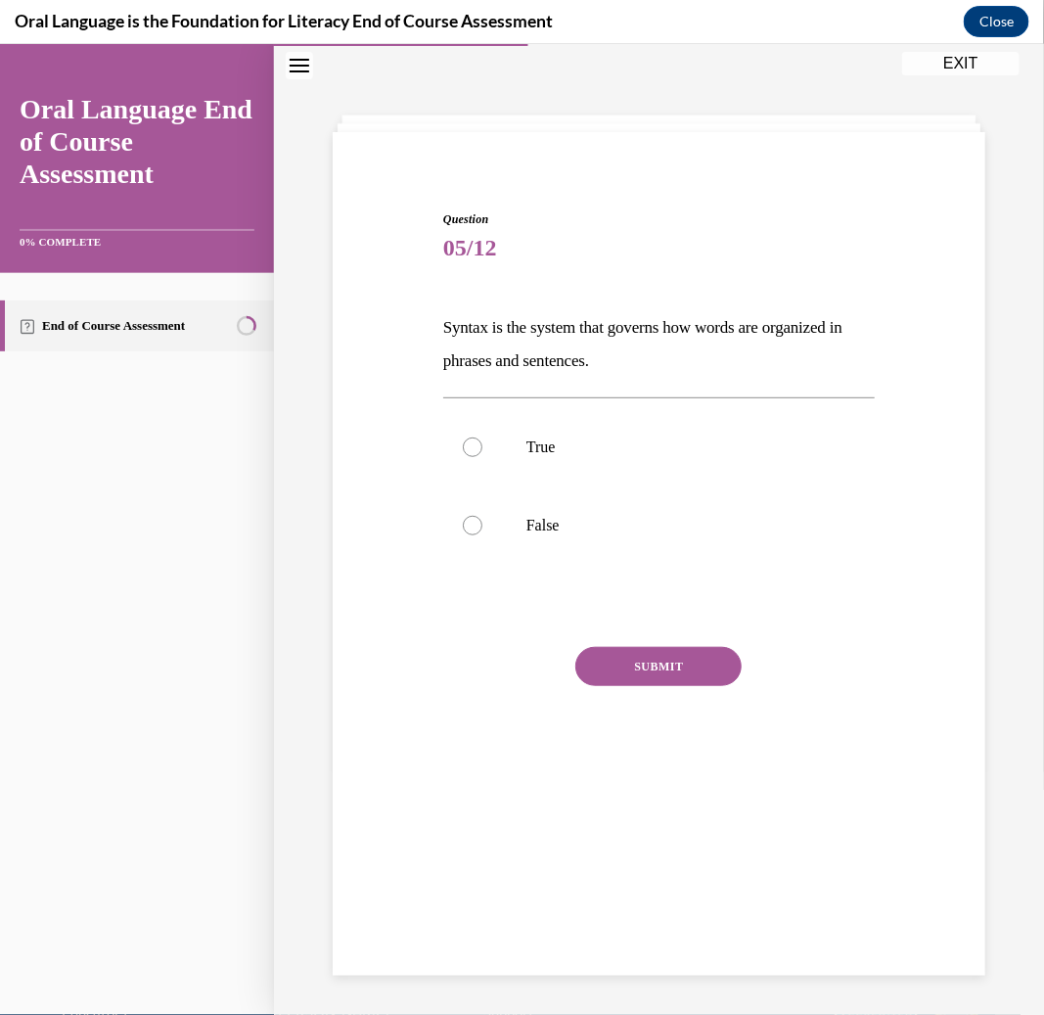
scroll to position [61, 0]
click at [633, 408] on label "True" at bounding box center [659, 447] width 432 height 78
click at [482, 437] on input "True" at bounding box center [473, 447] width 20 height 20
radio input "true"
click at [619, 662] on button "SUBMIT" at bounding box center [658, 666] width 166 height 39
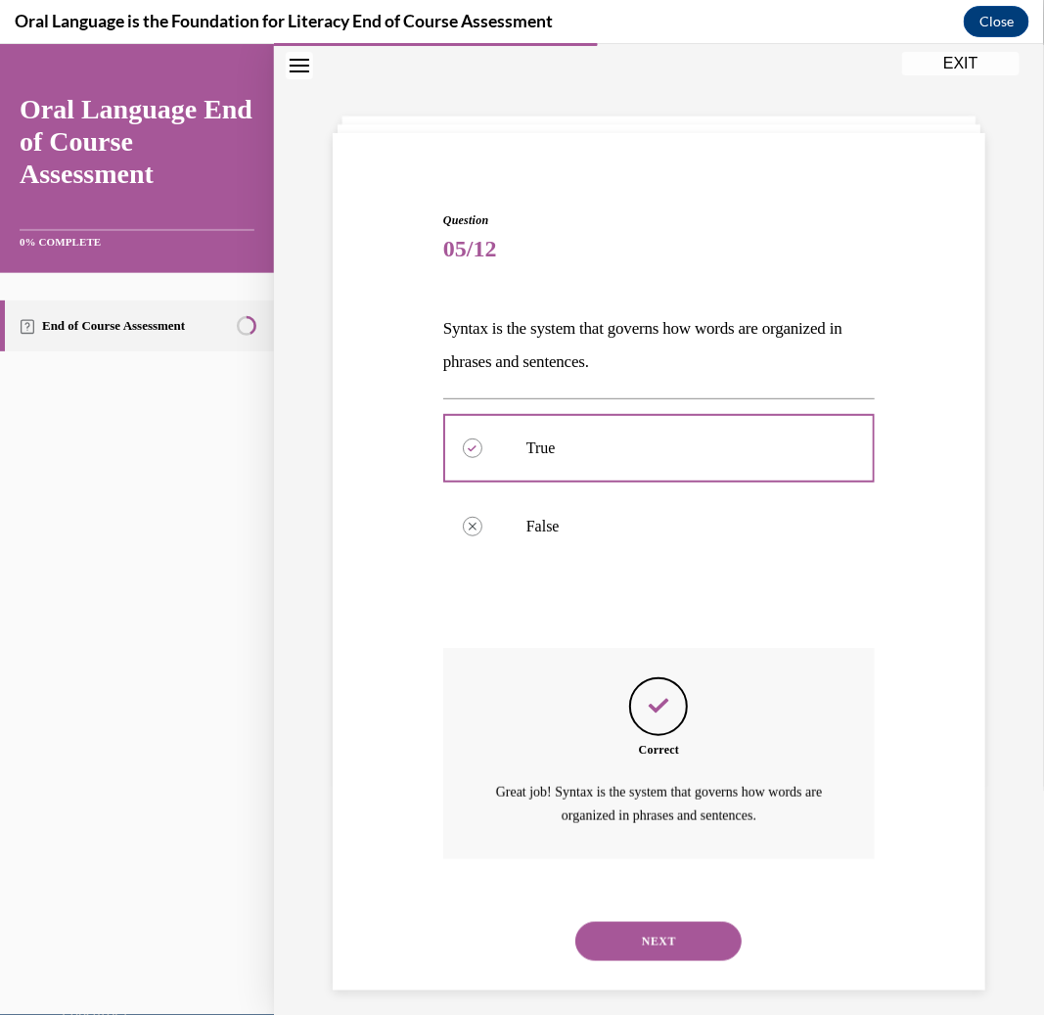
scroll to position [74, 0]
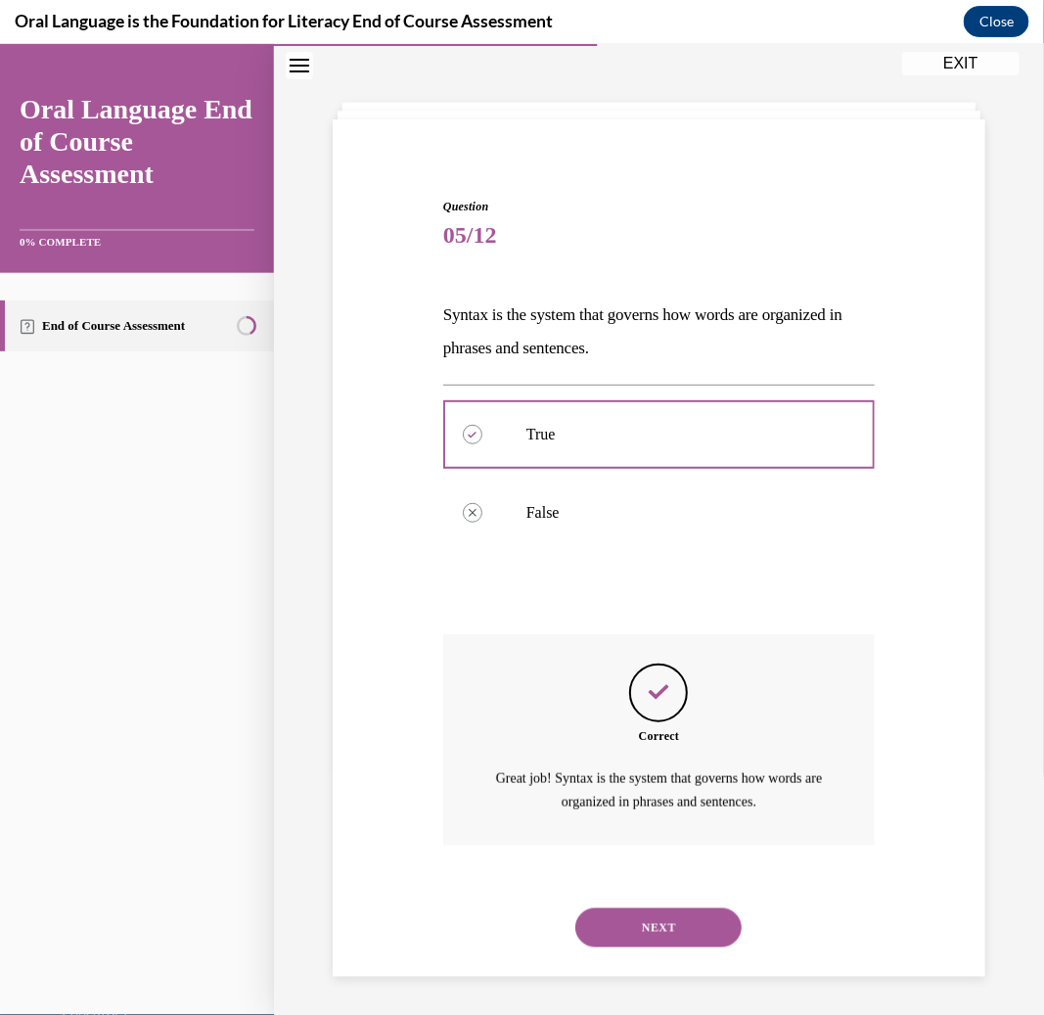
click at [666, 922] on button "NEXT" at bounding box center [658, 926] width 166 height 39
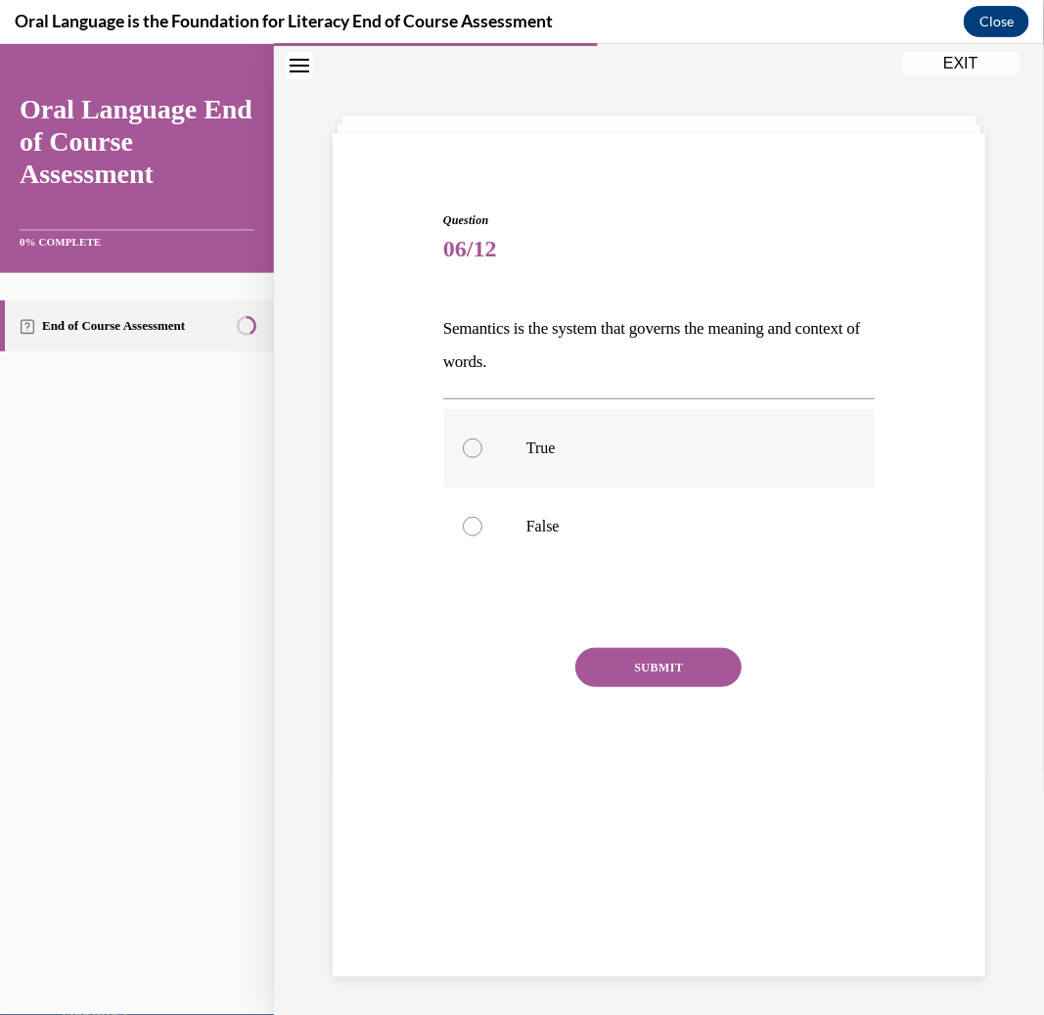
click at [626, 446] on p "True" at bounding box center [676, 447] width 299 height 20
click at [482, 446] on input "True" at bounding box center [473, 447] width 20 height 20
radio input "true"
click at [612, 662] on button "SUBMIT" at bounding box center [658, 666] width 166 height 39
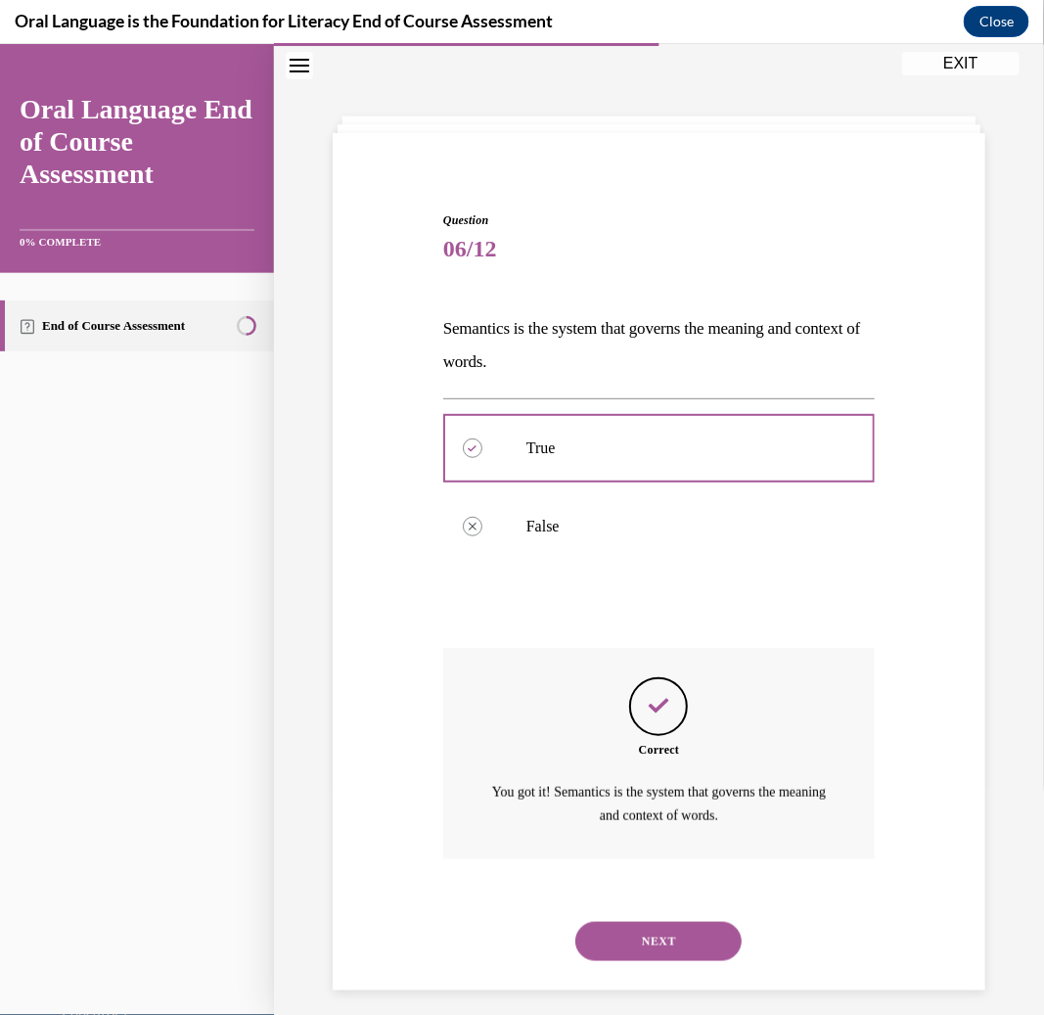
scroll to position [74, 0]
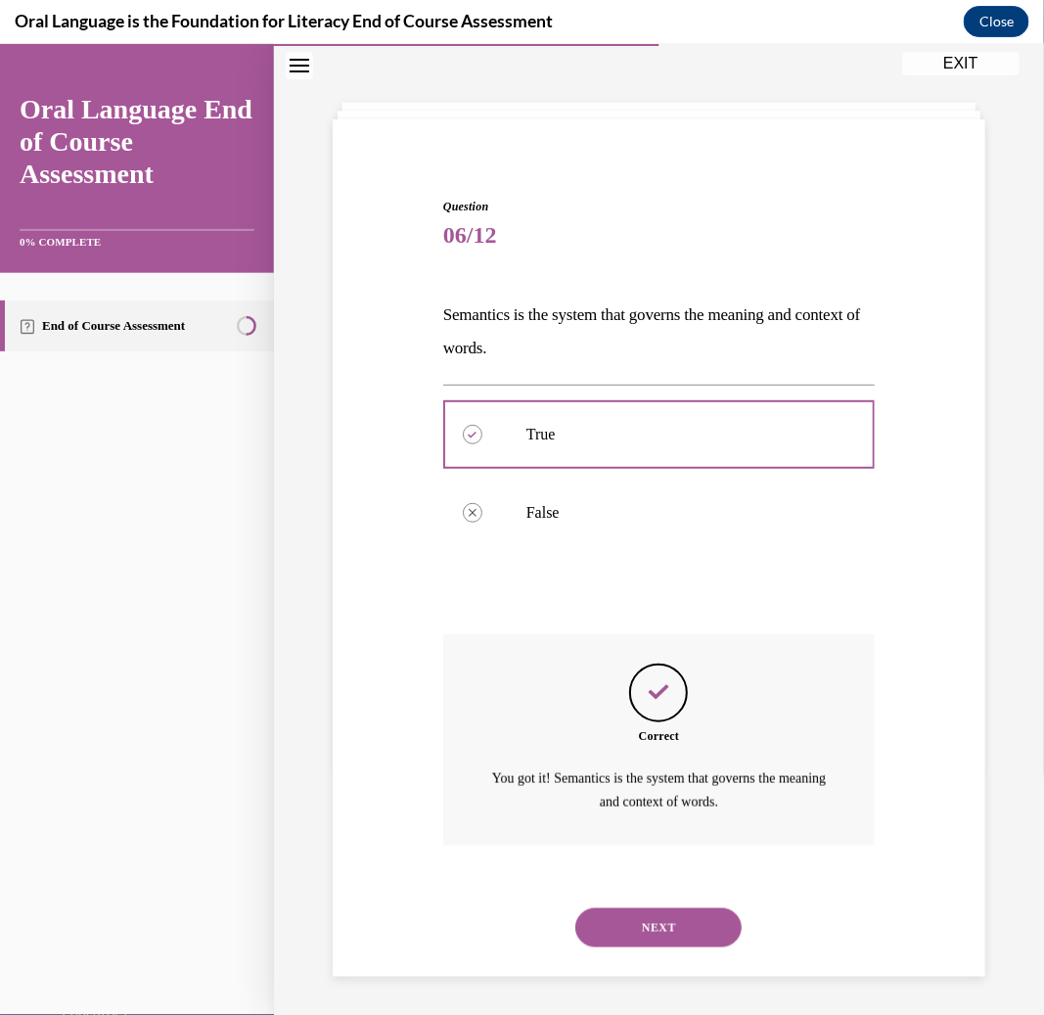
click at [658, 930] on button "NEXT" at bounding box center [658, 926] width 166 height 39
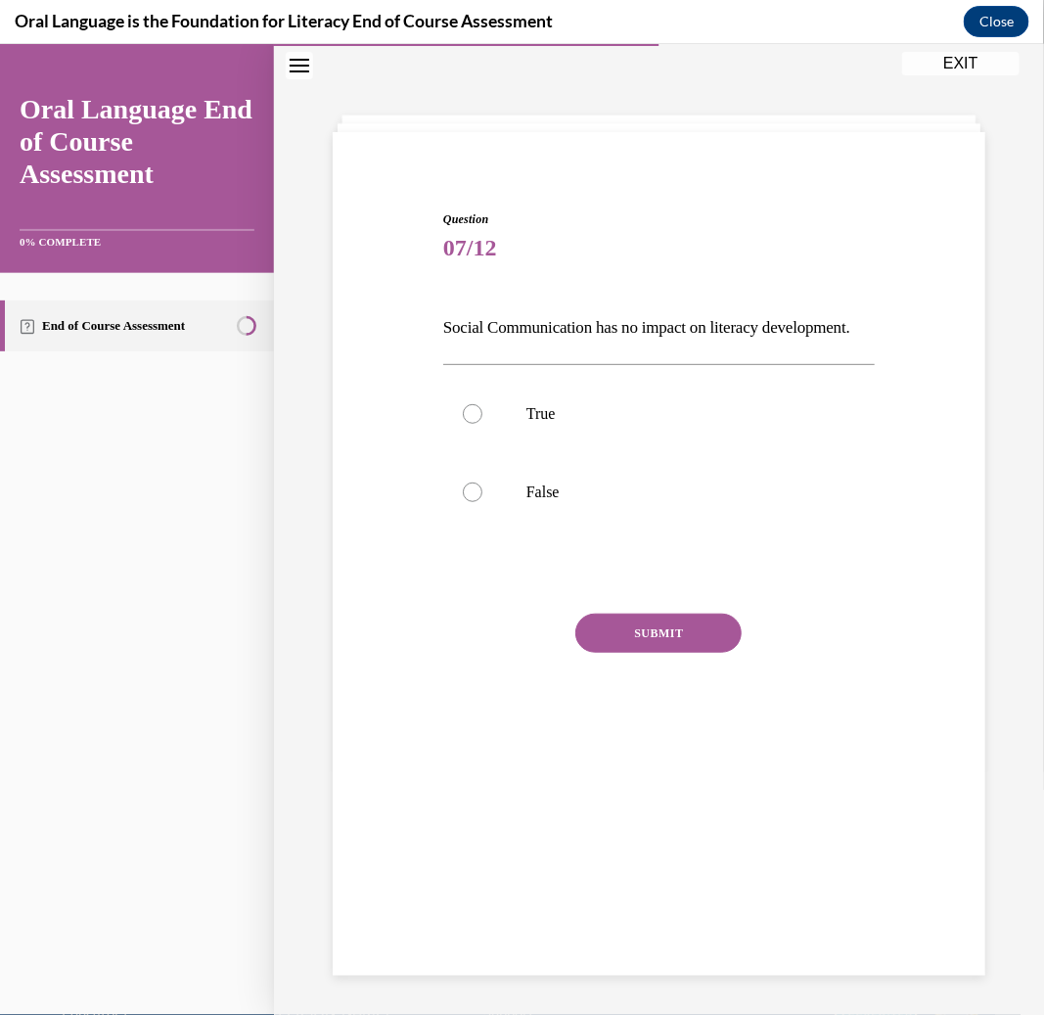
scroll to position [61, 0]
click at [569, 502] on p "False" at bounding box center [676, 492] width 299 height 20
click at [482, 502] on input "False" at bounding box center [473, 492] width 20 height 20
radio input "true"
click at [597, 653] on button "SUBMIT" at bounding box center [658, 633] width 166 height 39
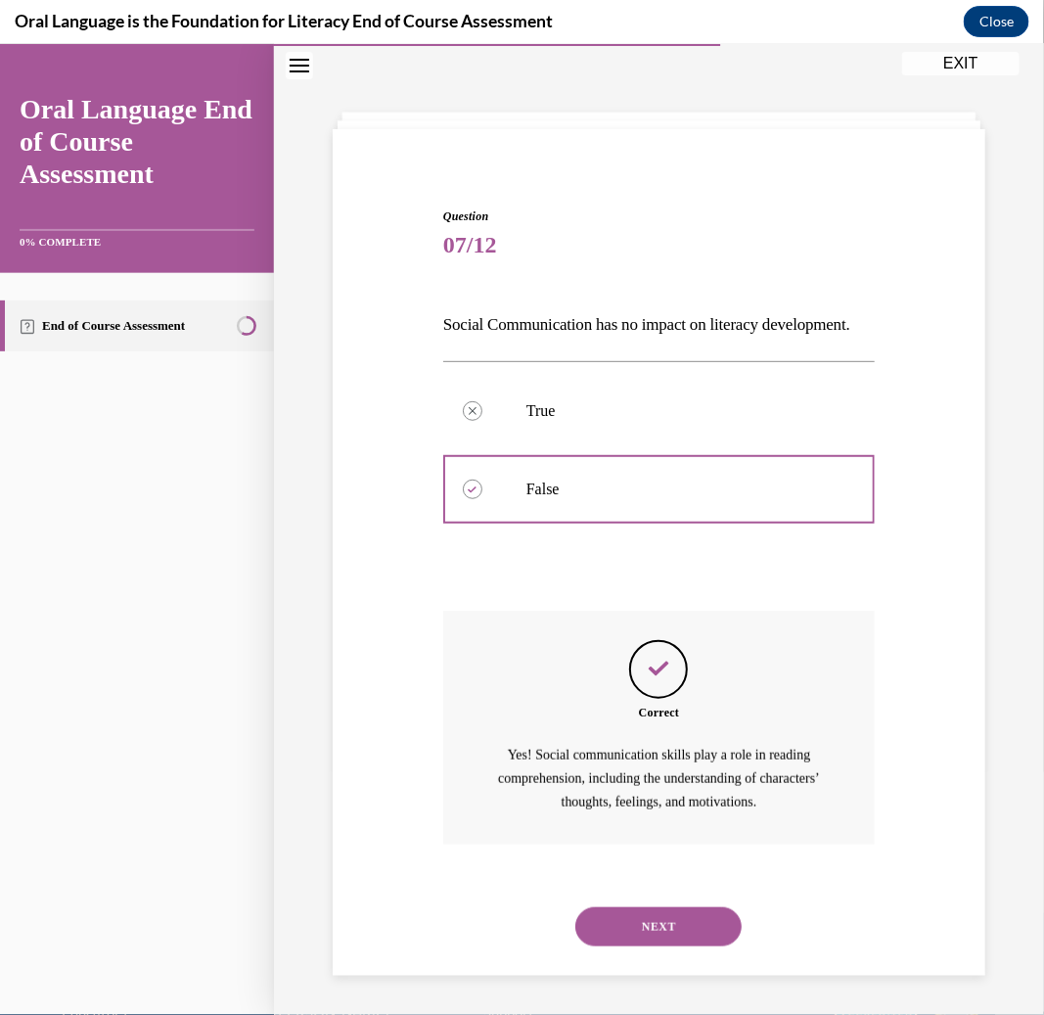
click at [646, 927] on button "NEXT" at bounding box center [658, 925] width 166 height 39
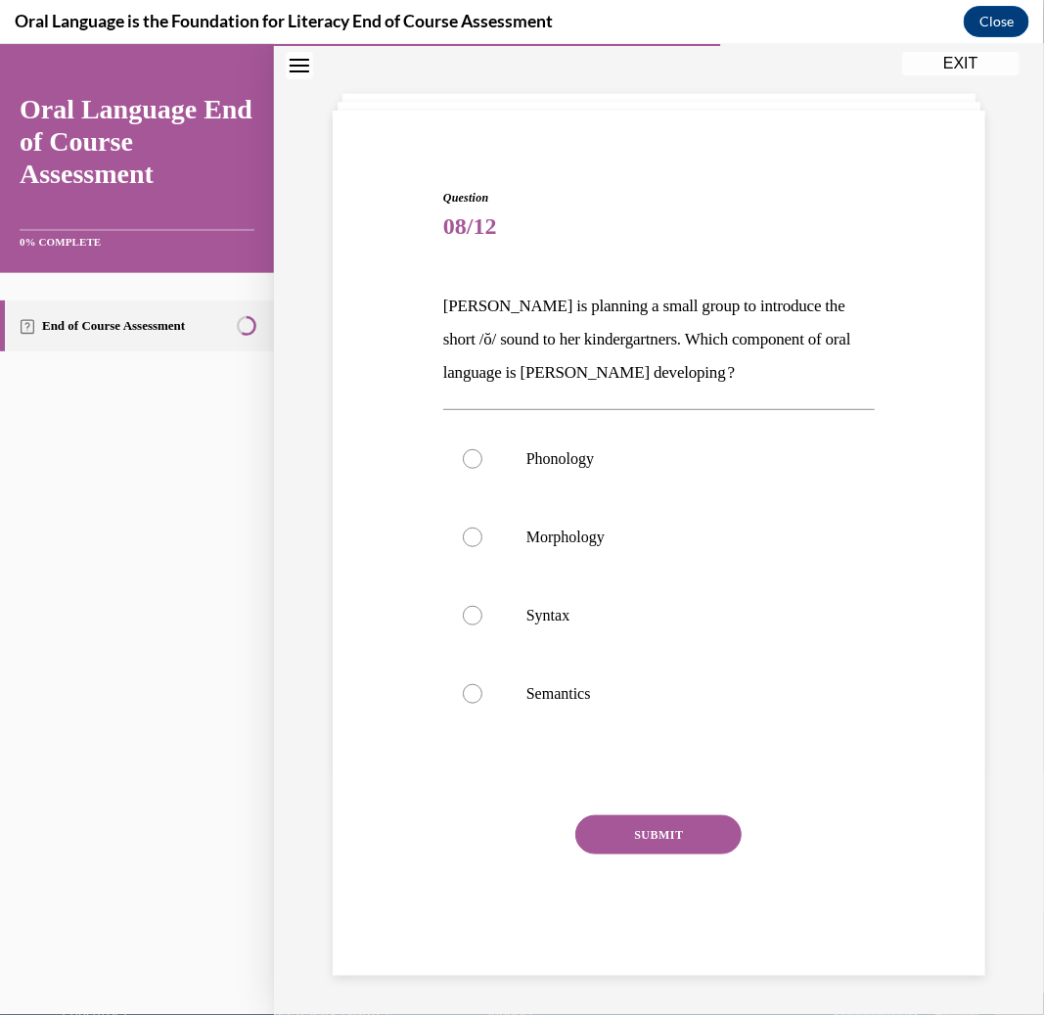
scroll to position [83, 0]
click at [553, 457] on p "Phonology" at bounding box center [676, 458] width 299 height 20
click at [482, 457] on input "Phonology" at bounding box center [473, 458] width 20 height 20
radio input "true"
click at [612, 826] on button "SUBMIT" at bounding box center [658, 833] width 166 height 39
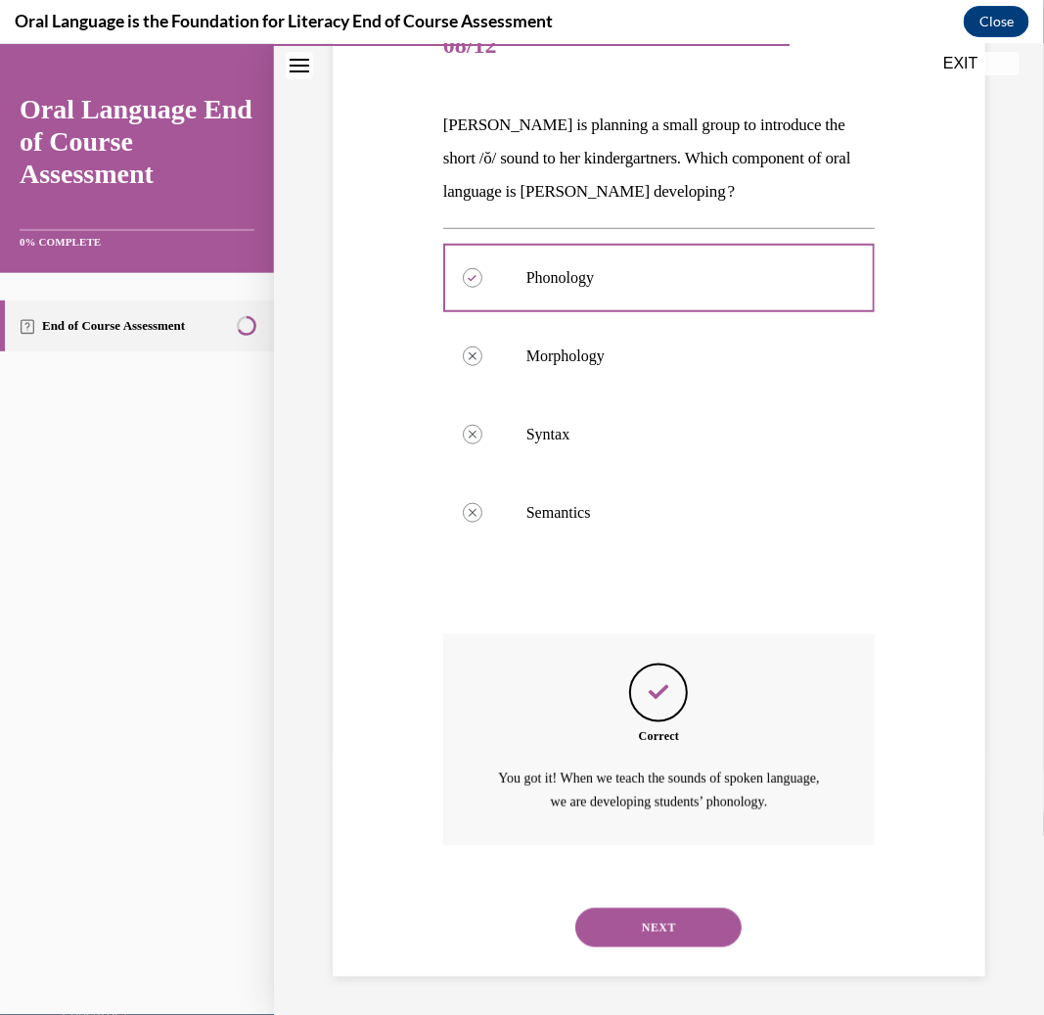
click at [614, 917] on button "NEXT" at bounding box center [658, 926] width 166 height 39
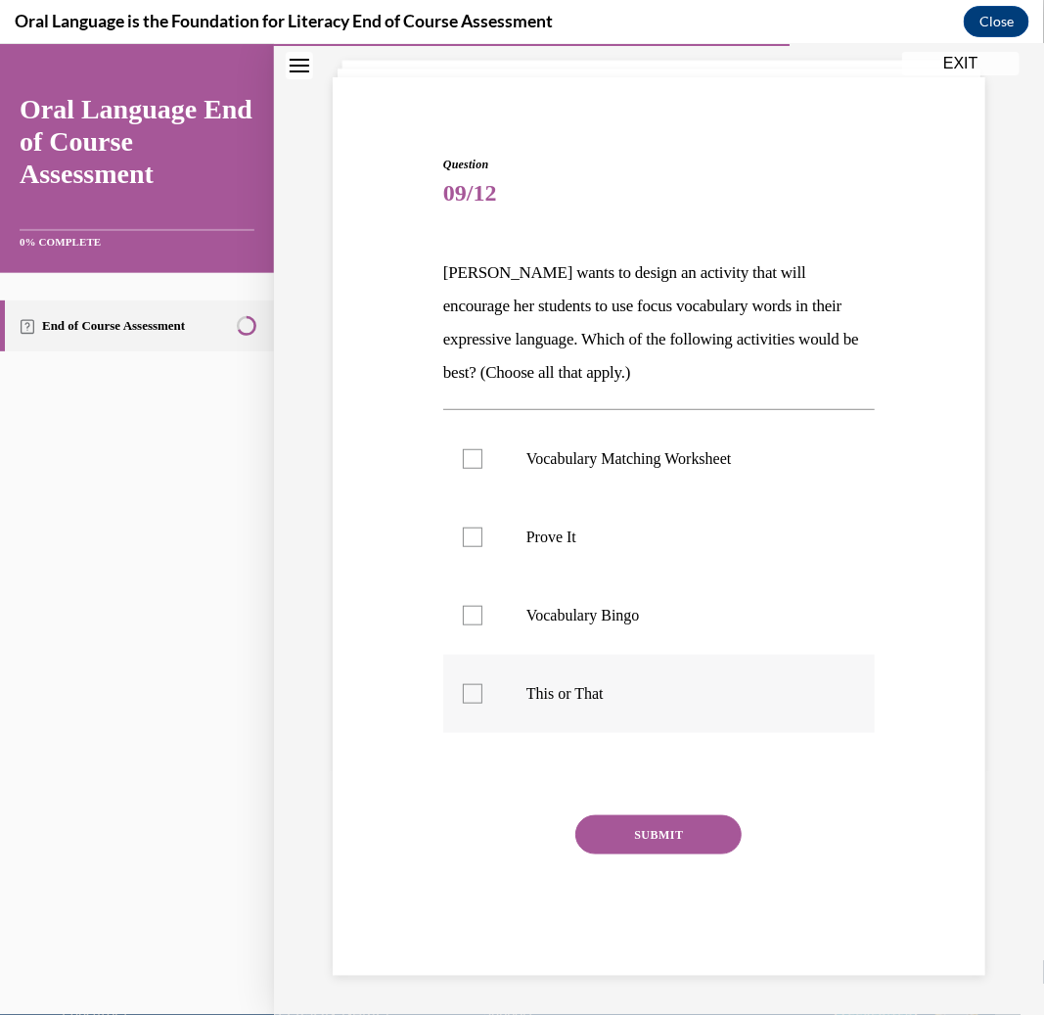
scroll to position [115, 0]
click at [589, 539] on p "Prove It" at bounding box center [676, 538] width 299 height 20
click at [482, 539] on input "Prove It" at bounding box center [473, 538] width 20 height 20
checkbox input "true"
click at [580, 700] on p "This or That" at bounding box center [676, 694] width 299 height 20
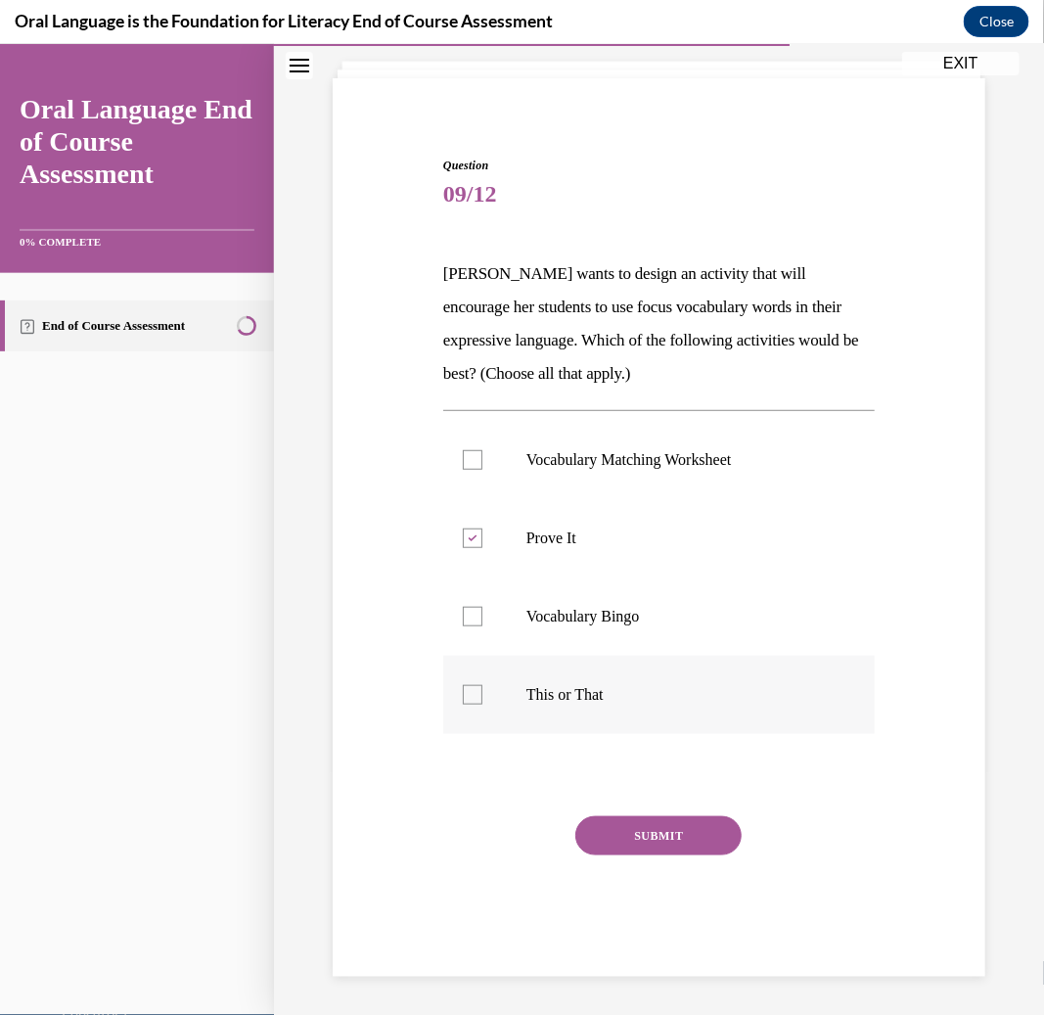
click at [482, 700] on input "This or That" at bounding box center [473, 694] width 20 height 20
checkbox input "true"
click at [580, 564] on label "Prove It" at bounding box center [659, 537] width 432 height 78
click at [482, 547] on input "Prove It" at bounding box center [473, 538] width 20 height 20
checkbox input "false"
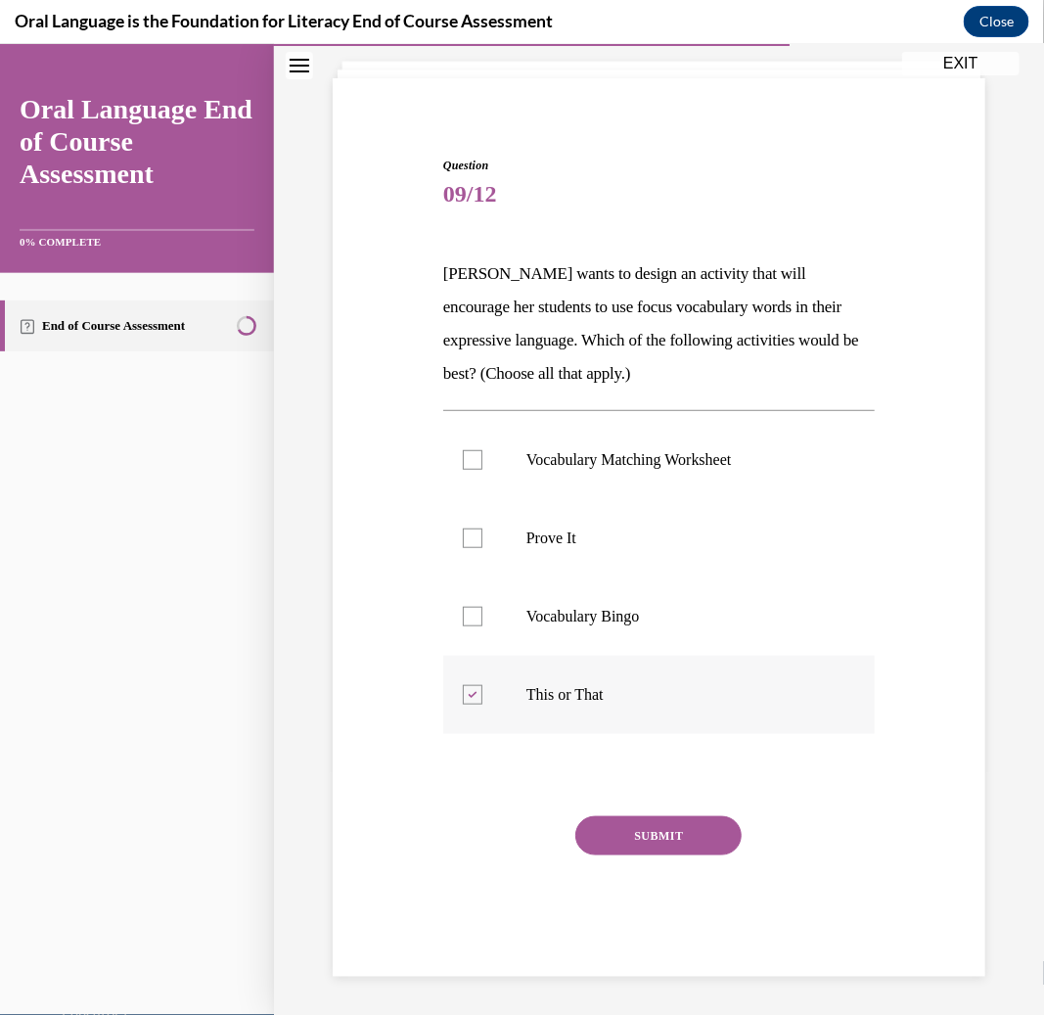
click at [546, 704] on label "This or That" at bounding box center [659, 694] width 432 height 78
click at [482, 704] on input "This or That" at bounding box center [473, 694] width 20 height 20
checkbox input "false"
click at [568, 562] on label "Prove It" at bounding box center [659, 537] width 432 height 78
click at [482, 547] on input "Prove It" at bounding box center [473, 538] width 20 height 20
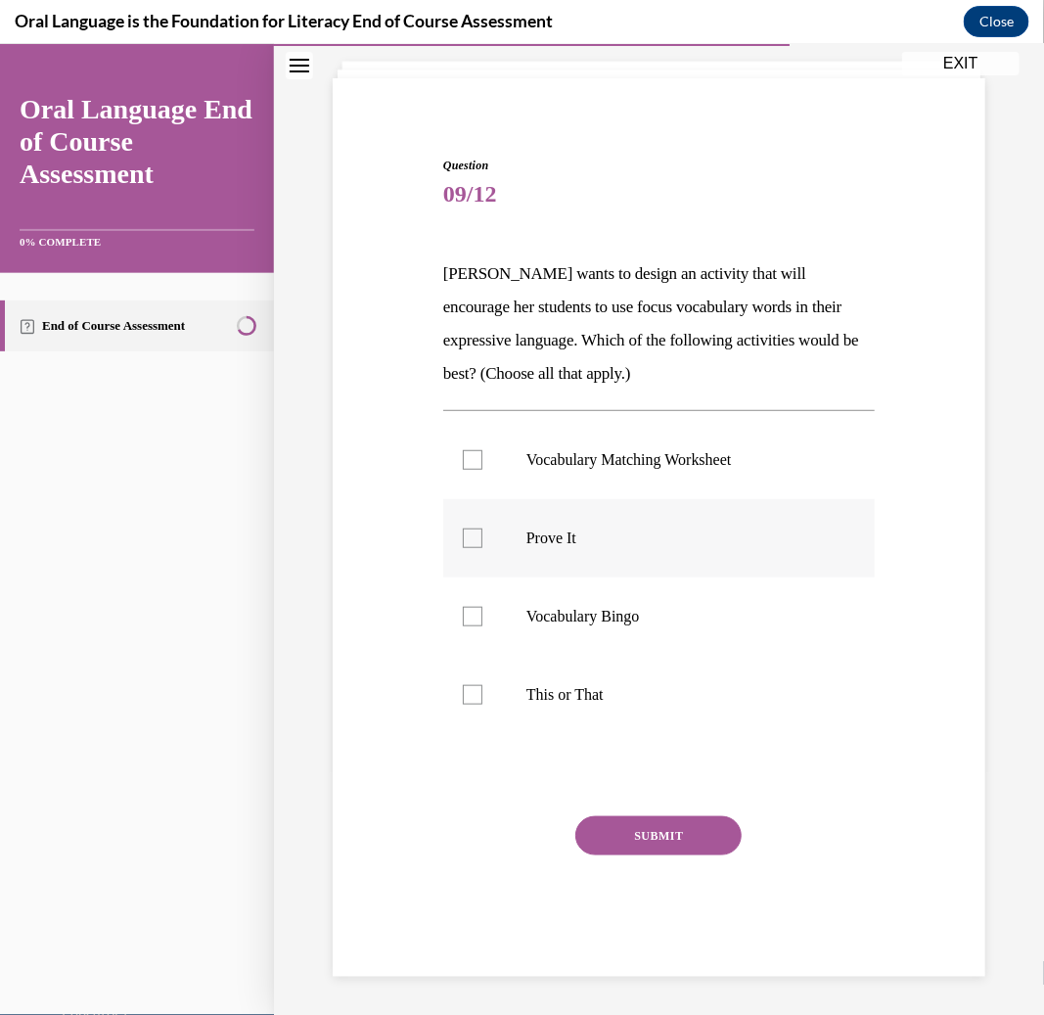
checkbox input "true"
click at [613, 344] on p "Mrs. Butler wants to design an activity that will encourage her students to use…" at bounding box center [659, 322] width 432 height 133
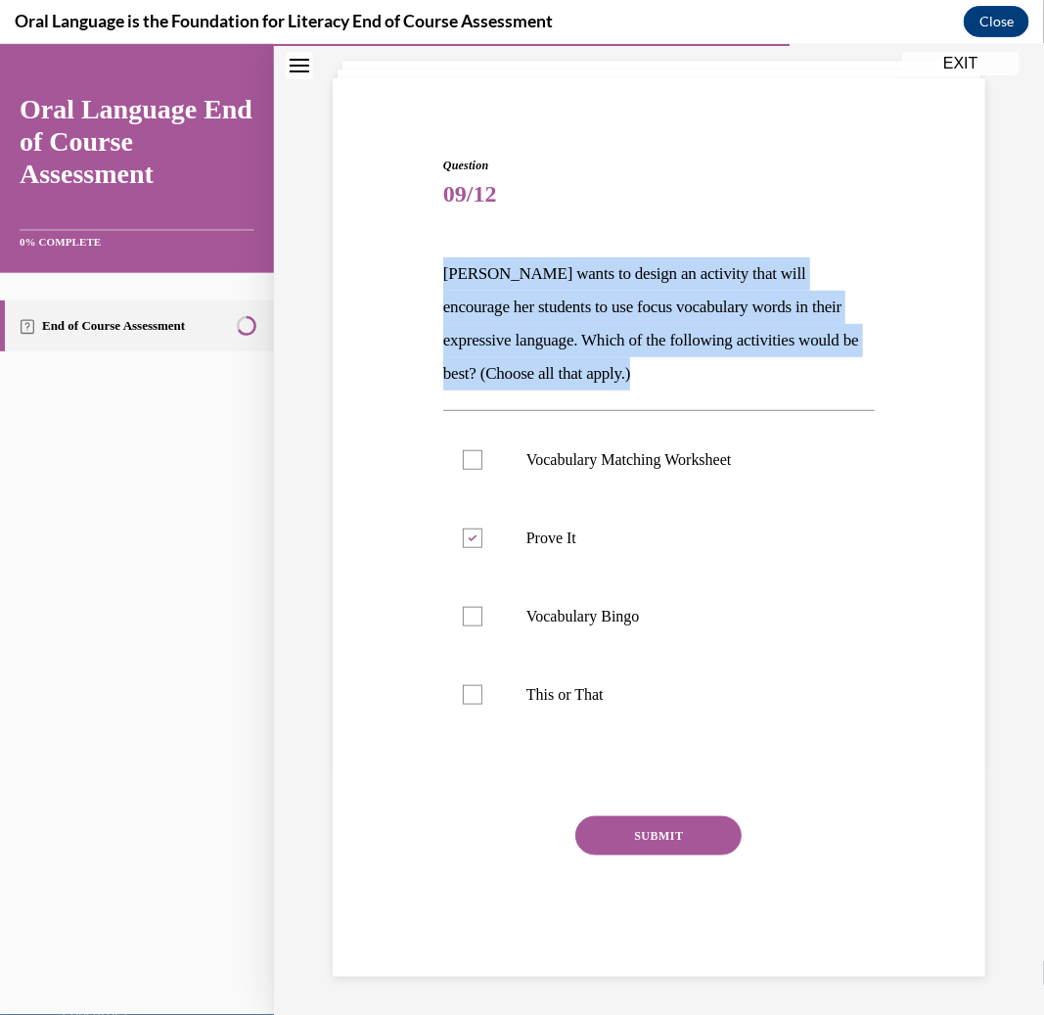
click at [613, 344] on p "Mrs. Butler wants to design an activity that will encourage her students to use…" at bounding box center [659, 322] width 432 height 133
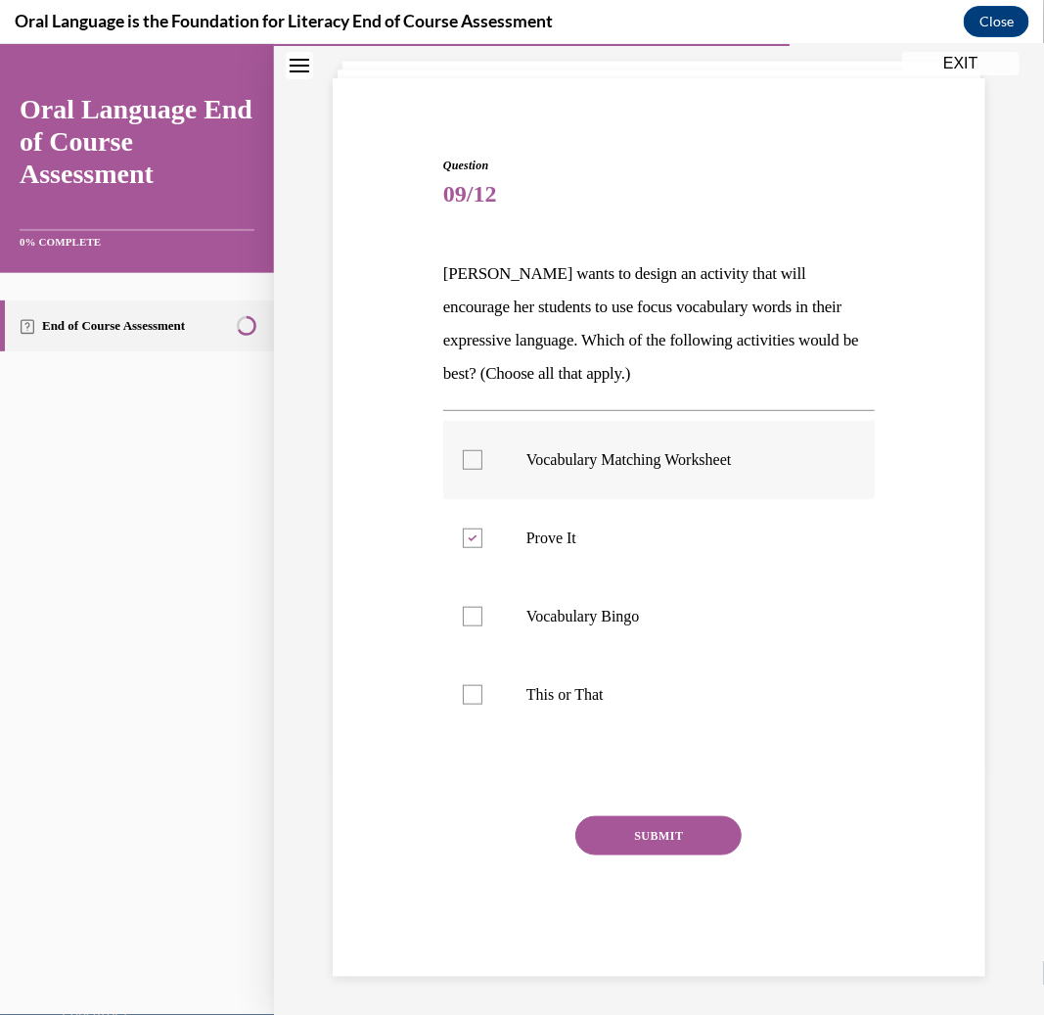
click at [603, 462] on p "Vocabulary Matching Worksheet" at bounding box center [676, 459] width 299 height 20
click at [482, 462] on input "Vocabulary Matching Worksheet" at bounding box center [473, 459] width 20 height 20
checkbox input "true"
click at [568, 334] on p "Mrs. Butler wants to design an activity that will encourage her students to use…" at bounding box center [659, 322] width 432 height 133
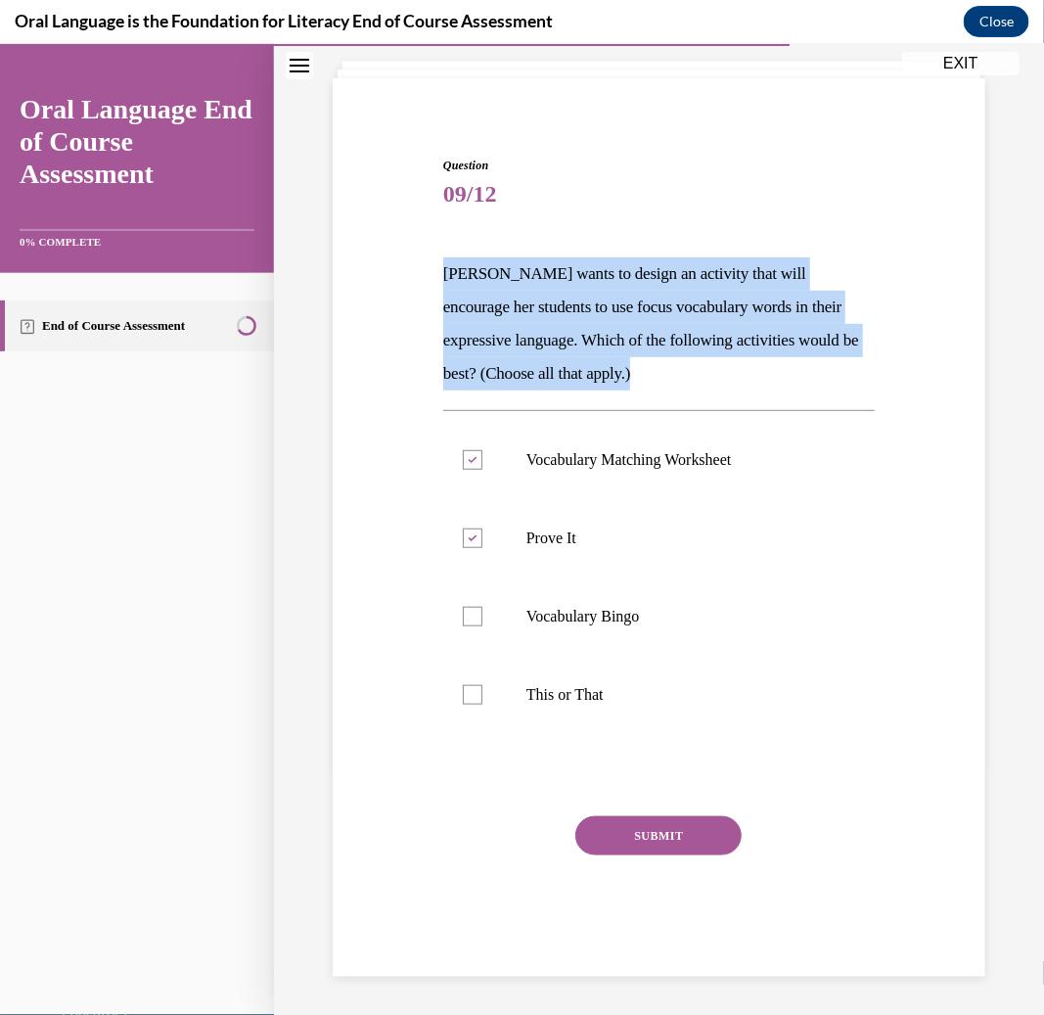
click at [568, 334] on p "Mrs. Butler wants to design an activity that will encourage her students to use…" at bounding box center [659, 322] width 432 height 133
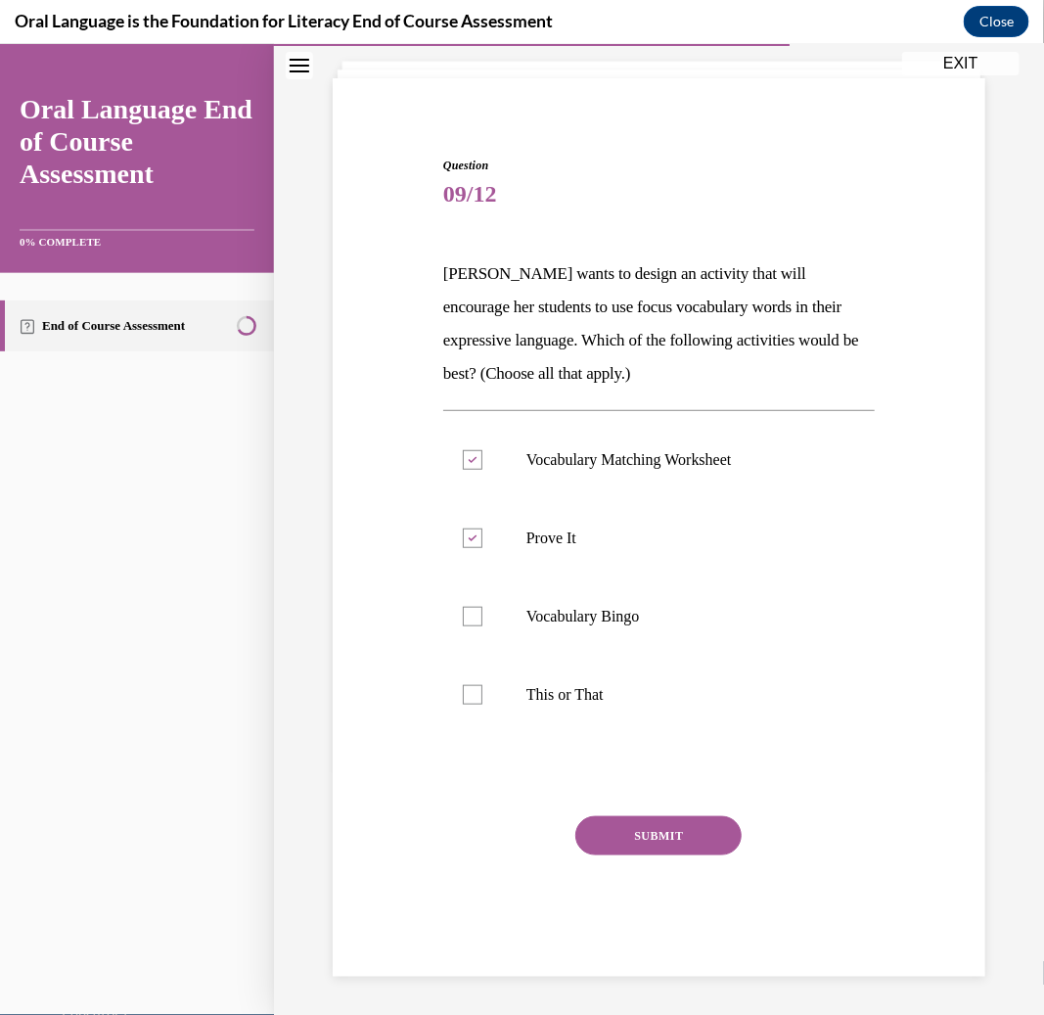
click at [961, 572] on div "Question 09/12 Mrs. Butler wants to design an activity that will encourage her …" at bounding box center [659, 536] width 663 height 879
click at [662, 702] on p "This or That" at bounding box center [676, 694] width 299 height 20
click at [482, 702] on input "This or That" at bounding box center [473, 694] width 20 height 20
checkbox input "true"
click at [642, 831] on button "SUBMIT" at bounding box center [658, 834] width 166 height 39
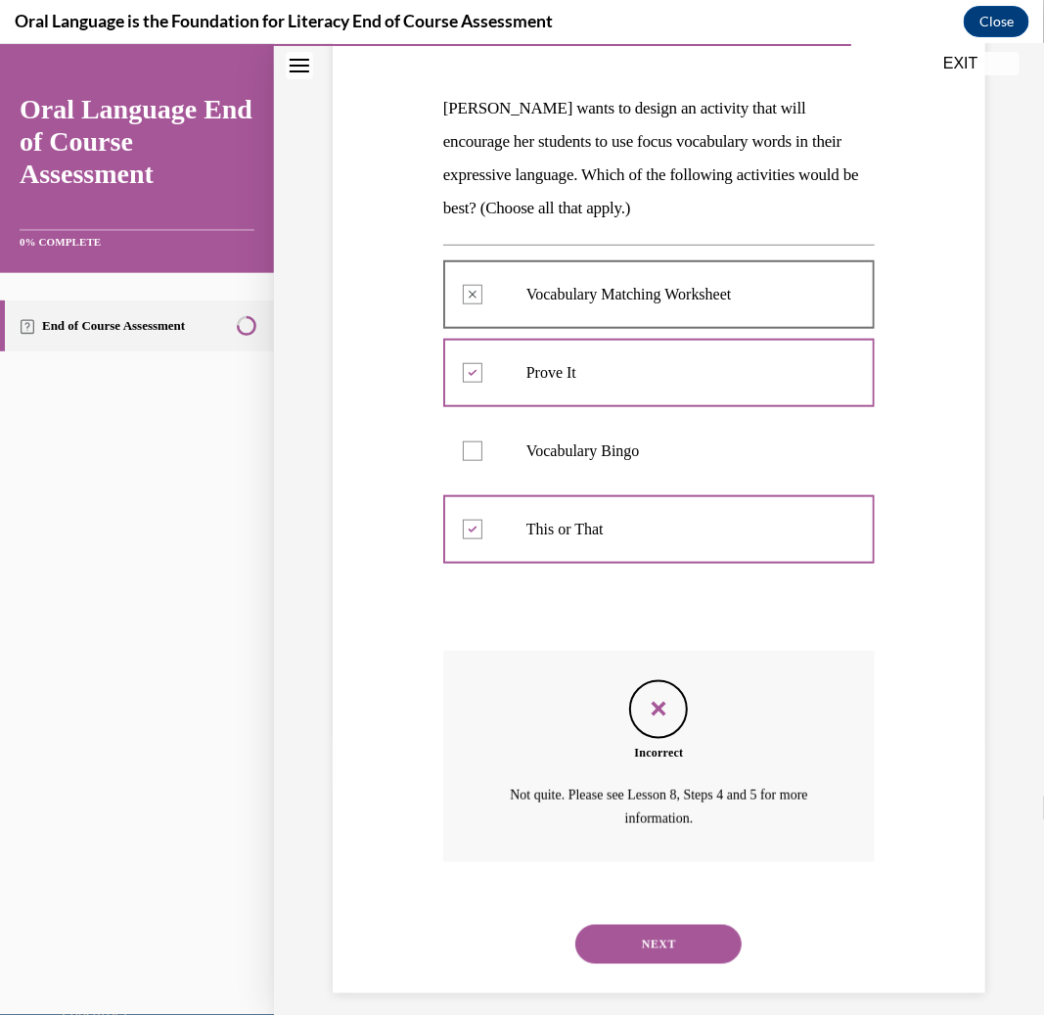
scroll to position [297, 0]
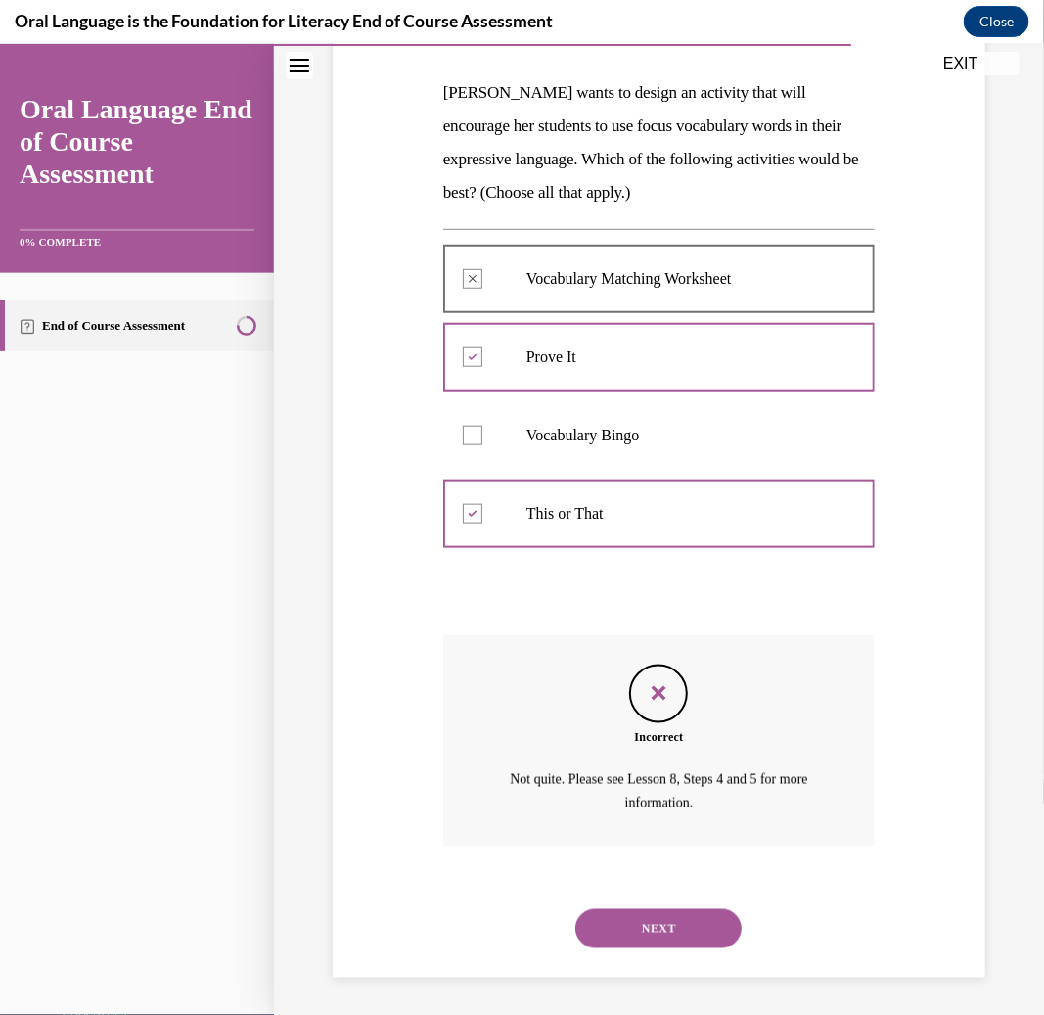
click at [659, 956] on div "NEXT" at bounding box center [659, 928] width 432 height 78
click at [662, 944] on button "NEXT" at bounding box center [658, 927] width 166 height 39
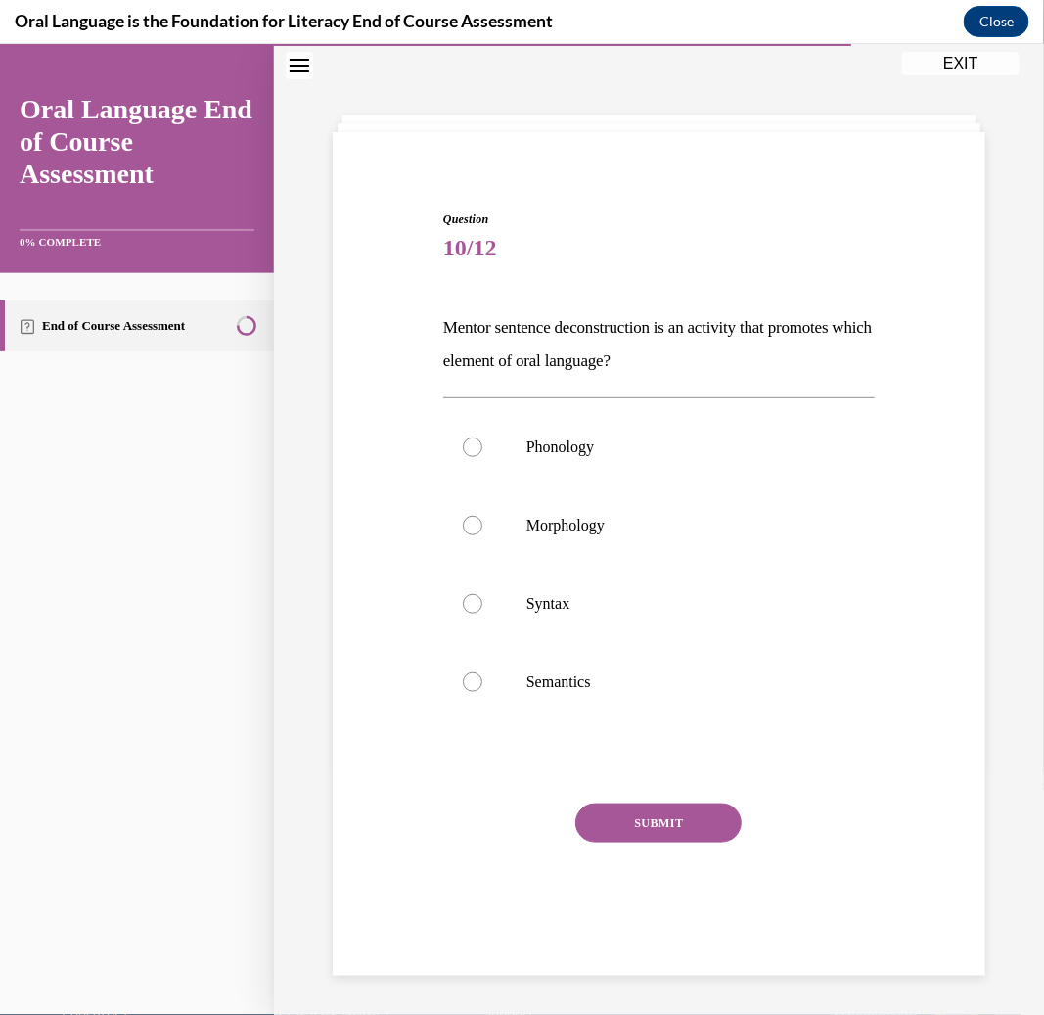
scroll to position [61, 0]
click at [608, 347] on p "Mentor sentence deconstruction is an activity that promotes which element of or…" at bounding box center [659, 344] width 432 height 67
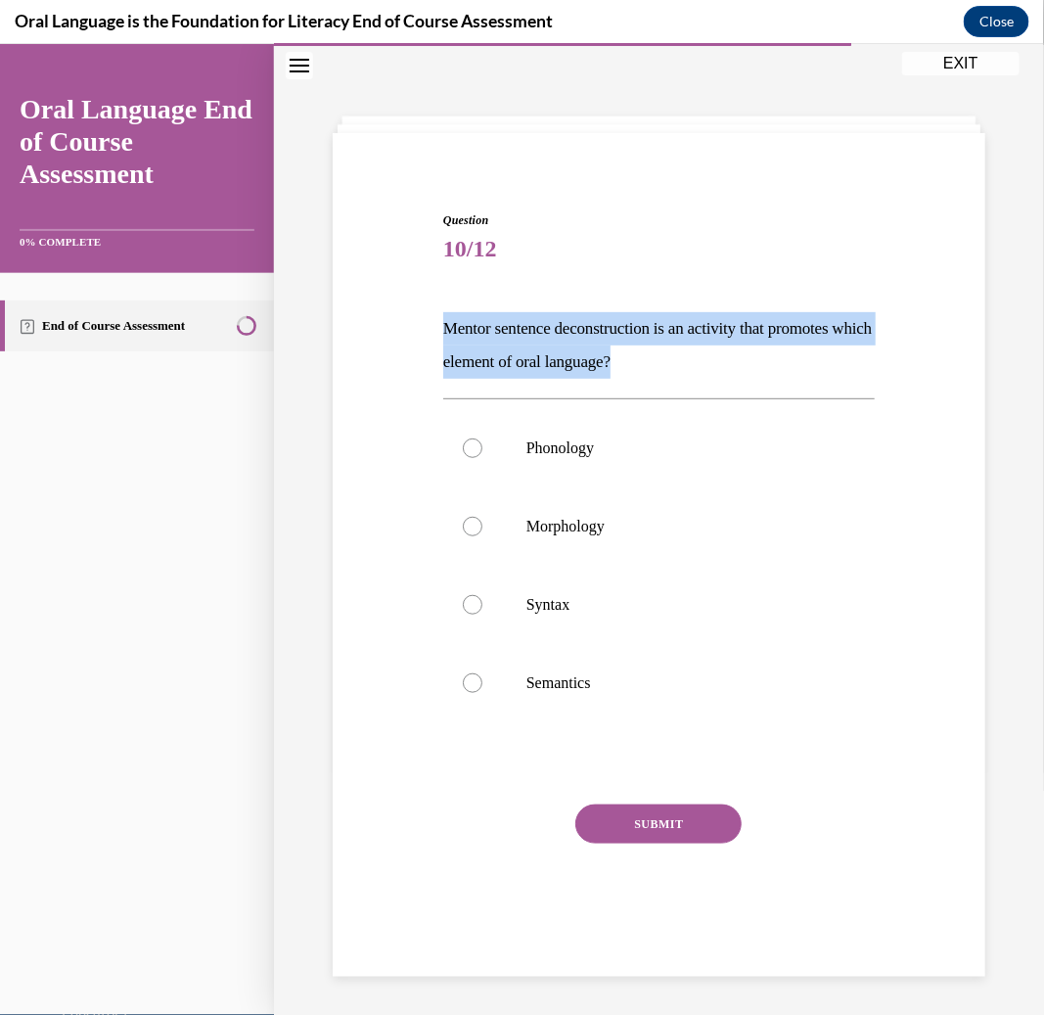
click at [608, 347] on p "Mentor sentence deconstruction is an activity that promotes which element of or…" at bounding box center [659, 344] width 432 height 67
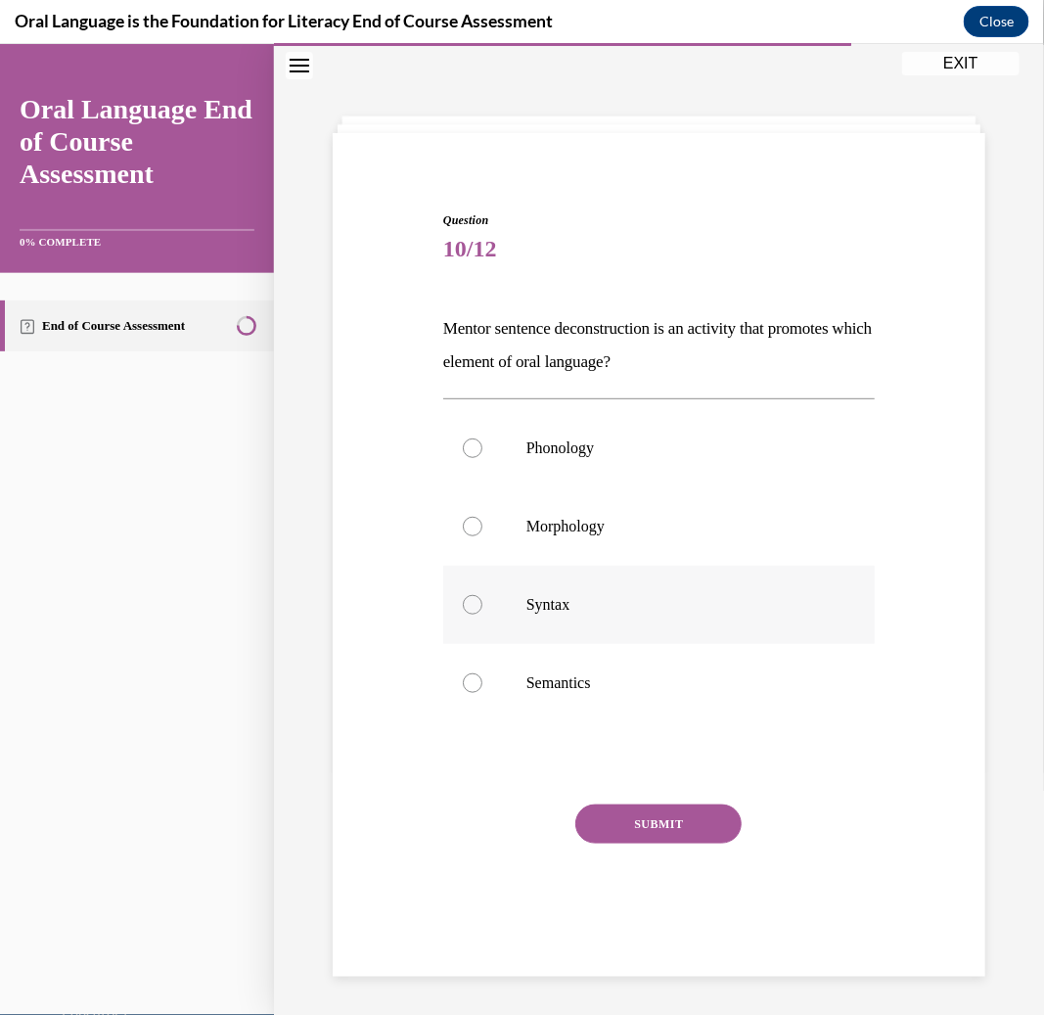
click at [585, 603] on p "Syntax" at bounding box center [676, 604] width 299 height 20
click at [482, 603] on input "Syntax" at bounding box center [473, 604] width 20 height 20
radio input "true"
click at [627, 799] on div "Question 10/12 Mentor sentence deconstruction is an activity that promotes whic…" at bounding box center [659, 587] width 432 height 754
click at [633, 808] on button "SUBMIT" at bounding box center [658, 822] width 166 height 39
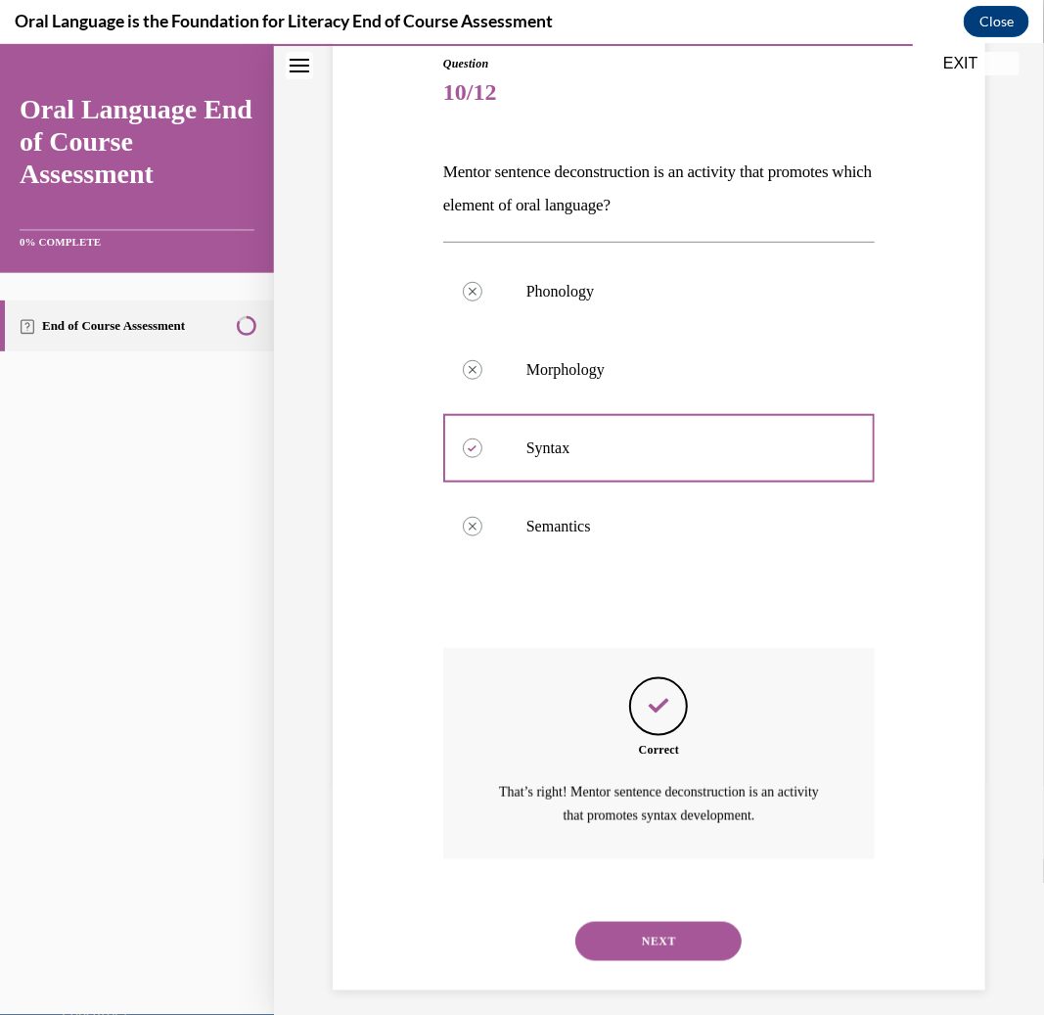
scroll to position [231, 0]
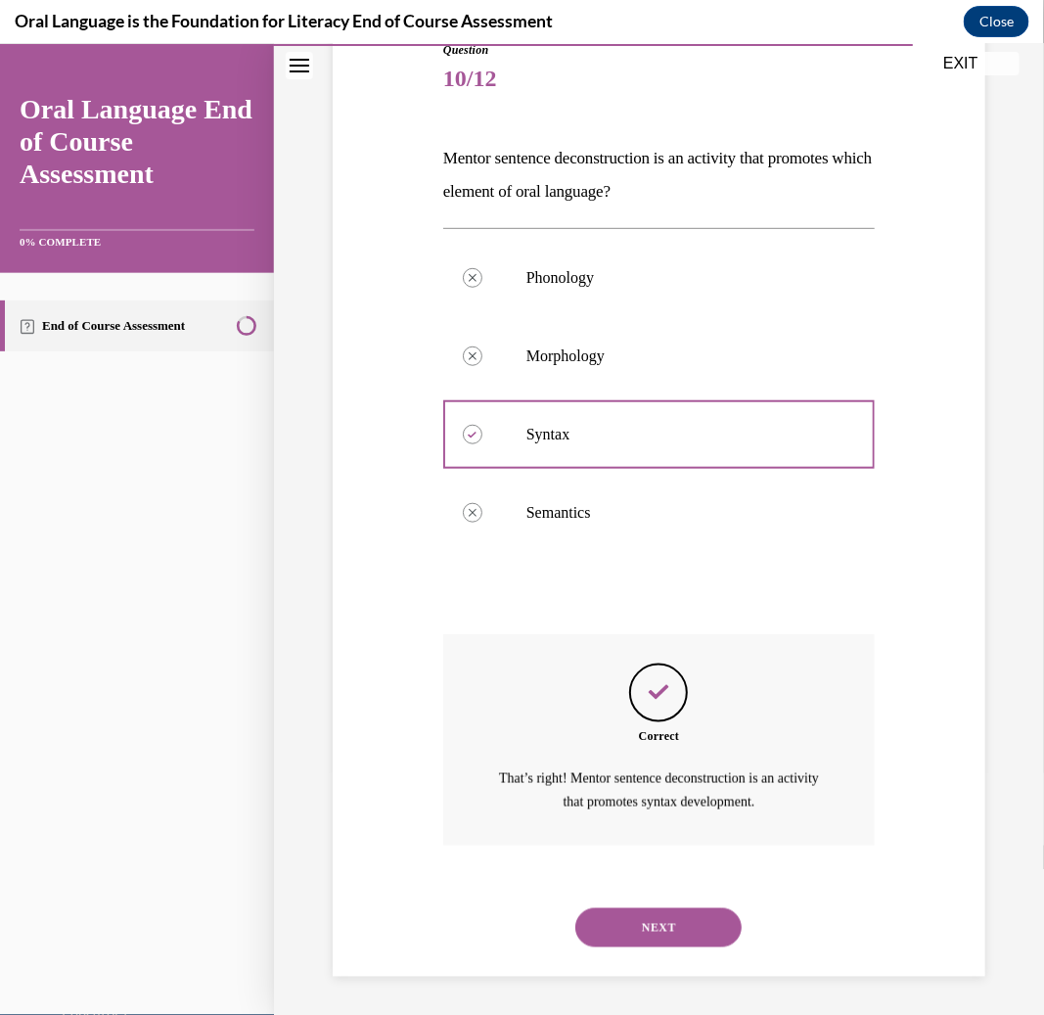
click at [690, 919] on button "NEXT" at bounding box center [658, 926] width 166 height 39
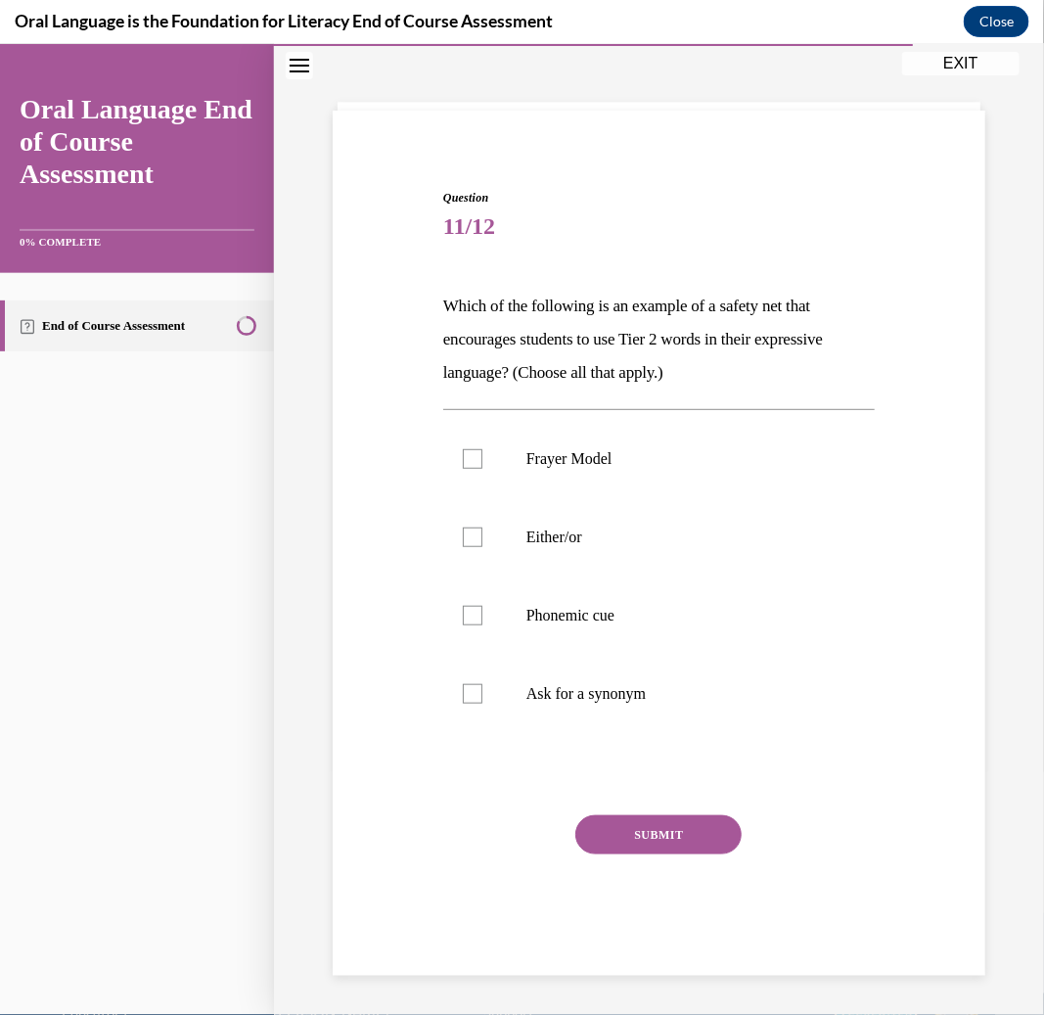
scroll to position [83, 0]
click at [607, 544] on p "Either/or" at bounding box center [676, 537] width 299 height 20
click at [482, 544] on input "Either/or" at bounding box center [473, 537] width 20 height 20
checkbox input "true"
click at [617, 633] on label "Phonemic cue" at bounding box center [659, 614] width 432 height 78
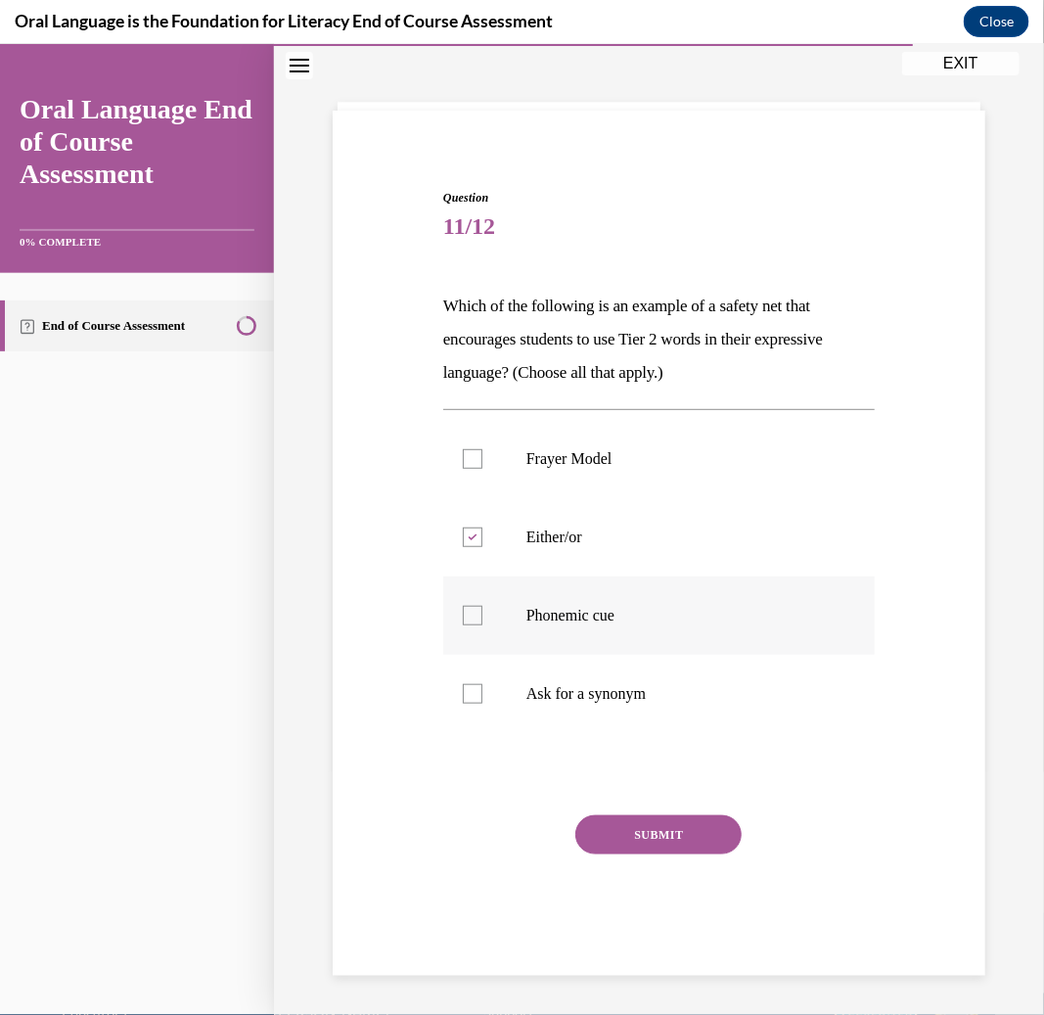
click at [482, 624] on input "Phonemic cue" at bounding box center [473, 615] width 20 height 20
checkbox input "true"
click at [641, 833] on button "SUBMIT" at bounding box center [658, 833] width 166 height 39
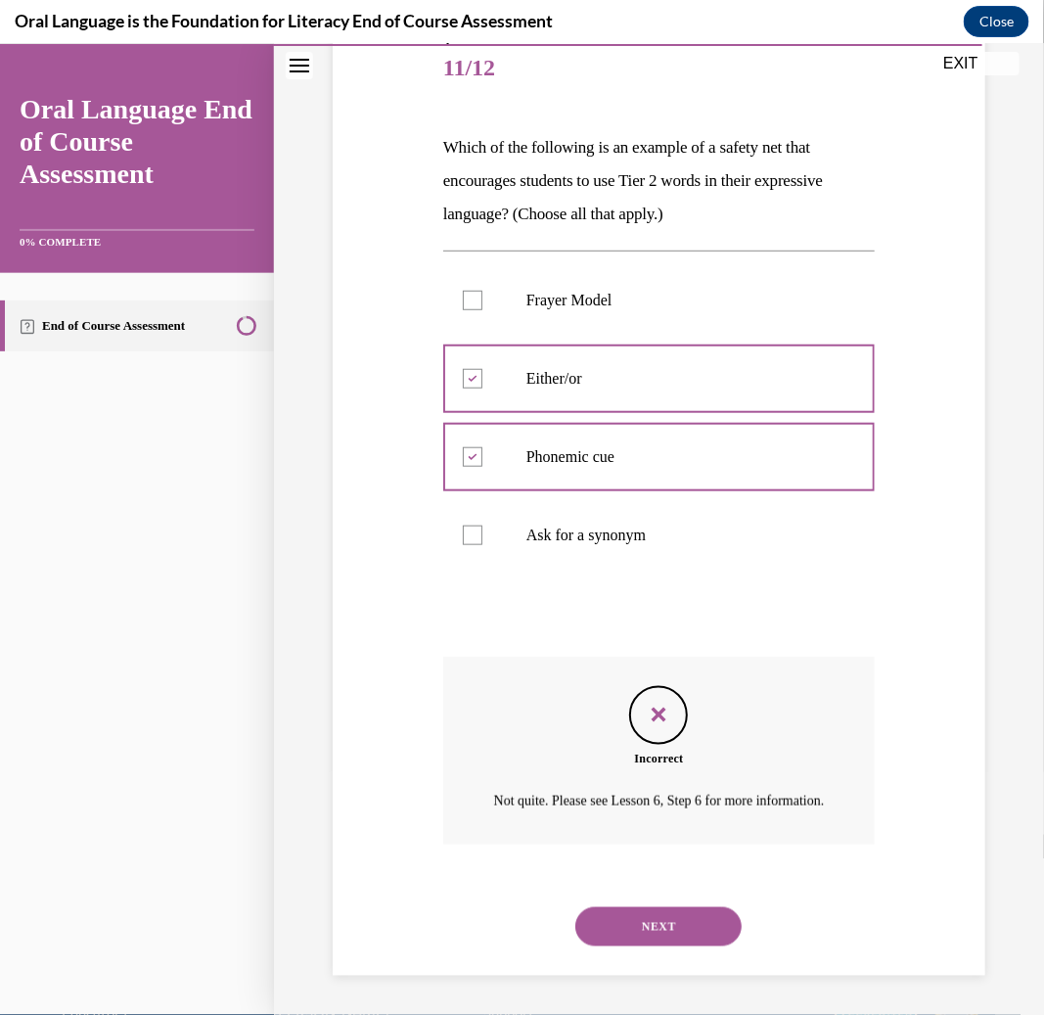
scroll to position [264, 0]
click at [661, 950] on div "NEXT" at bounding box center [659, 926] width 432 height 78
click at [664, 902] on div "NEXT" at bounding box center [659, 926] width 432 height 78
click at [666, 934] on button "NEXT" at bounding box center [658, 925] width 166 height 39
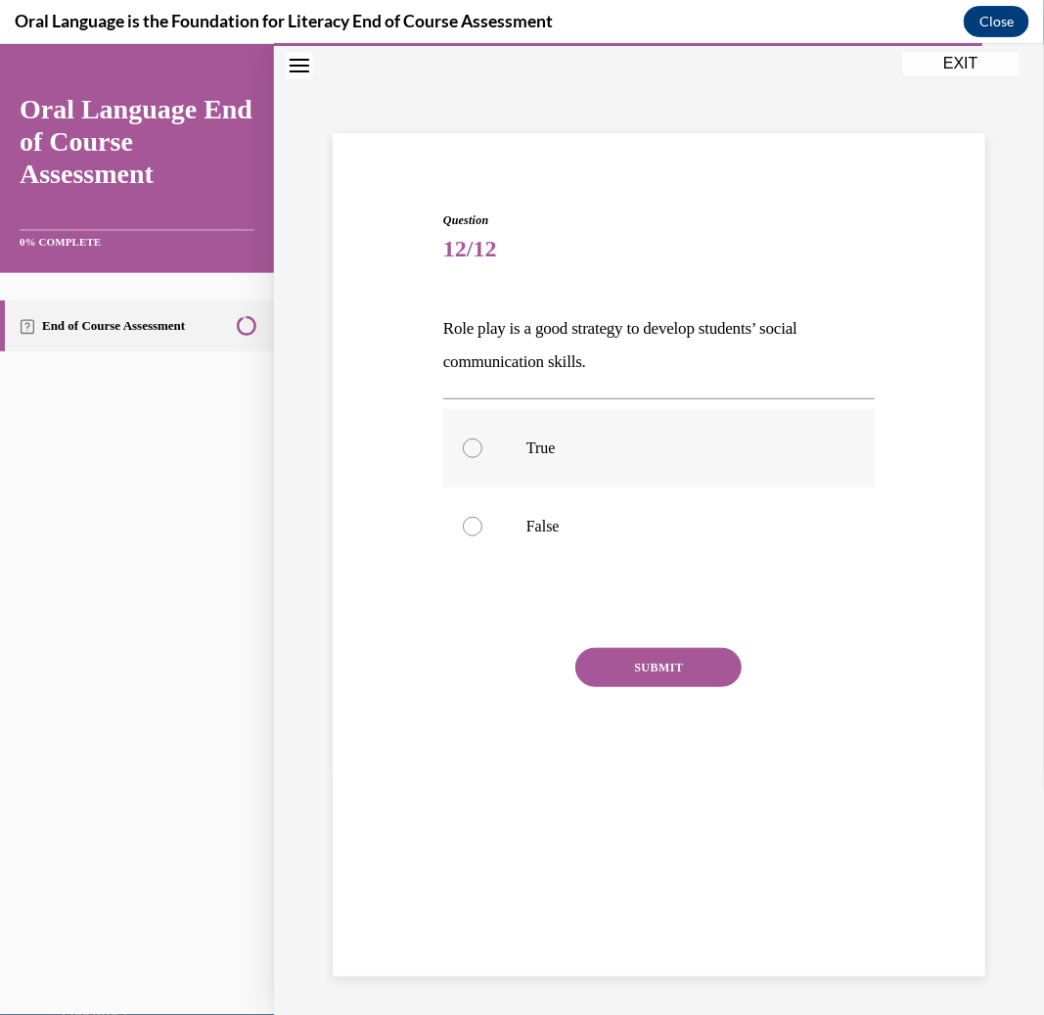
click at [638, 418] on label "True" at bounding box center [659, 447] width 432 height 78
click at [482, 437] on input "True" at bounding box center [473, 447] width 20 height 20
radio input "true"
click at [620, 666] on button "SUBMIT" at bounding box center [658, 666] width 166 height 39
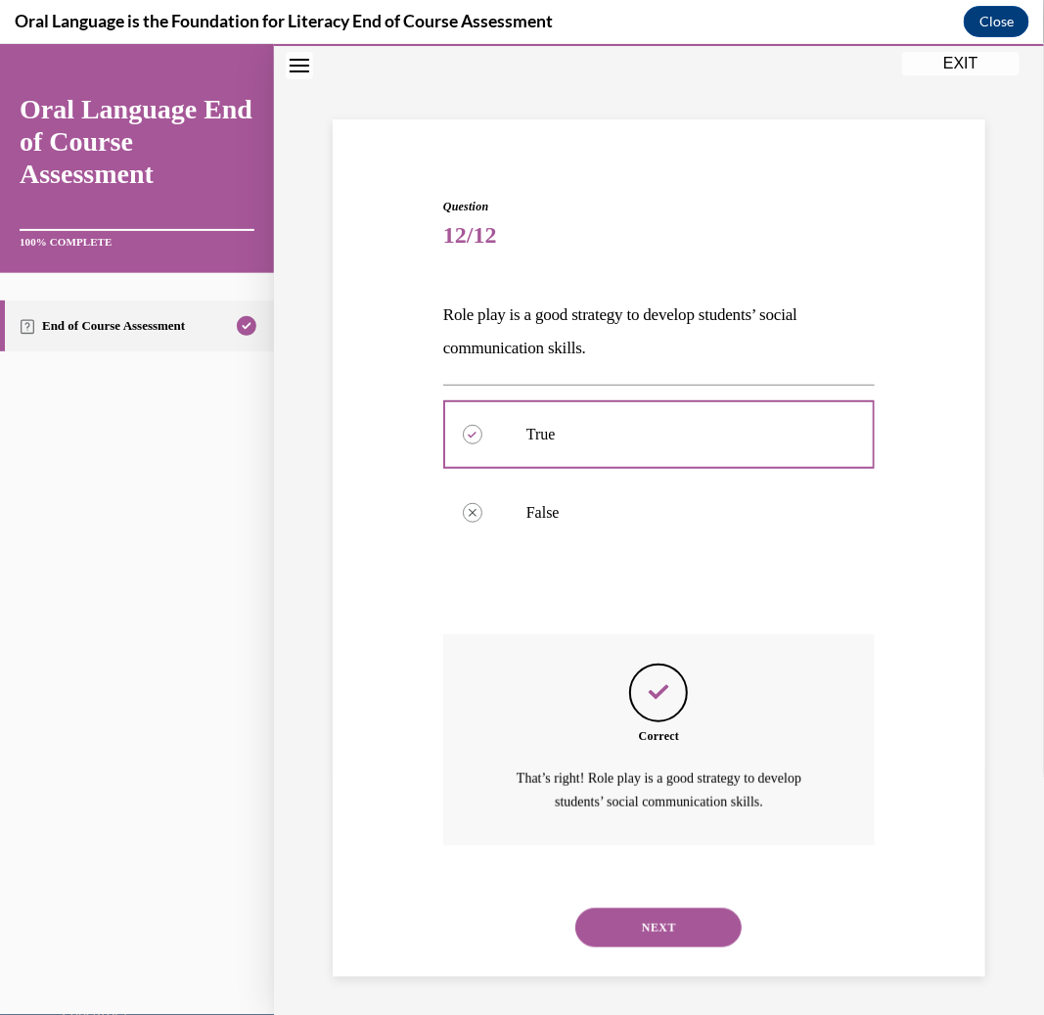
click at [653, 927] on button "NEXT" at bounding box center [658, 926] width 166 height 39
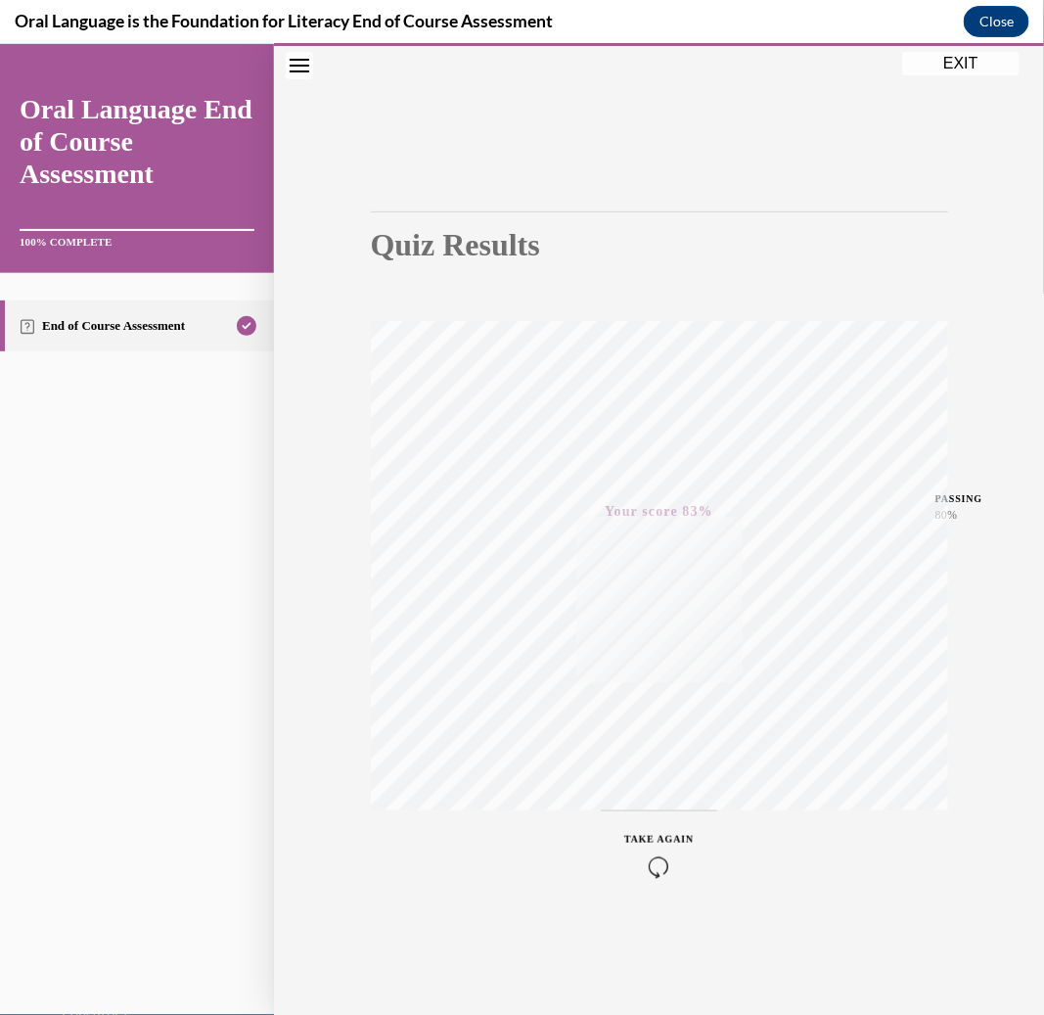
drag, startPoint x: 652, startPoint y: 867, endPoint x: 944, endPoint y: 75, distance: 844.1
click at [944, 75] on div "Quiz Results PASSING 80% Your score 83% Passed PASSING 80% Your score Your scor…" at bounding box center [659, 529] width 770 height 971
click at [946, 63] on button "EXIT" at bounding box center [960, 62] width 117 height 23
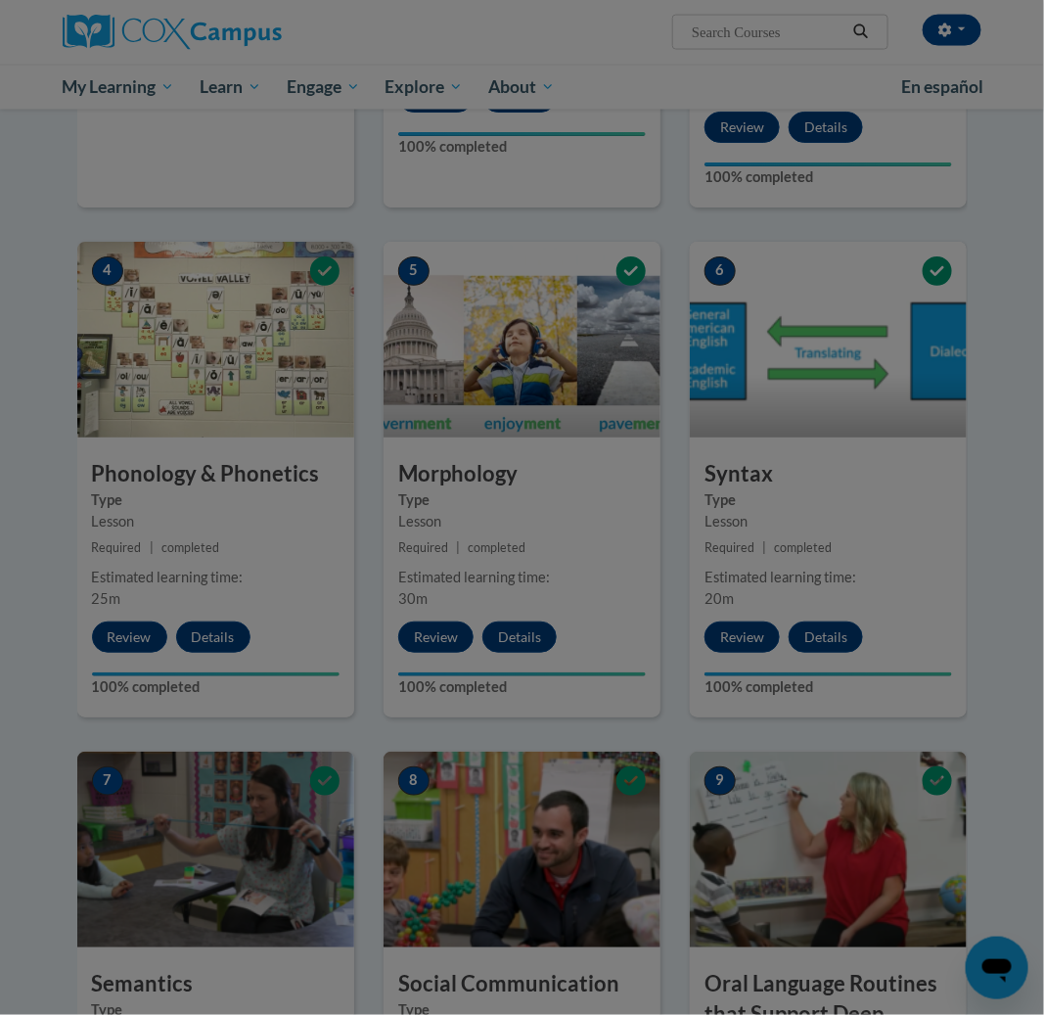
scroll to position [815, 0]
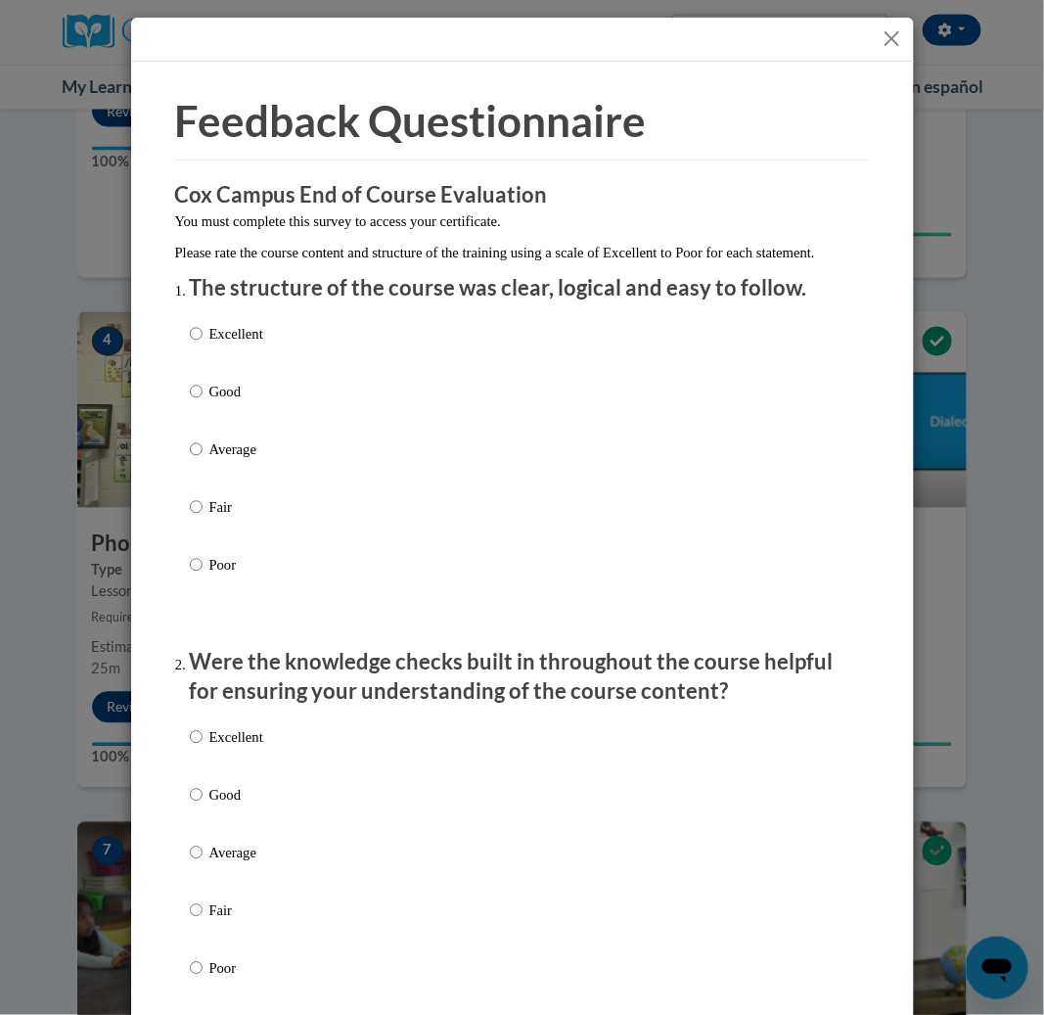
click at [222, 491] on label "Average" at bounding box center [226, 464] width 73 height 53
click at [203, 460] on input "Average" at bounding box center [196, 449] width 13 height 22
radio input "true"
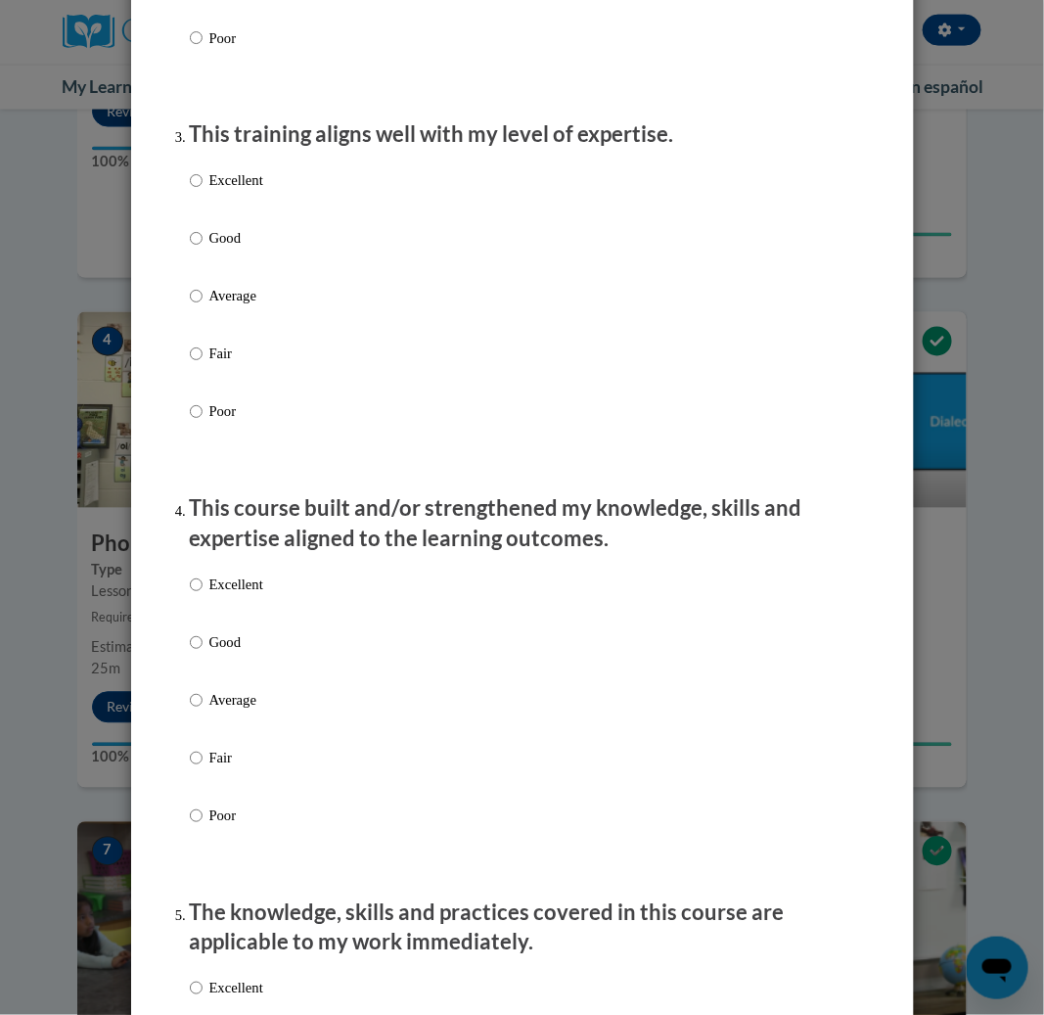
scroll to position [1223, 0]
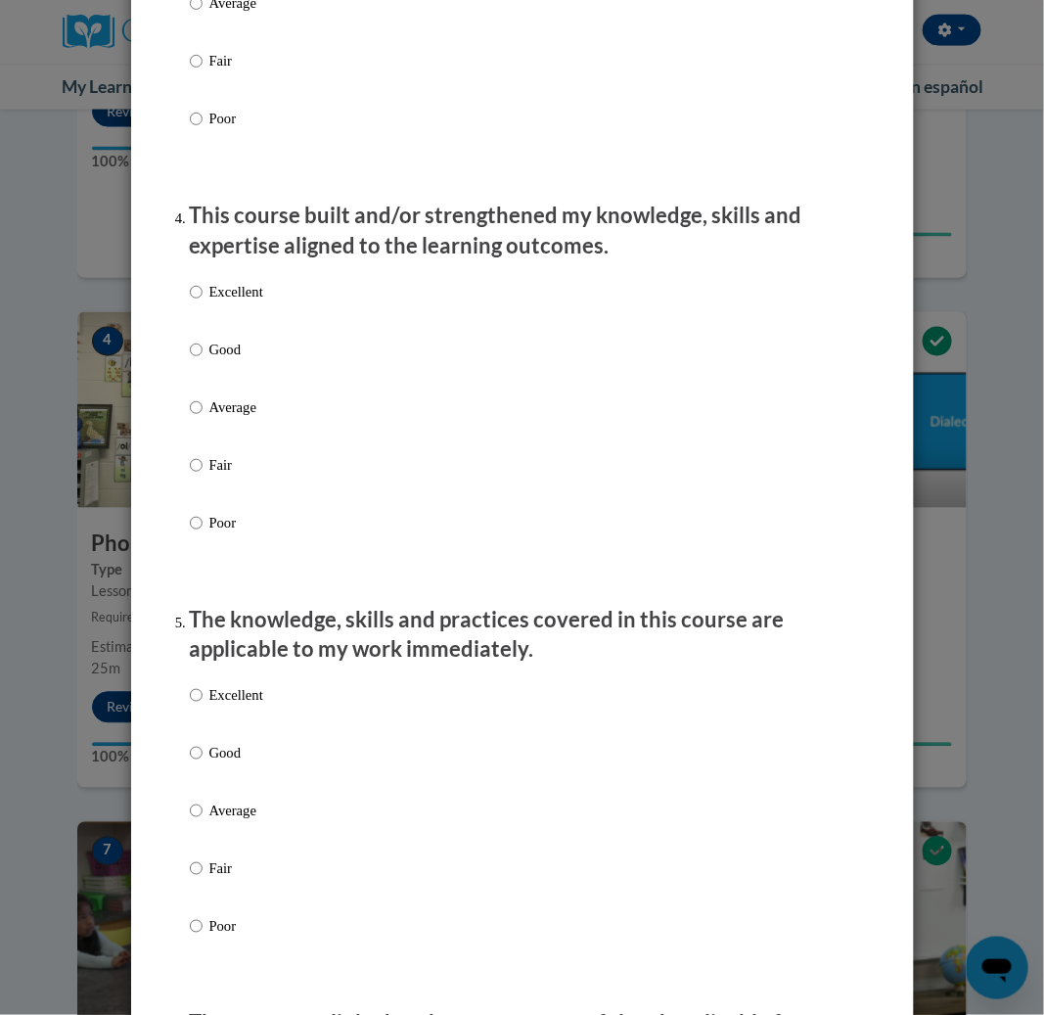
click at [209, 360] on p "Good" at bounding box center [236, 350] width 54 height 22
click at [203, 360] on input "Good" at bounding box center [196, 350] width 13 height 22
radio input "true"
click at [233, 795] on label "Good" at bounding box center [226, 768] width 73 height 53
click at [203, 763] on input "Good" at bounding box center [196, 753] width 13 height 22
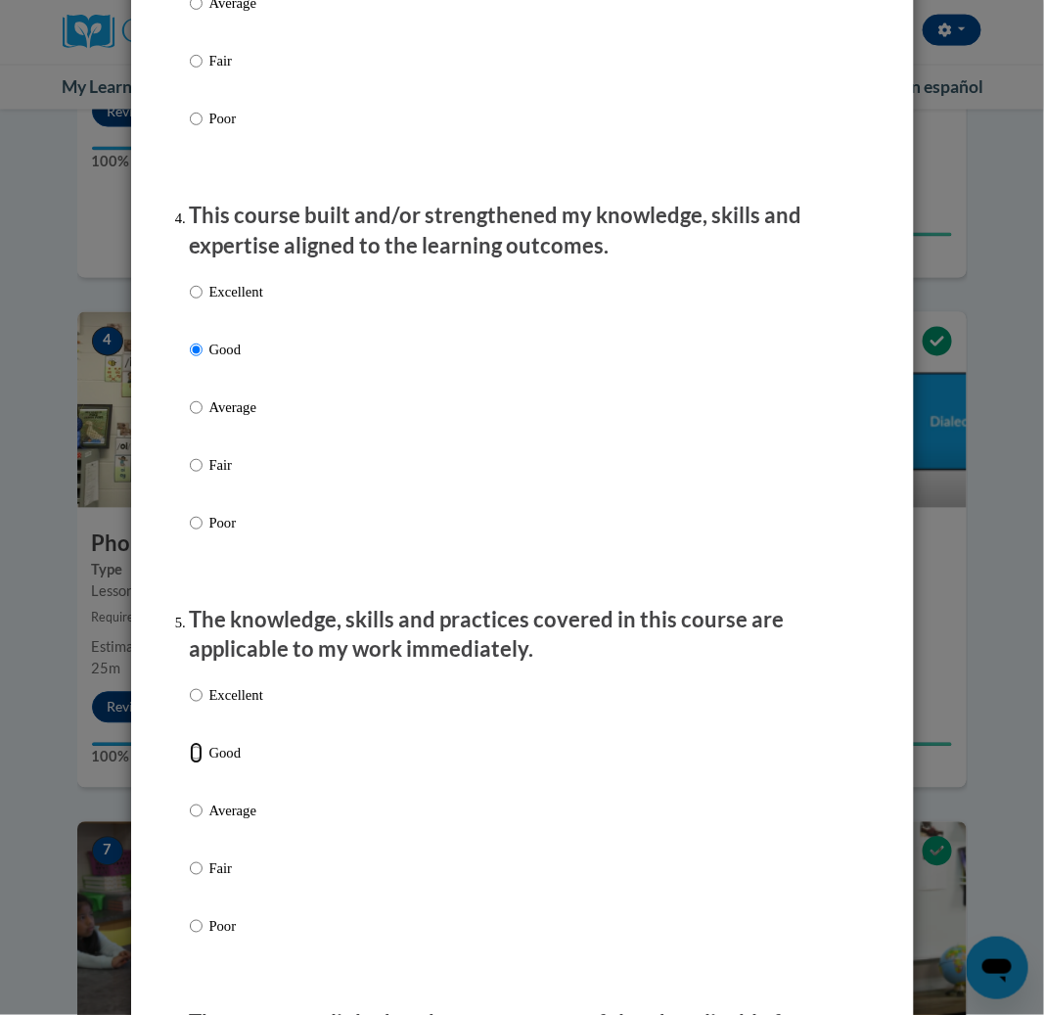
radio input "true"
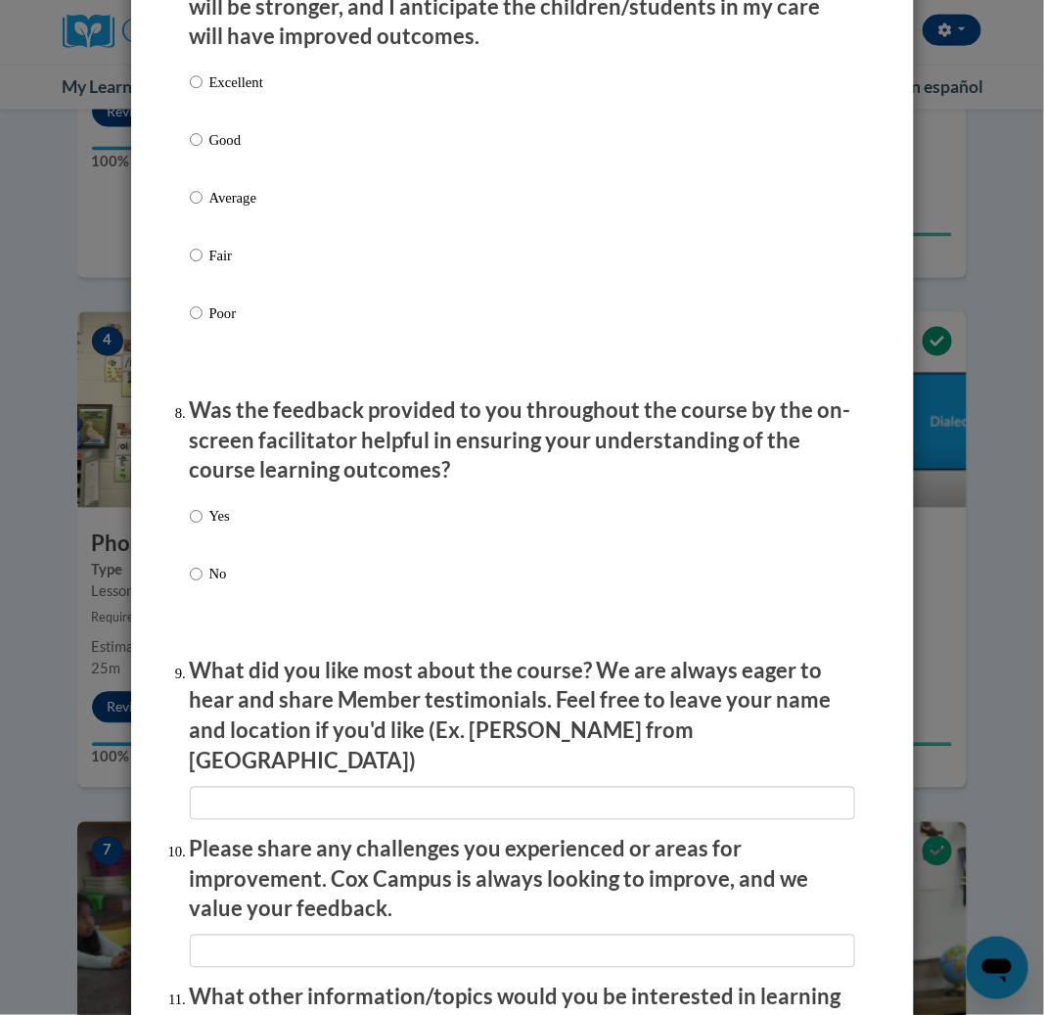
scroll to position [2650, 0]
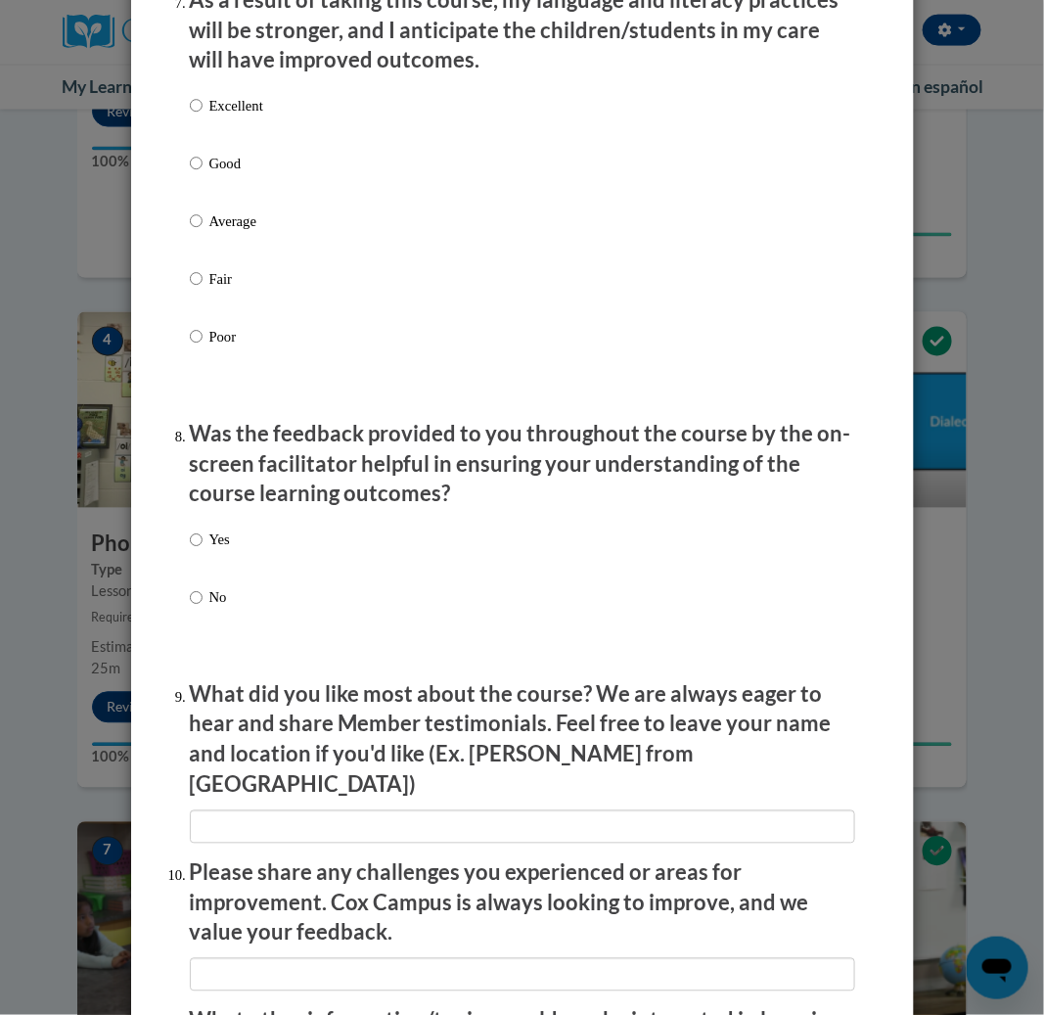
click at [226, 206] on label "Good" at bounding box center [226, 179] width 73 height 53
click at [203, 174] on input "Good" at bounding box center [196, 164] width 13 height 22
radio input "true"
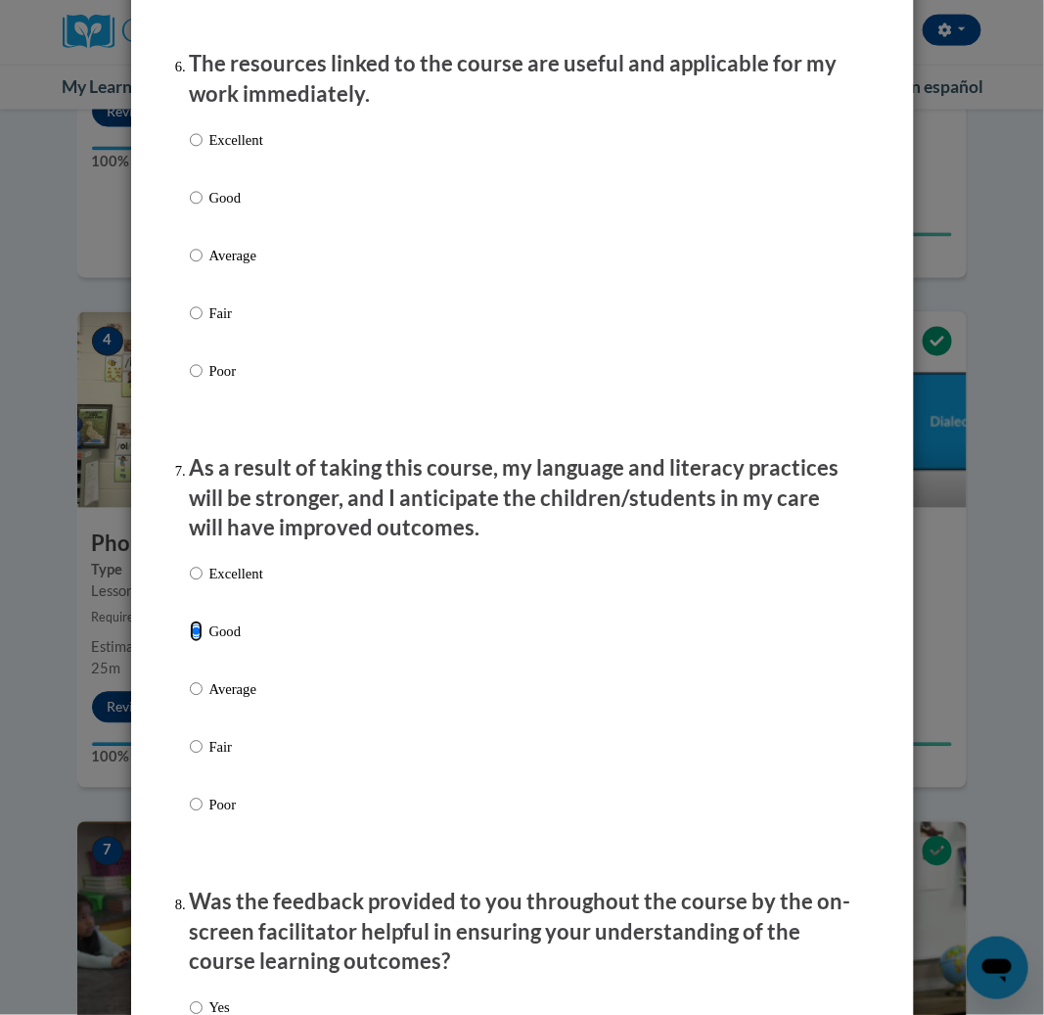
scroll to position [2242, 0]
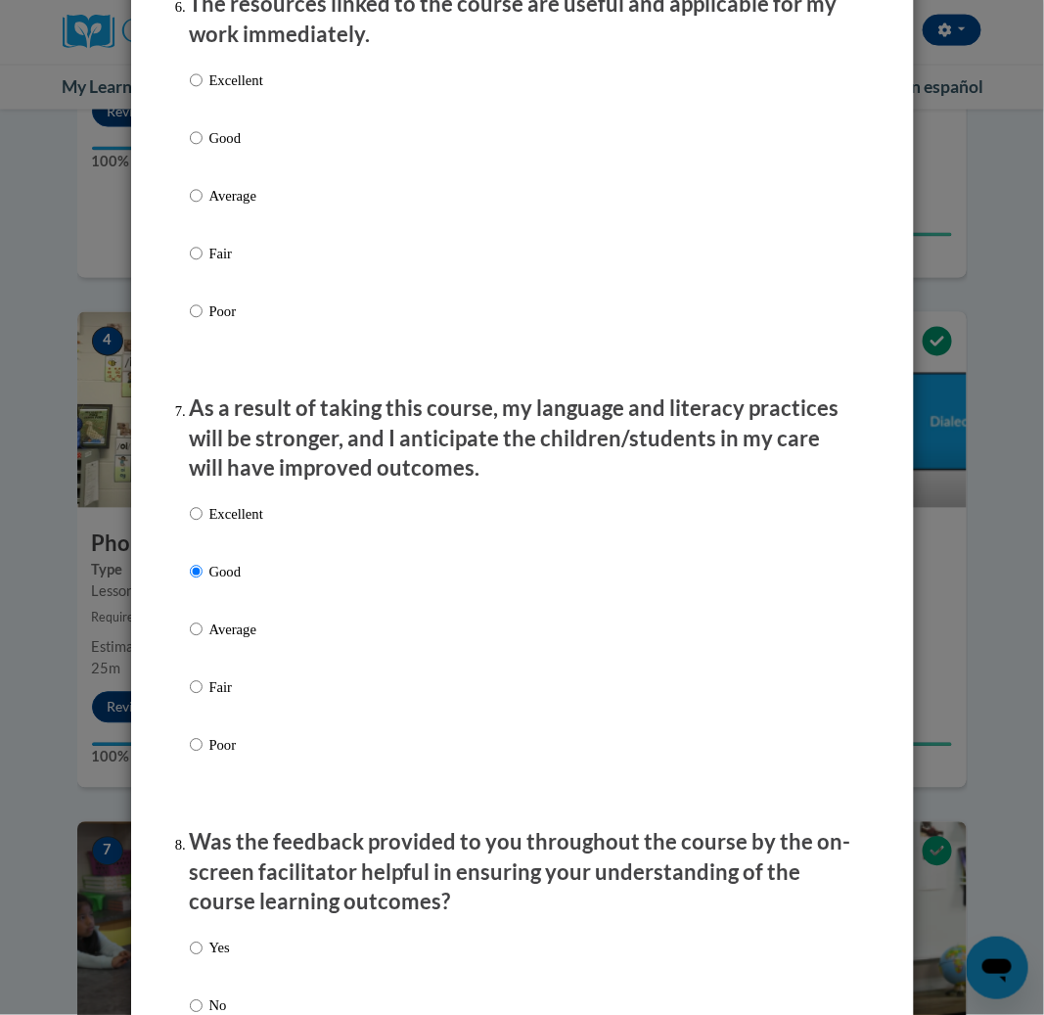
click at [227, 207] on p "Average" at bounding box center [236, 196] width 54 height 22
click at [203, 207] on input "Average" at bounding box center [196, 196] width 13 height 22
radio input "true"
click at [194, 122] on label "Excellent" at bounding box center [226, 95] width 73 height 53
click at [194, 91] on input "Excellent" at bounding box center [196, 80] width 13 height 22
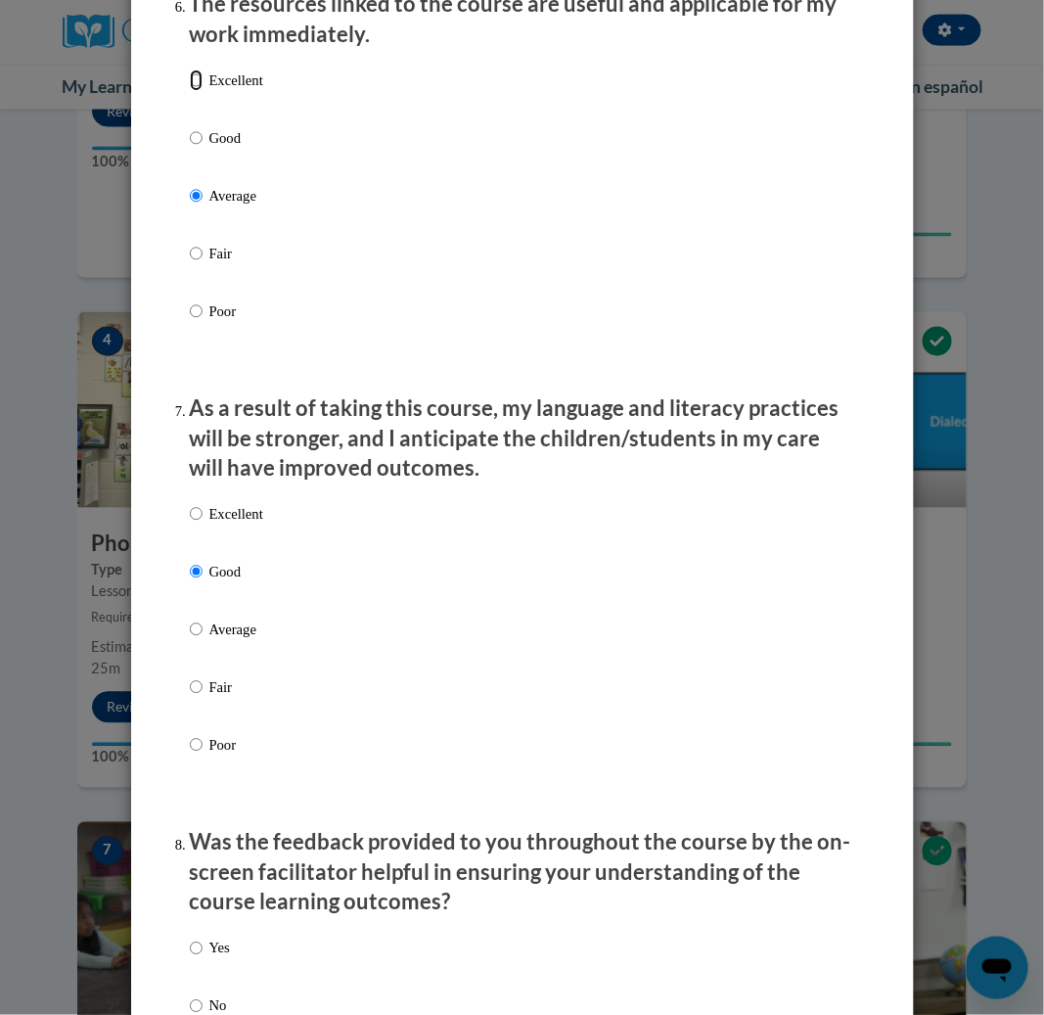
radio input "true"
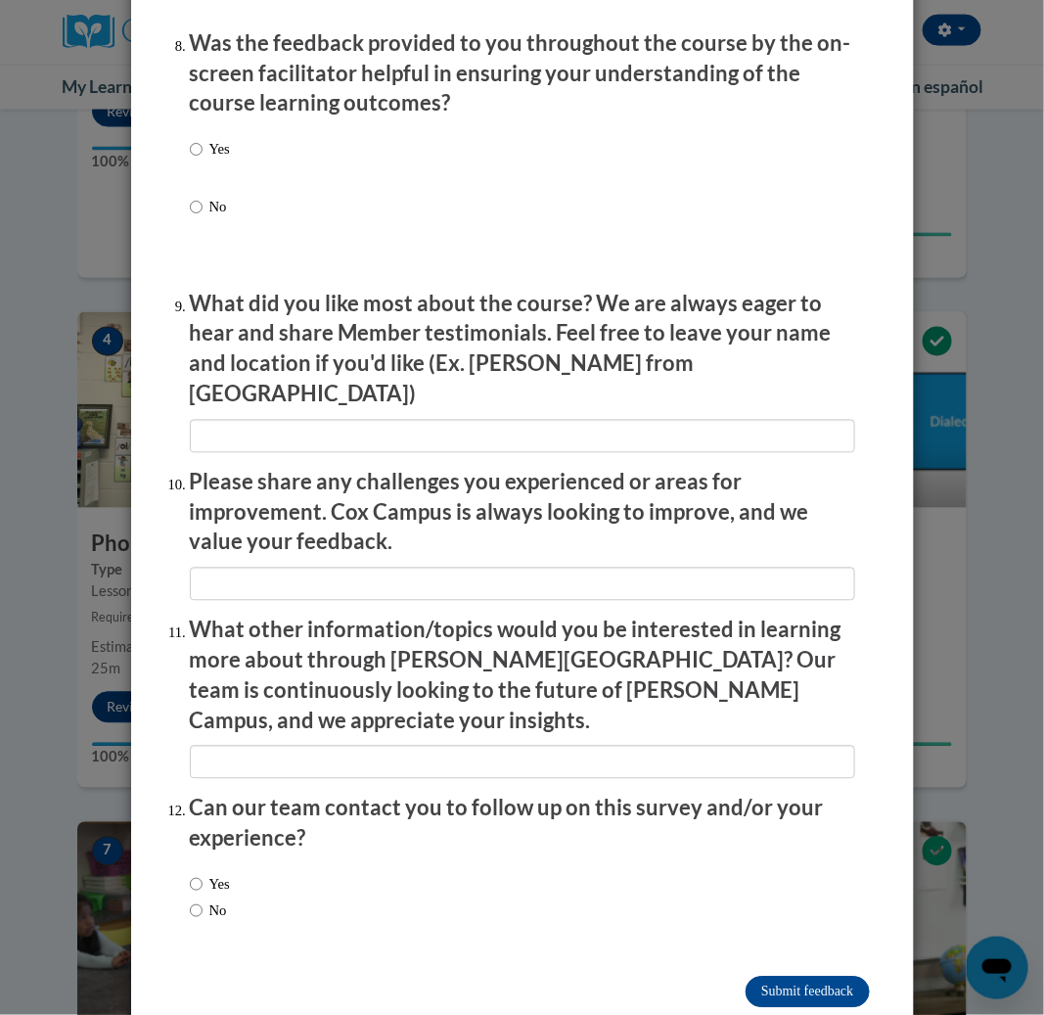
scroll to position [3058, 0]
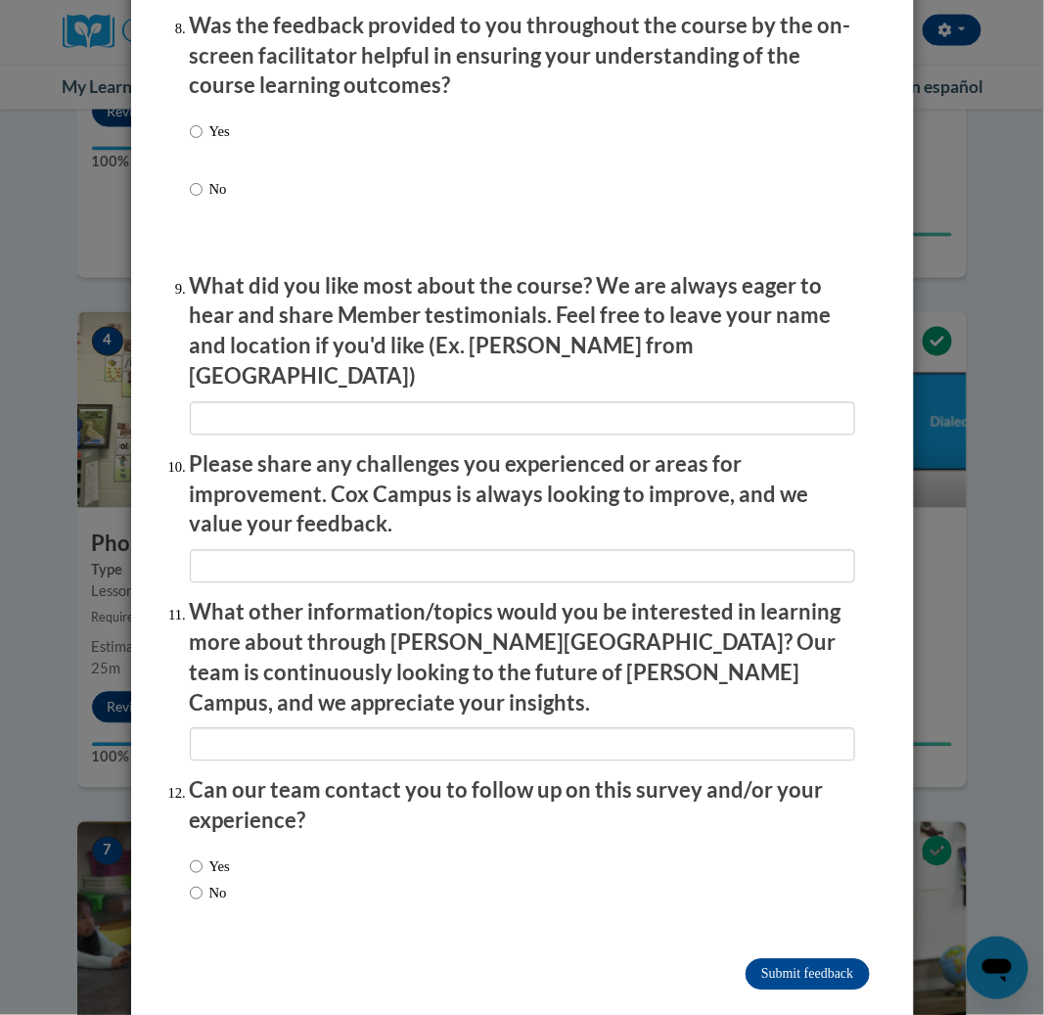
click at [237, 160] on div "Yes No" at bounding box center [523, 185] width 666 height 146
click at [220, 150] on div "Yes No" at bounding box center [523, 185] width 666 height 146
click at [193, 150] on label "Yes" at bounding box center [210, 147] width 40 height 53
click at [193, 143] on input "Yes" at bounding box center [196, 132] width 13 height 22
radio input "true"
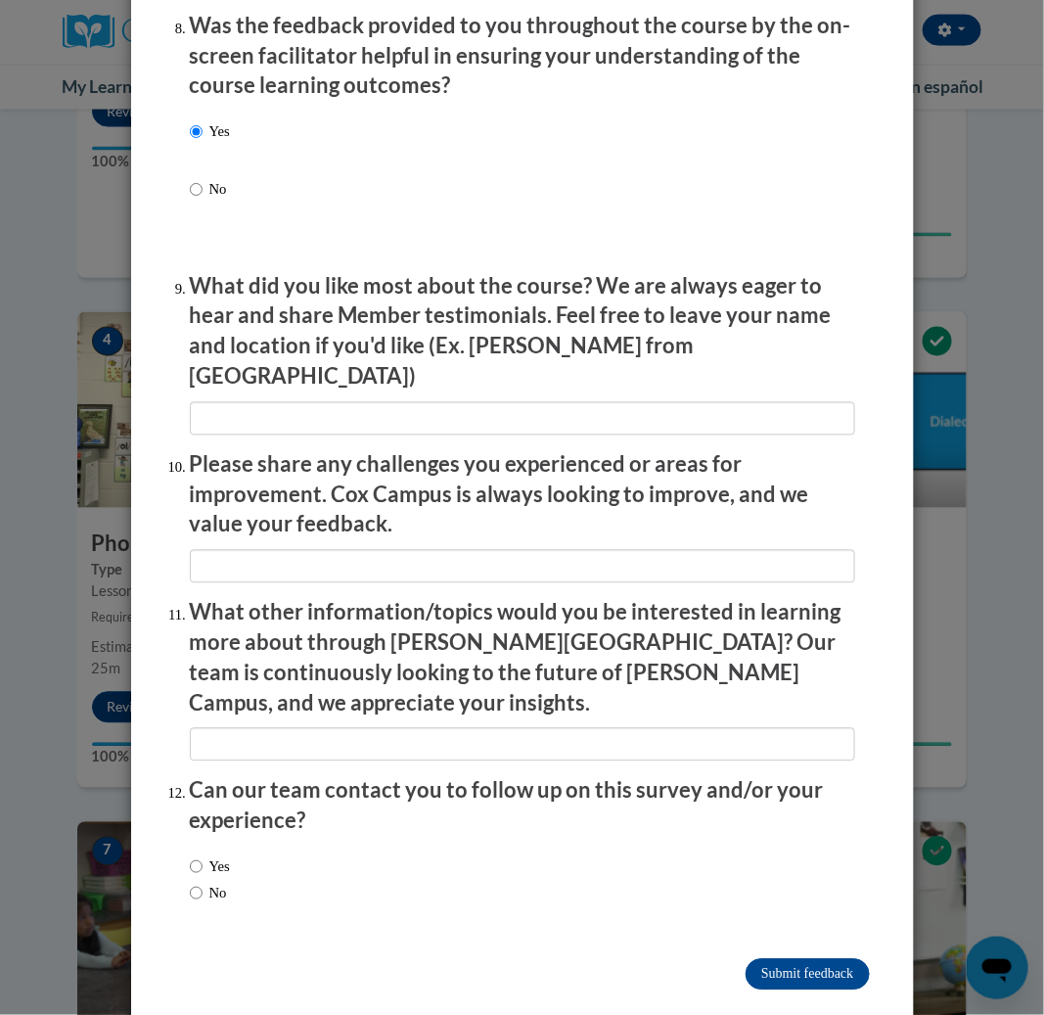
click at [203, 856] on label "Yes" at bounding box center [210, 867] width 40 height 22
click at [203, 856] on input "Yes" at bounding box center [196, 867] width 13 height 22
radio input "true"
click at [746, 959] on input "Submit feedback" at bounding box center [807, 974] width 123 height 31
